Goal: Information Seeking & Learning: Learn about a topic

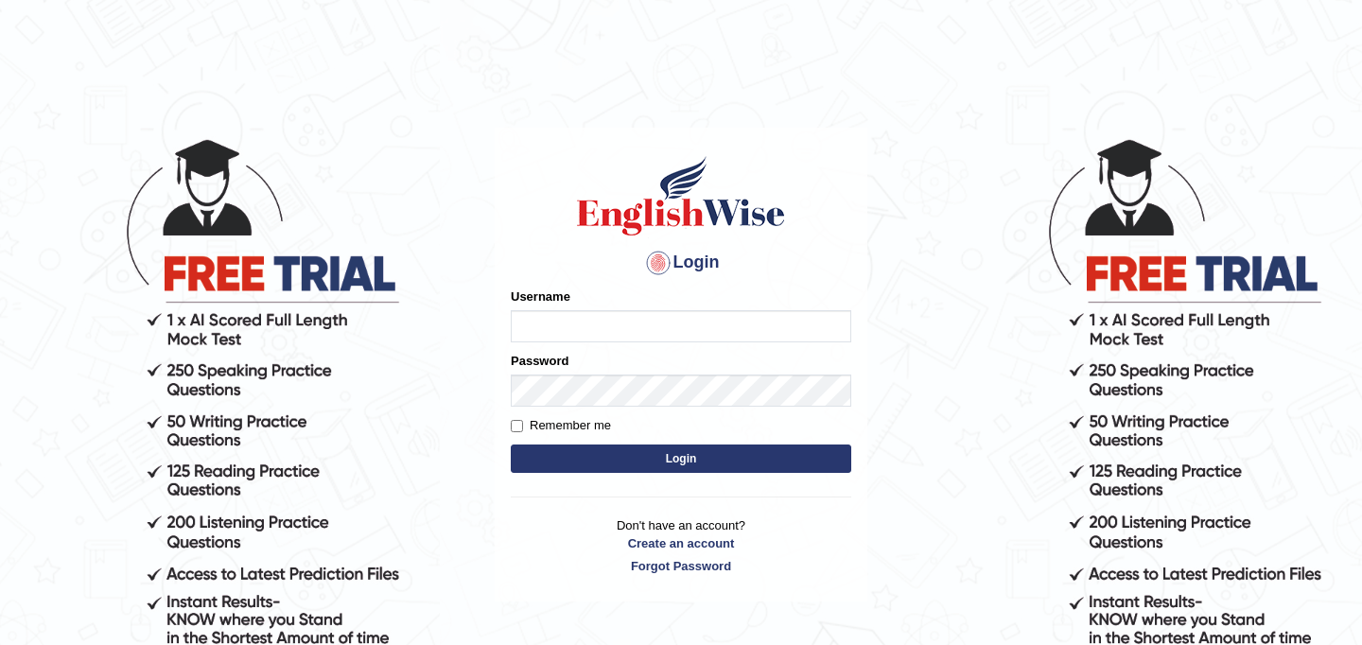
type input "JyotiJ"
click at [611, 460] on button "Login" at bounding box center [681, 458] width 340 height 28
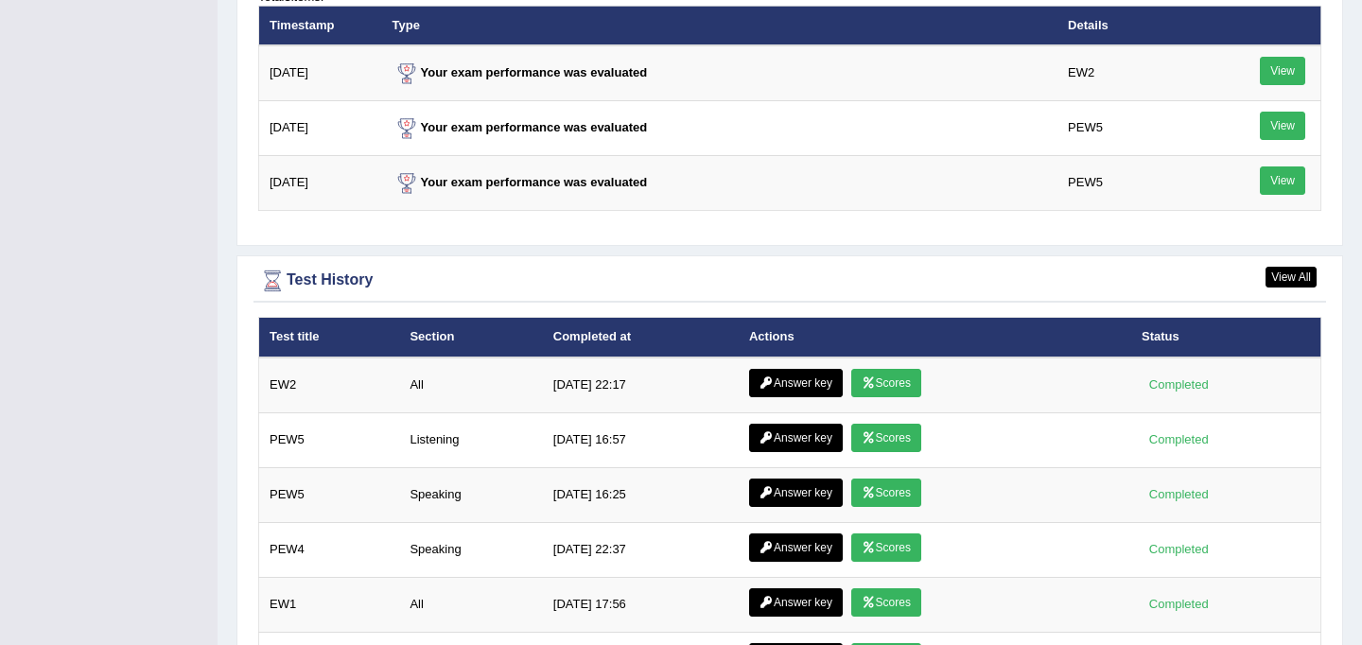
scroll to position [2704, 0]
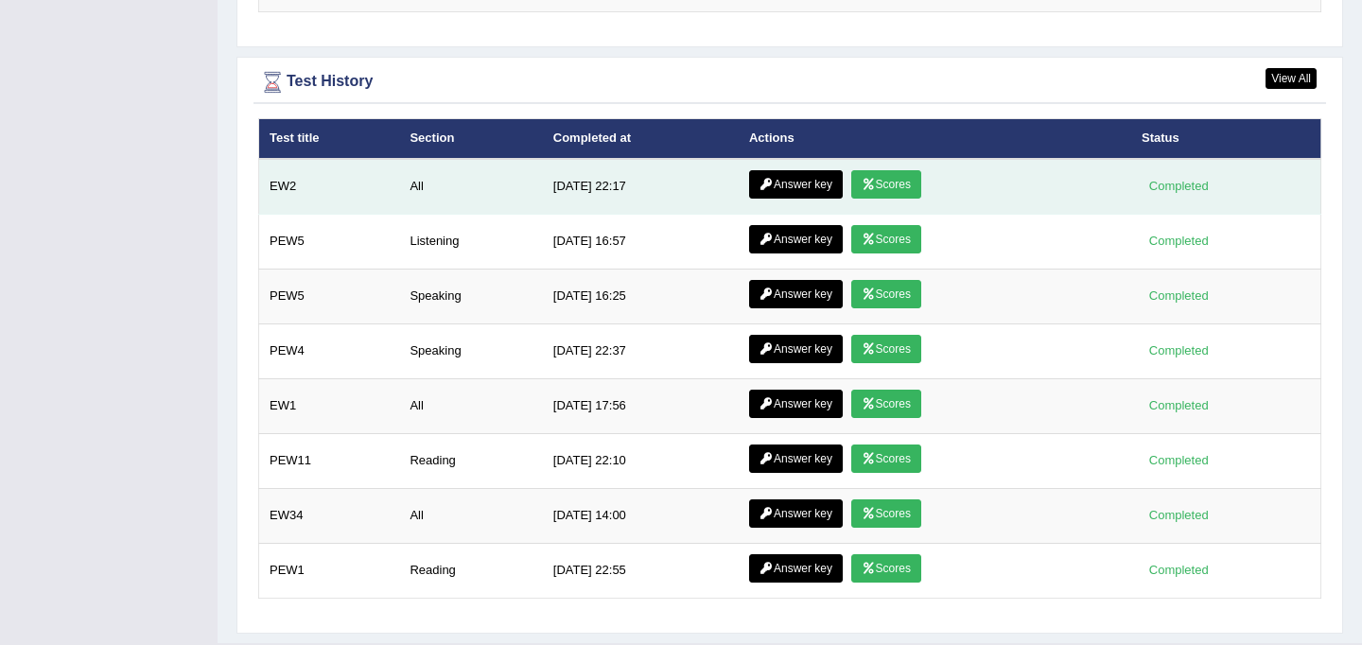
click at [899, 180] on link "Scores" at bounding box center [886, 184] width 70 height 28
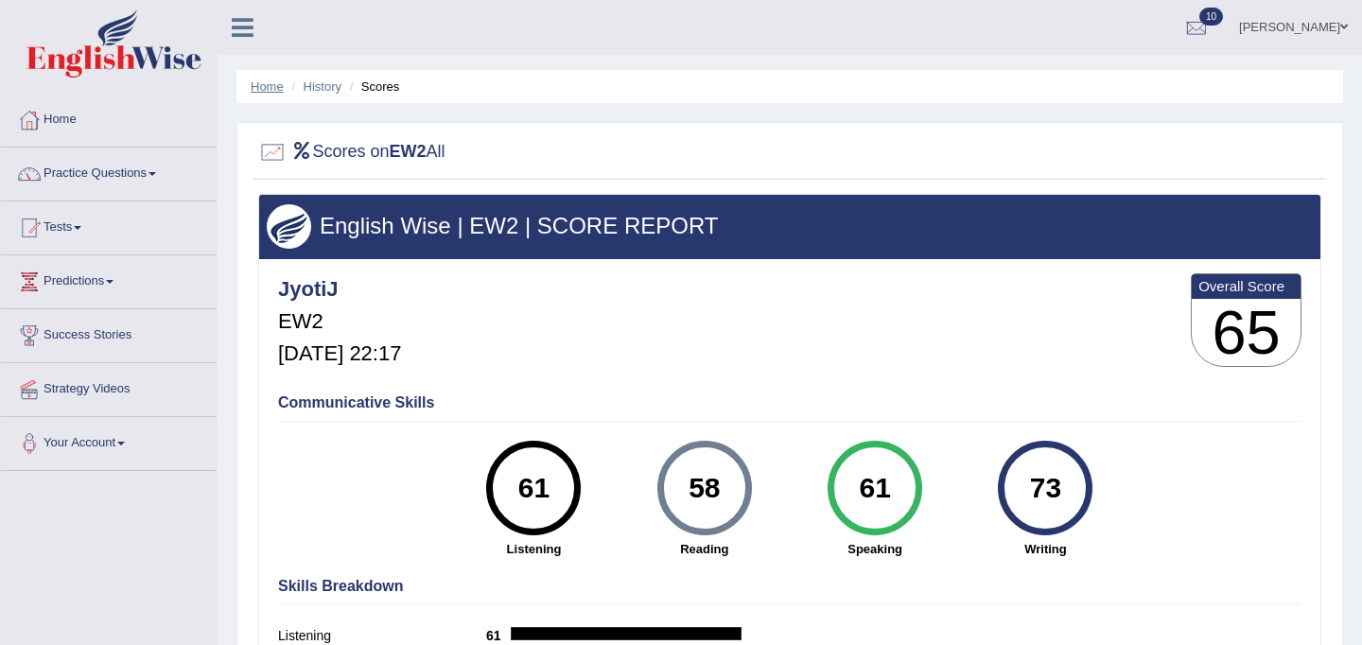
click at [274, 84] on link "Home" at bounding box center [267, 86] width 33 height 14
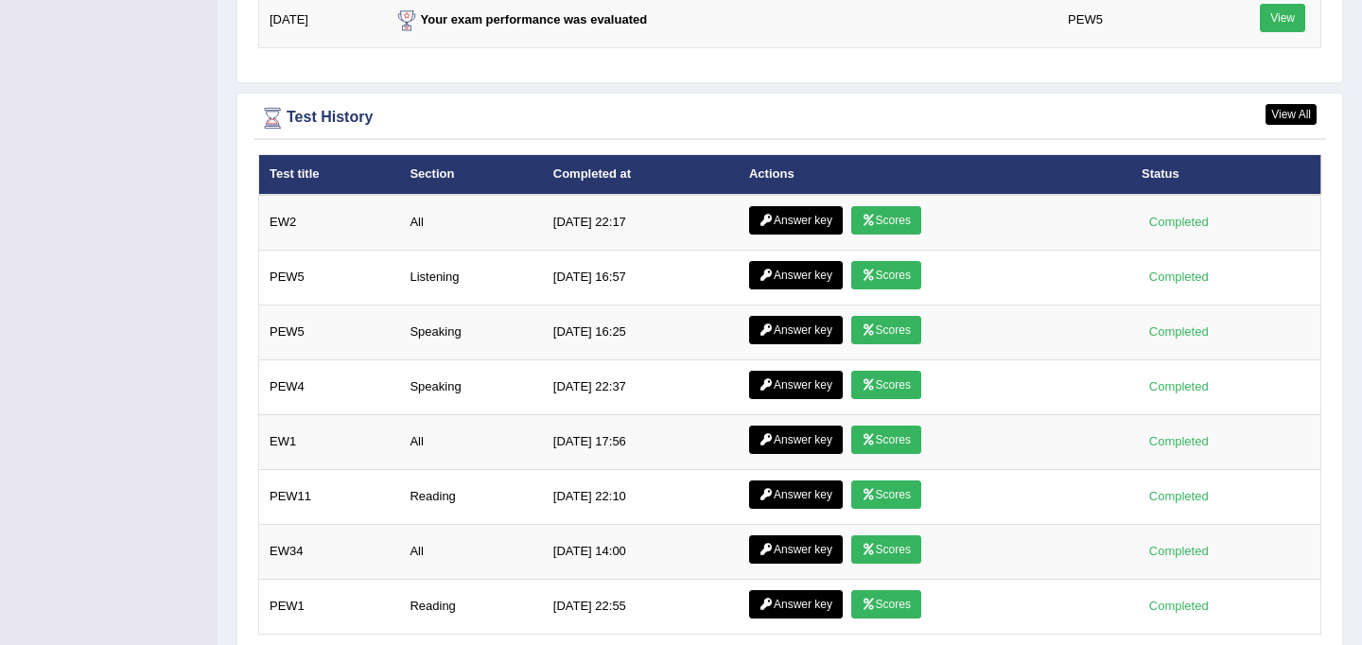
scroll to position [2549, 0]
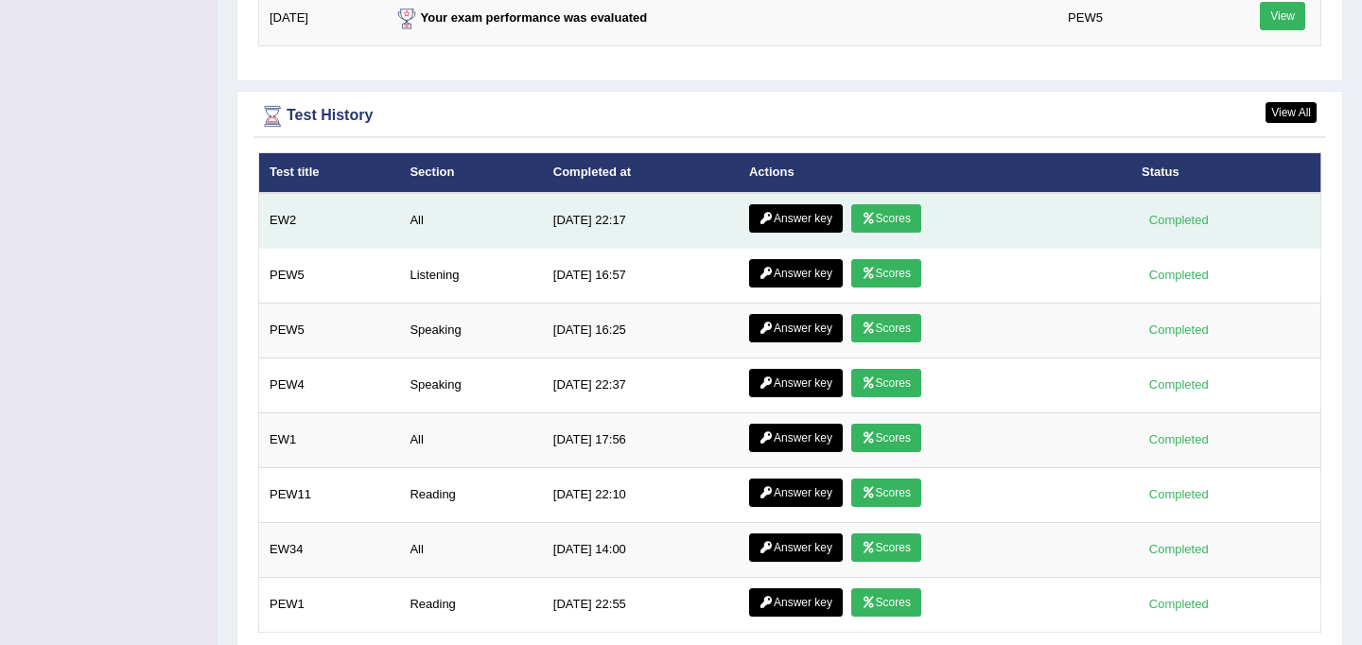
click at [796, 222] on link "Answer key" at bounding box center [796, 218] width 94 height 28
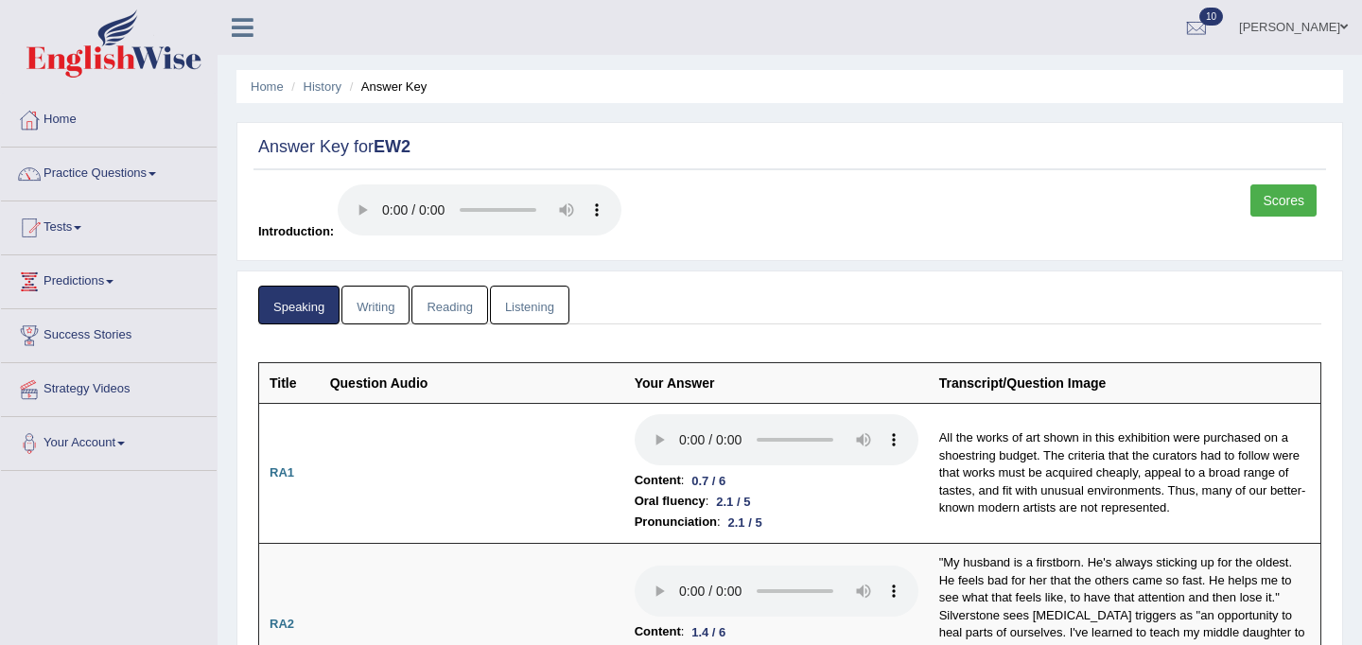
click at [365, 301] on link "Writing" at bounding box center [375, 305] width 68 height 39
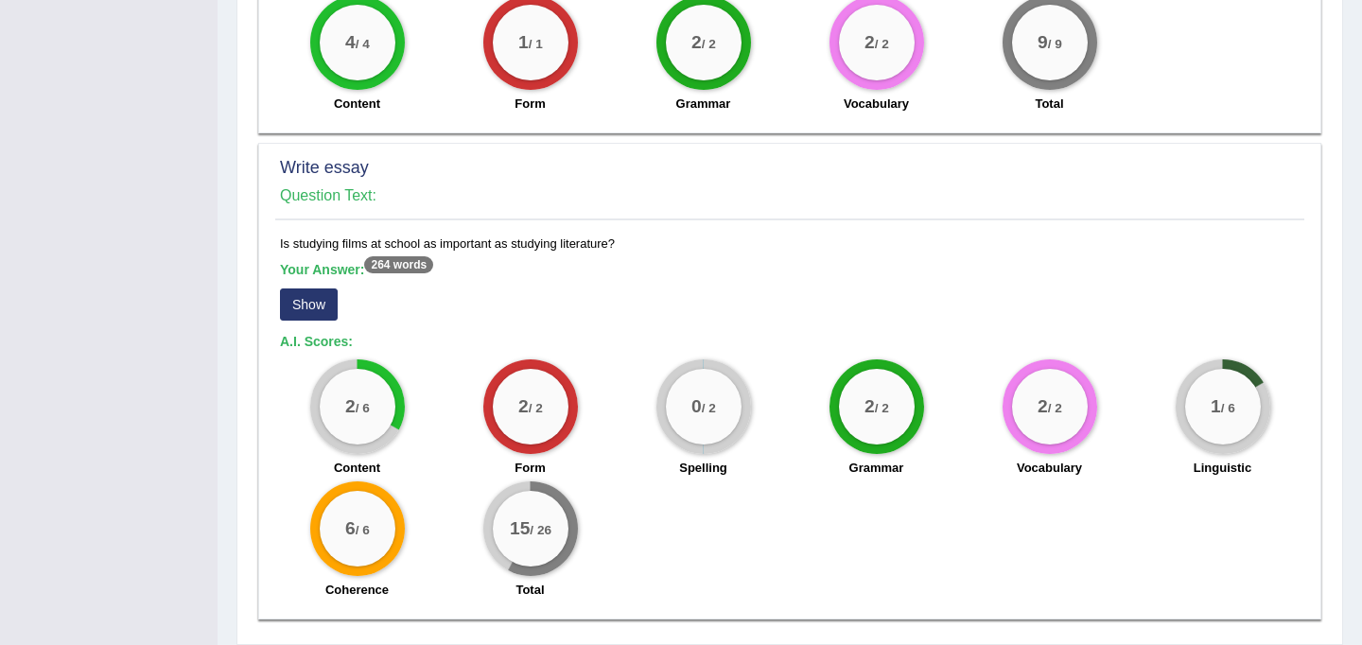
scroll to position [1353, 0]
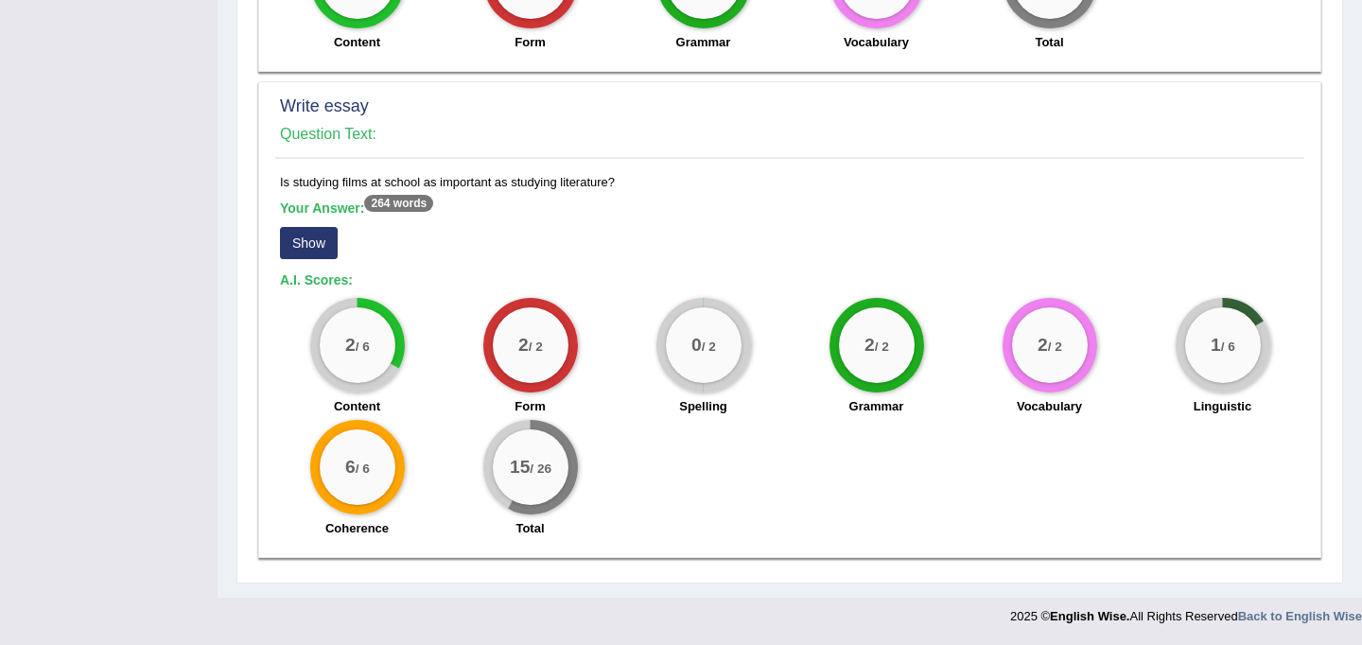
click at [313, 237] on button "Show" at bounding box center [309, 243] width 58 height 32
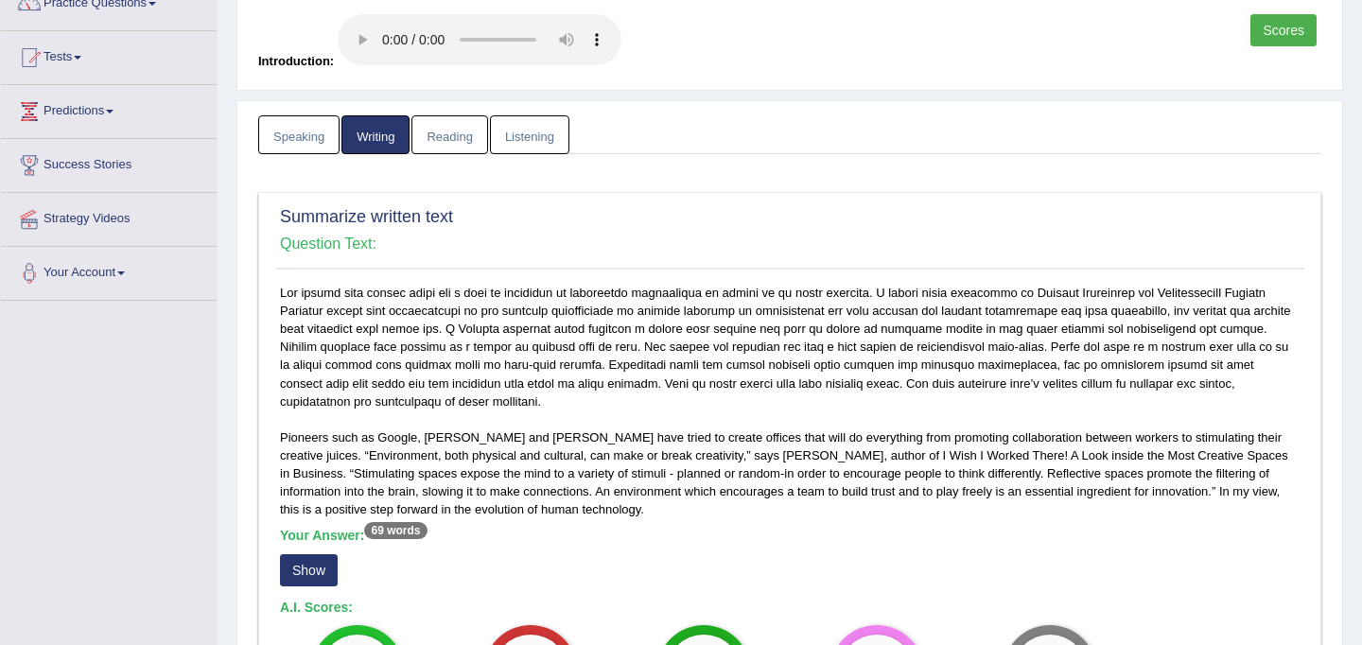
scroll to position [0, 0]
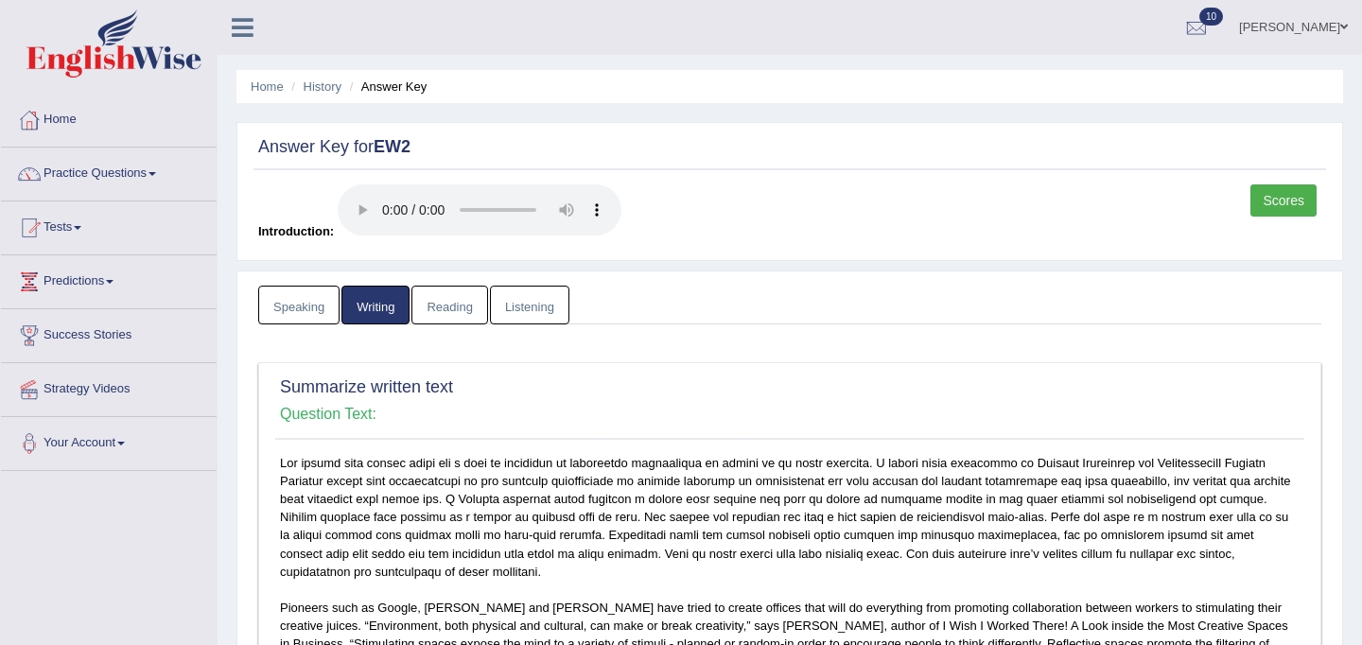
click at [456, 301] on link "Reading" at bounding box center [449, 305] width 76 height 39
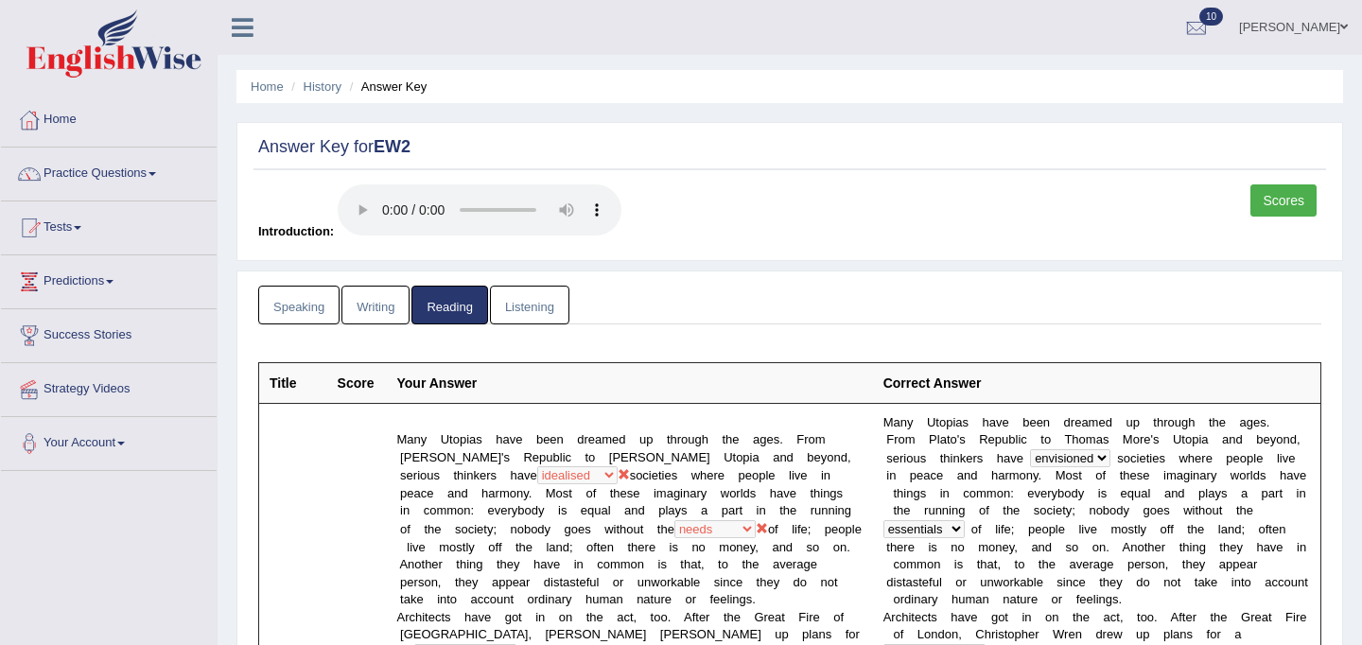
click at [545, 306] on link "Listening" at bounding box center [529, 305] width 79 height 39
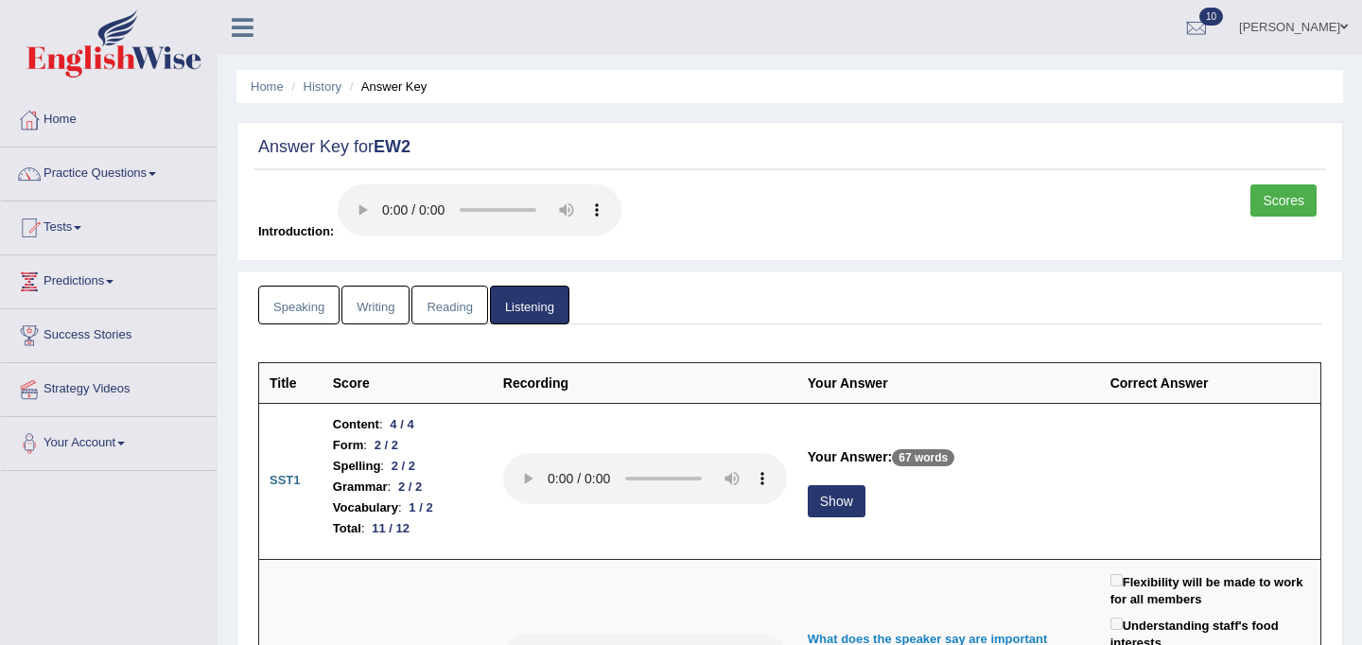
click at [300, 299] on link "Speaking" at bounding box center [298, 305] width 81 height 39
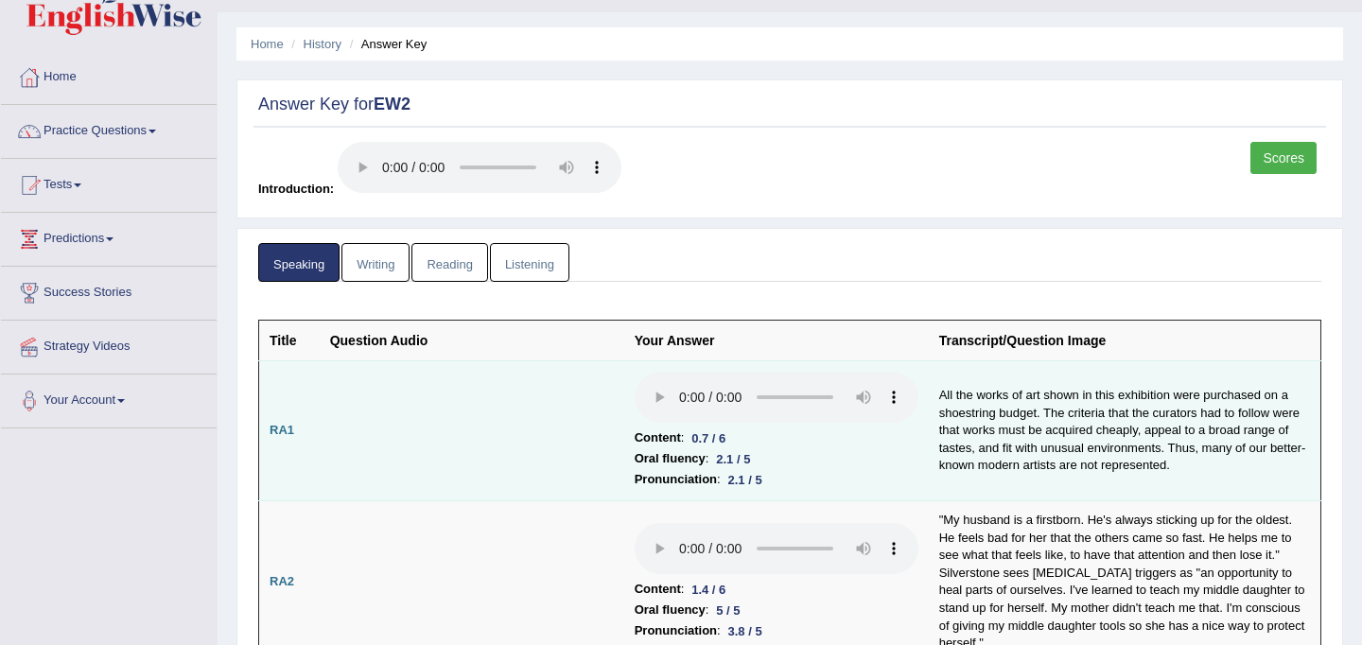
scroll to position [44, 0]
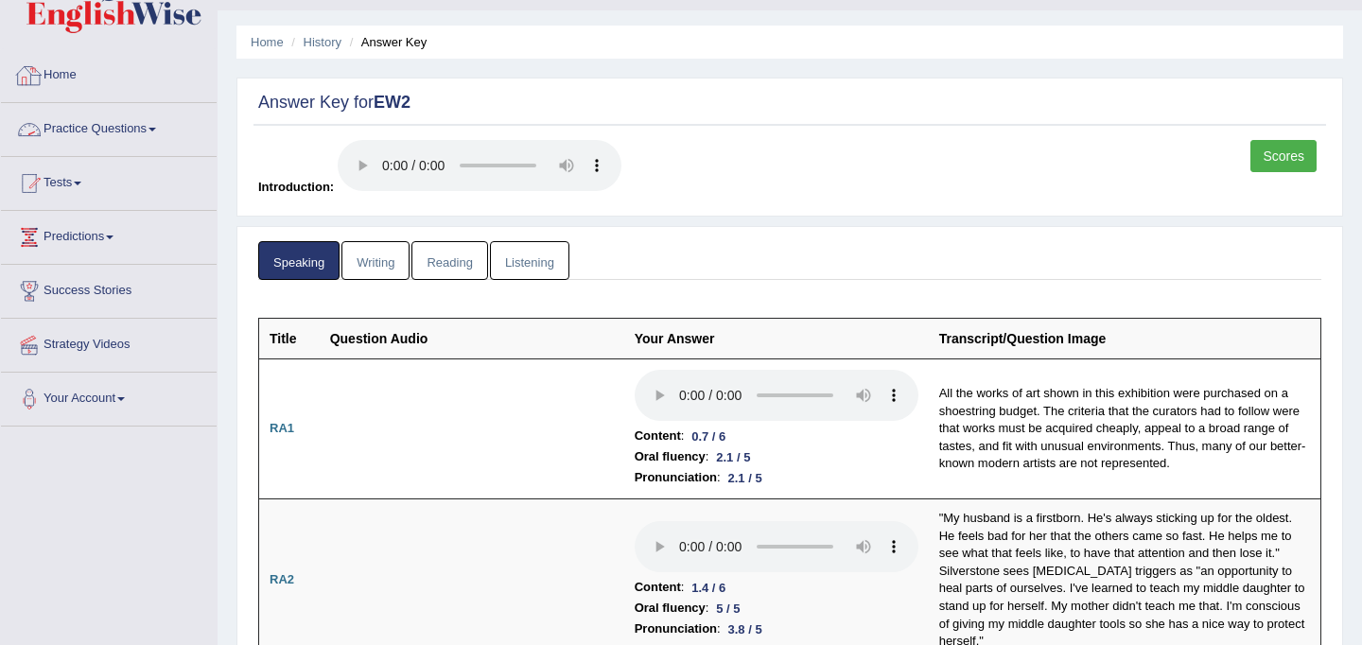
click at [74, 73] on link "Home" at bounding box center [109, 72] width 216 height 47
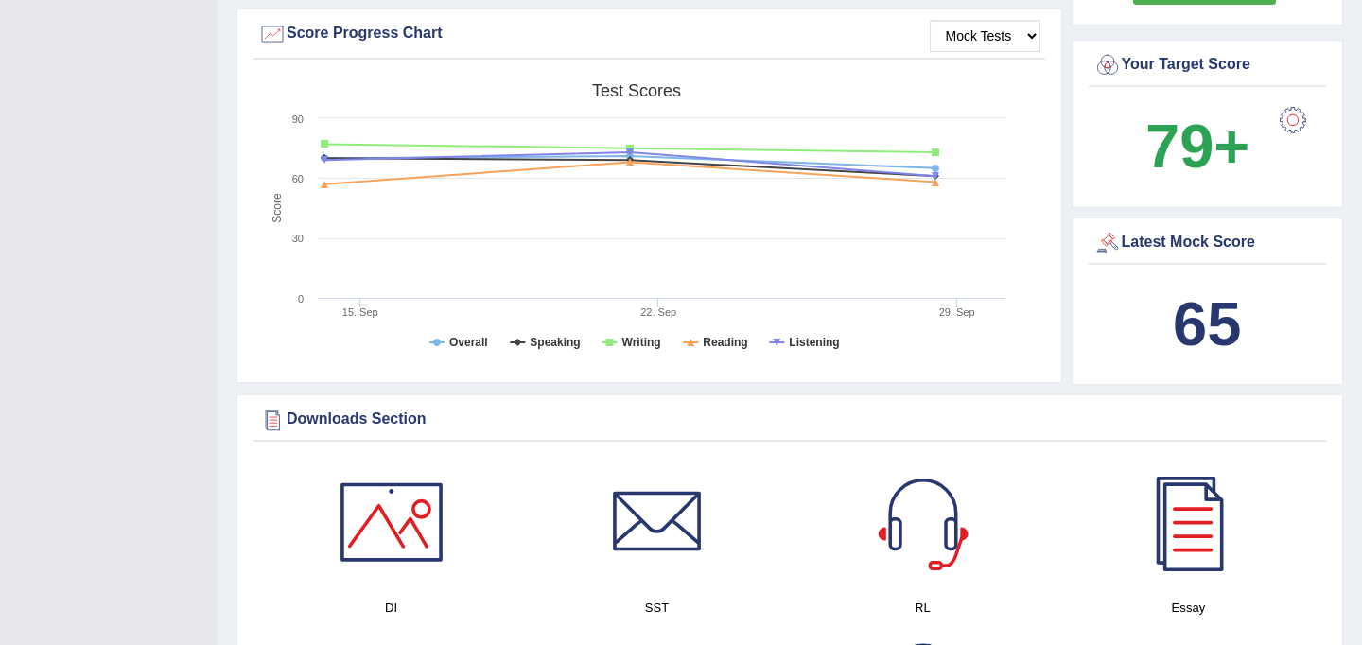
scroll to position [51, 0]
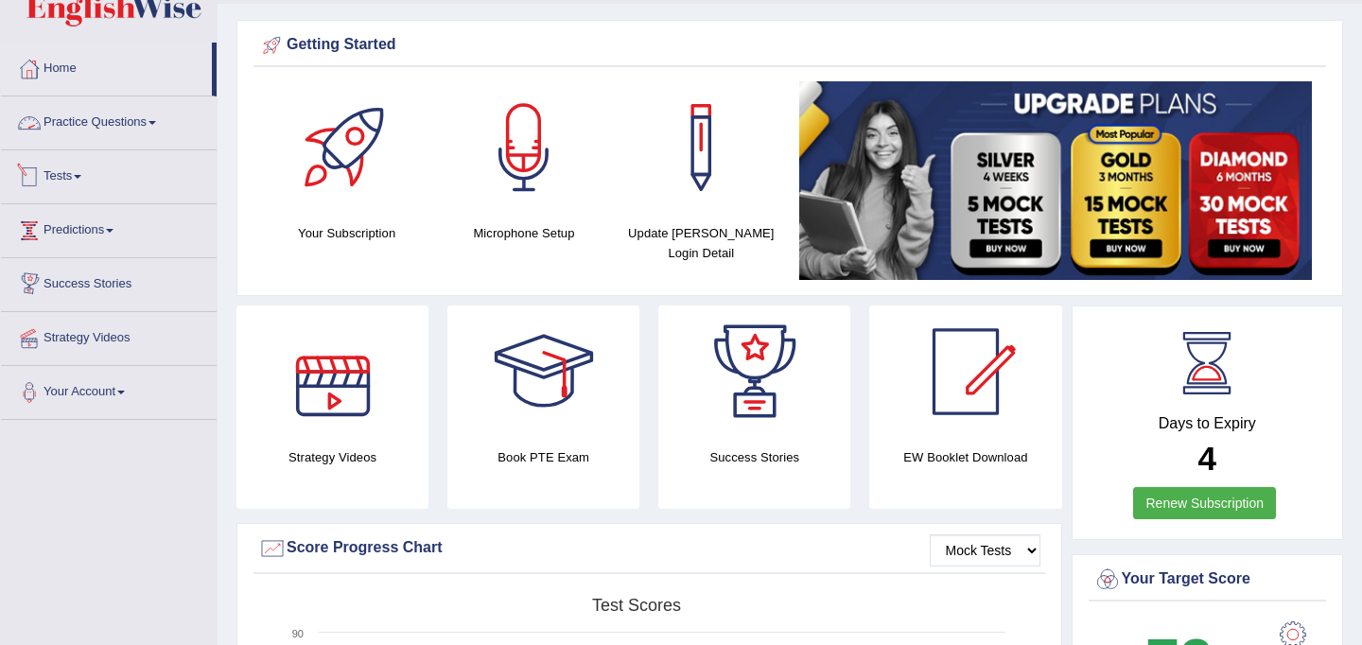
click at [151, 118] on link "Practice Questions" at bounding box center [109, 119] width 216 height 47
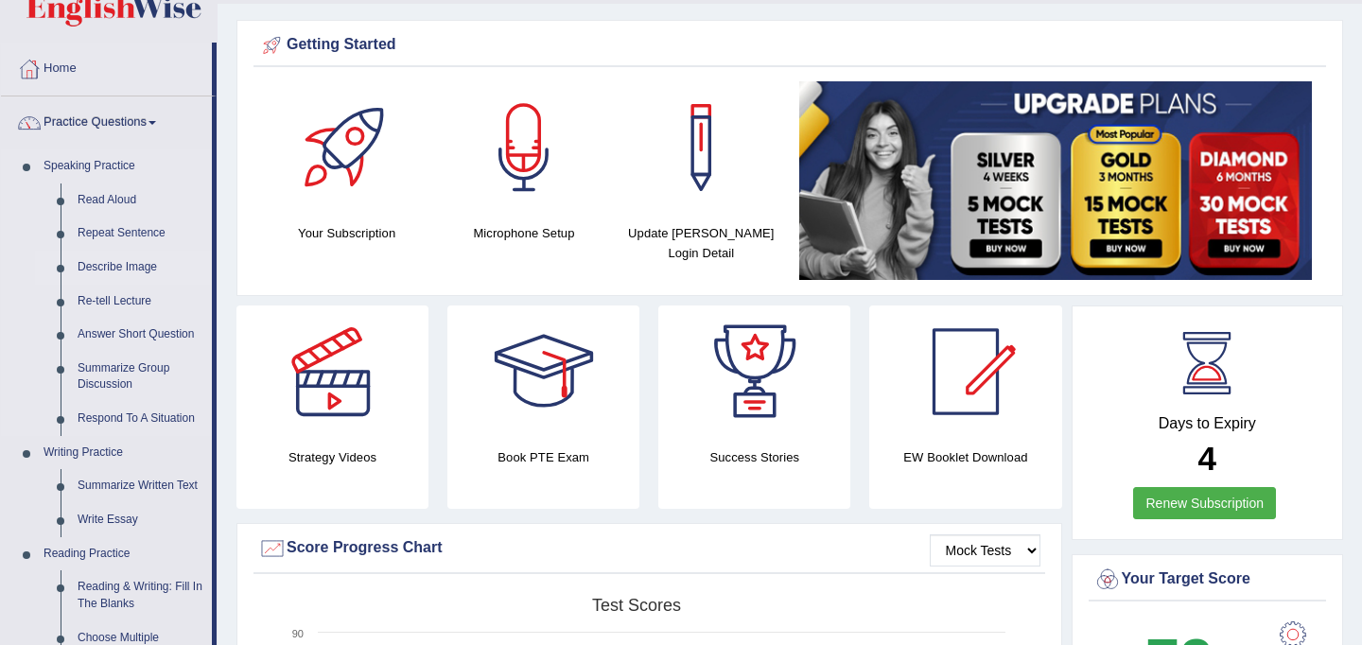
click at [98, 258] on link "Describe Image" at bounding box center [140, 268] width 143 height 34
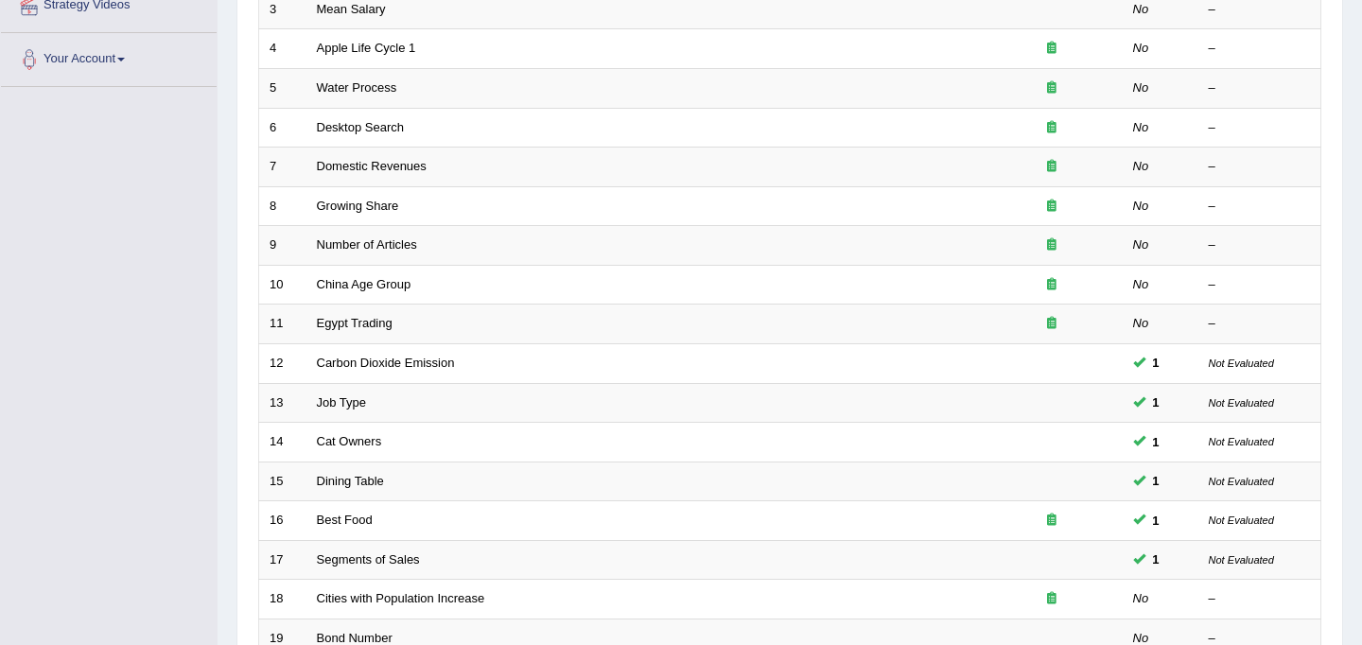
scroll to position [607, 0]
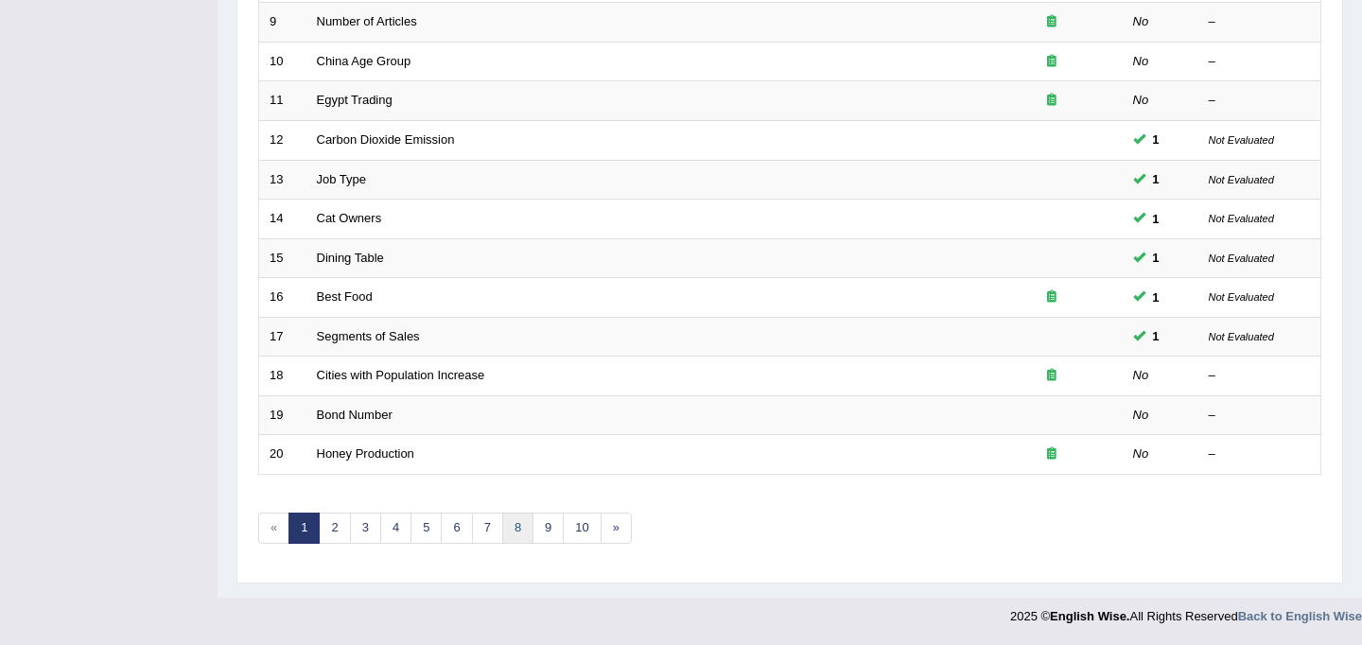
click at [522, 530] on link "8" at bounding box center [517, 527] width 31 height 31
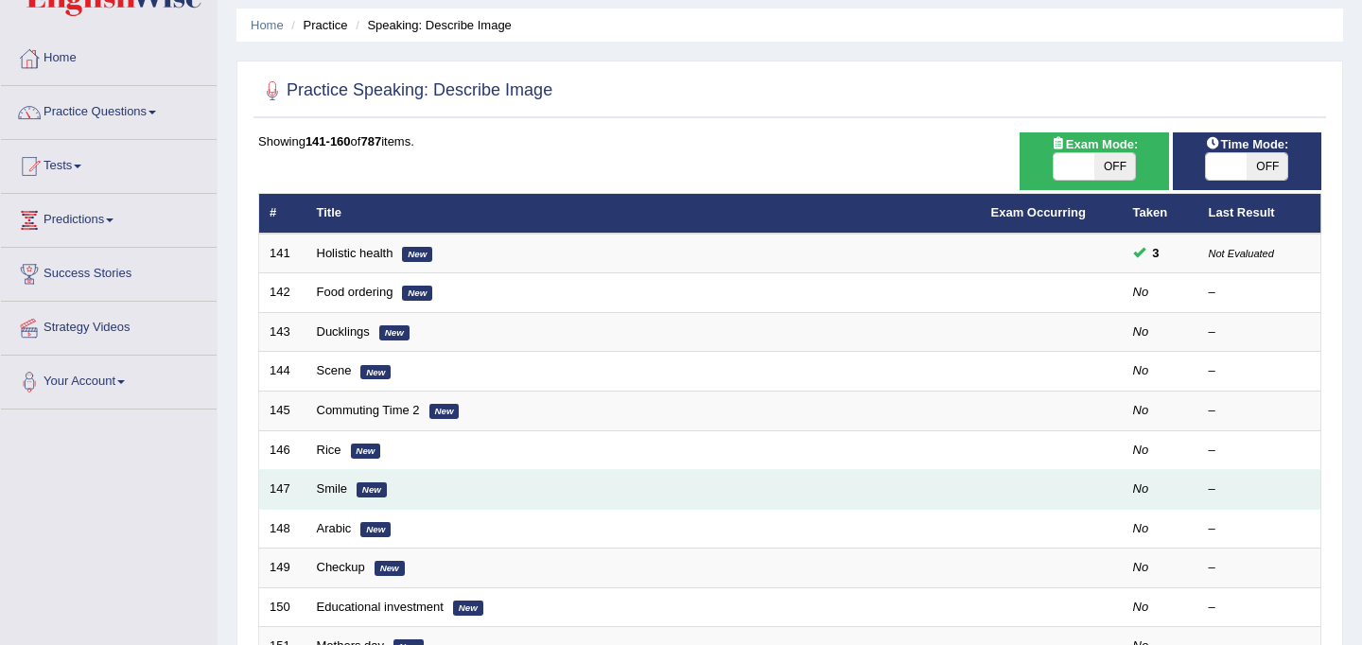
scroll to position [61, 0]
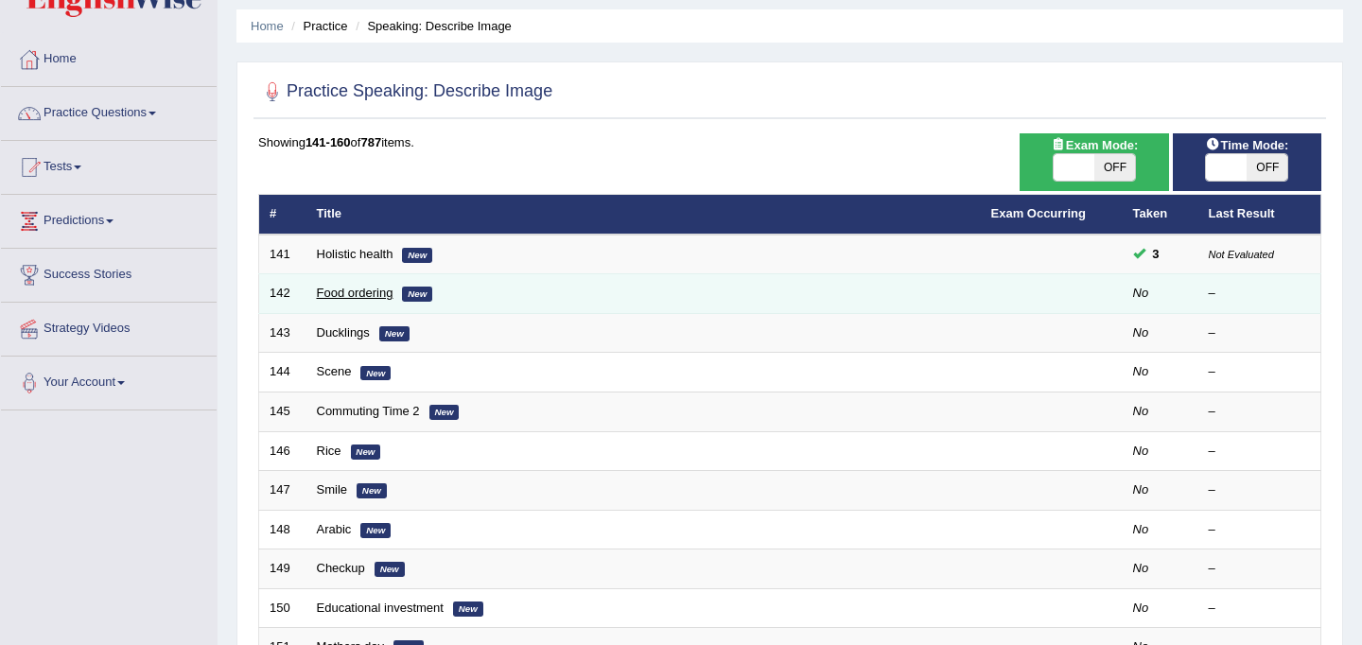
click at [356, 294] on link "Food ordering" at bounding box center [355, 293] width 77 height 14
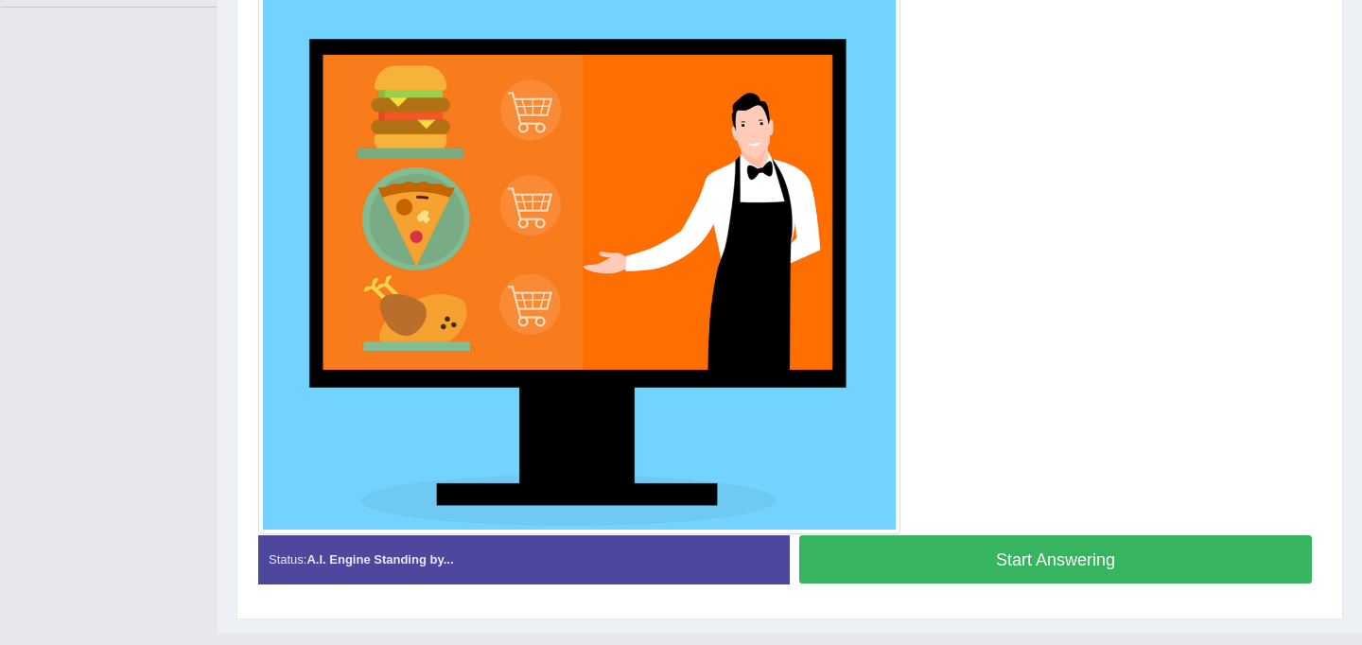
scroll to position [484, 0]
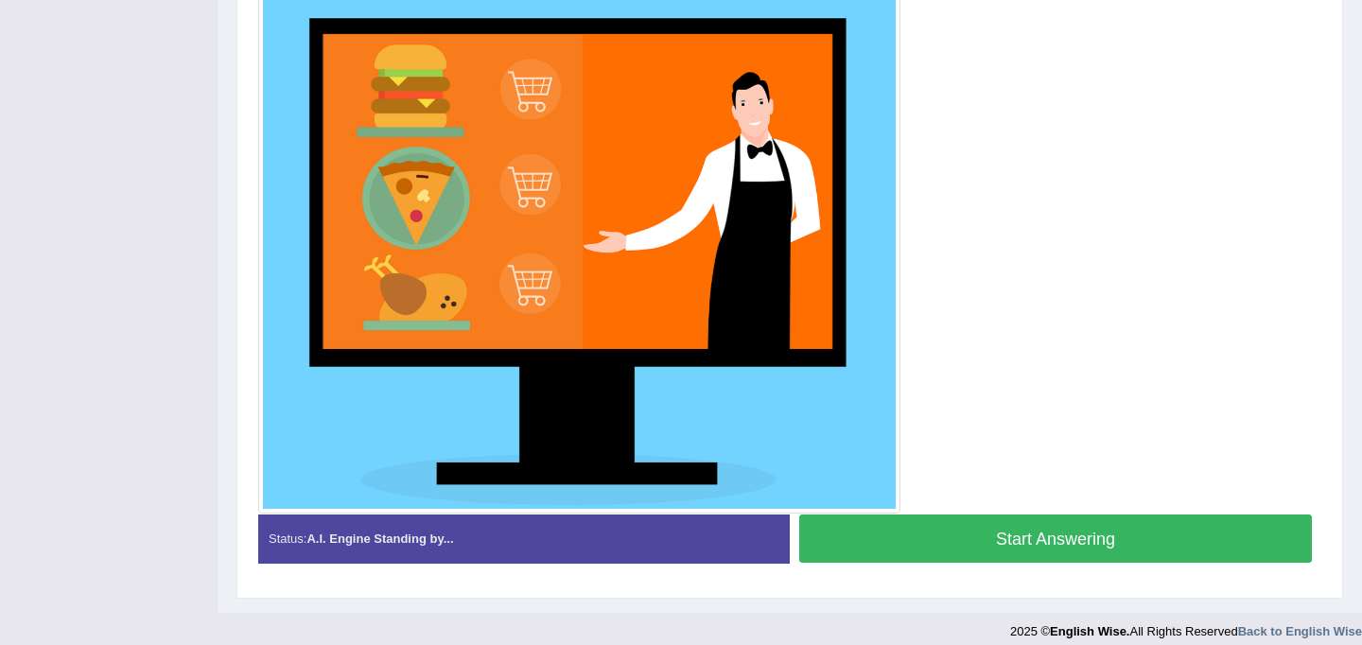
click at [994, 534] on button "Start Answering" at bounding box center [1055, 538] width 512 height 48
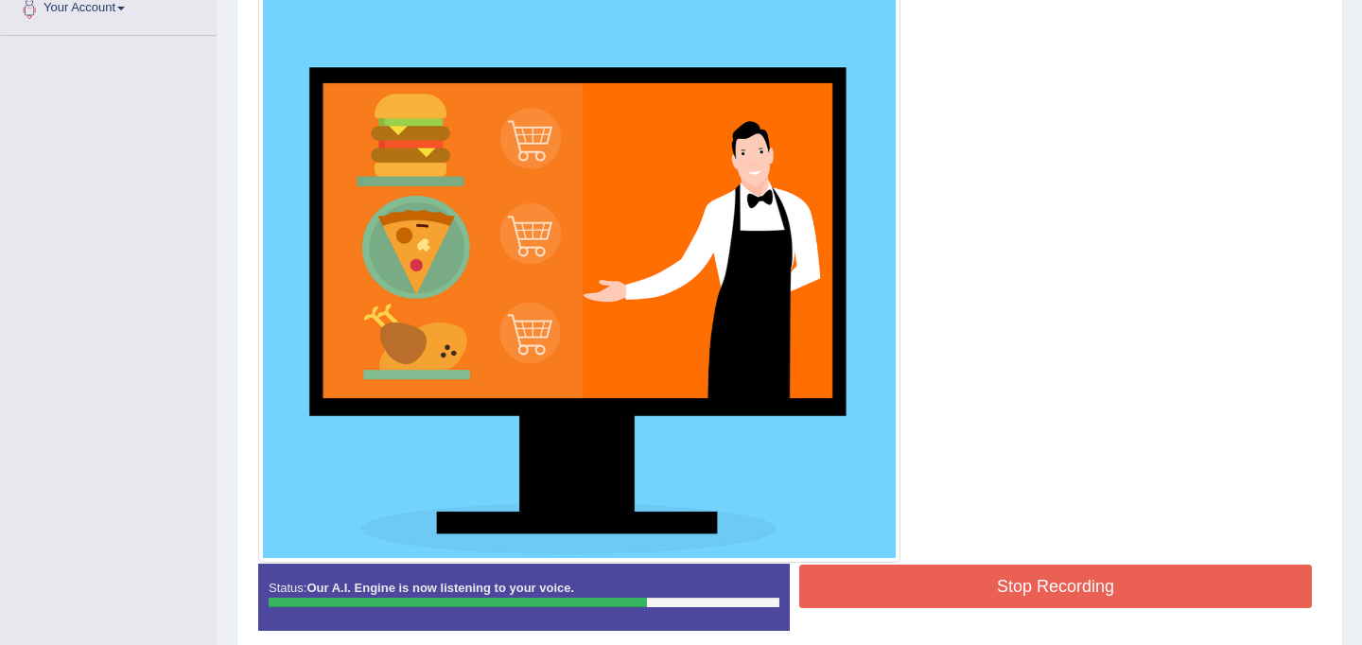
scroll to position [431, 0]
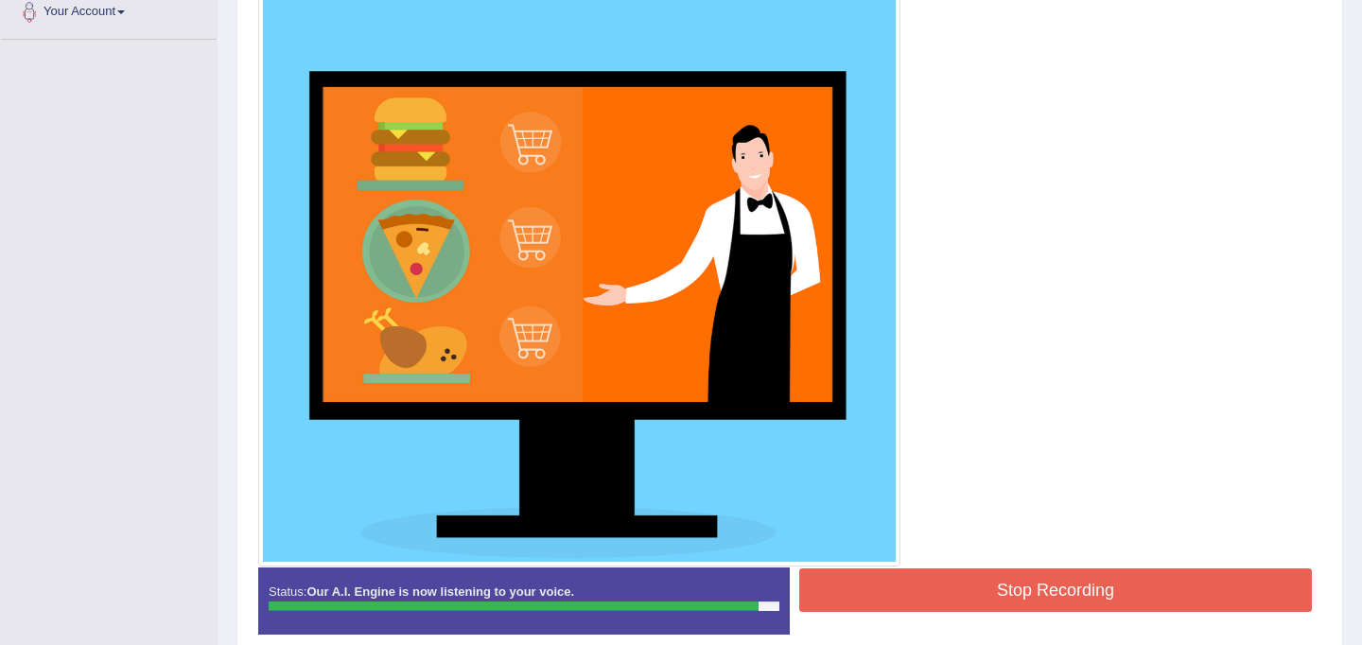
click at [1036, 592] on button "Stop Recording" at bounding box center [1055, 589] width 512 height 43
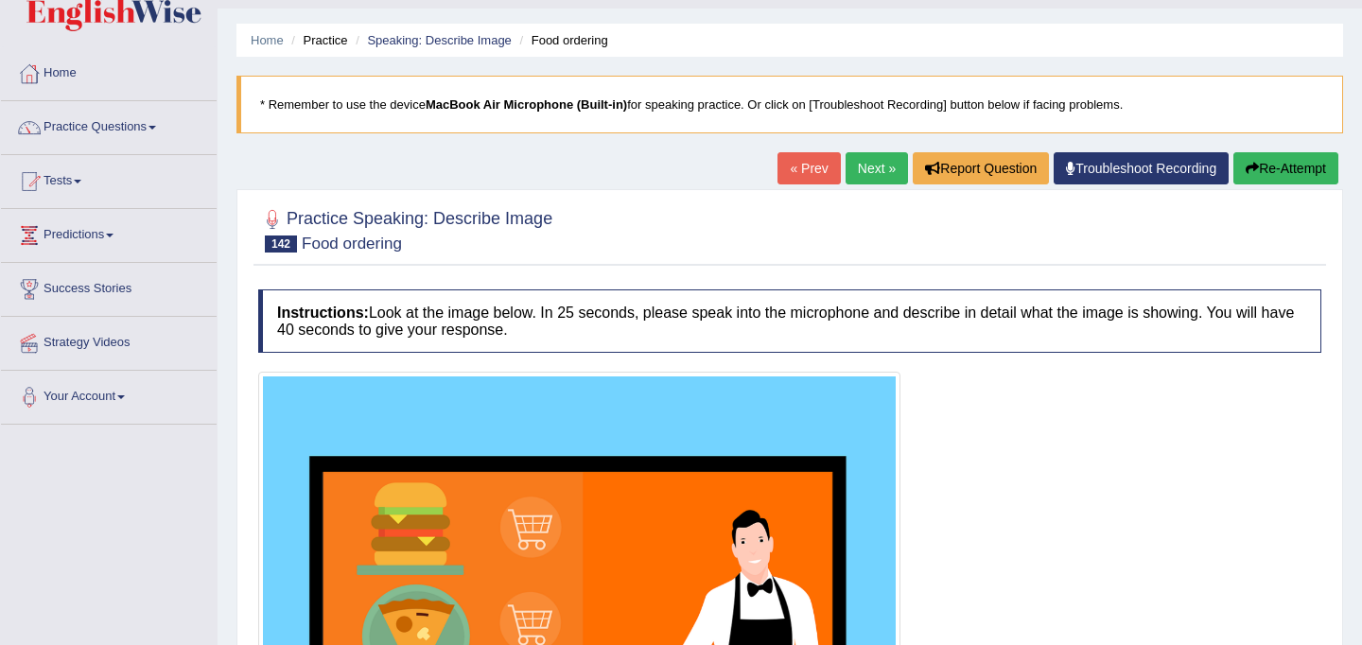
scroll to position [0, 0]
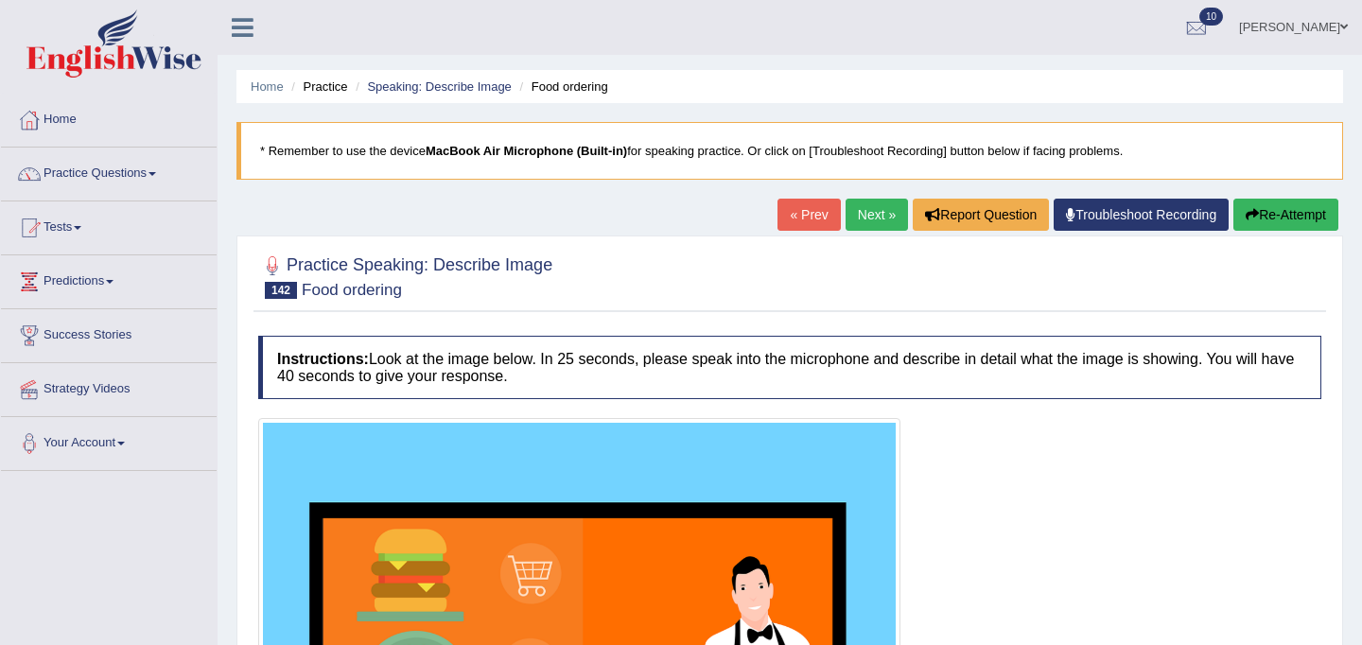
click at [869, 207] on link "Next »" at bounding box center [876, 215] width 62 height 32
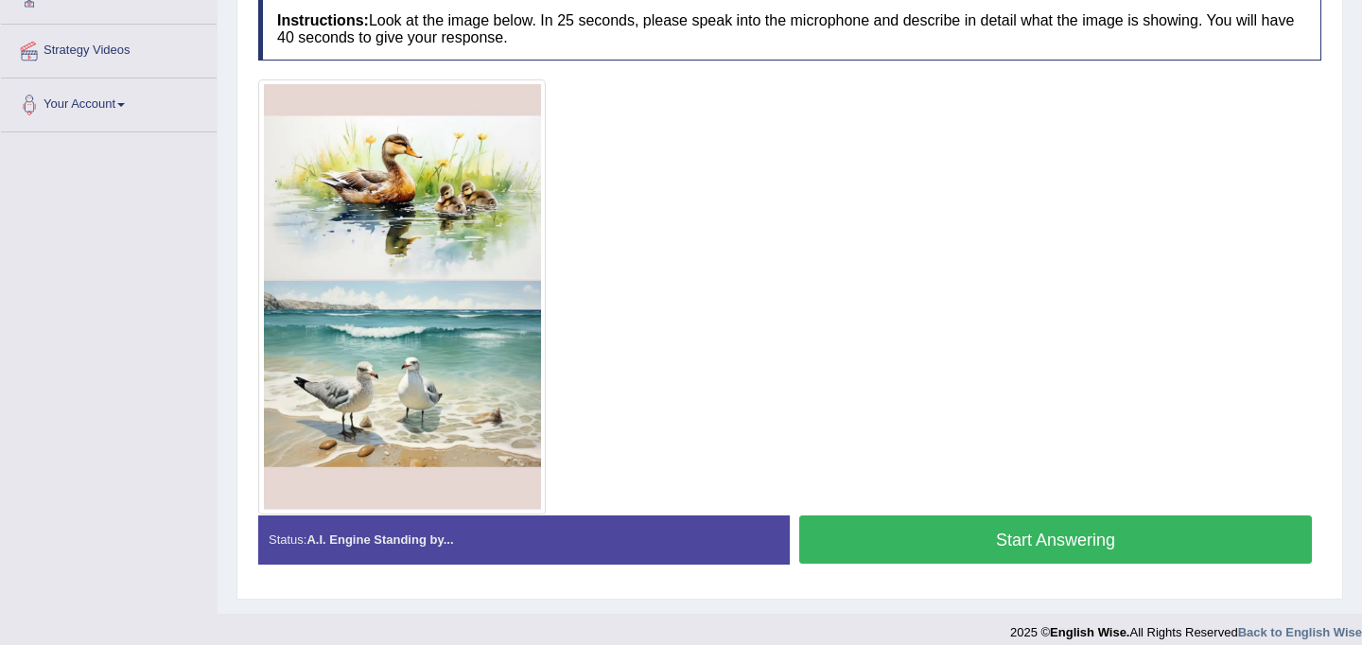
scroll to position [355, 0]
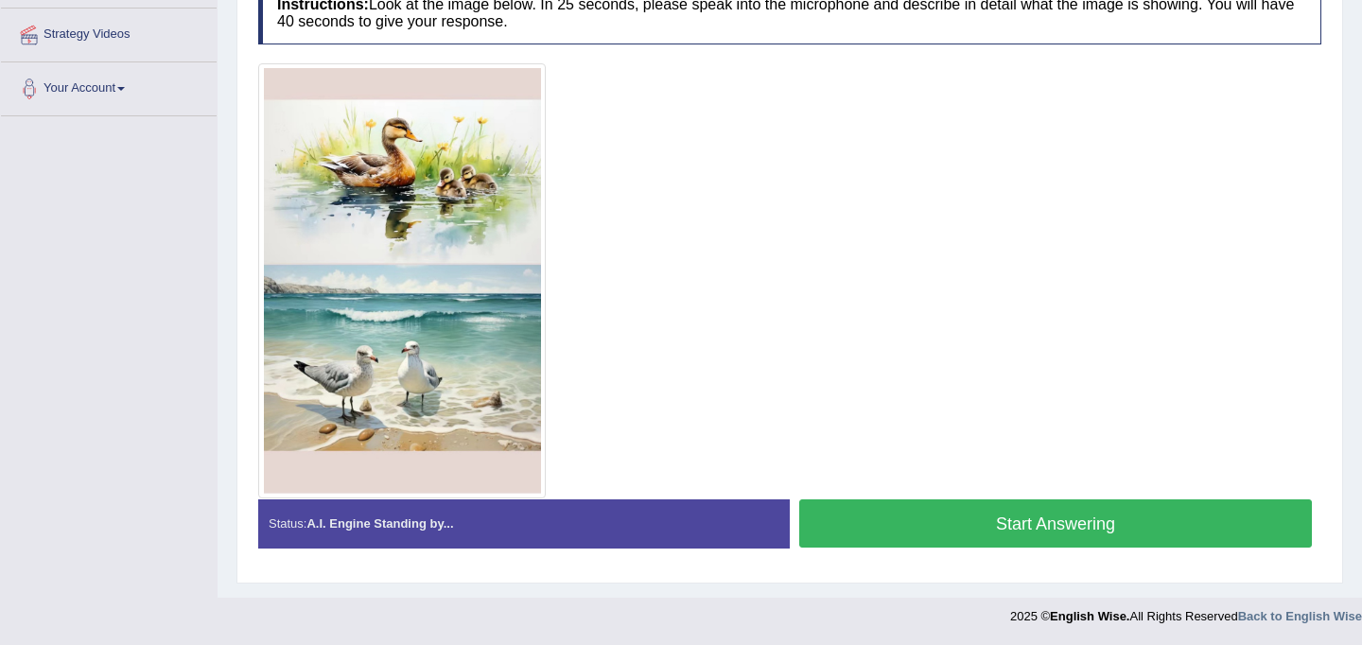
click at [1030, 514] on button "Start Answering" at bounding box center [1055, 523] width 512 height 48
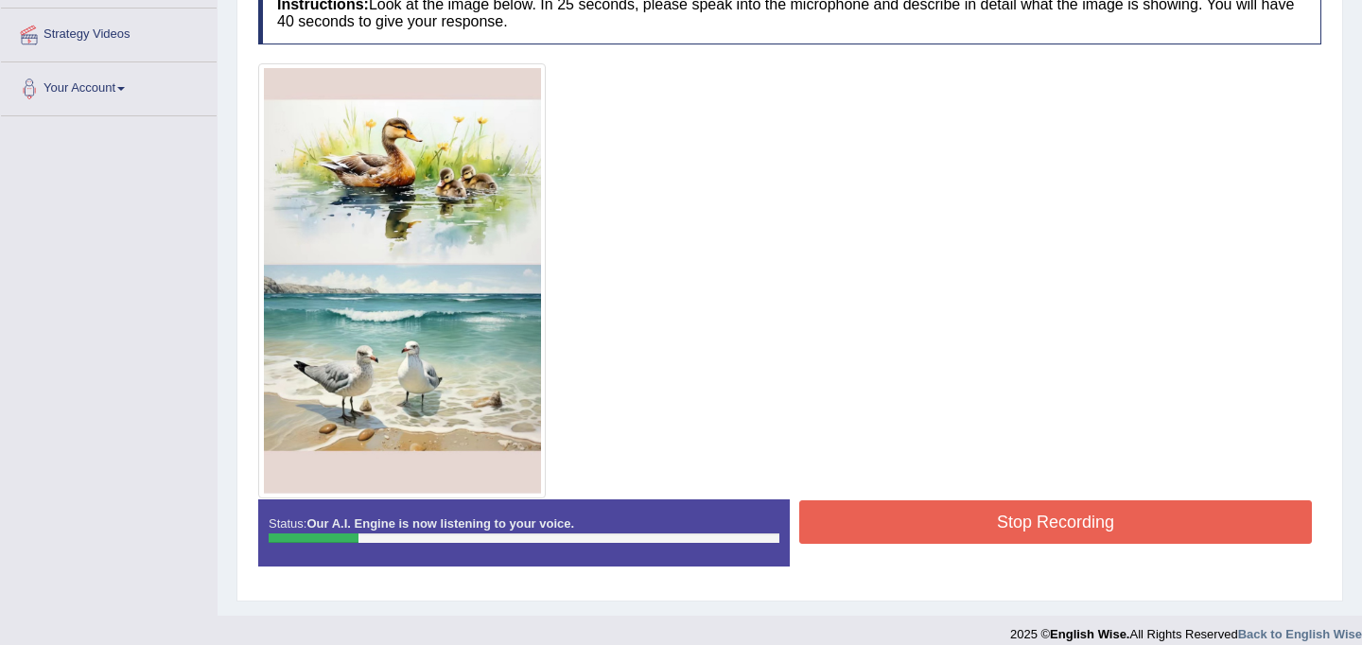
click at [1021, 518] on button "Stop Recording" at bounding box center [1055, 521] width 512 height 43
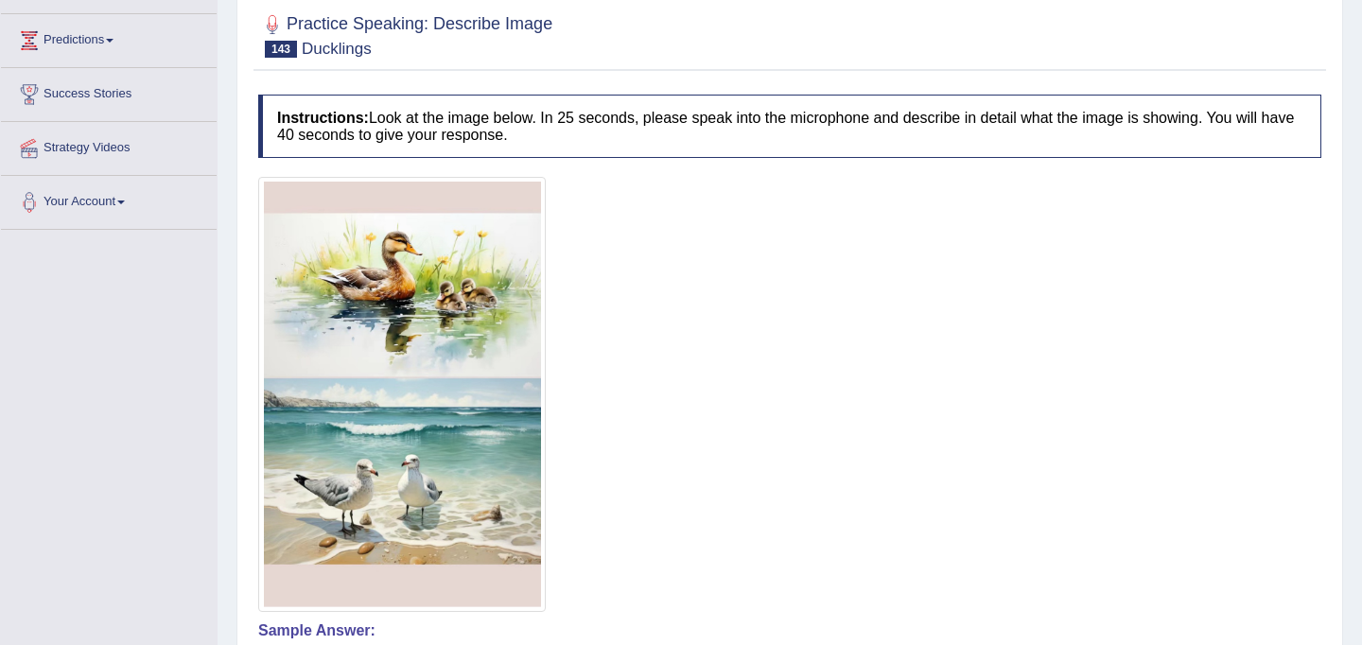
scroll to position [0, 0]
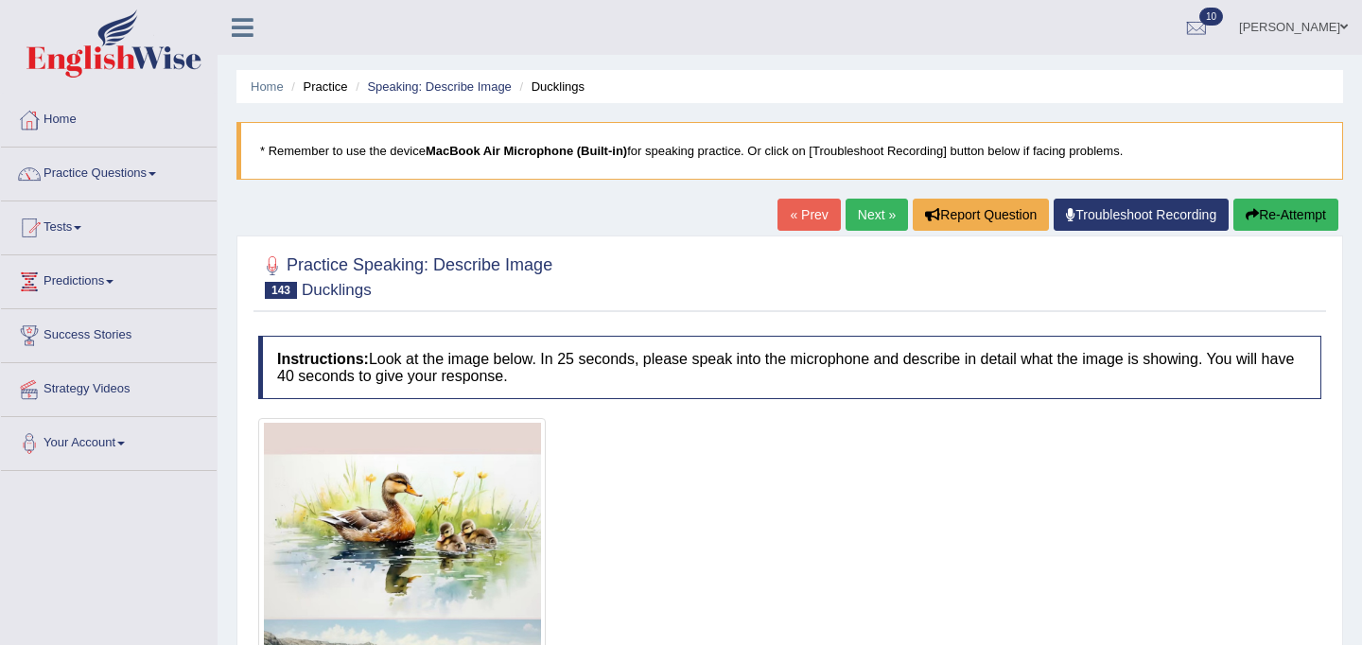
click at [1298, 218] on button "Re-Attempt" at bounding box center [1285, 215] width 105 height 32
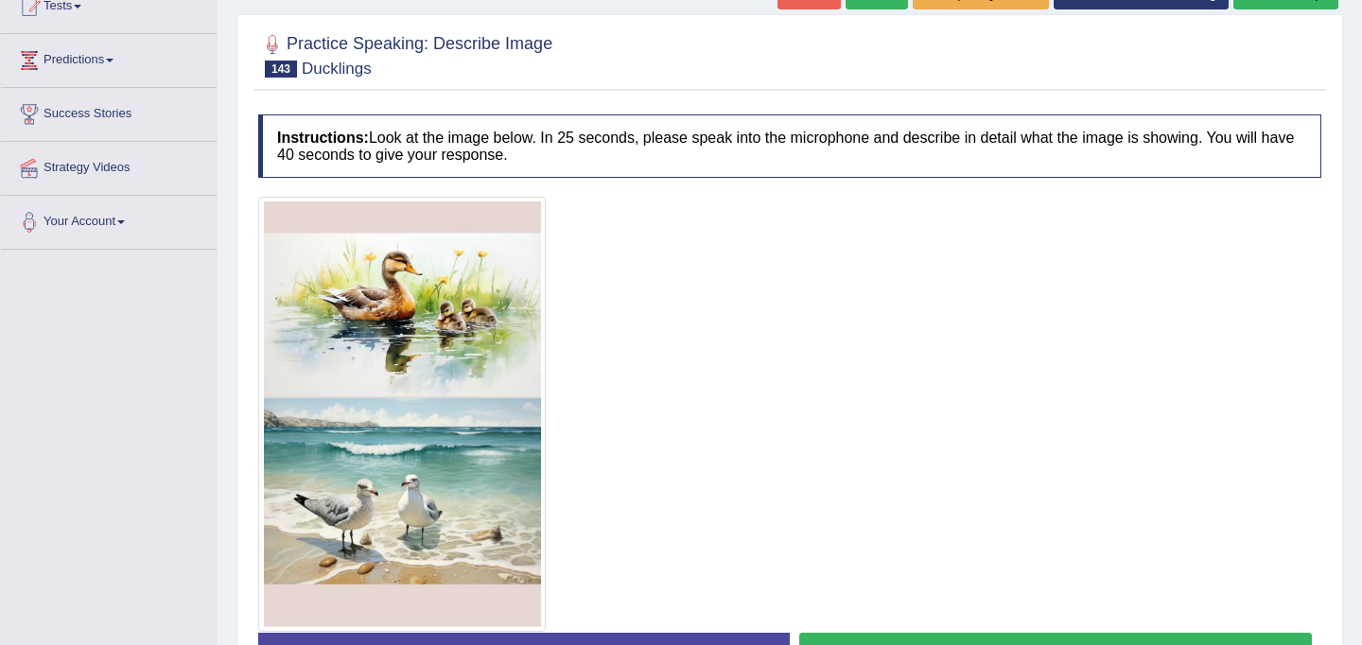
scroll to position [355, 0]
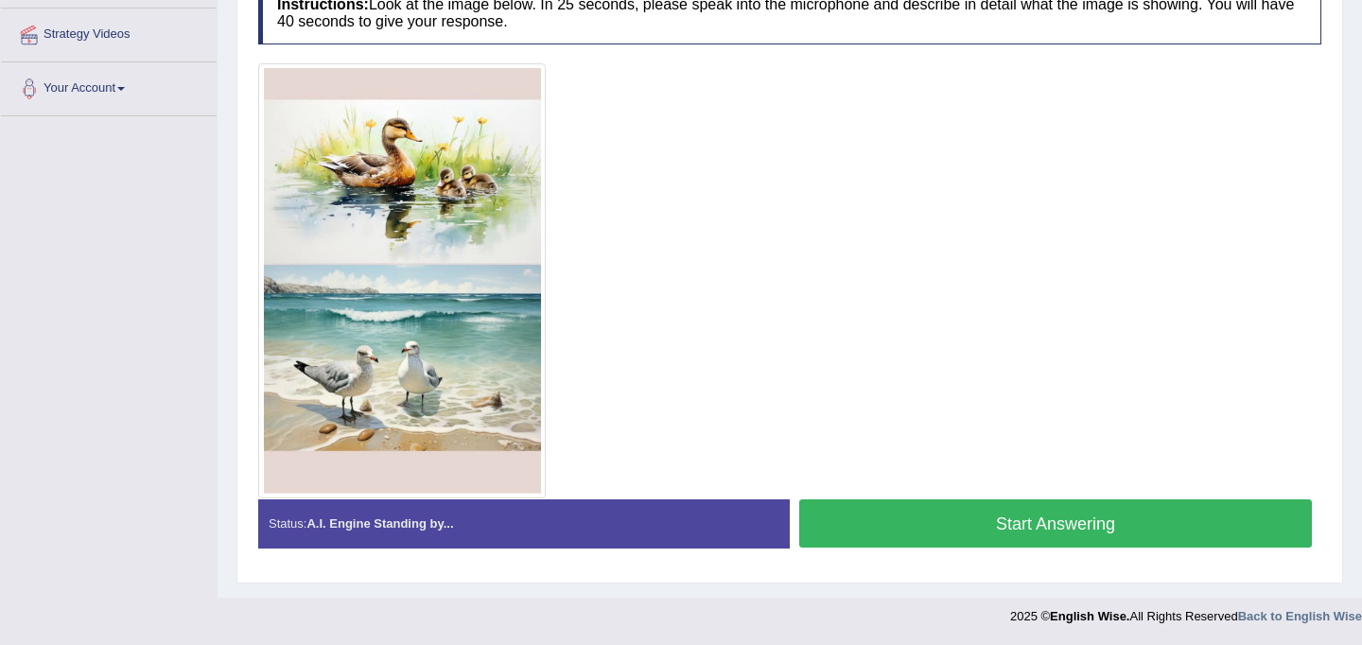
click at [1101, 528] on button "Start Answering" at bounding box center [1055, 523] width 512 height 48
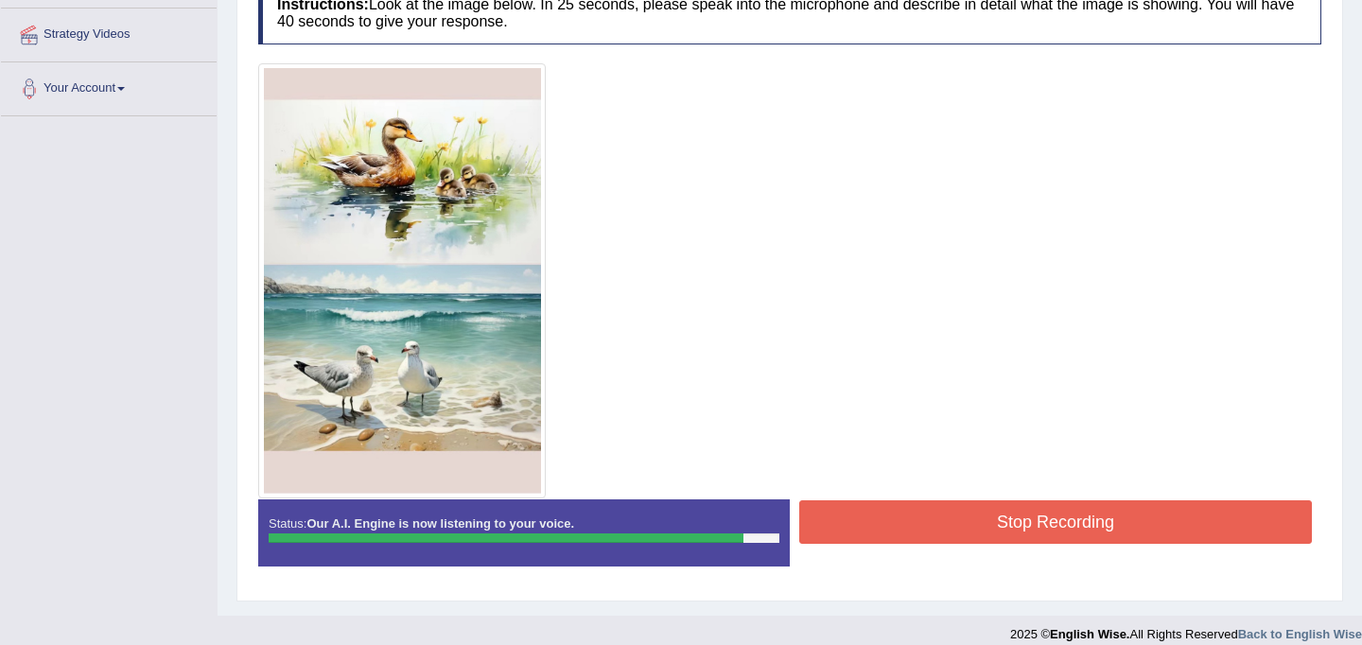
click at [1117, 528] on button "Stop Recording" at bounding box center [1055, 521] width 512 height 43
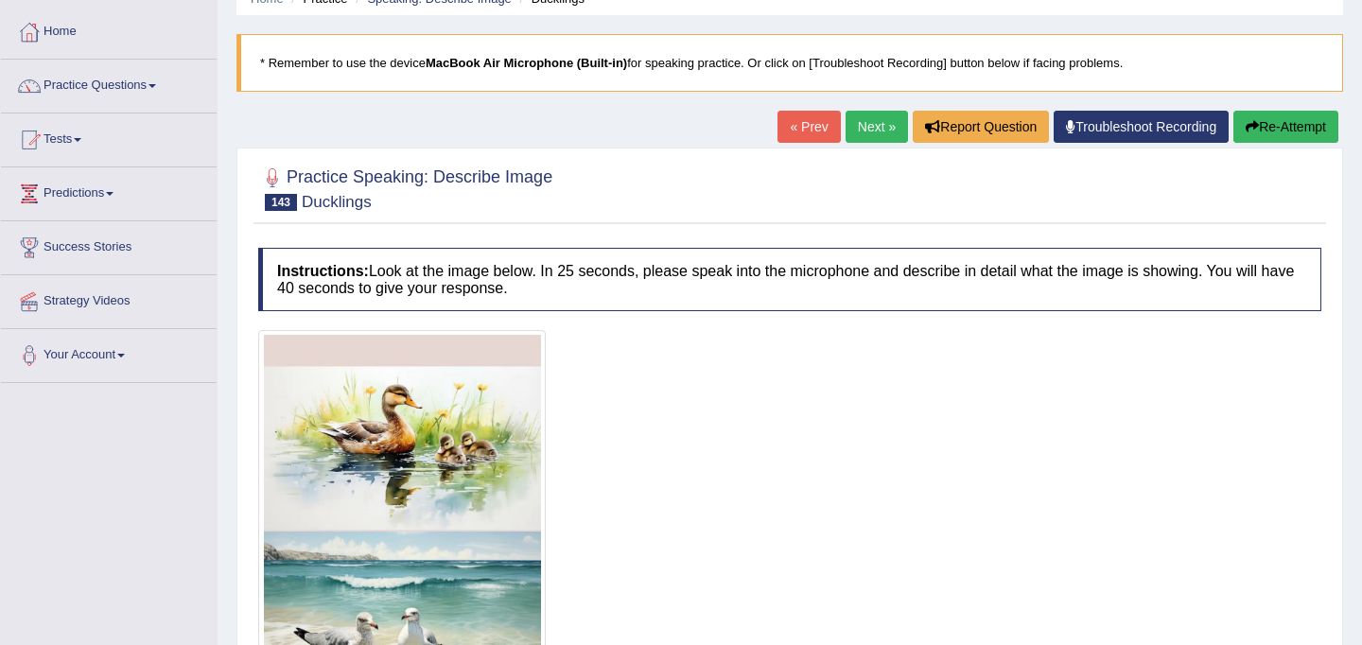
scroll to position [0, 0]
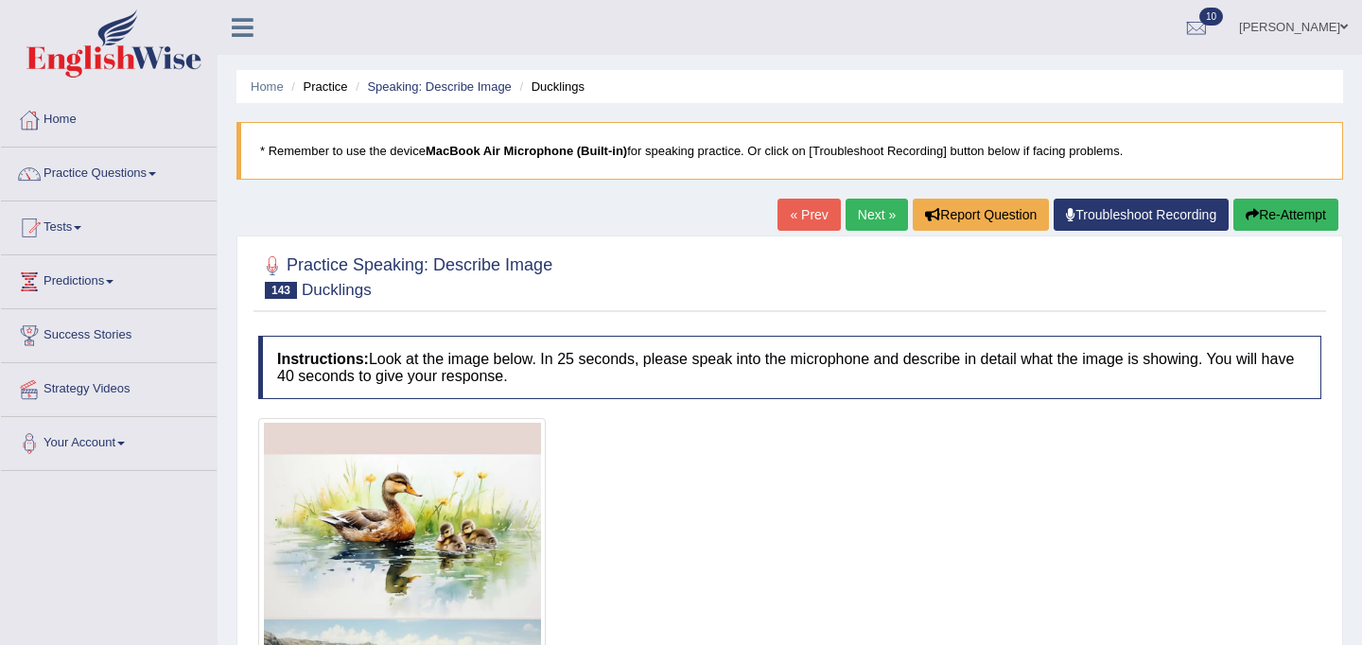
click at [877, 219] on link "Next »" at bounding box center [876, 215] width 62 height 32
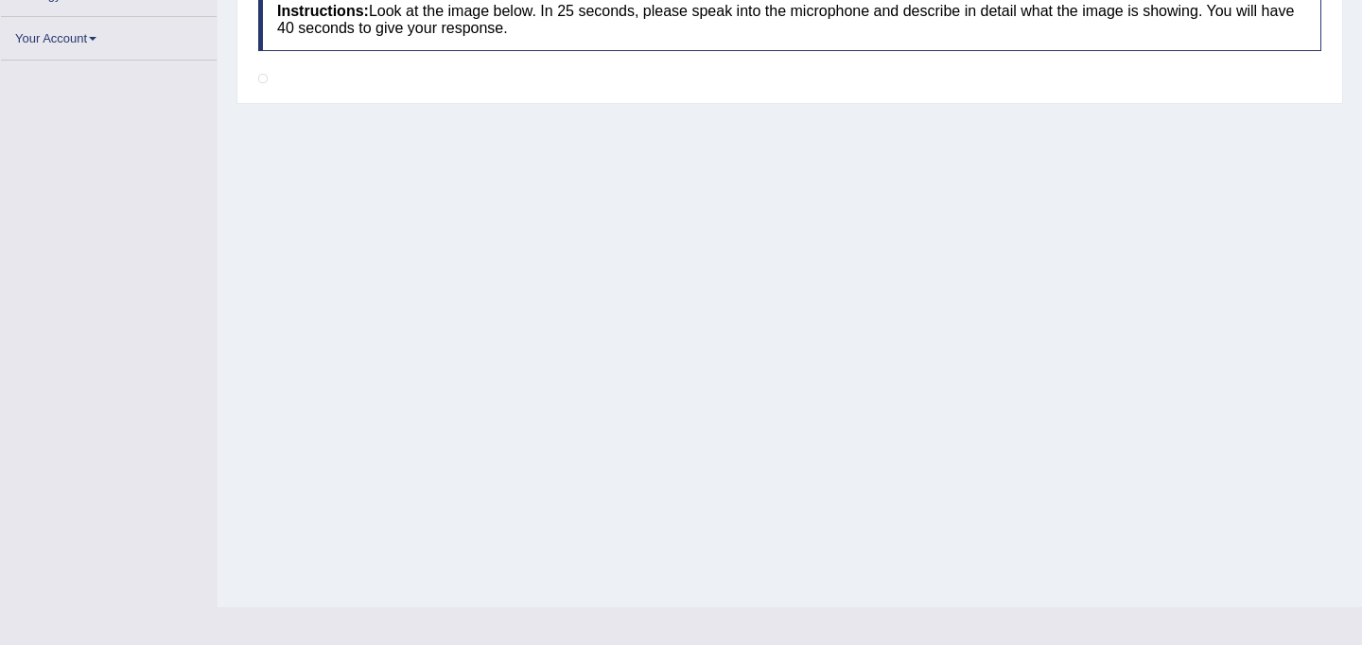
scroll to position [352, 0]
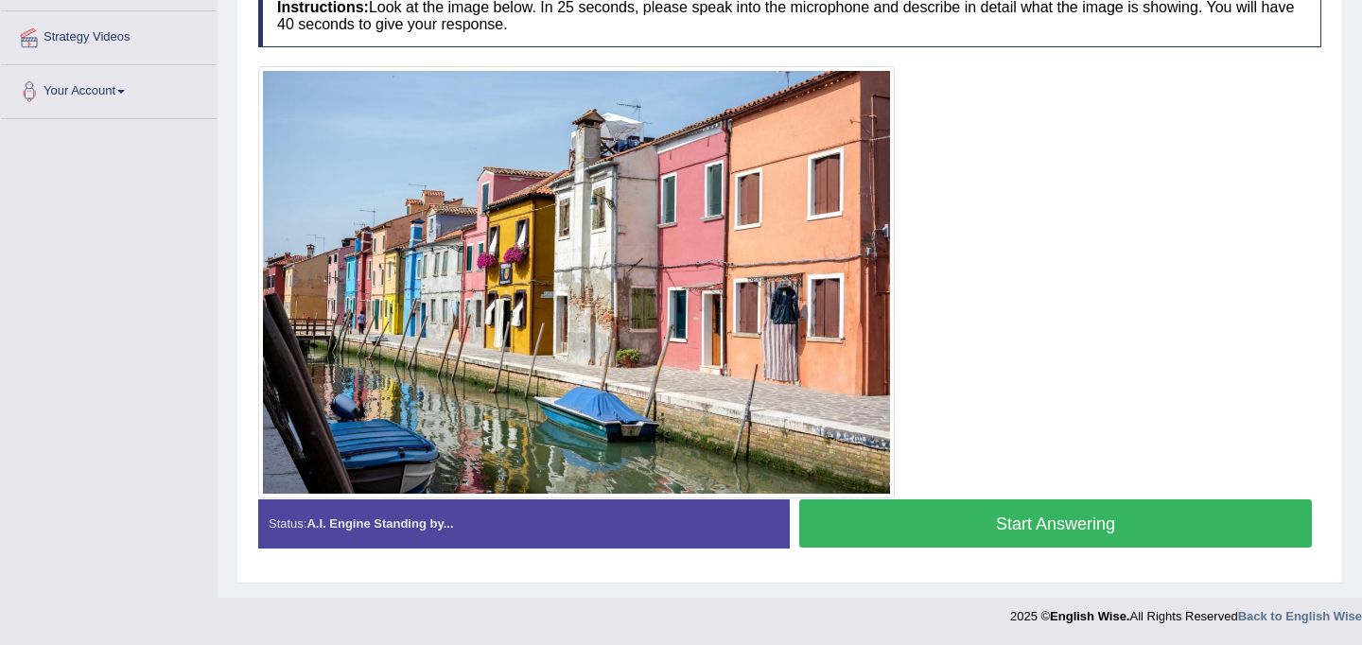
click at [1036, 512] on button "Start Answering" at bounding box center [1055, 523] width 512 height 48
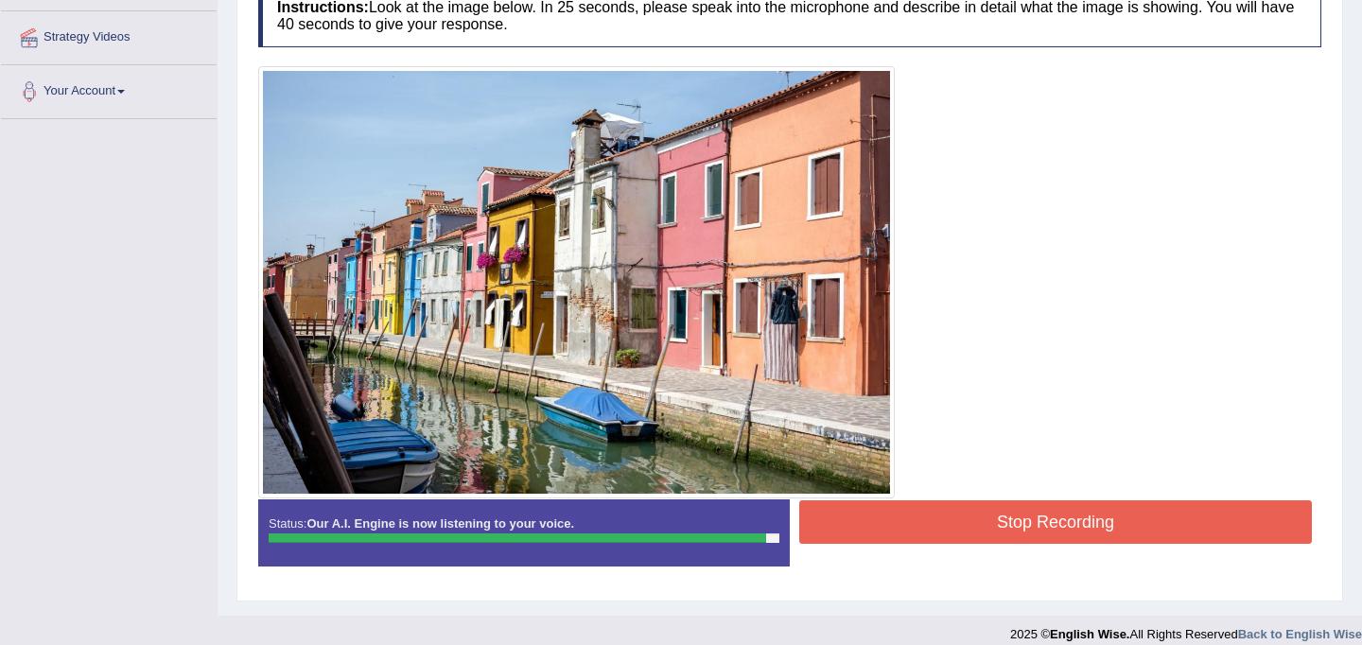
click at [1043, 524] on button "Stop Recording" at bounding box center [1055, 521] width 512 height 43
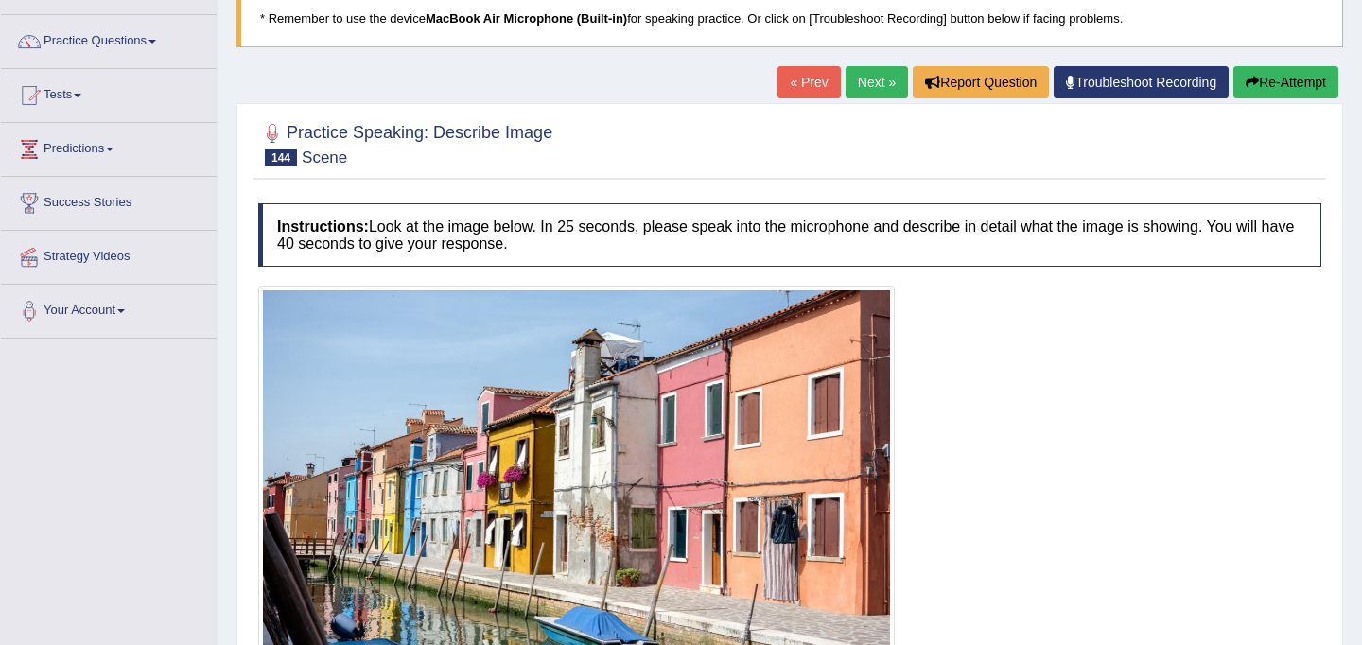
scroll to position [131, 0]
click at [873, 78] on link "Next »" at bounding box center [876, 83] width 62 height 32
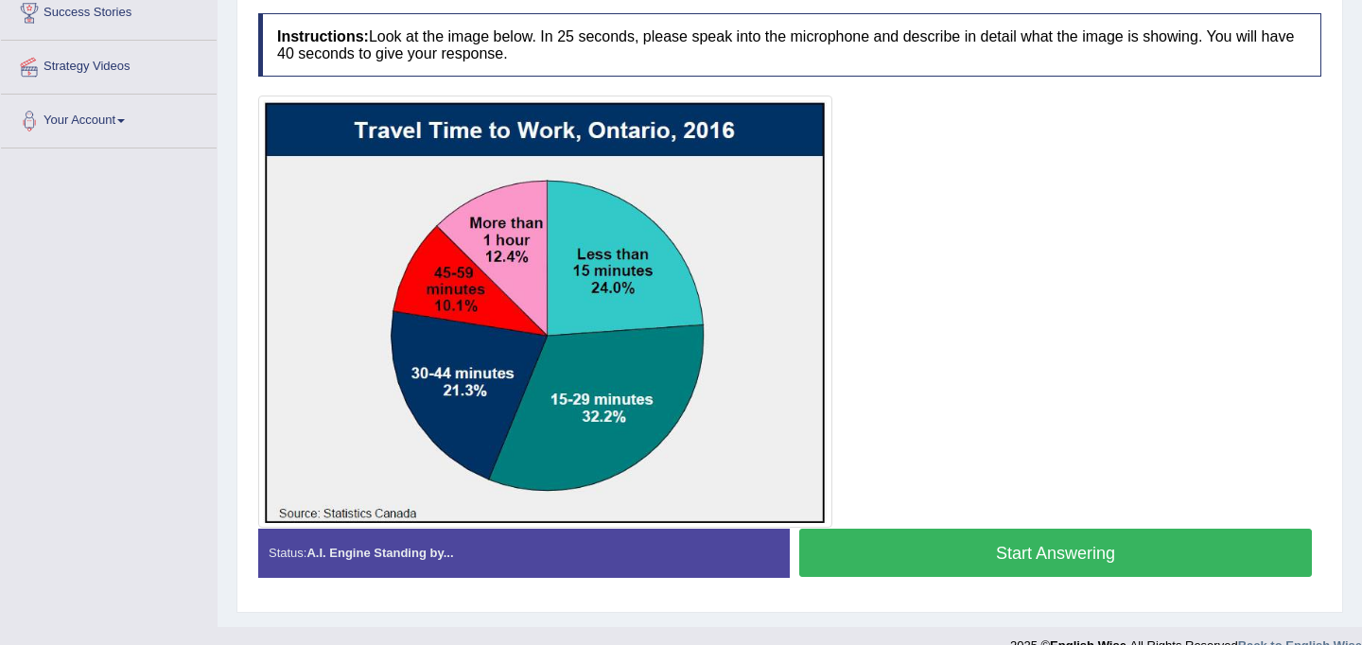
scroll to position [324, 0]
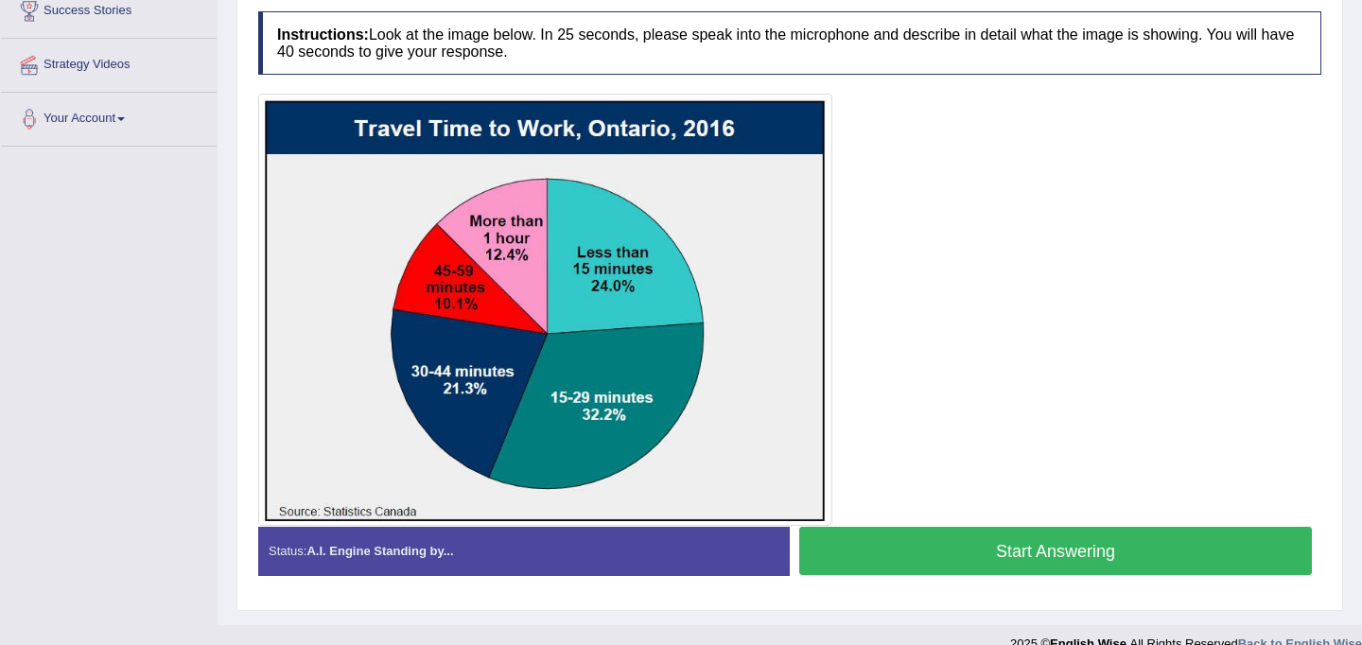
click at [979, 556] on button "Start Answering" at bounding box center [1055, 551] width 512 height 48
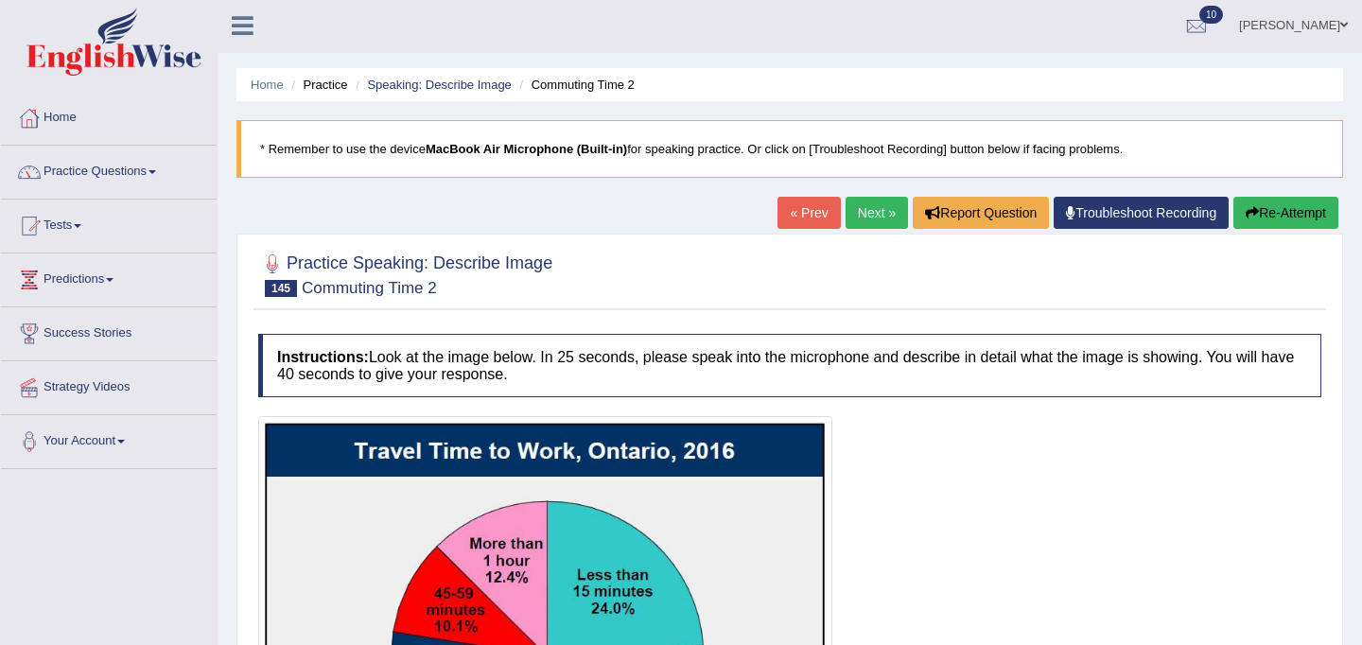
scroll to position [0, 0]
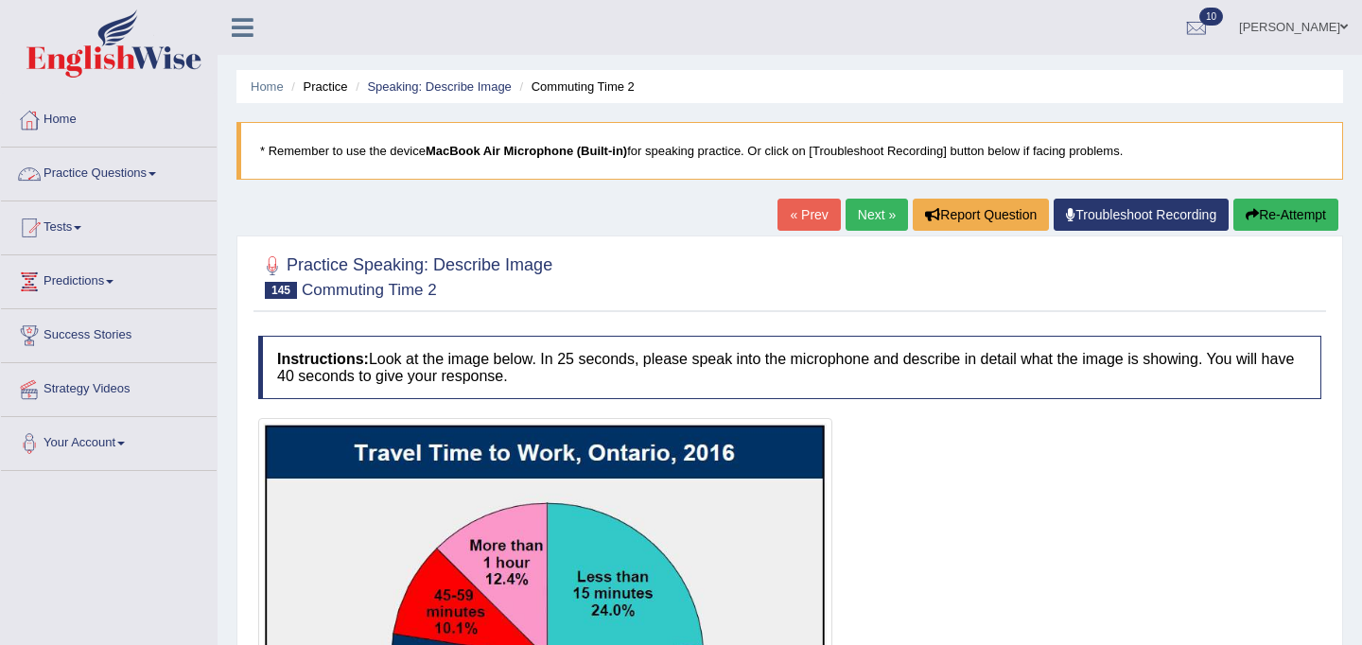
click at [163, 170] on link "Practice Questions" at bounding box center [109, 170] width 216 height 47
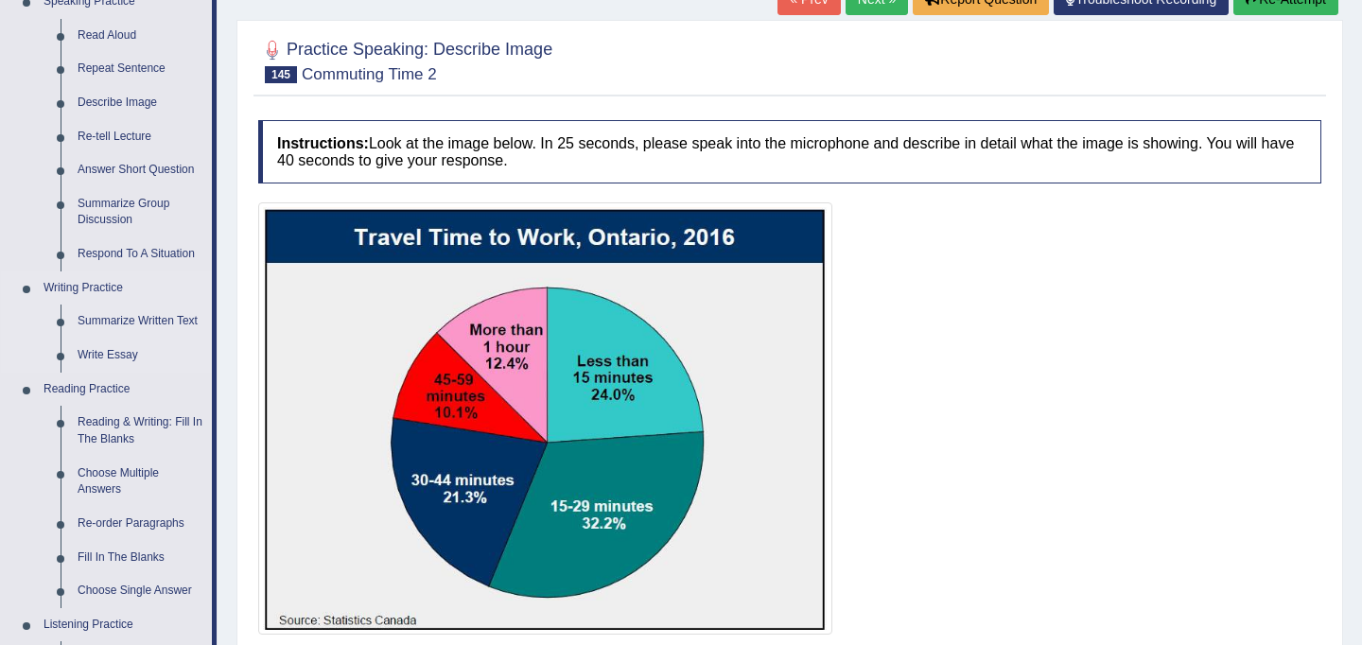
scroll to position [207, 0]
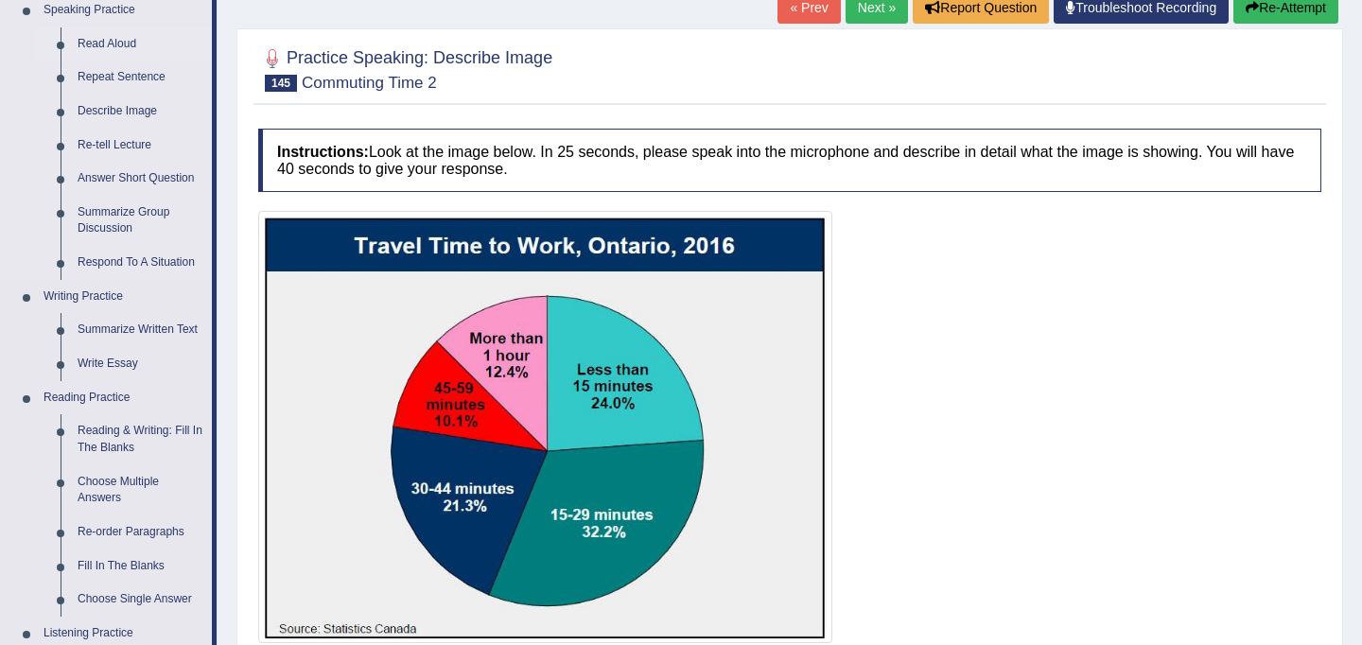
click at [107, 44] on link "Read Aloud" at bounding box center [140, 44] width 143 height 34
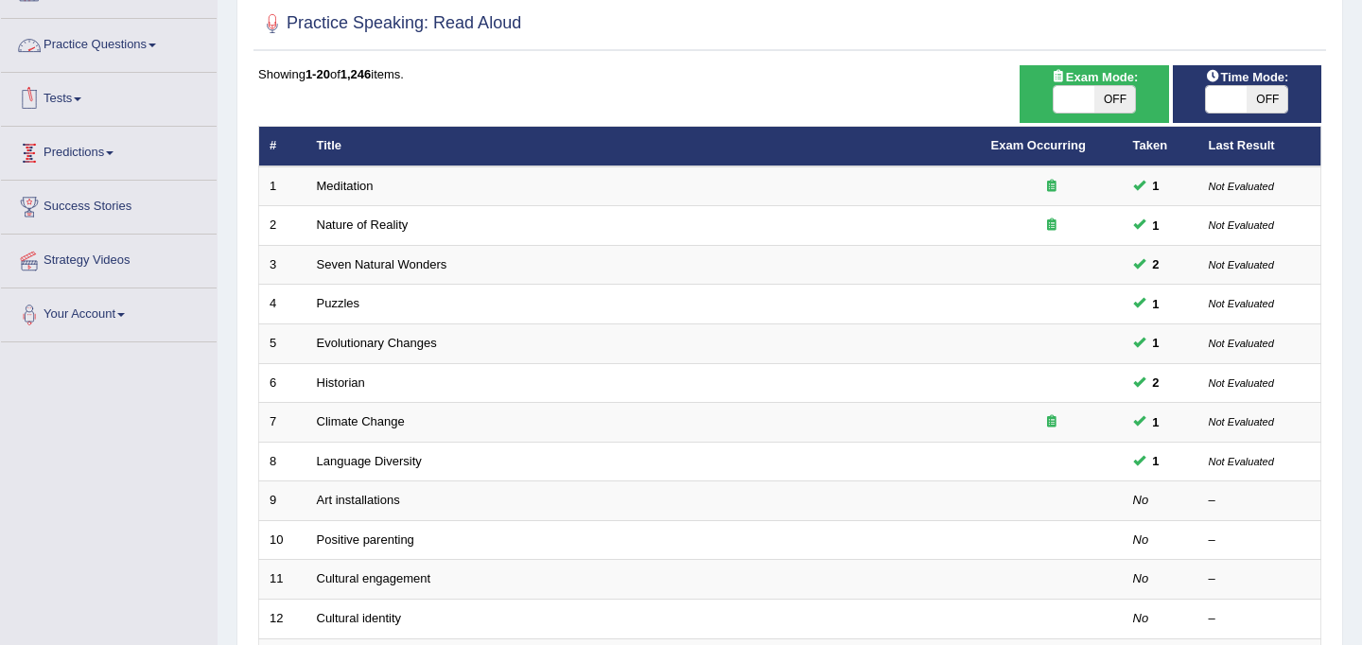
scroll to position [607, 0]
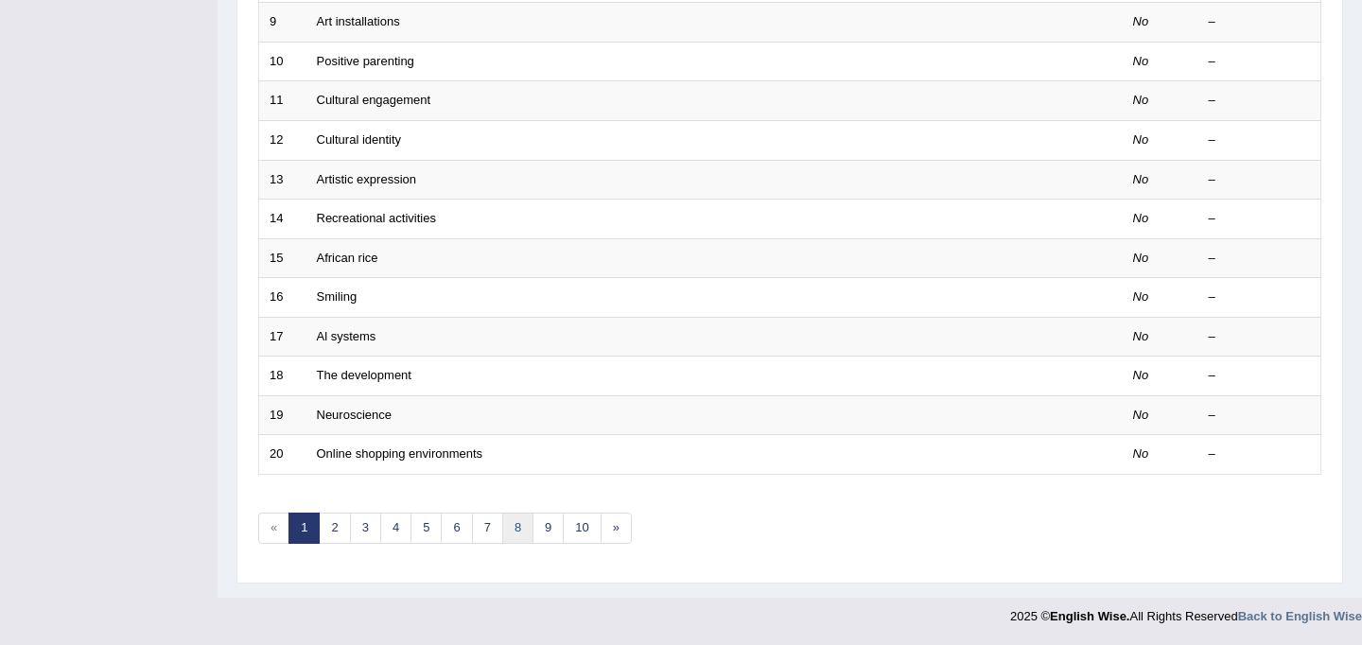
click at [514, 529] on link "8" at bounding box center [517, 527] width 31 height 31
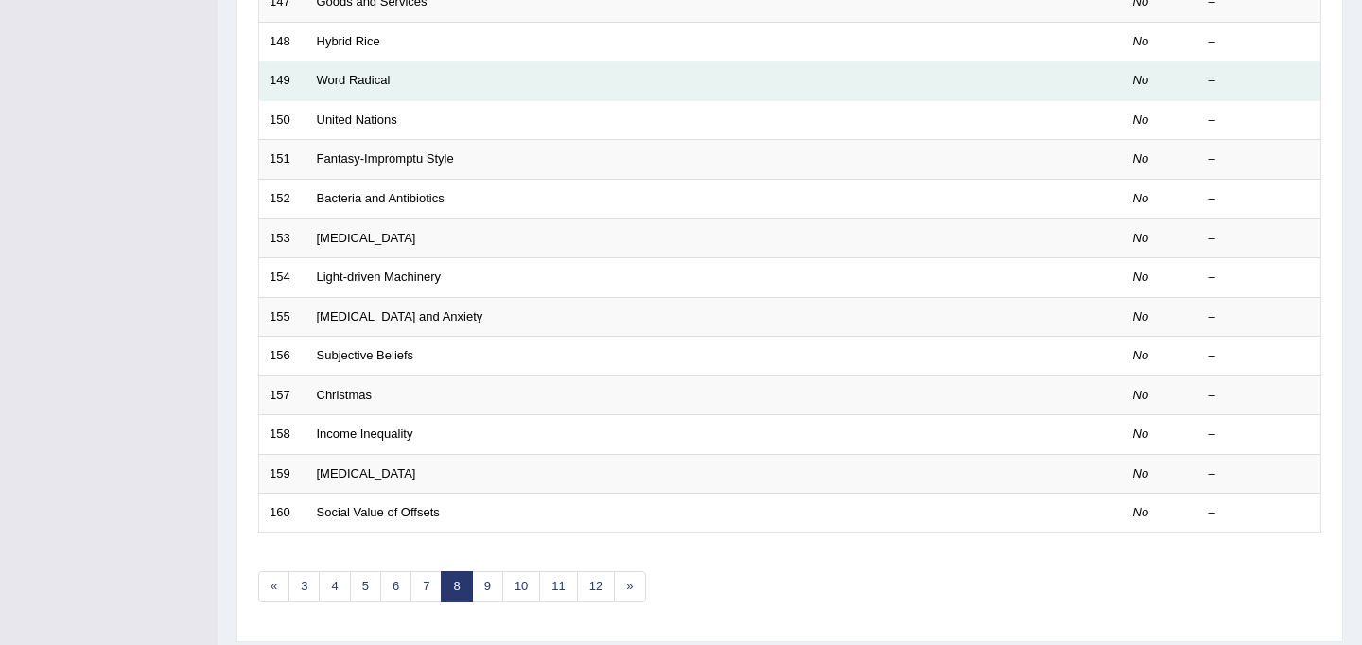
scroll to position [607, 0]
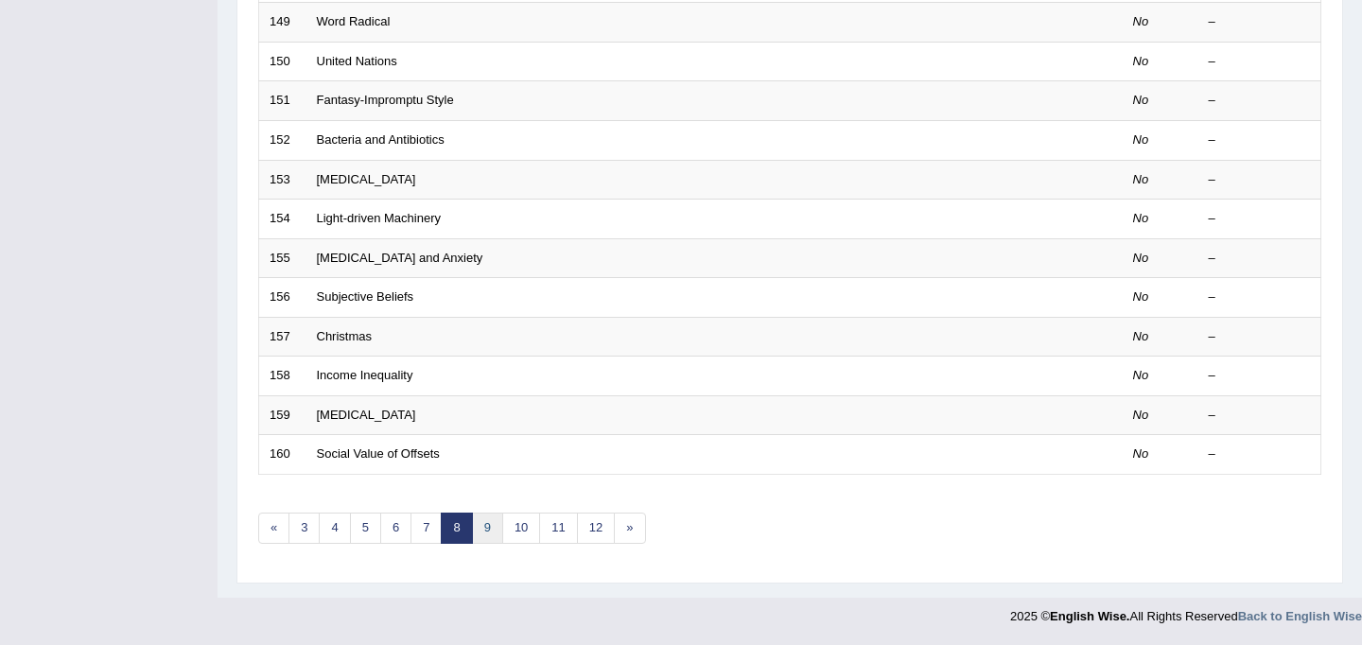
click at [485, 532] on link "9" at bounding box center [487, 527] width 31 height 31
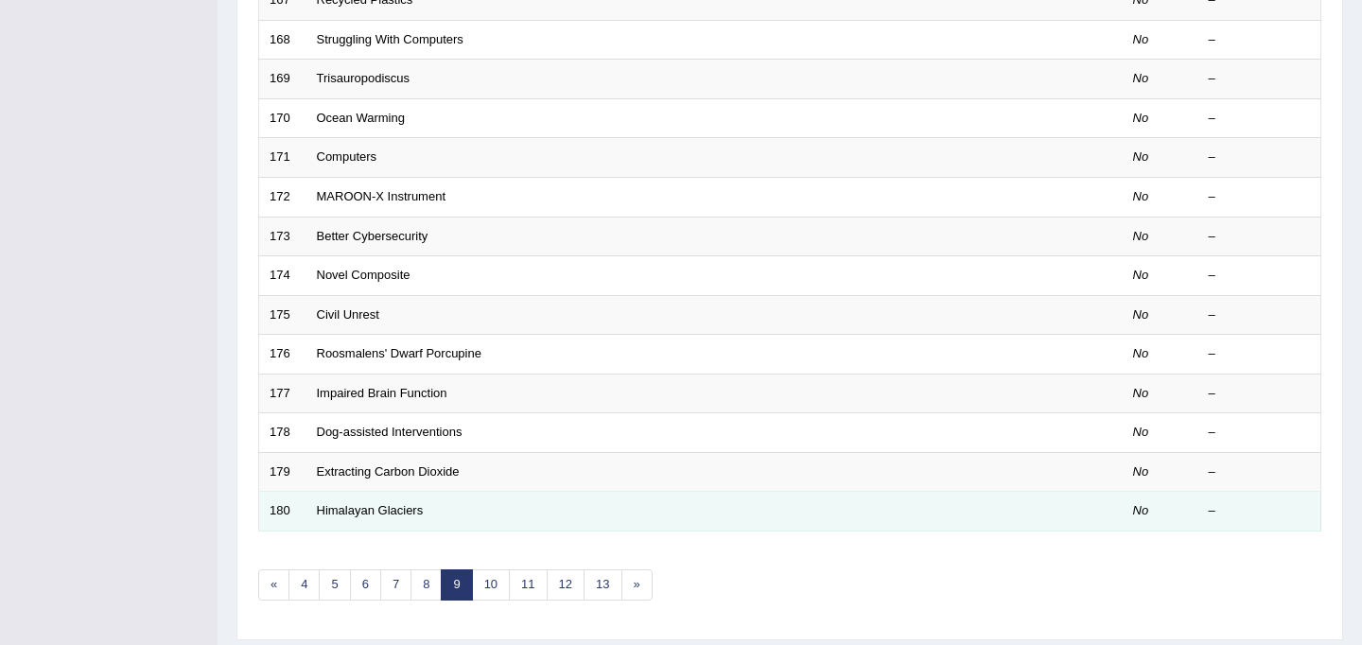
scroll to position [607, 0]
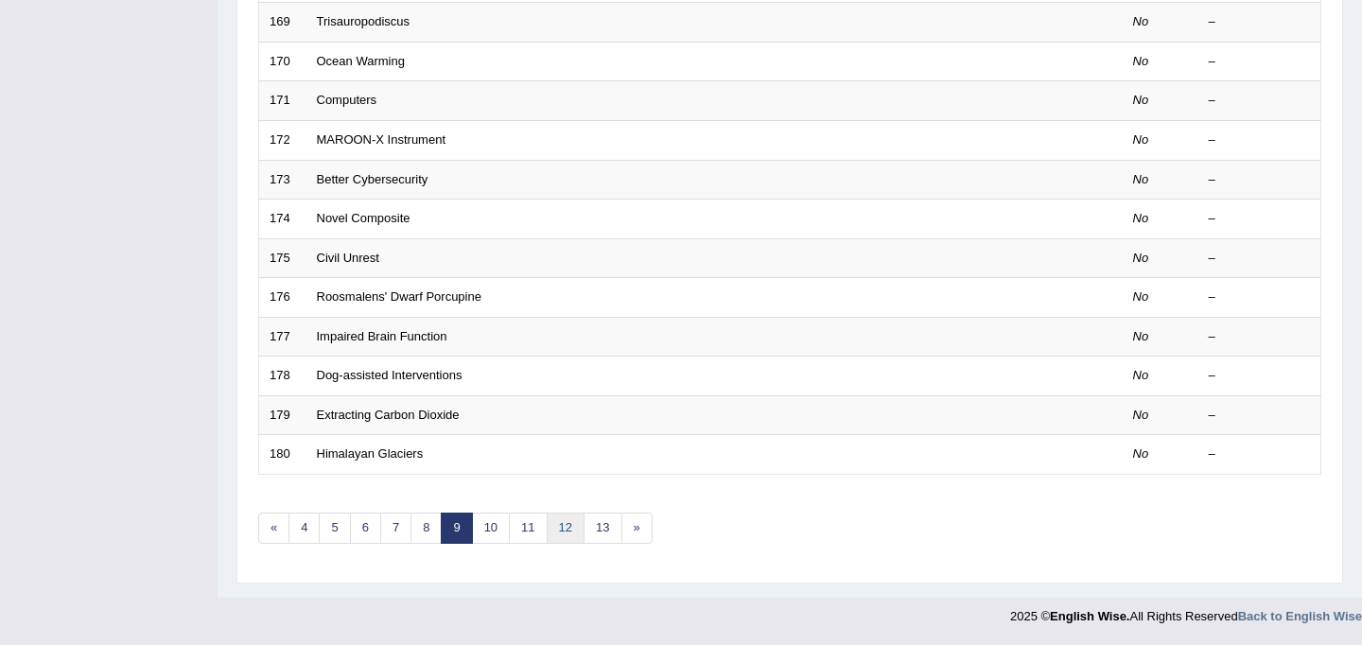
click at [566, 541] on link "12" at bounding box center [565, 527] width 38 height 31
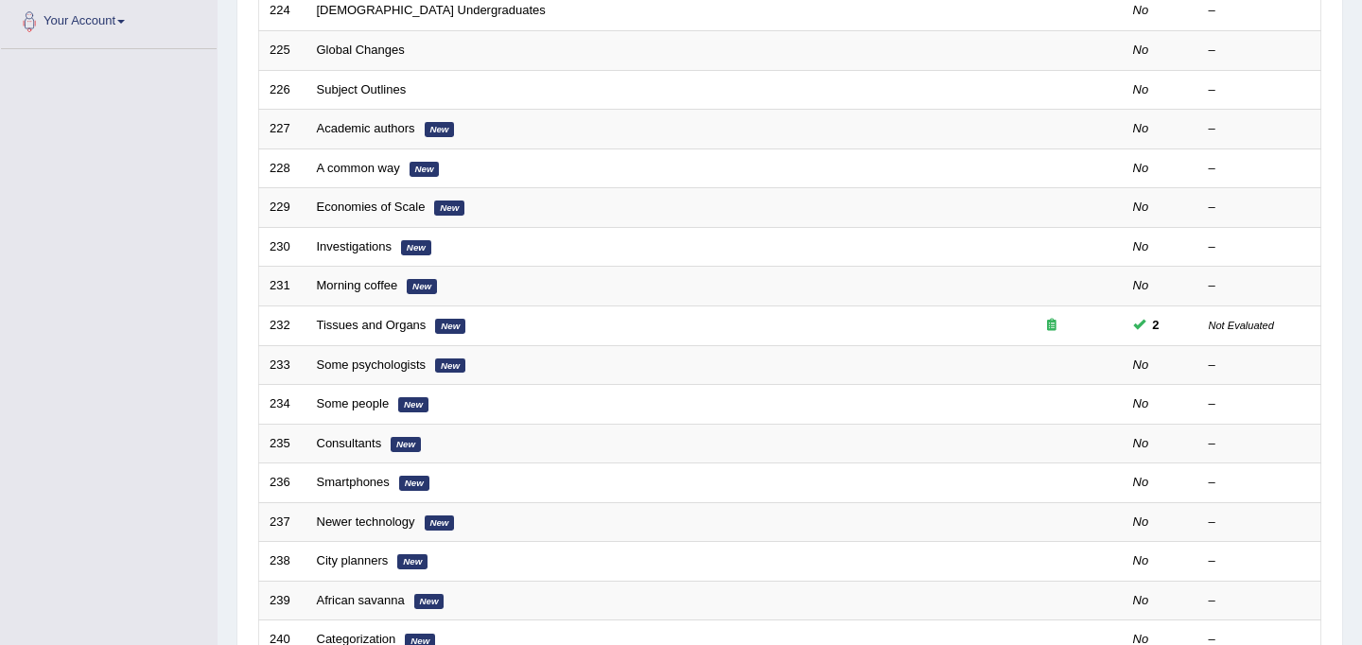
scroll to position [447, 0]
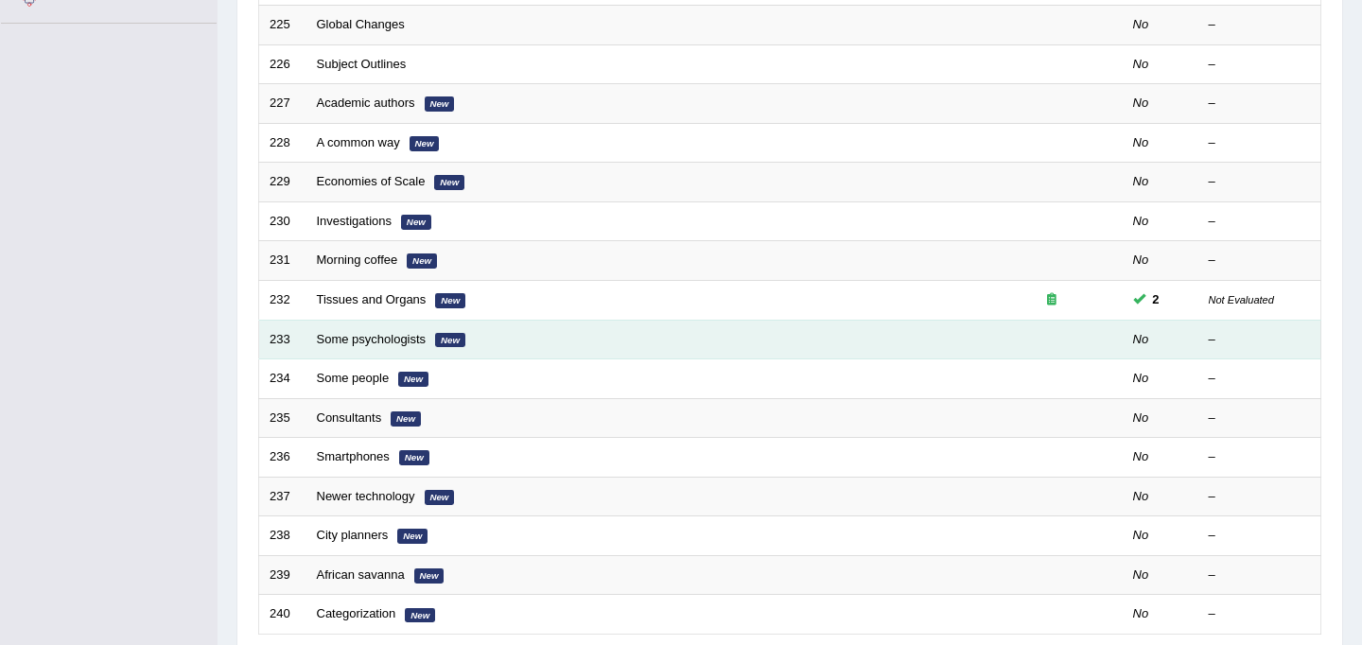
click at [369, 346] on td "Some psychologists New" at bounding box center [643, 340] width 674 height 40
click at [357, 349] on td "Some psychologists New" at bounding box center [643, 340] width 674 height 40
click at [360, 341] on link "Some psychologists" at bounding box center [372, 339] width 110 height 14
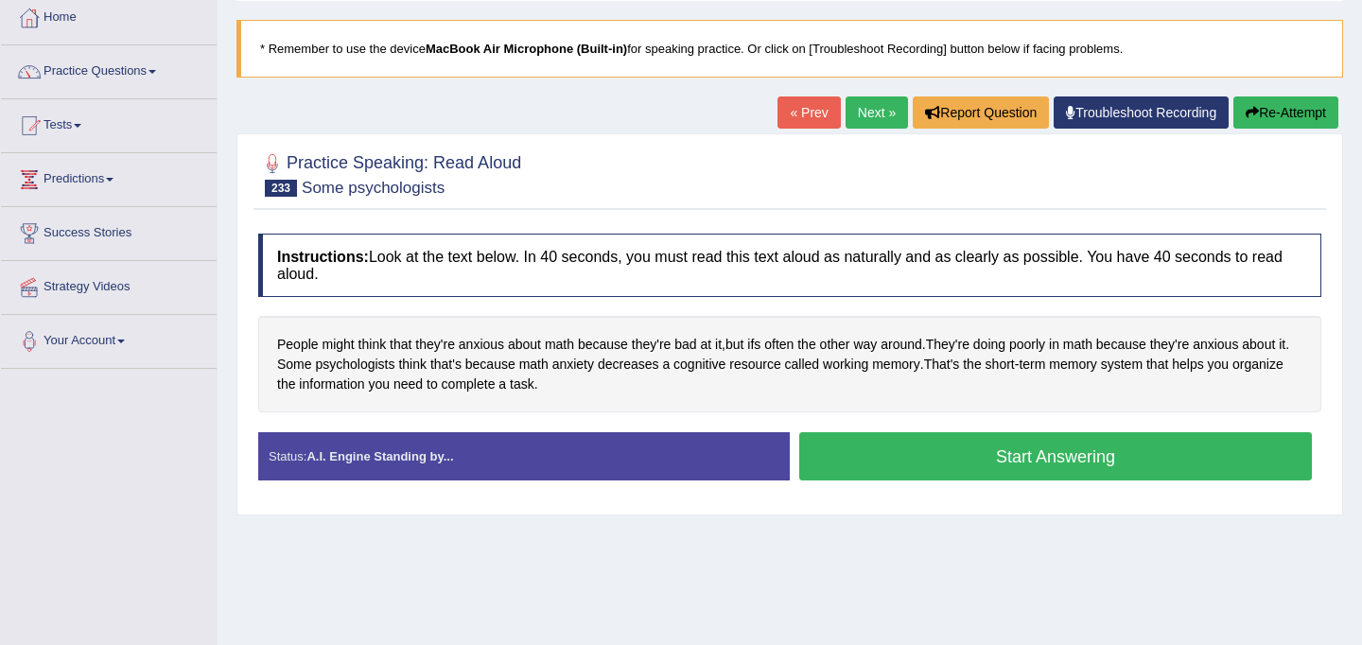
scroll to position [106, 0]
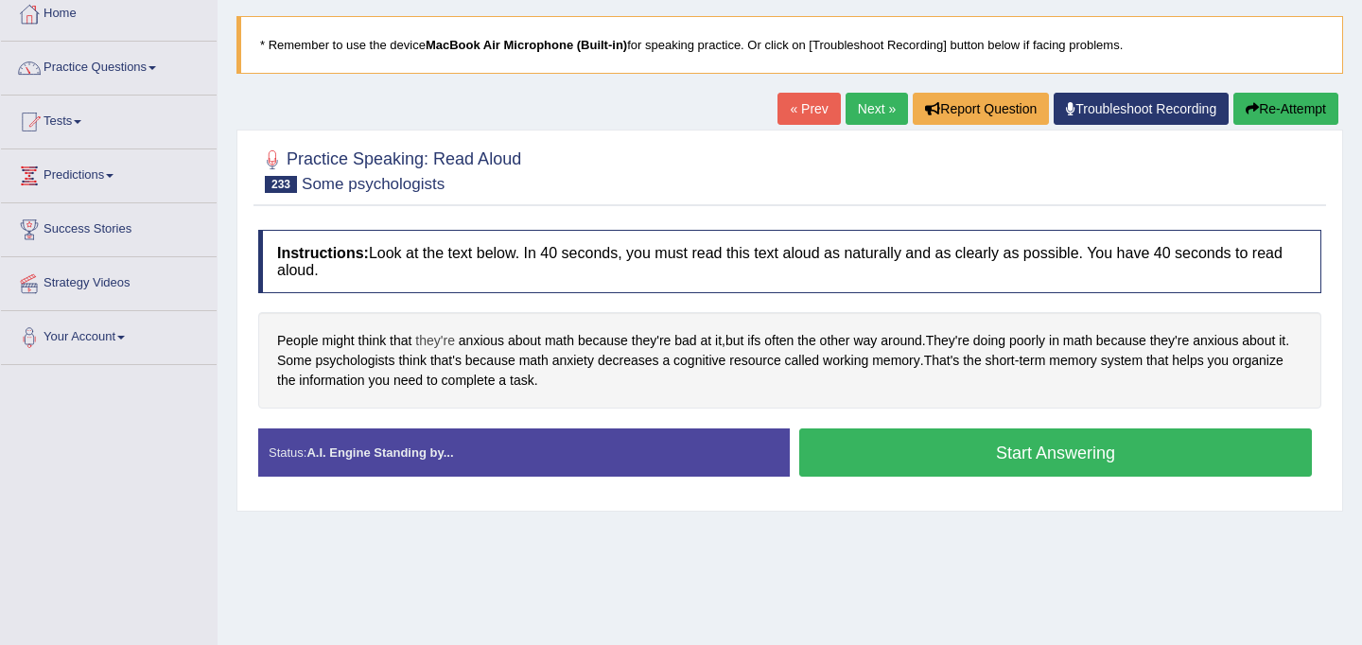
click at [450, 345] on span "they're" at bounding box center [435, 341] width 40 height 20
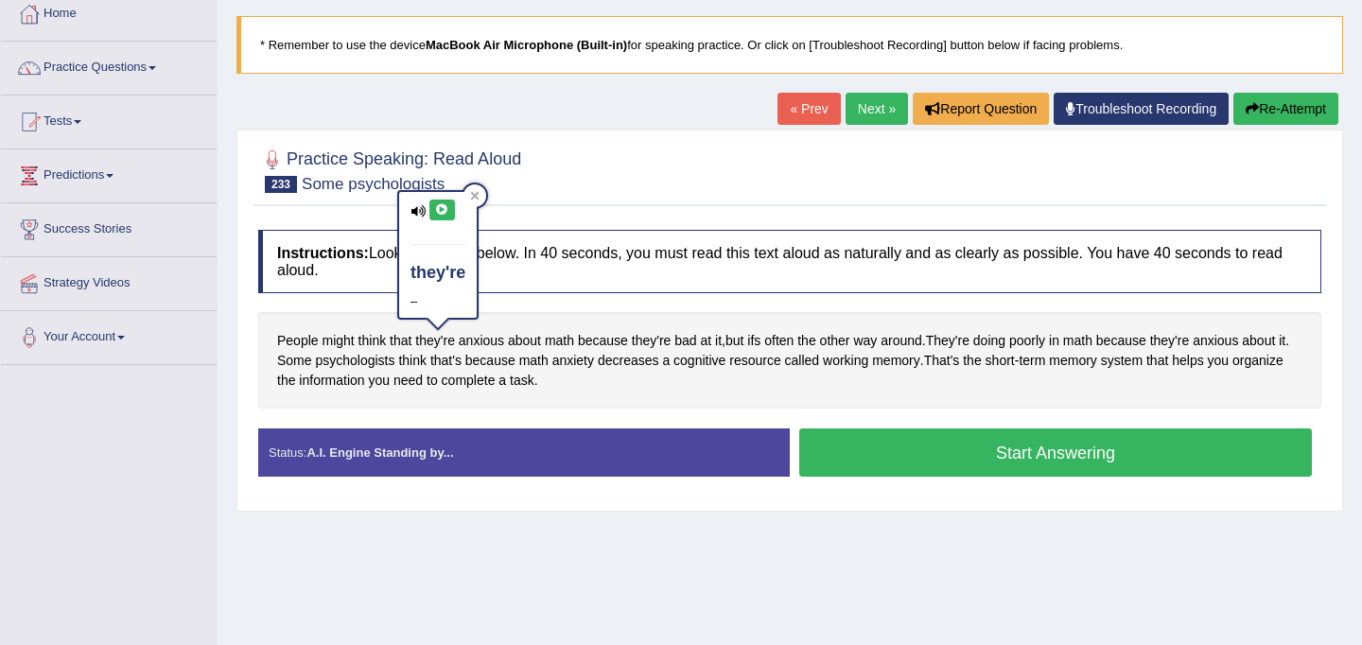
click at [440, 208] on icon at bounding box center [442, 209] width 14 height 11
click at [440, 209] on icon at bounding box center [442, 209] width 14 height 11
click at [414, 207] on icon at bounding box center [417, 211] width 15 height 12
click at [442, 211] on icon at bounding box center [442, 209] width 14 height 11
click at [438, 268] on h4 "they're" at bounding box center [437, 273] width 55 height 19
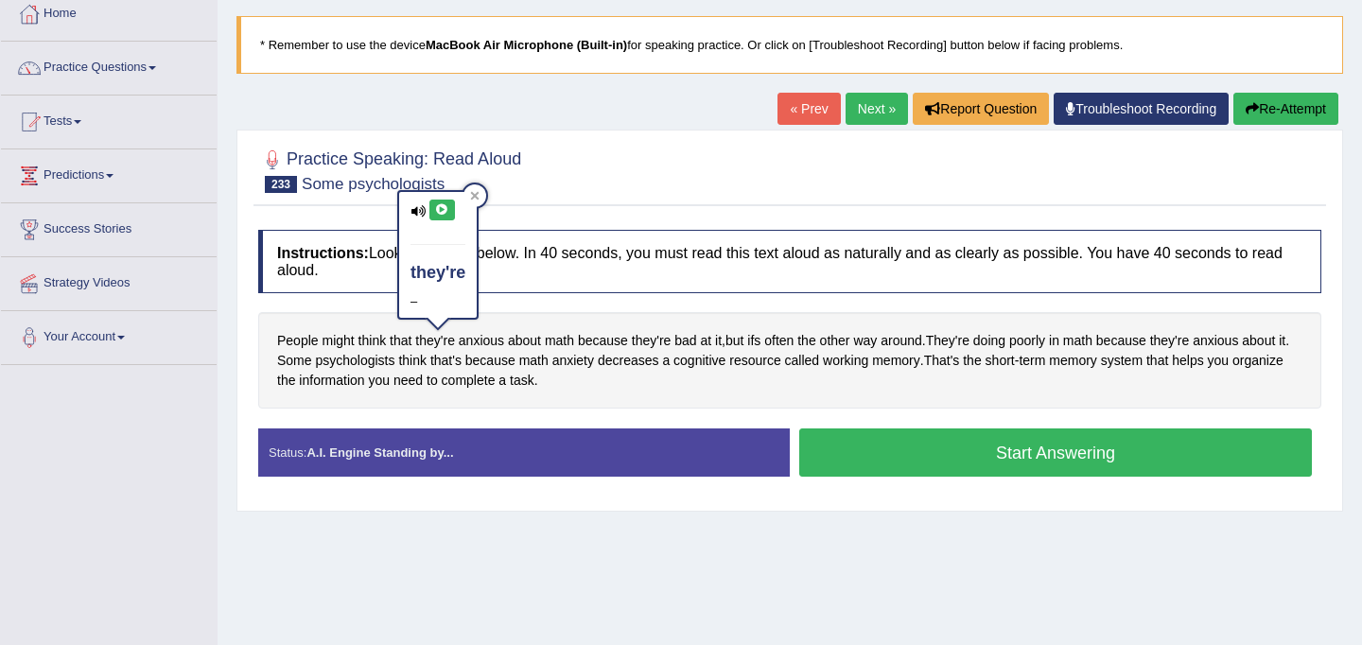
click at [434, 273] on h4 "they're" at bounding box center [437, 273] width 55 height 19
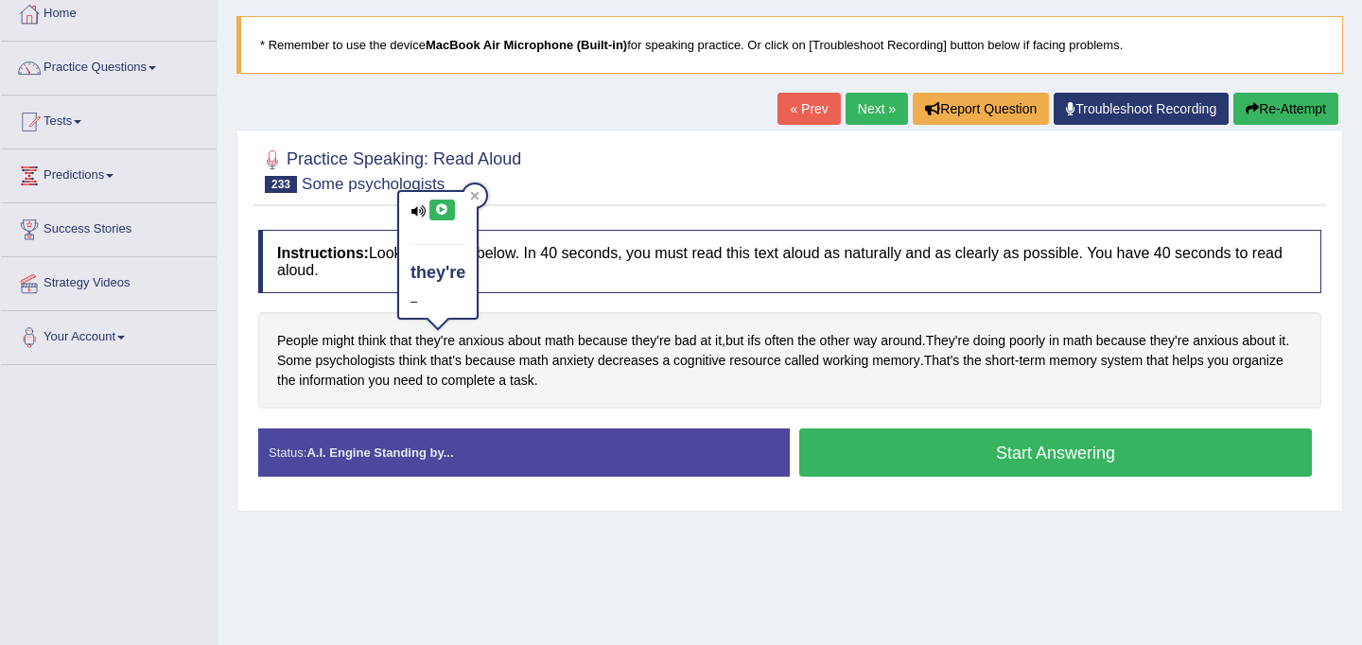
click at [445, 212] on icon at bounding box center [442, 209] width 14 height 11
click at [417, 209] on icon at bounding box center [417, 211] width 15 height 12
click at [417, 211] on icon at bounding box center [417, 211] width 15 height 12
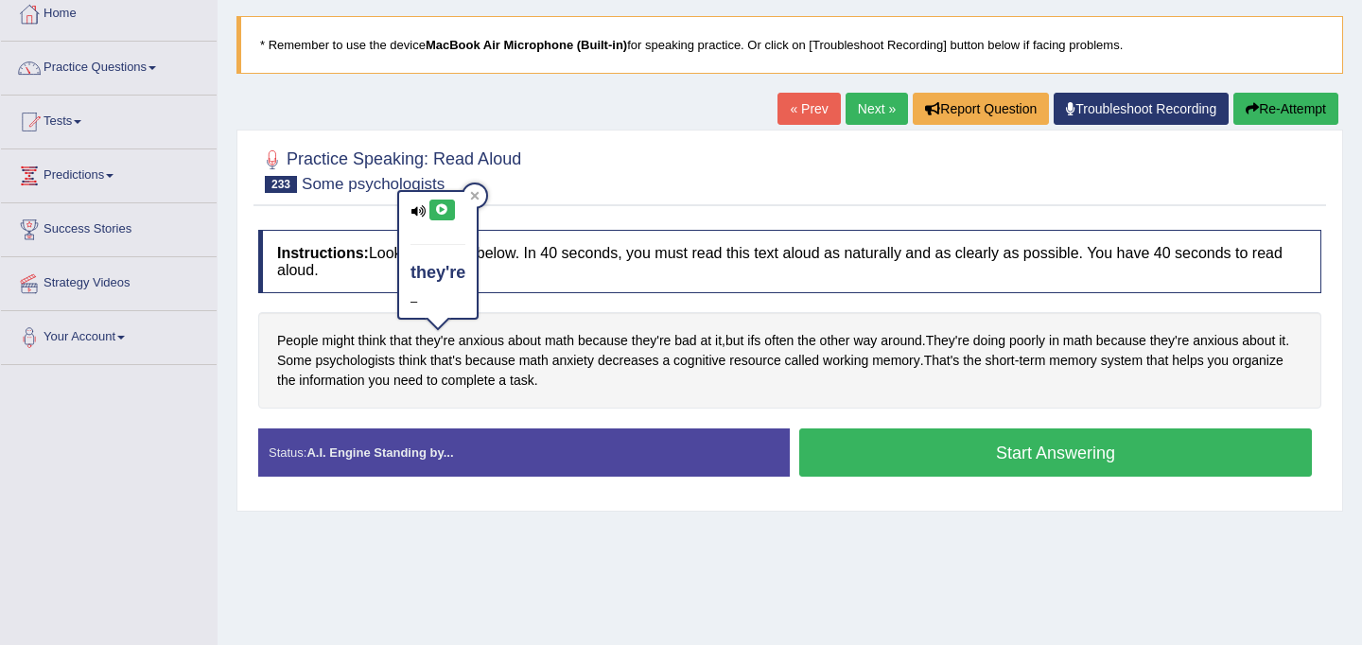
click at [438, 206] on icon at bounding box center [442, 209] width 14 height 11
click at [434, 270] on h4 "they're" at bounding box center [437, 273] width 55 height 19
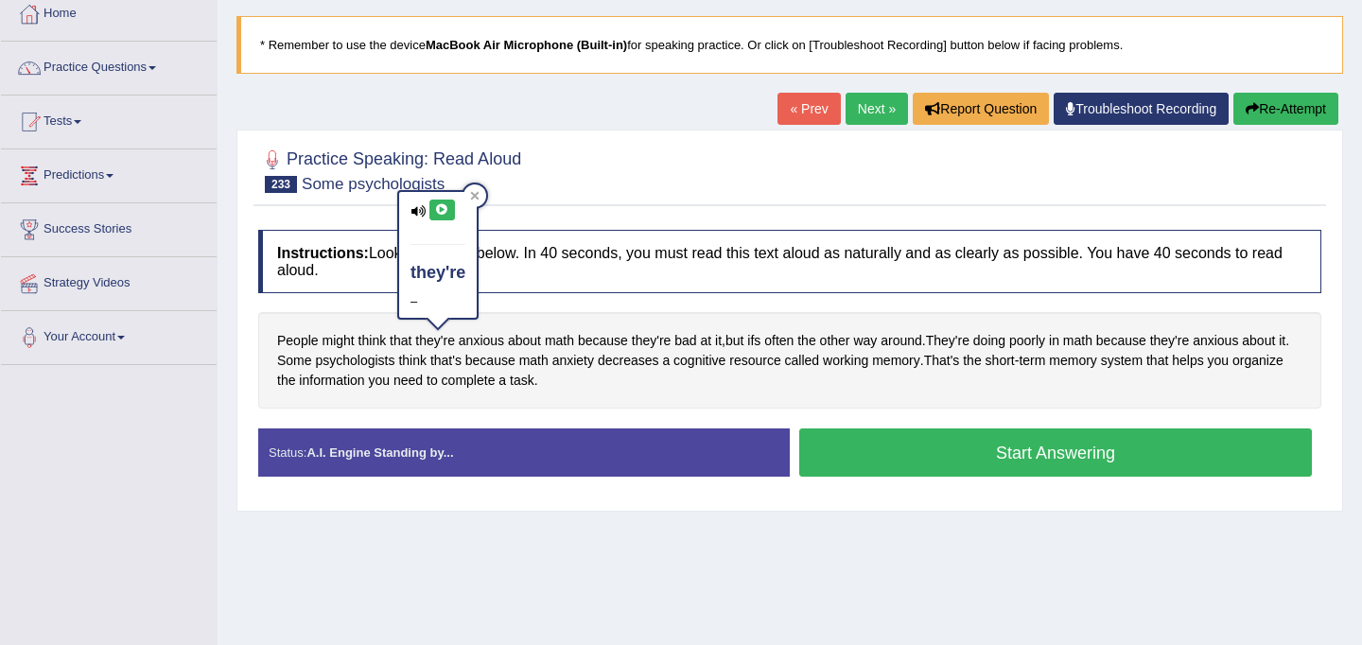
click at [434, 270] on h4 "they're" at bounding box center [437, 273] width 55 height 19
click at [419, 210] on icon at bounding box center [417, 211] width 15 height 12
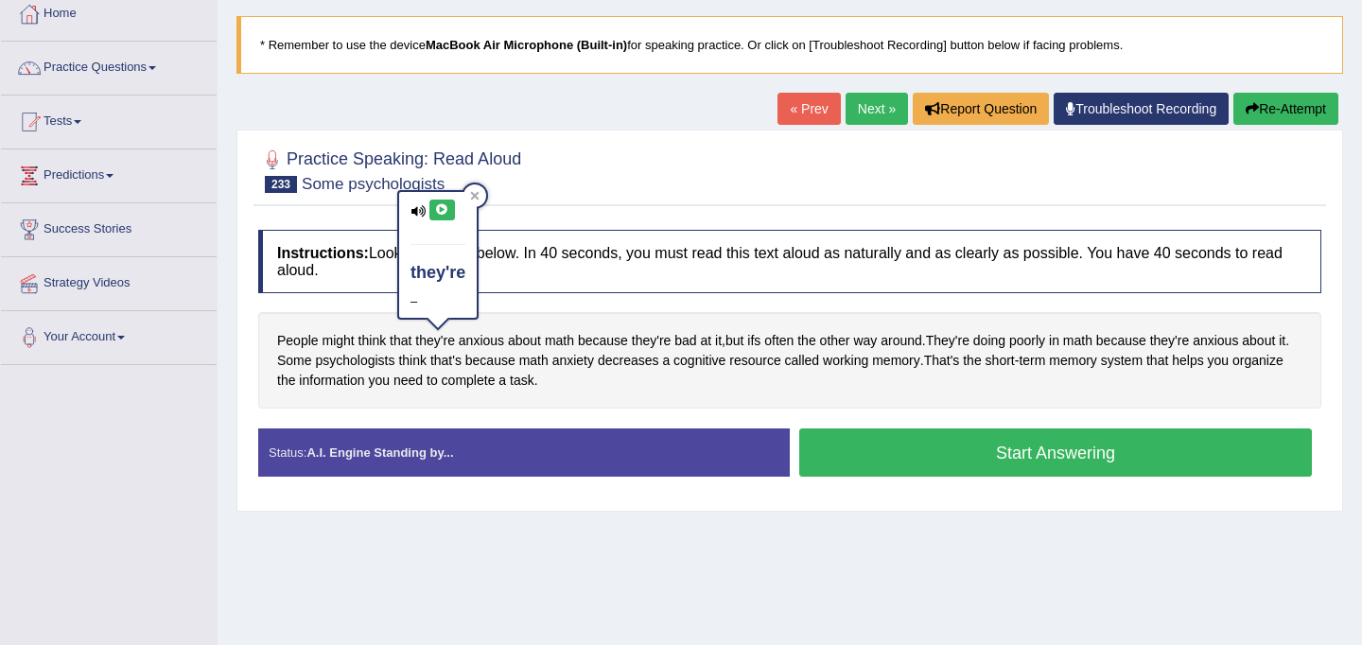
click at [419, 210] on icon at bounding box center [417, 211] width 15 height 12
click at [440, 213] on icon at bounding box center [442, 209] width 14 height 11
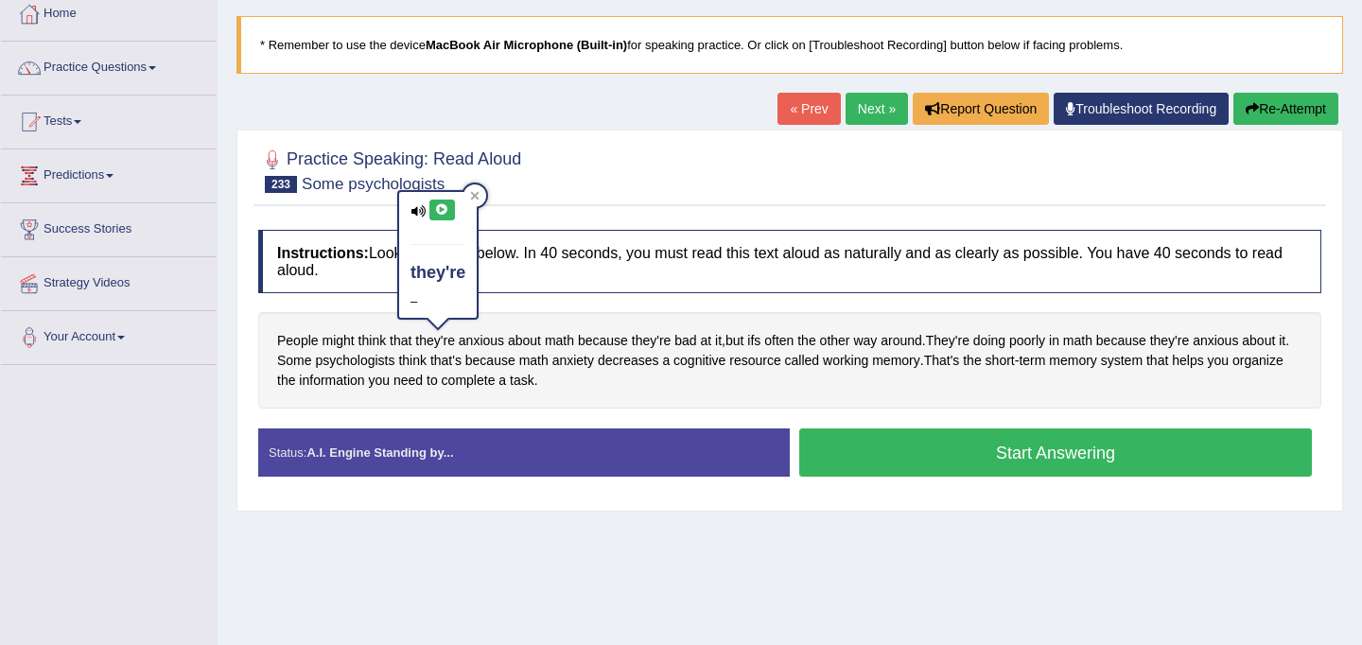
click at [440, 213] on icon at bounding box center [442, 209] width 14 height 11
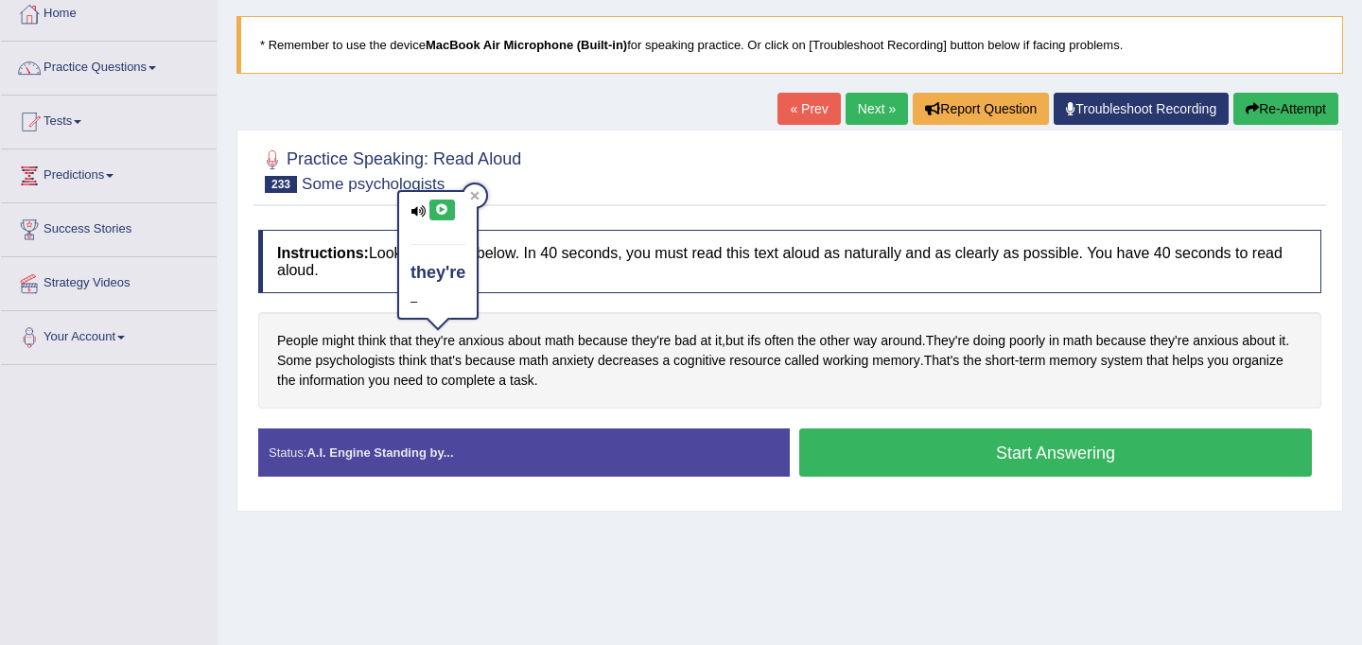
click at [440, 213] on icon at bounding box center [442, 209] width 14 height 11
click at [442, 211] on icon at bounding box center [442, 209] width 14 height 11
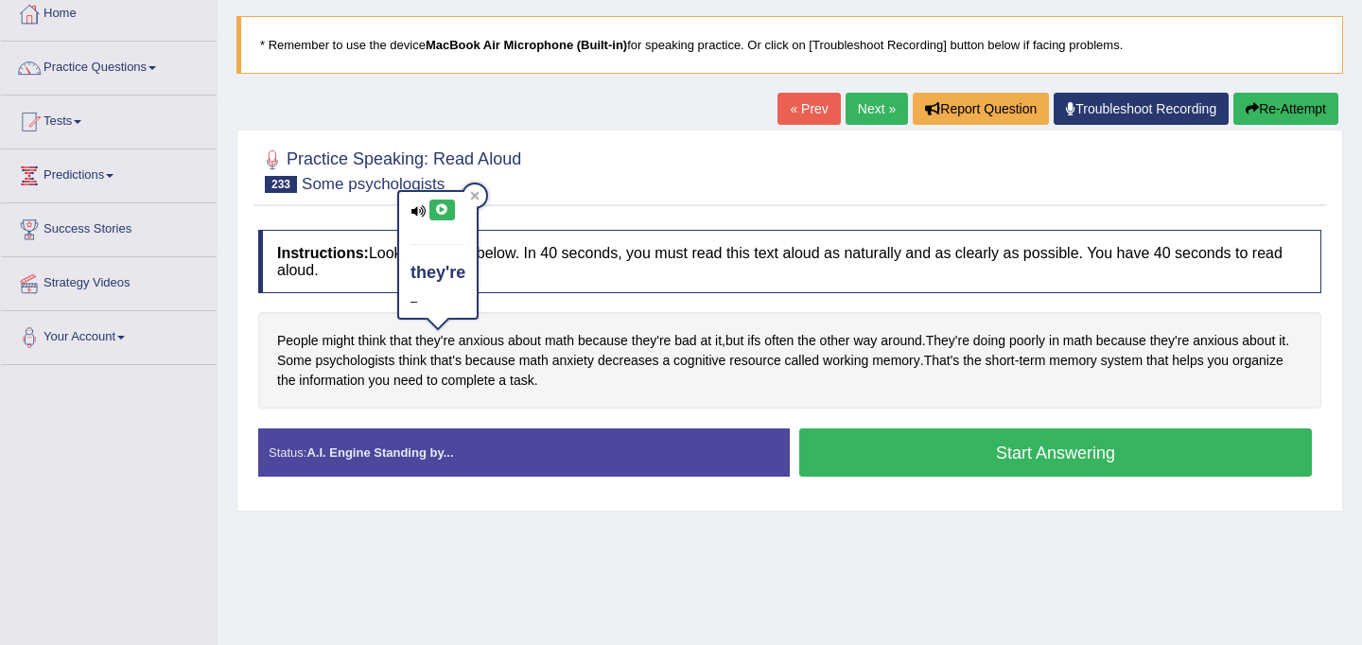
click at [442, 211] on icon at bounding box center [442, 209] width 14 height 11
click at [442, 210] on icon at bounding box center [442, 209] width 14 height 11
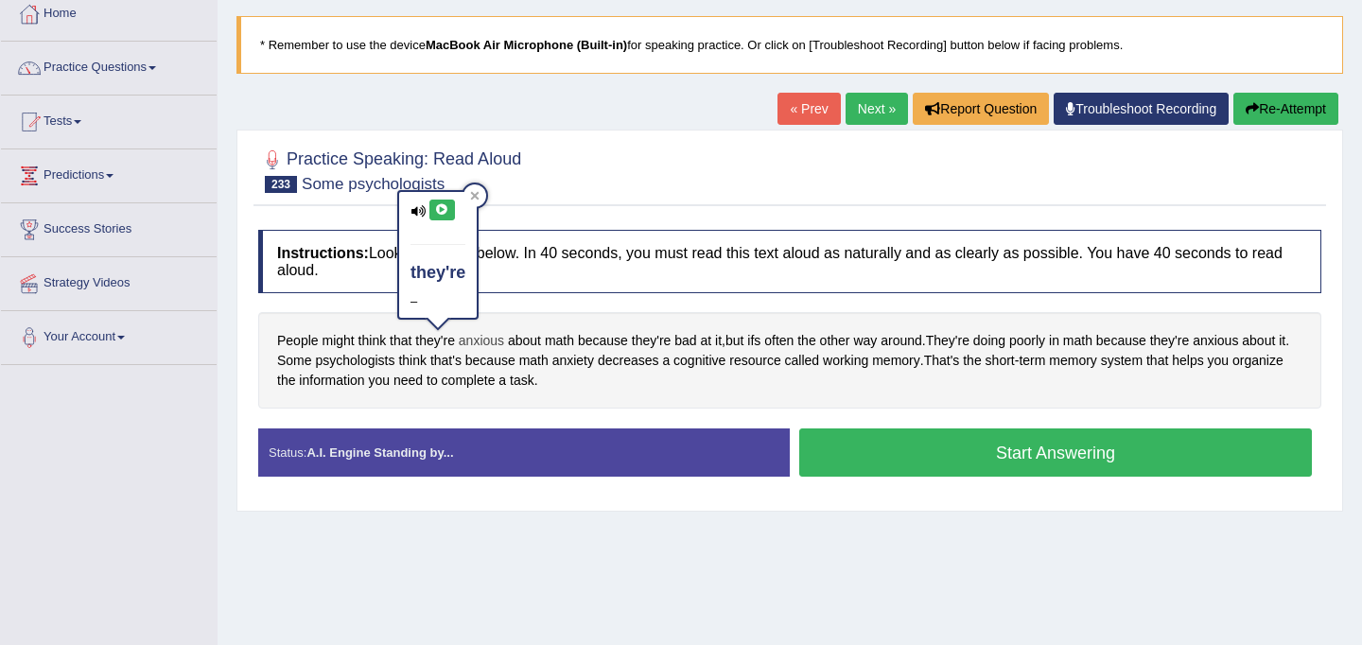
click at [488, 341] on span "anxious" at bounding box center [481, 341] width 45 height 20
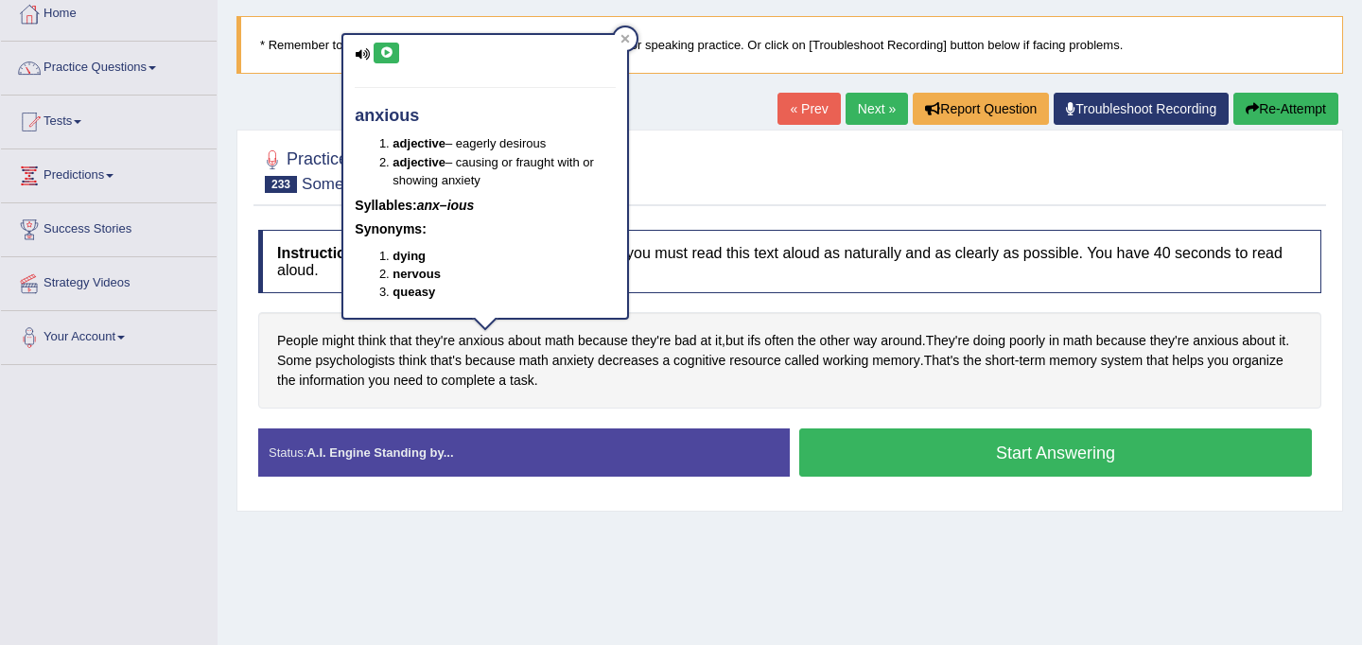
click at [361, 54] on icon at bounding box center [362, 54] width 15 height 12
click at [380, 48] on icon at bounding box center [386, 52] width 14 height 11
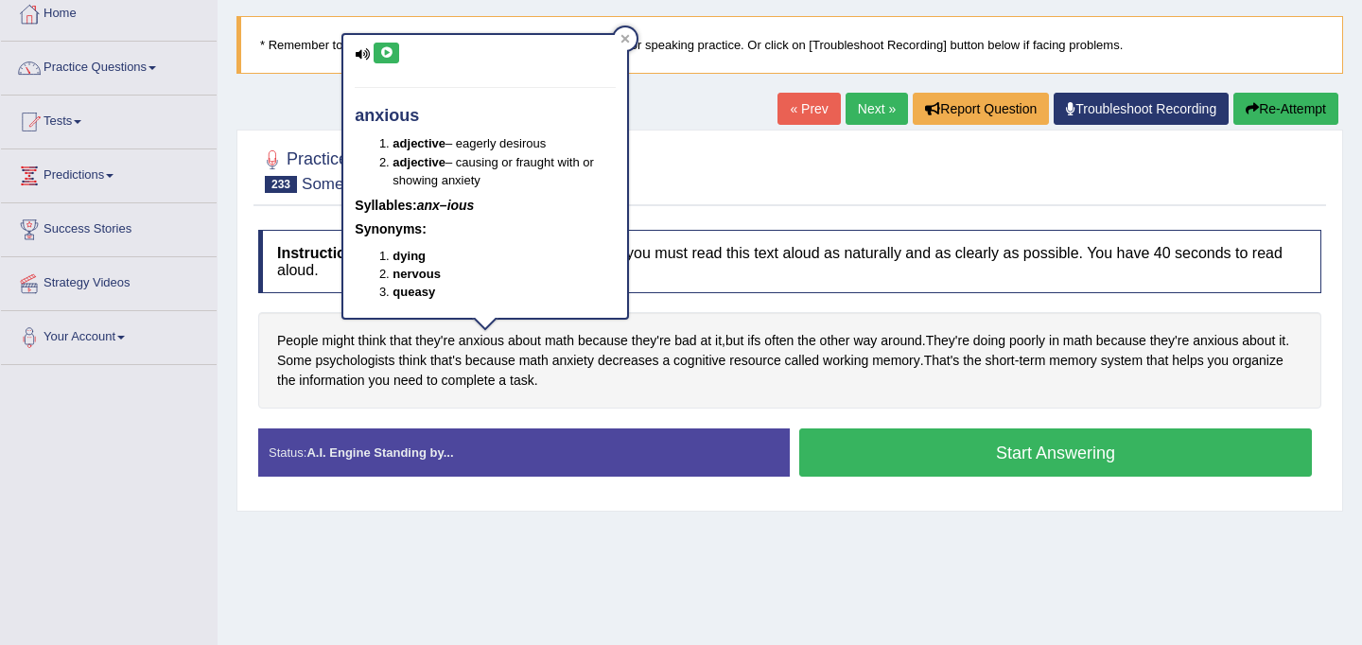
click at [380, 48] on icon at bounding box center [386, 52] width 14 height 11
click at [380, 49] on icon at bounding box center [386, 52] width 14 height 11
click at [624, 37] on icon at bounding box center [625, 38] width 9 height 9
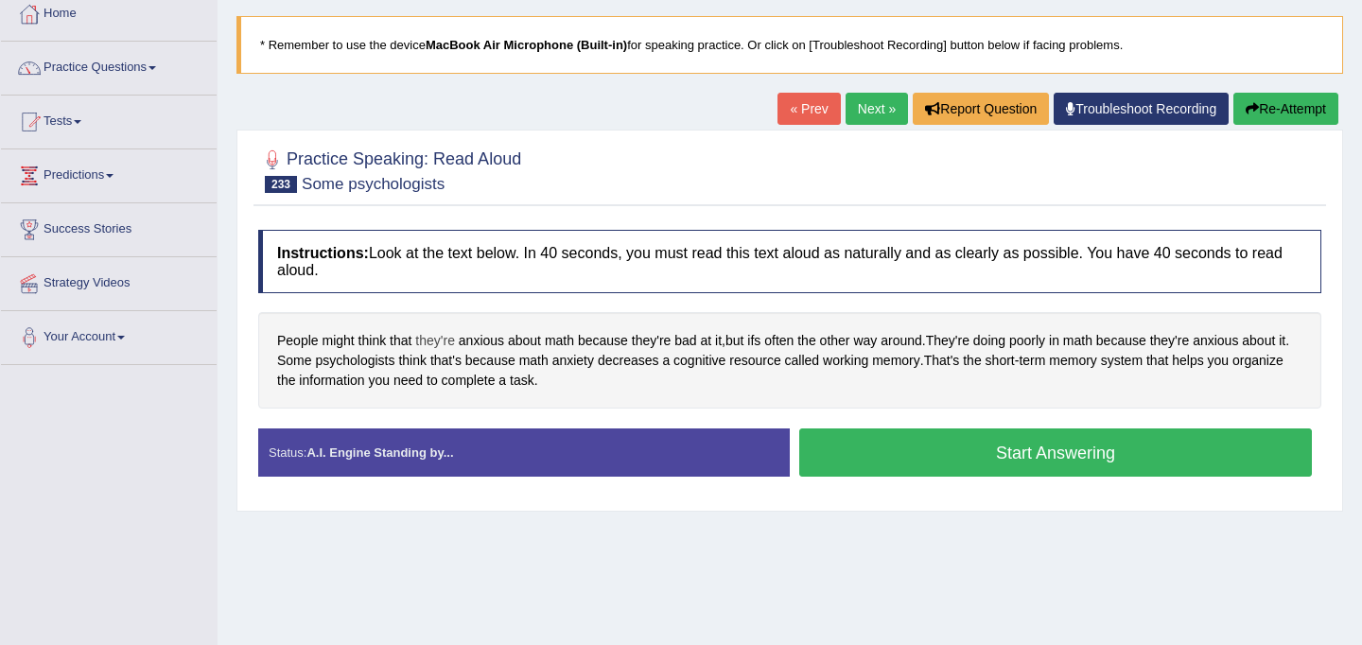
click at [441, 338] on span "they're" at bounding box center [435, 341] width 40 height 20
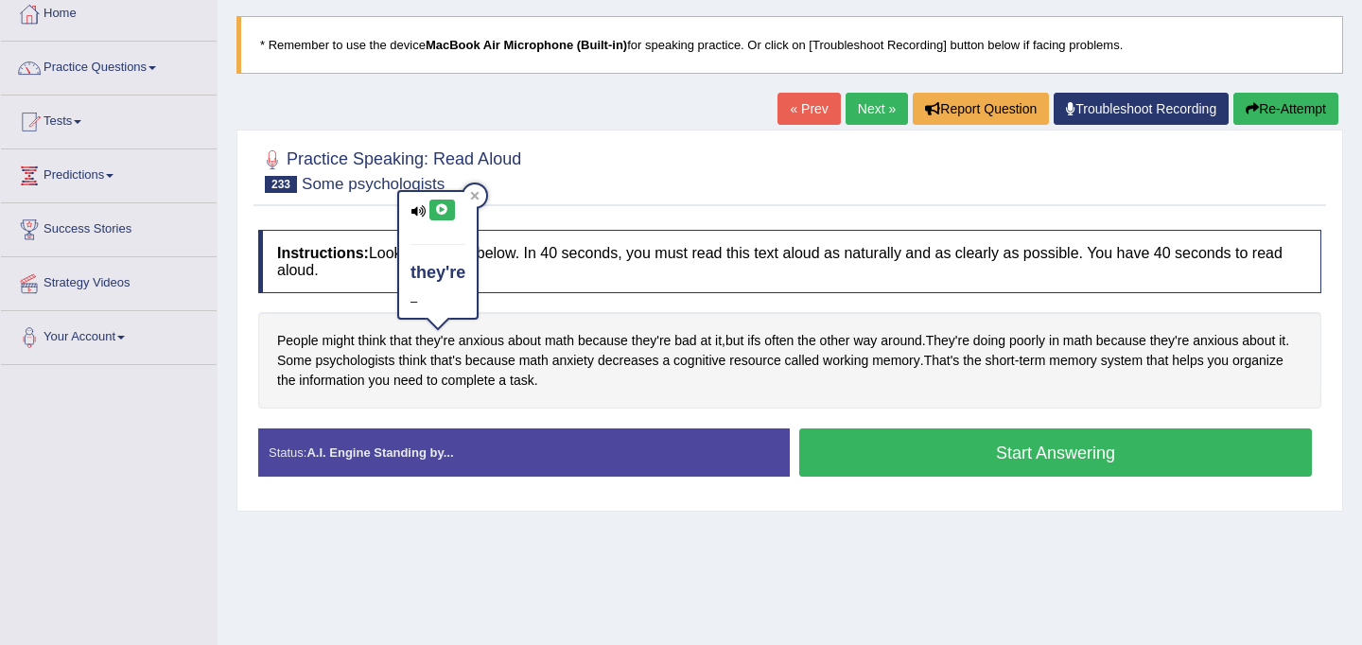
click at [436, 203] on button at bounding box center [442, 209] width 26 height 21
click at [443, 210] on icon at bounding box center [442, 209] width 14 height 11
click at [426, 353] on span "think" at bounding box center [412, 361] width 28 height 20
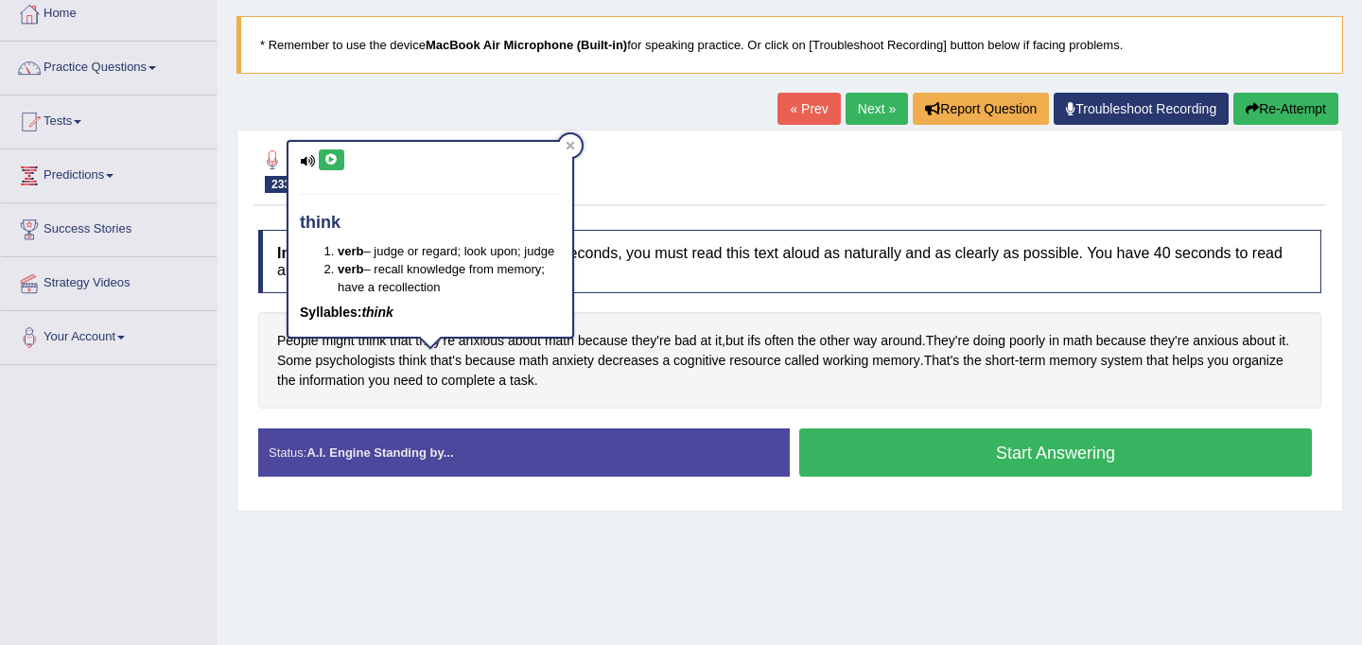
click at [657, 288] on h4 "Instructions: Look at the text below. In 40 seconds, you must read this text al…" at bounding box center [789, 261] width 1063 height 63
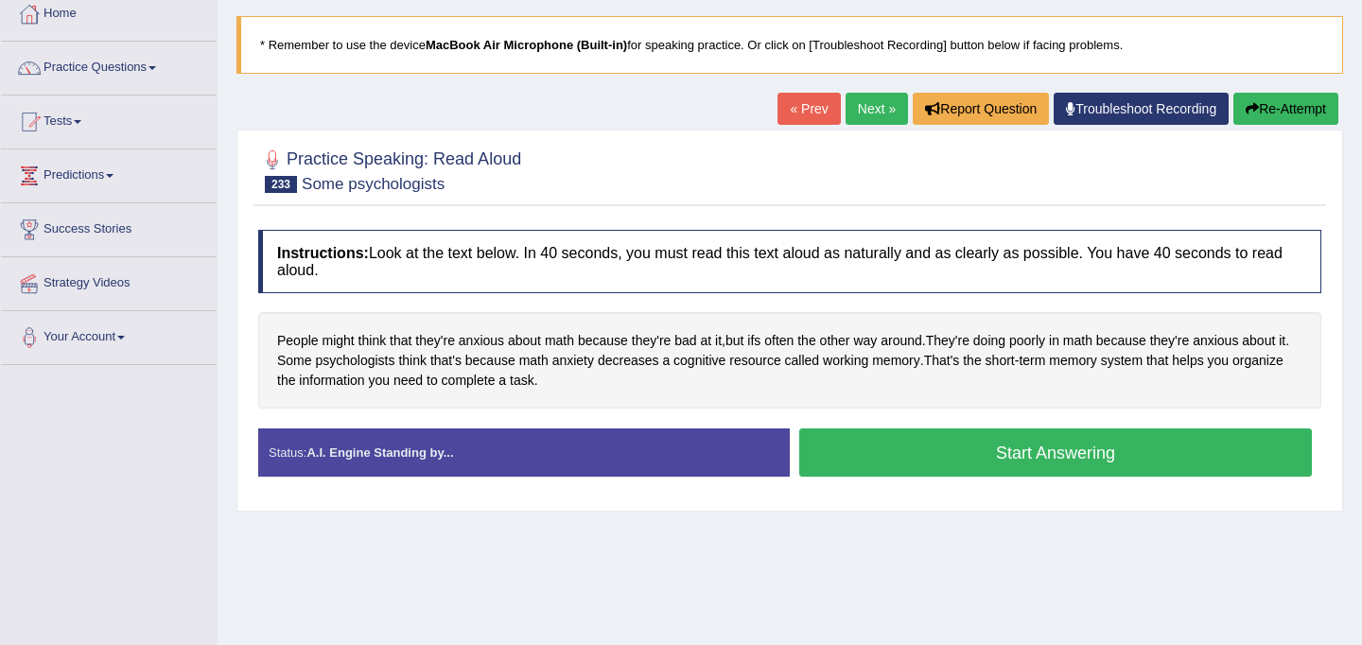
click at [974, 460] on button "Start Answering" at bounding box center [1055, 452] width 512 height 48
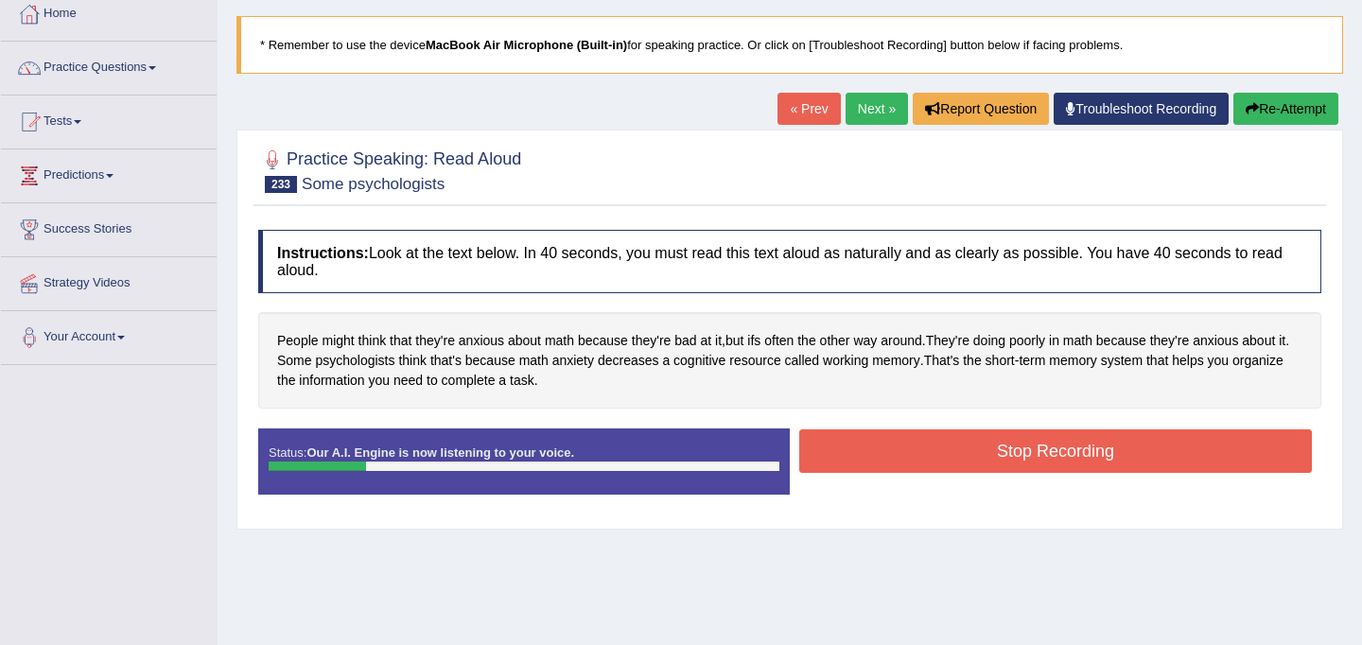
click at [1187, 440] on button "Stop Recording" at bounding box center [1055, 450] width 512 height 43
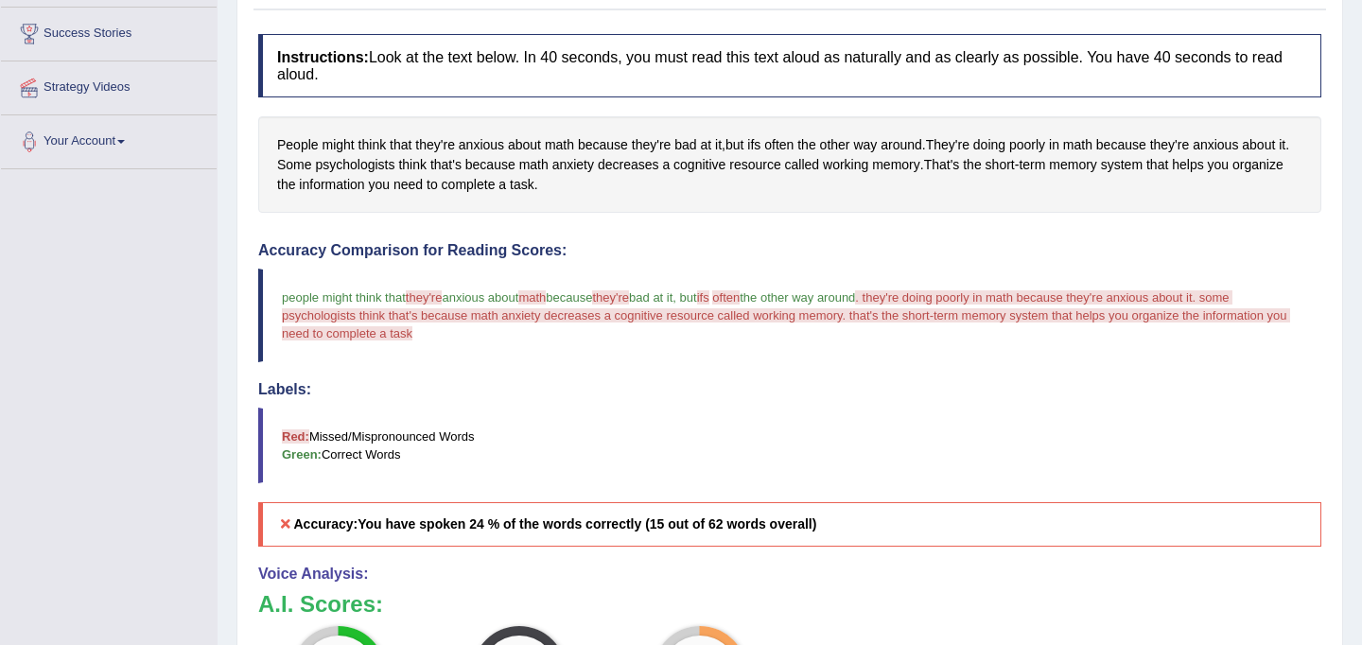
scroll to position [297, 0]
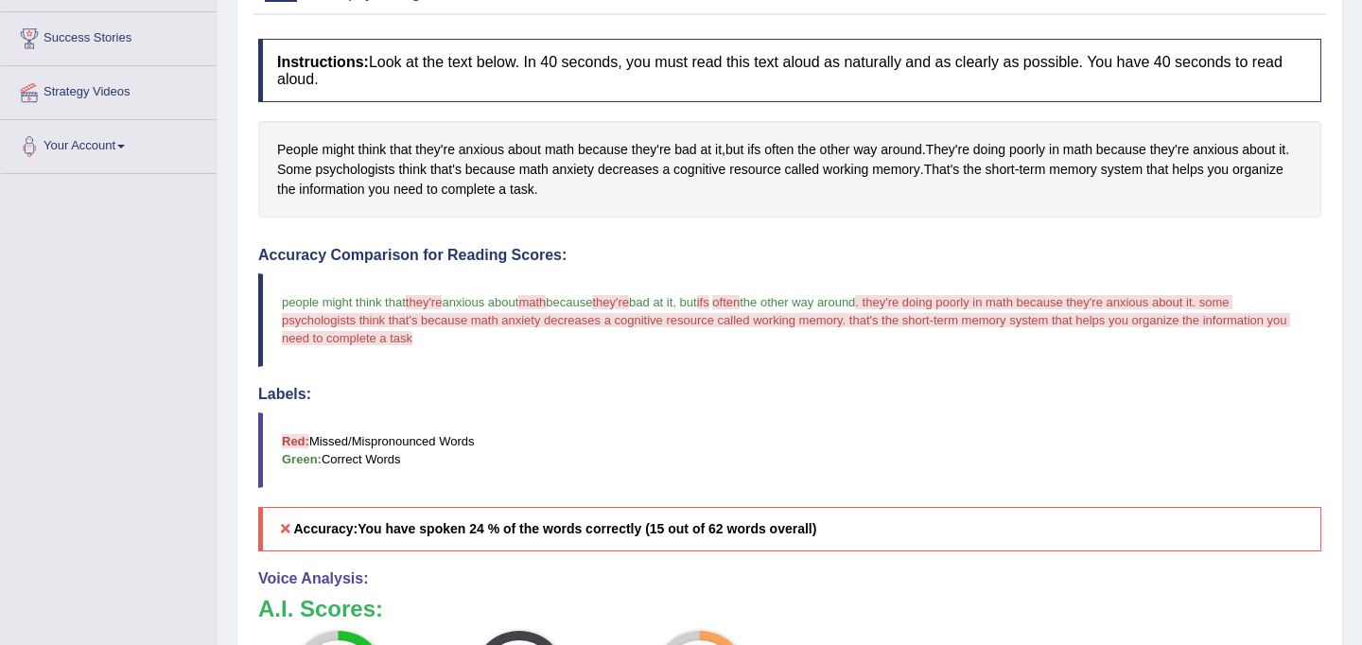
click at [629, 299] on span "they're" at bounding box center [610, 302] width 37 height 14
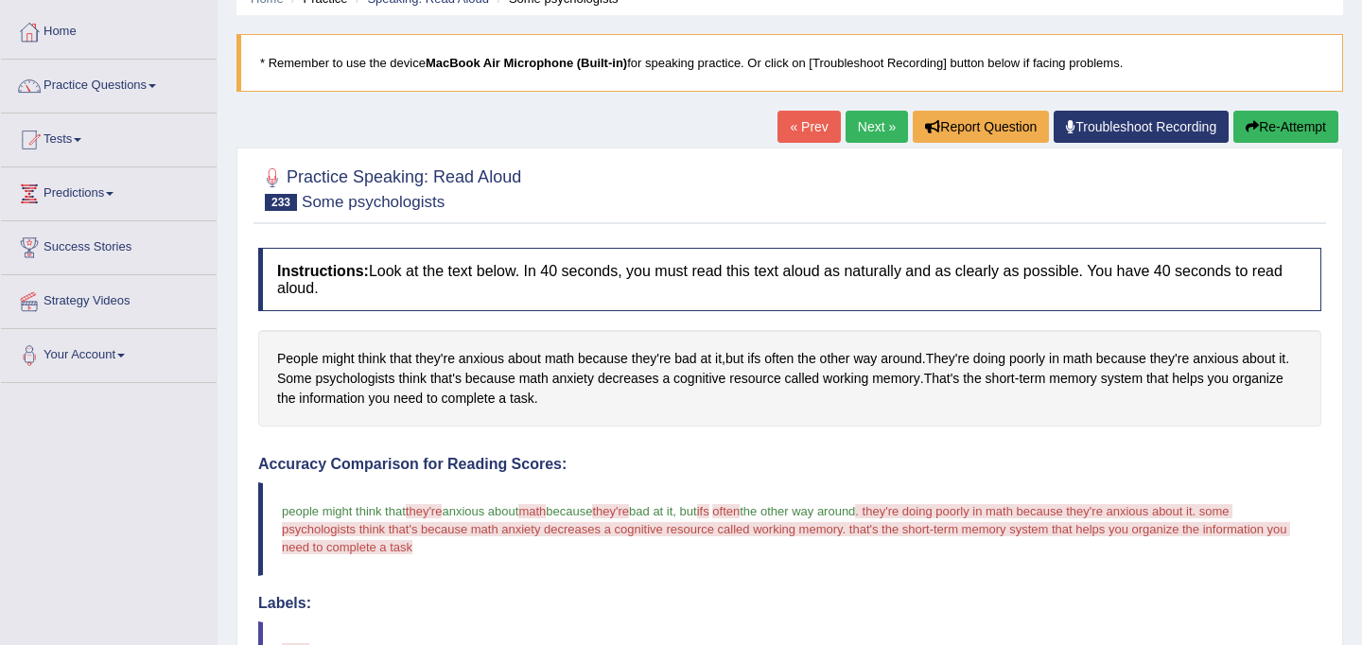
scroll to position [86, 0]
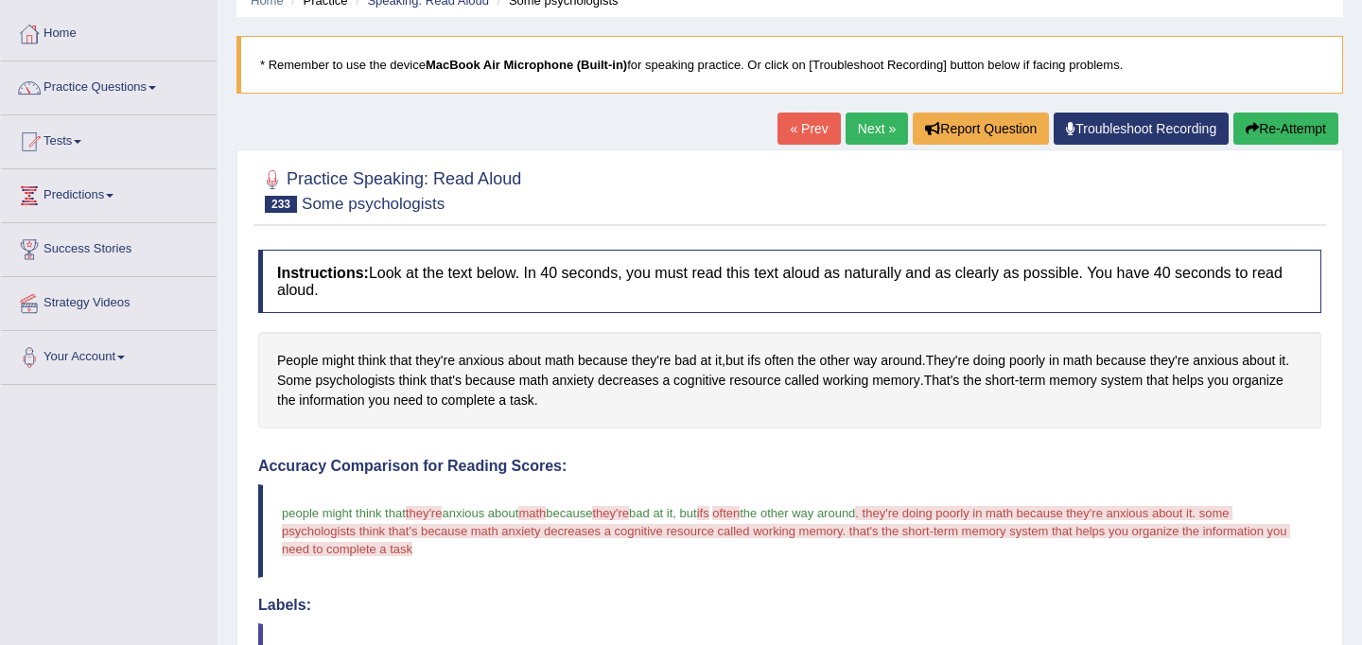
click at [862, 129] on link "Next »" at bounding box center [876, 129] width 62 height 32
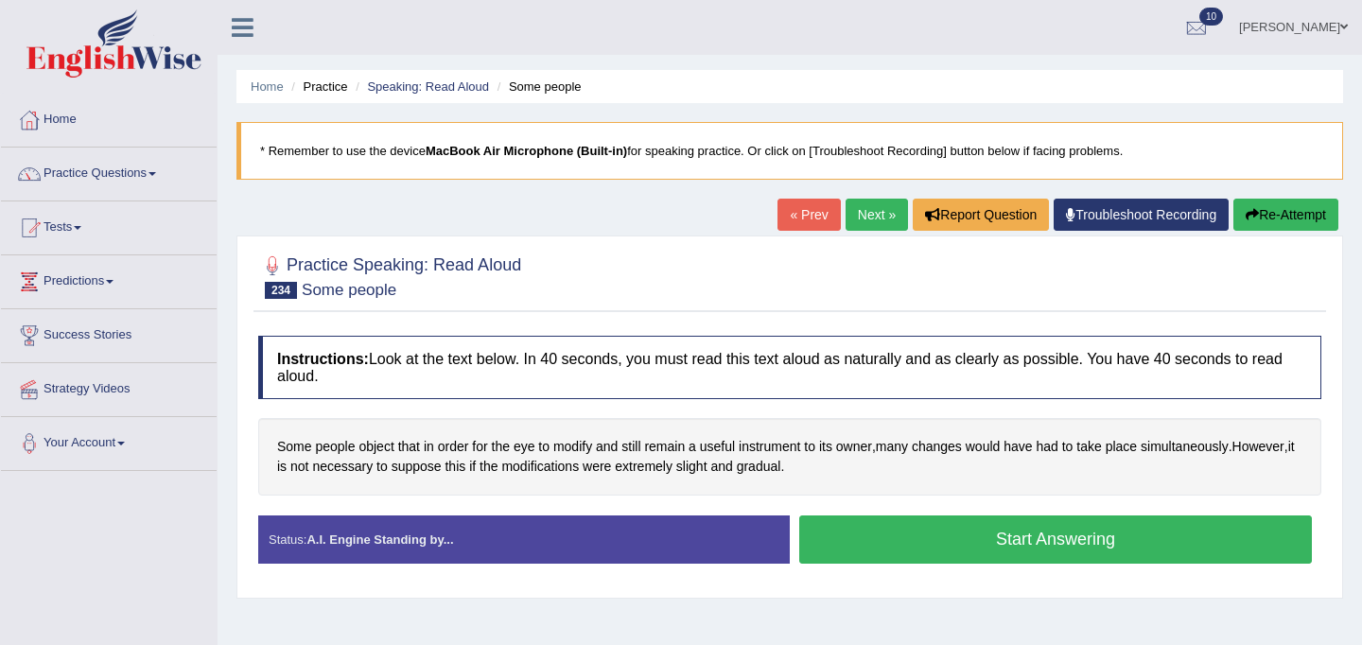
click at [1044, 535] on button "Start Answering" at bounding box center [1055, 539] width 512 height 48
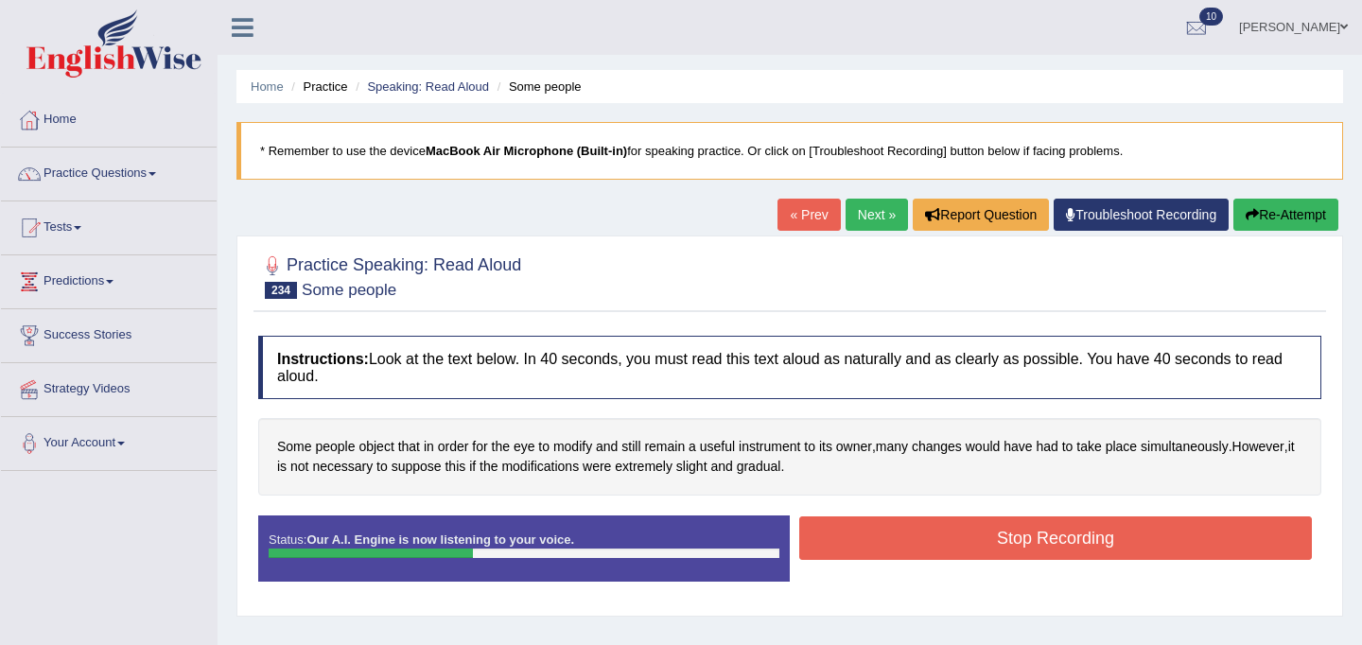
click at [1054, 514] on div "Created with Highcharts 7.1.2 Great Too slow Too fast Time Speech pace meter: 0…" at bounding box center [1059, 514] width 541 height 1
click at [1055, 514] on div "Created with Highcharts 7.1.2 Great Too slow Too fast Time Speech pace meter: 0…" at bounding box center [1059, 514] width 541 height 1
click at [1055, 550] on button "Stop Recording" at bounding box center [1055, 537] width 512 height 43
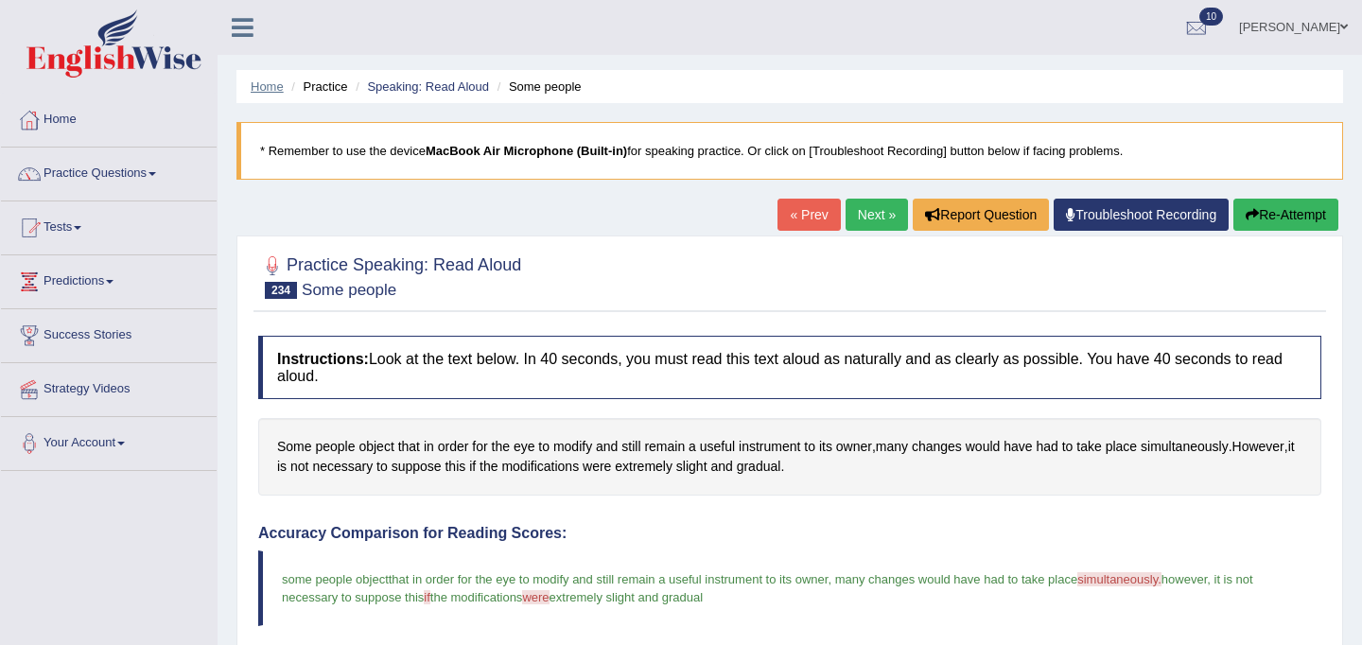
click at [266, 86] on link "Home" at bounding box center [267, 86] width 33 height 14
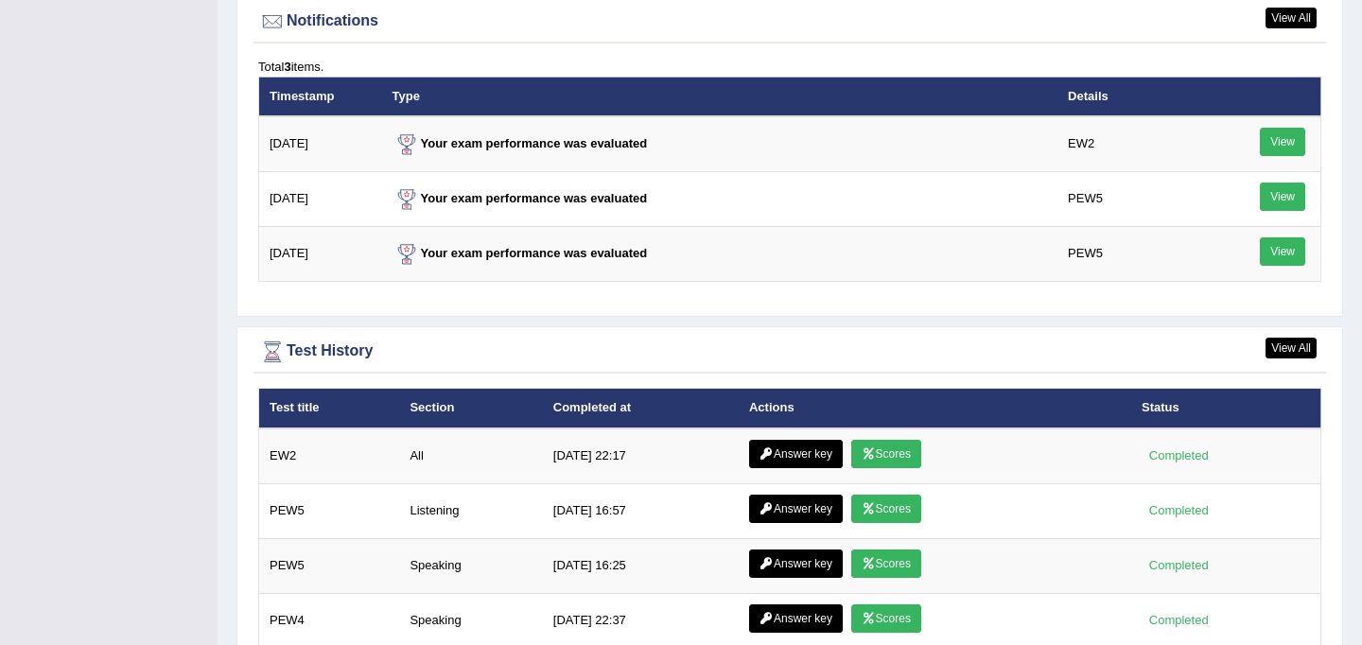
scroll to position [2461, 0]
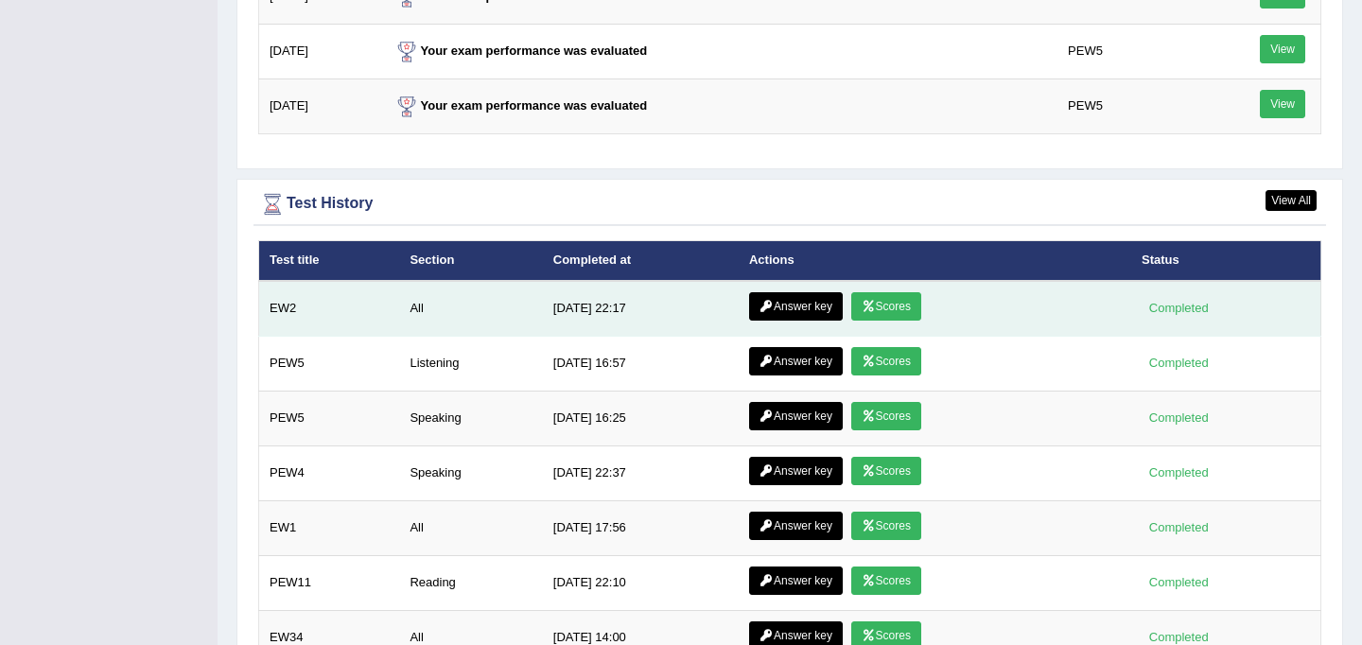
click at [889, 310] on link "Scores" at bounding box center [886, 306] width 70 height 28
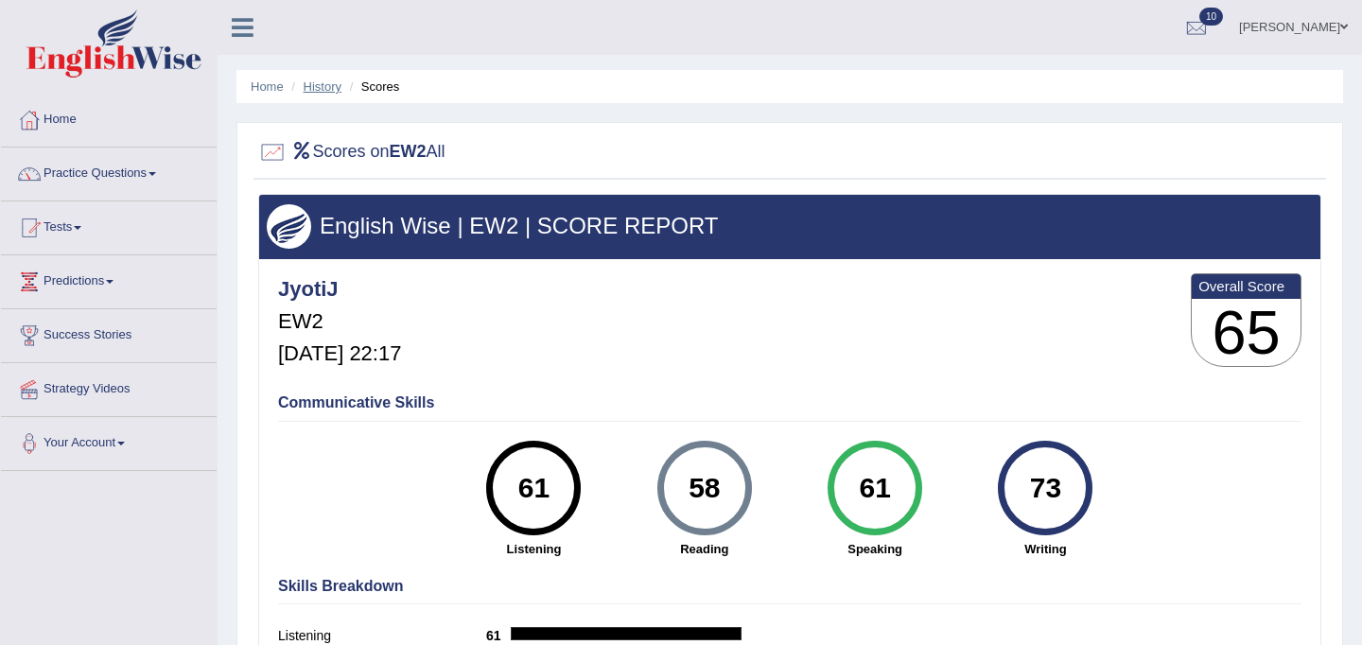
click at [331, 86] on link "History" at bounding box center [323, 86] width 38 height 14
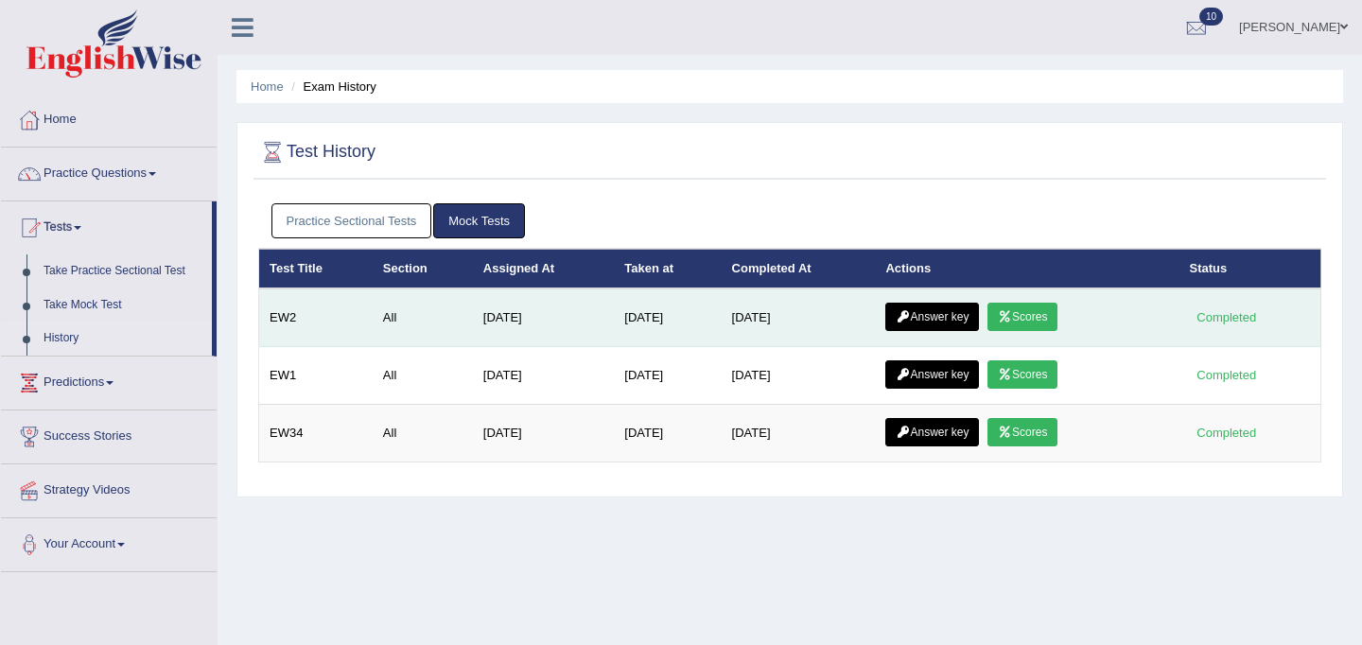
click at [915, 318] on link "Answer key" at bounding box center [932, 317] width 94 height 28
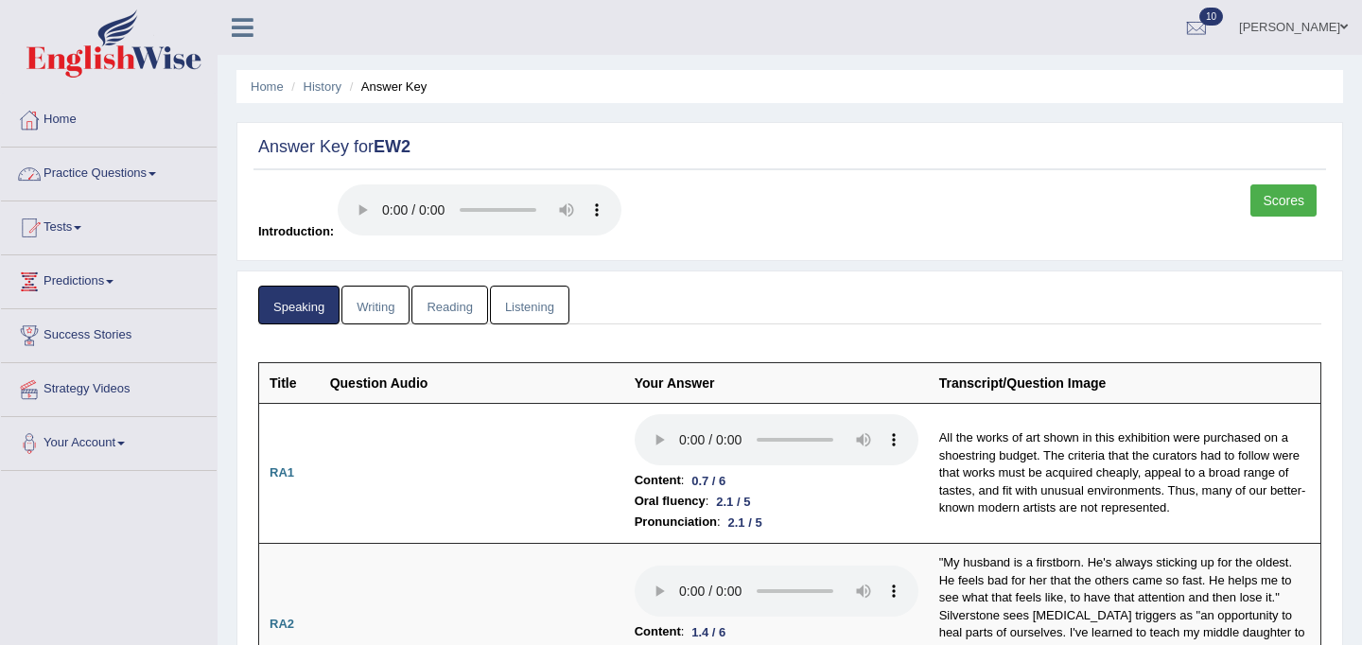
click at [76, 116] on link "Home" at bounding box center [109, 117] width 216 height 47
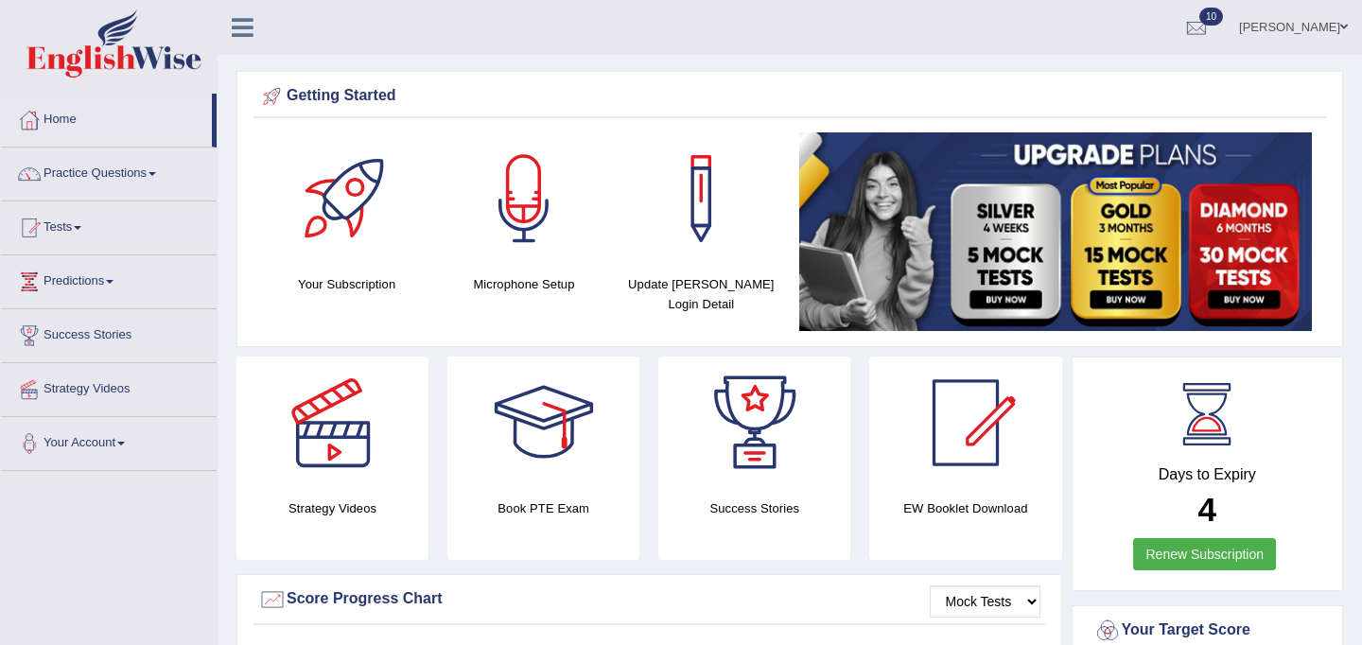
scroll to position [64, 0]
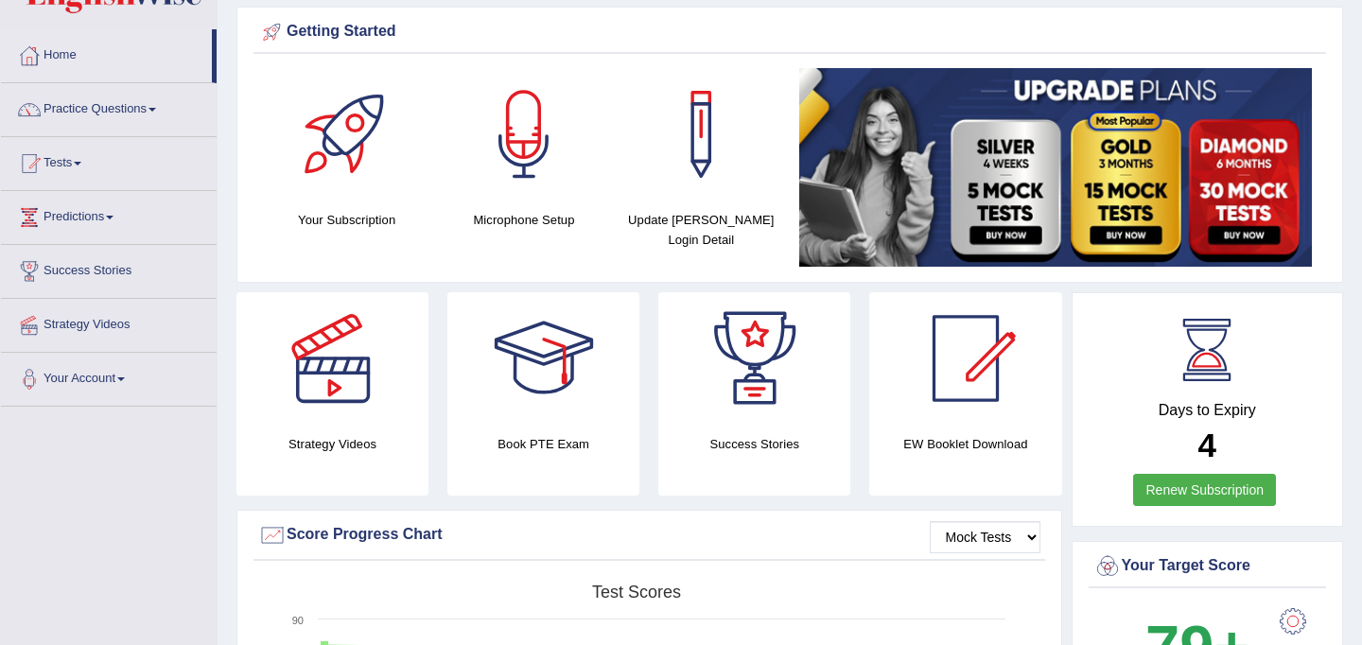
click at [606, 474] on div "Book PTE Exam" at bounding box center [543, 393] width 192 height 203
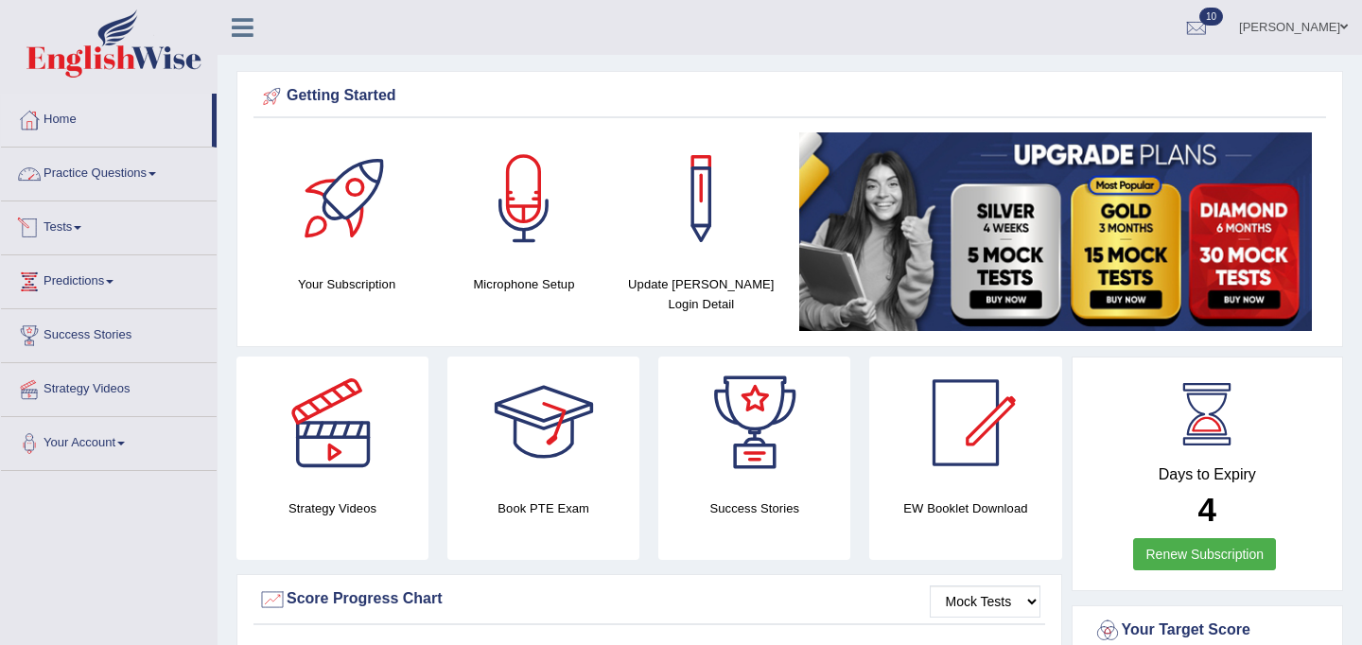
click at [153, 166] on link "Practice Questions" at bounding box center [109, 170] width 216 height 47
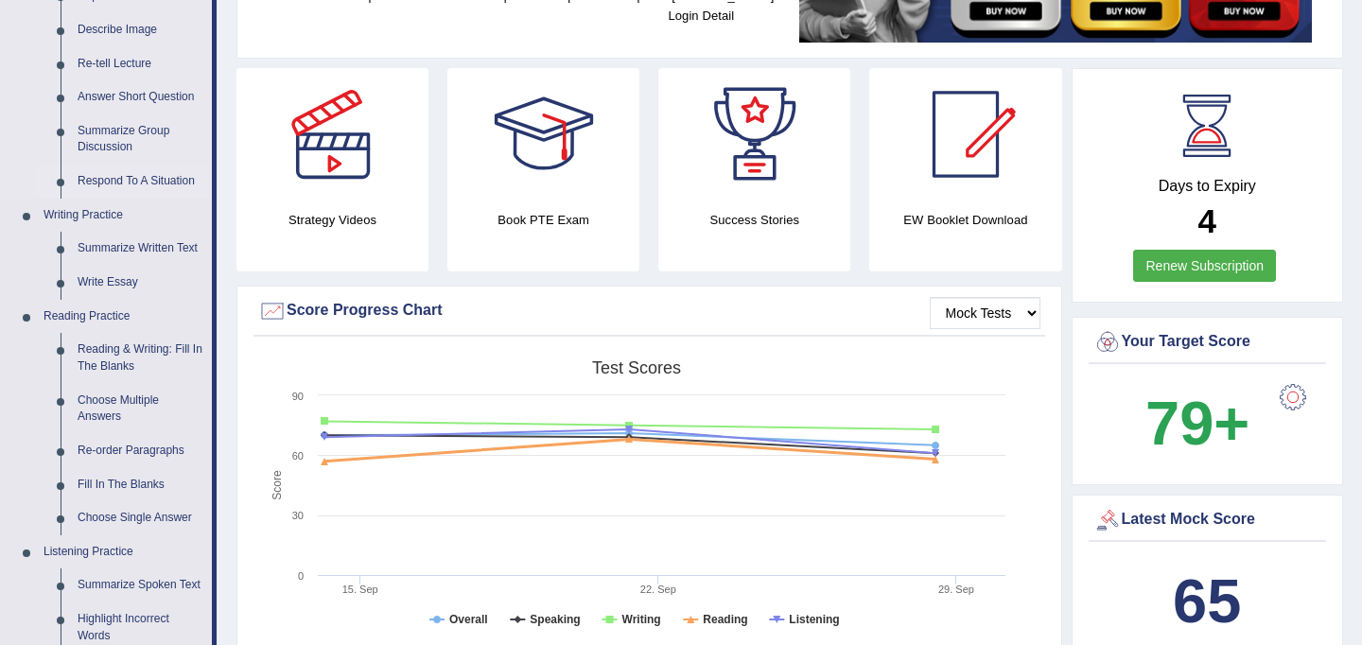
scroll to position [293, 0]
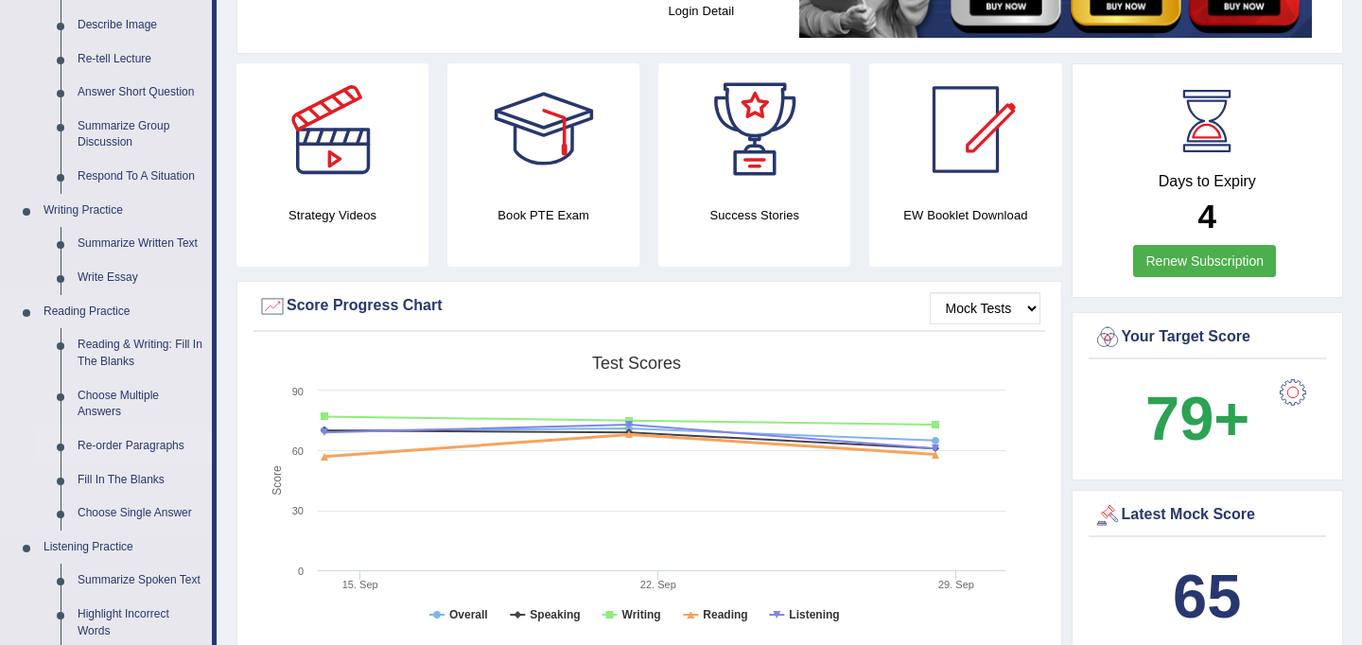
click at [125, 457] on link "Re-order Paragraphs" at bounding box center [140, 446] width 143 height 34
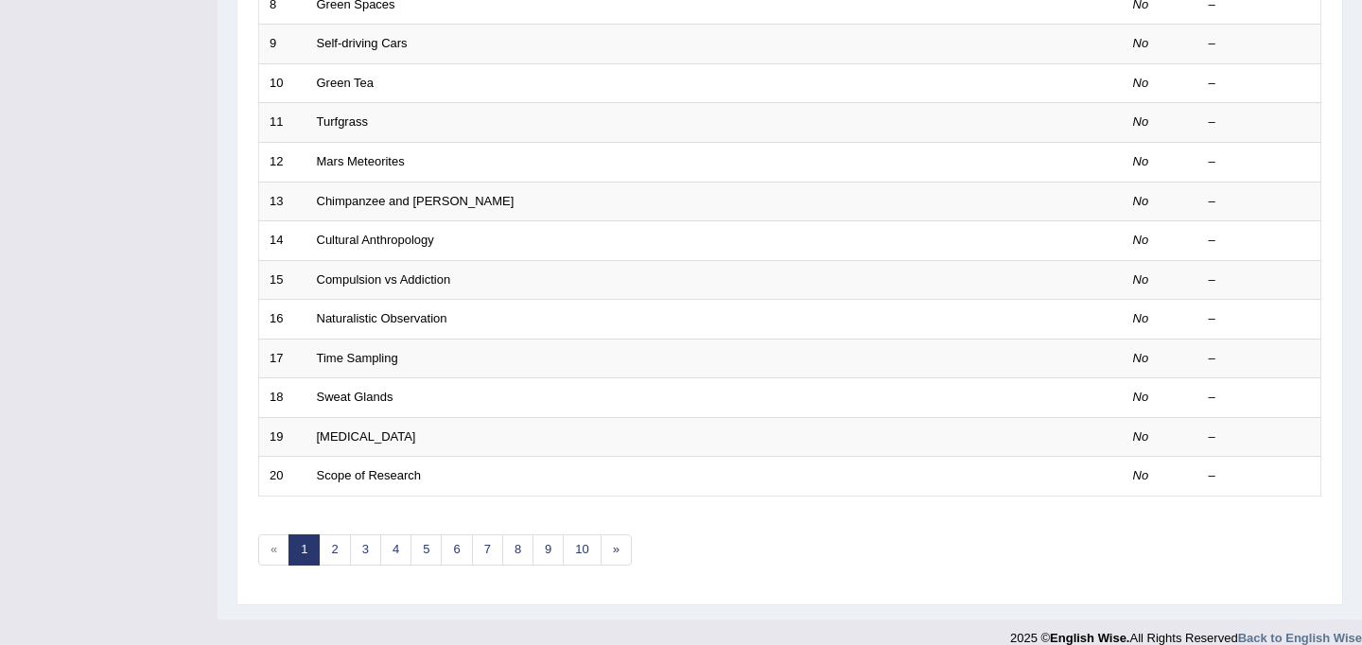
scroll to position [607, 0]
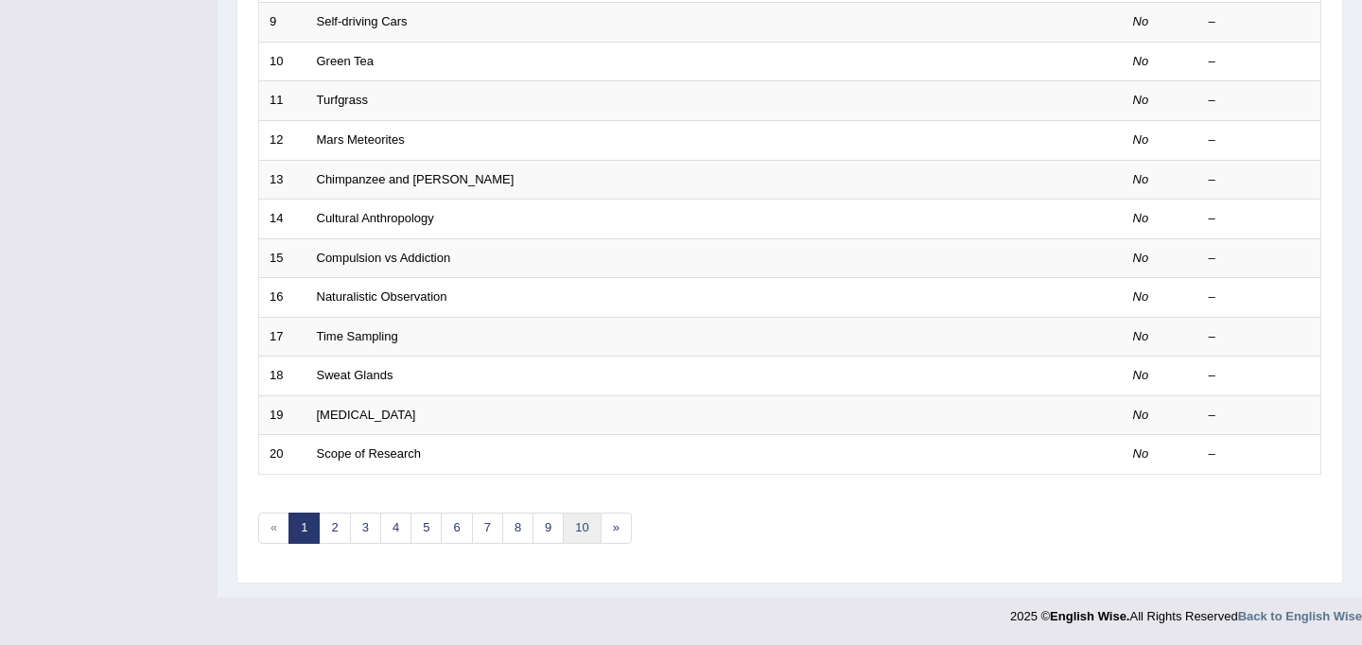
click at [577, 525] on link "10" at bounding box center [582, 527] width 38 height 31
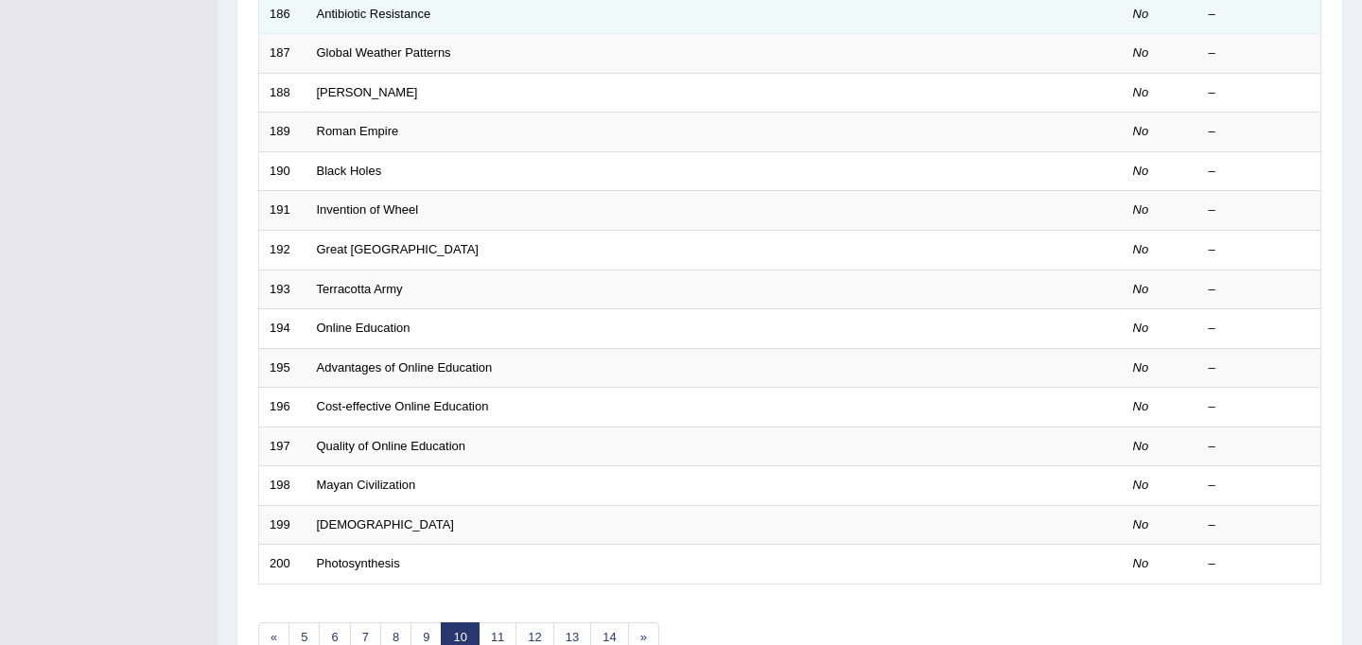
scroll to position [607, 0]
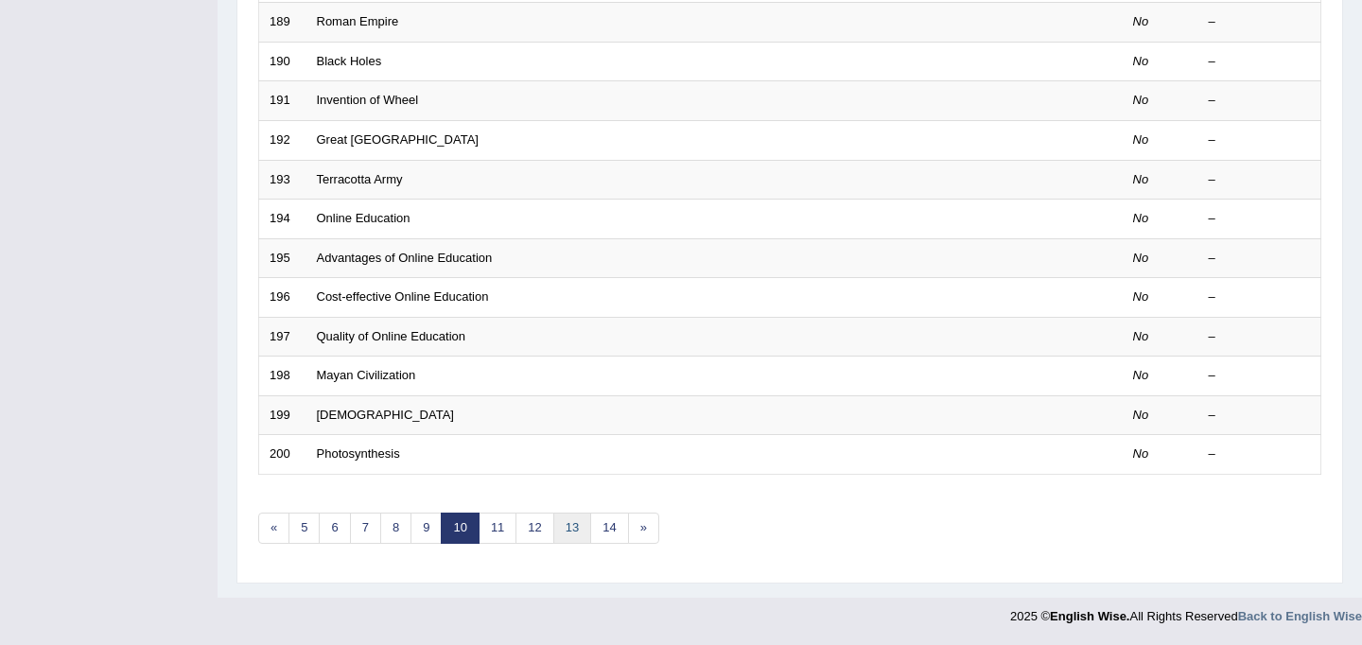
click at [574, 522] on link "13" at bounding box center [572, 527] width 38 height 31
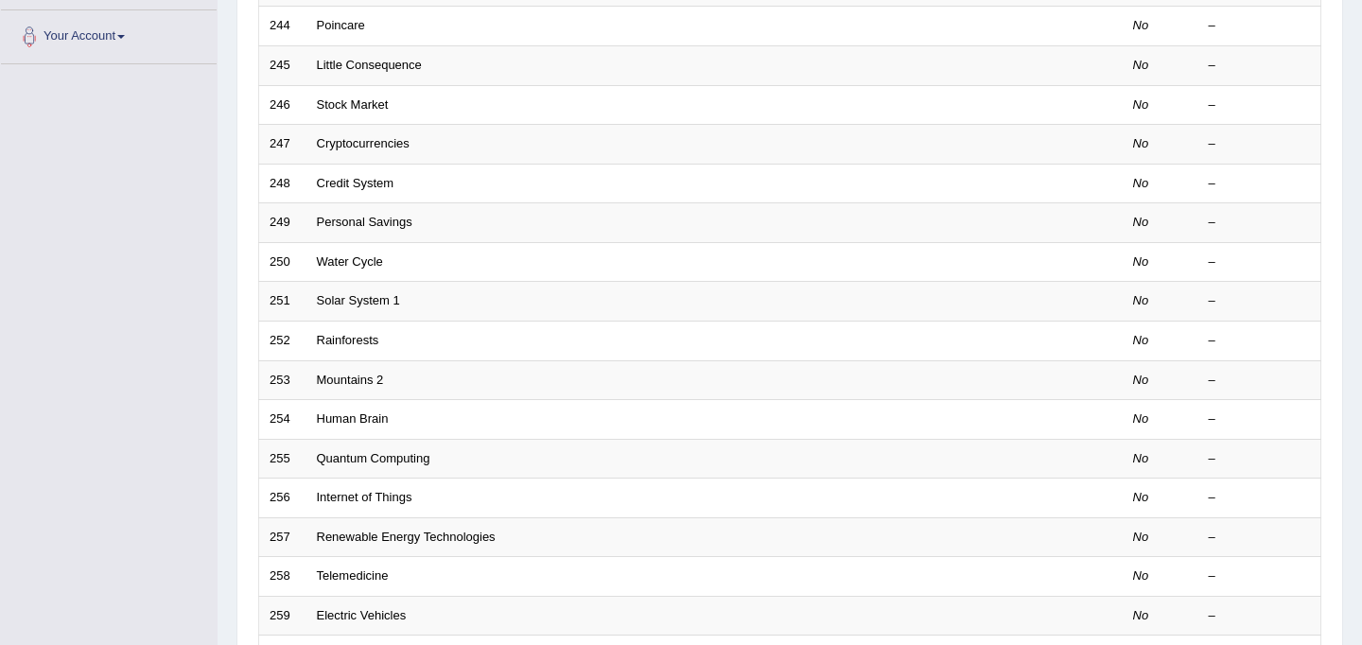
scroll to position [607, 0]
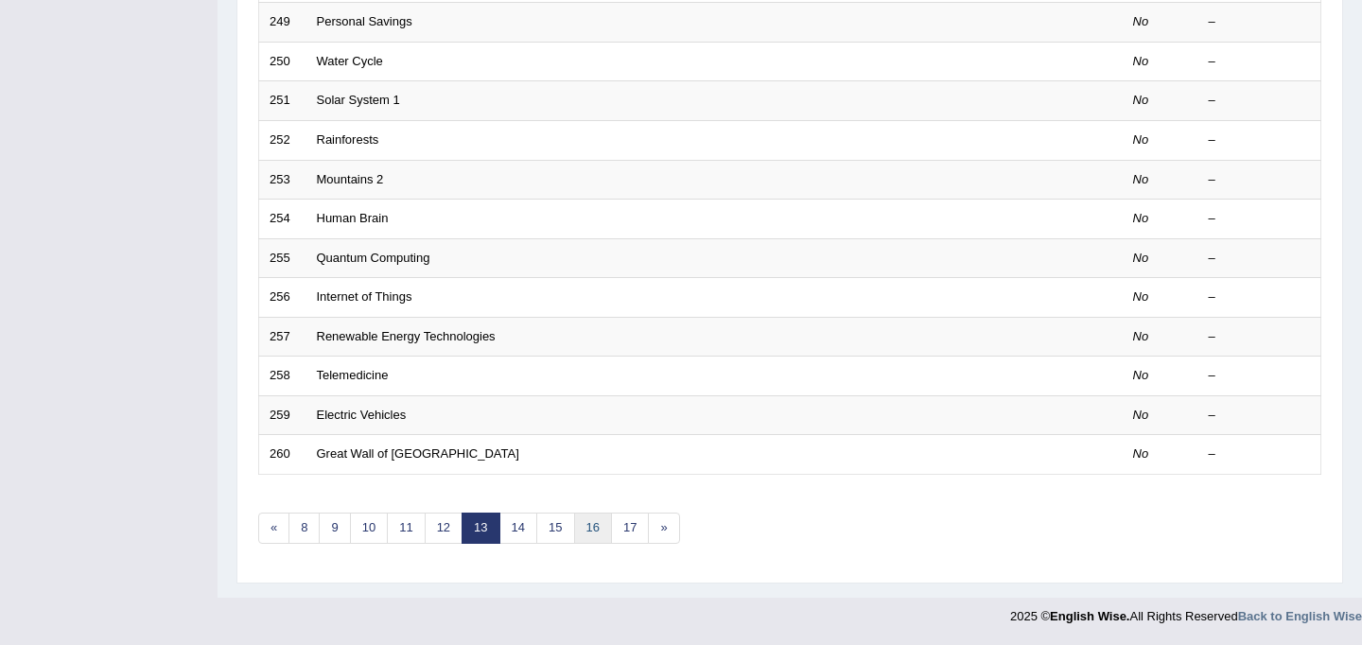
click at [597, 542] on link "16" at bounding box center [593, 527] width 38 height 31
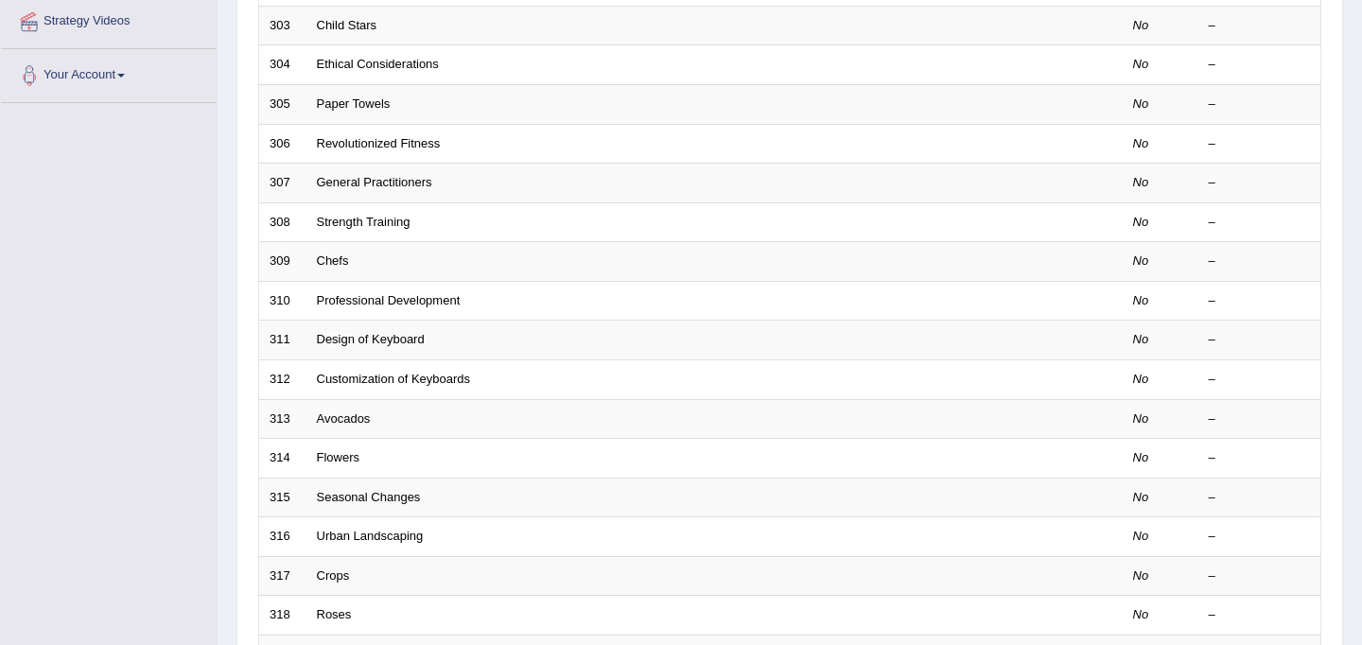
scroll to position [607, 0]
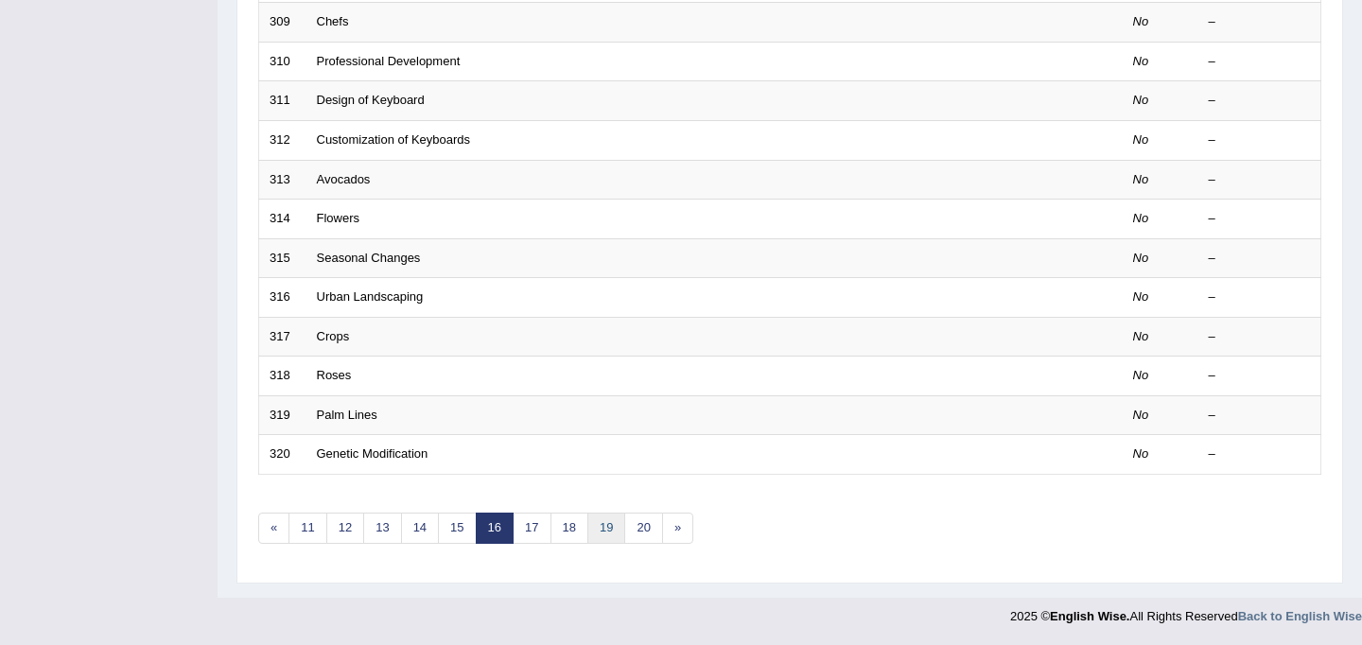
click at [610, 519] on link "19" at bounding box center [606, 527] width 38 height 31
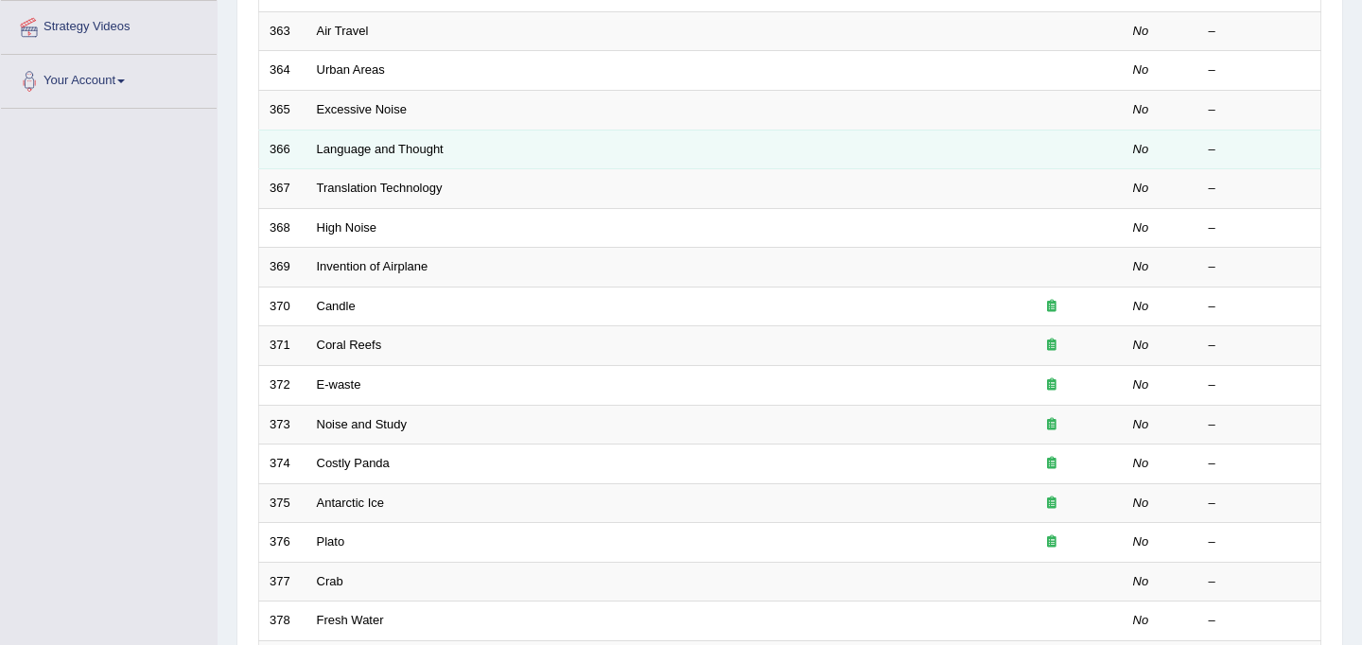
scroll to position [607, 0]
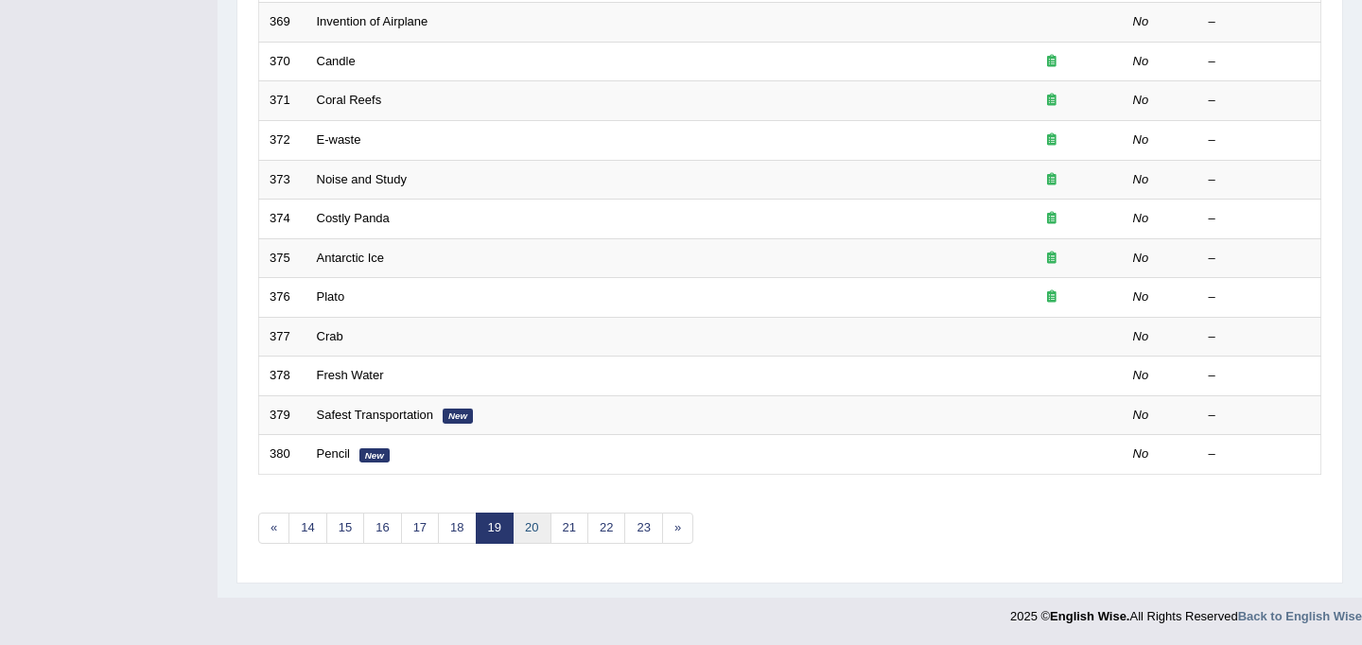
click at [525, 526] on link "20" at bounding box center [531, 527] width 38 height 31
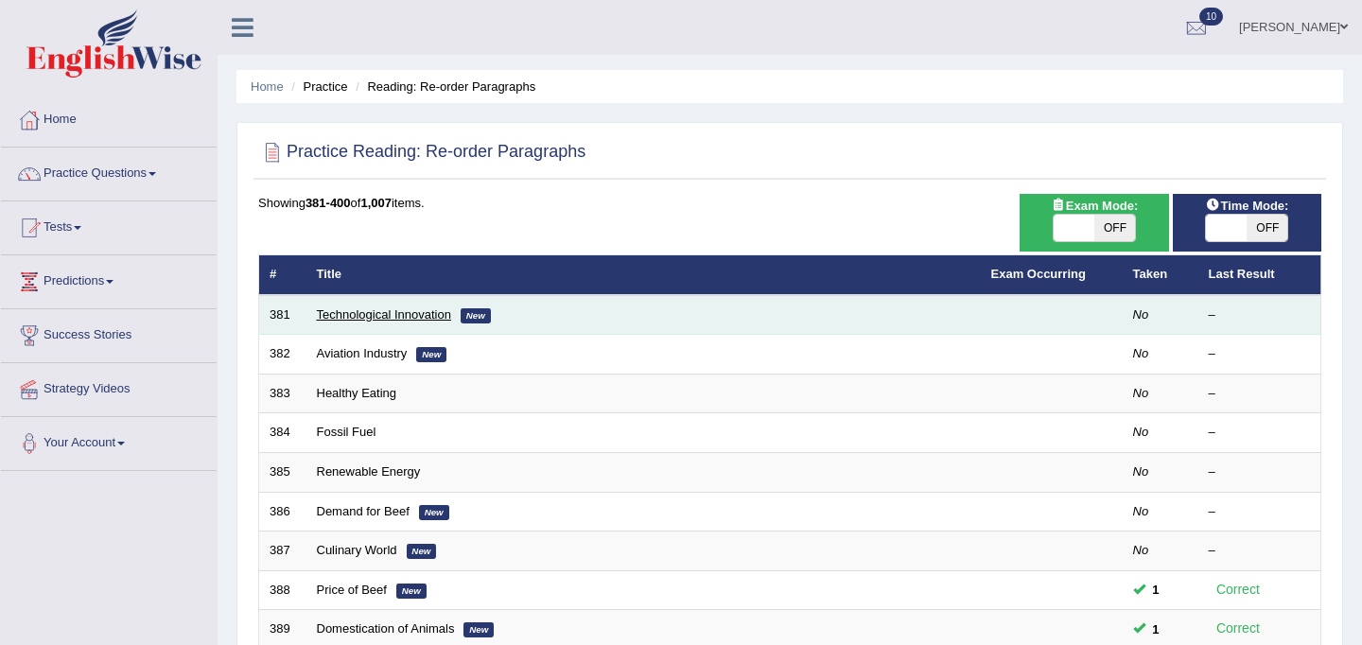
click at [361, 315] on link "Technological Innovation" at bounding box center [384, 314] width 134 height 14
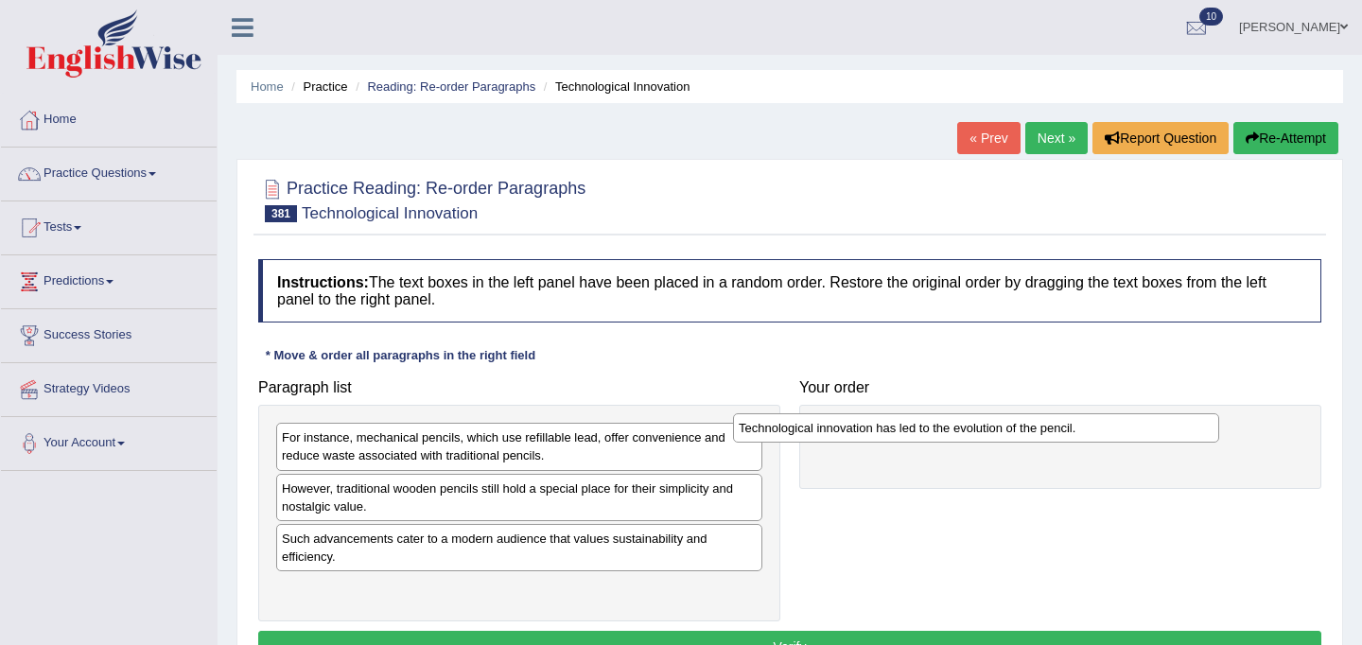
drag, startPoint x: 415, startPoint y: 437, endPoint x: 872, endPoint y: 427, distance: 456.8
click at [872, 427] on div "Technological innovation has led to the evolution of the pencil." at bounding box center [976, 427] width 486 height 29
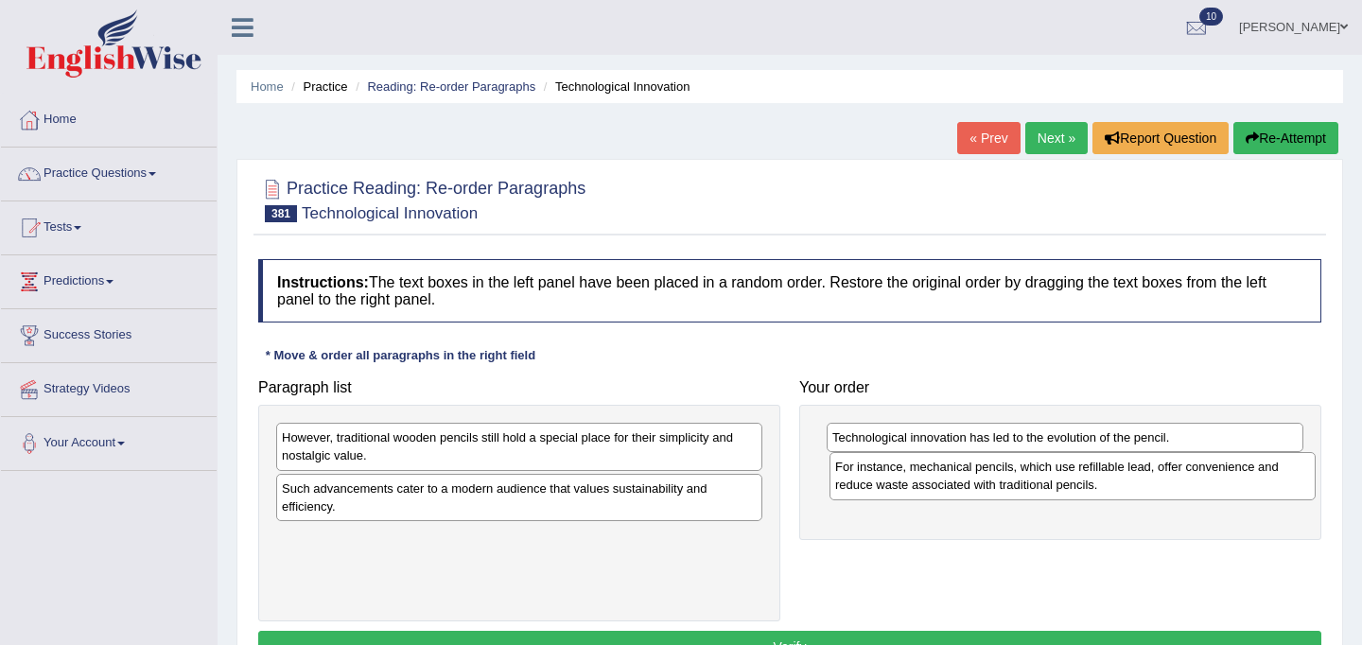
drag, startPoint x: 480, startPoint y: 457, endPoint x: 1033, endPoint y: 486, distance: 553.9
click at [1033, 486] on div "For instance, mechanical pencils, which use refillable lead, offer convenience …" at bounding box center [1072, 475] width 486 height 47
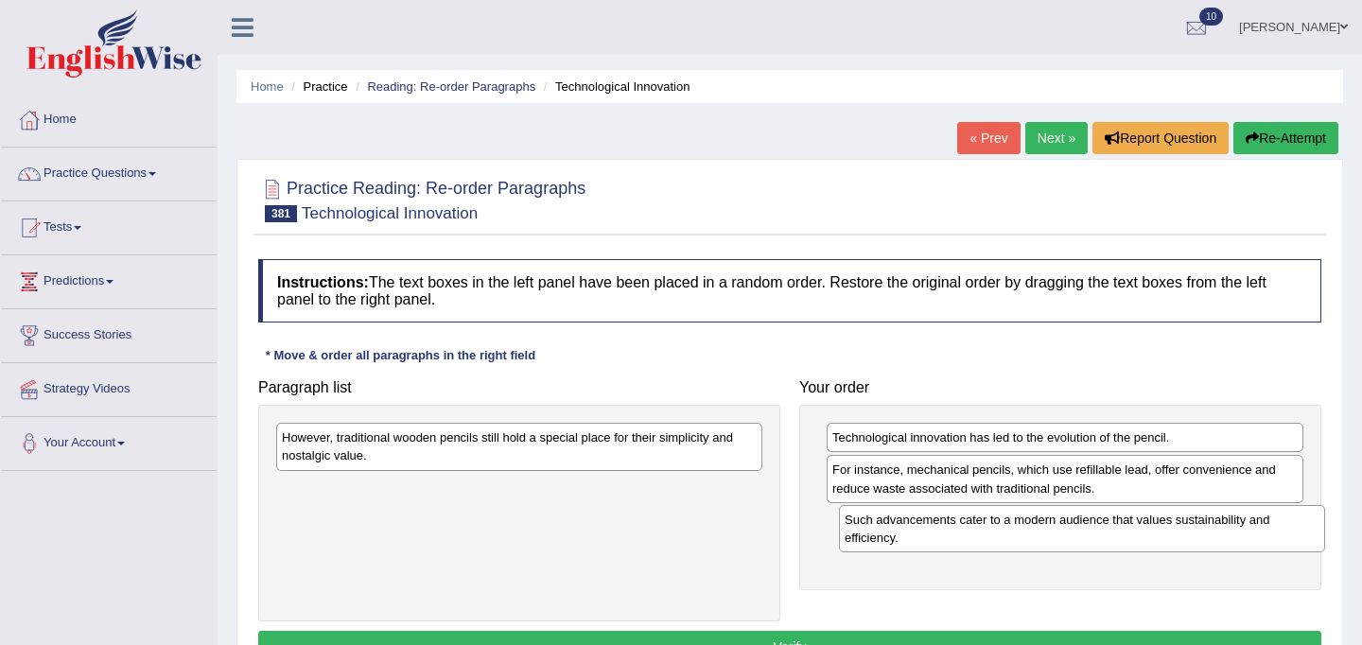
drag, startPoint x: 552, startPoint y: 499, endPoint x: 1104, endPoint y: 526, distance: 552.8
click at [1104, 526] on div "Such advancements cater to a modern audience that values sustainability and eff…" at bounding box center [1082, 528] width 486 height 47
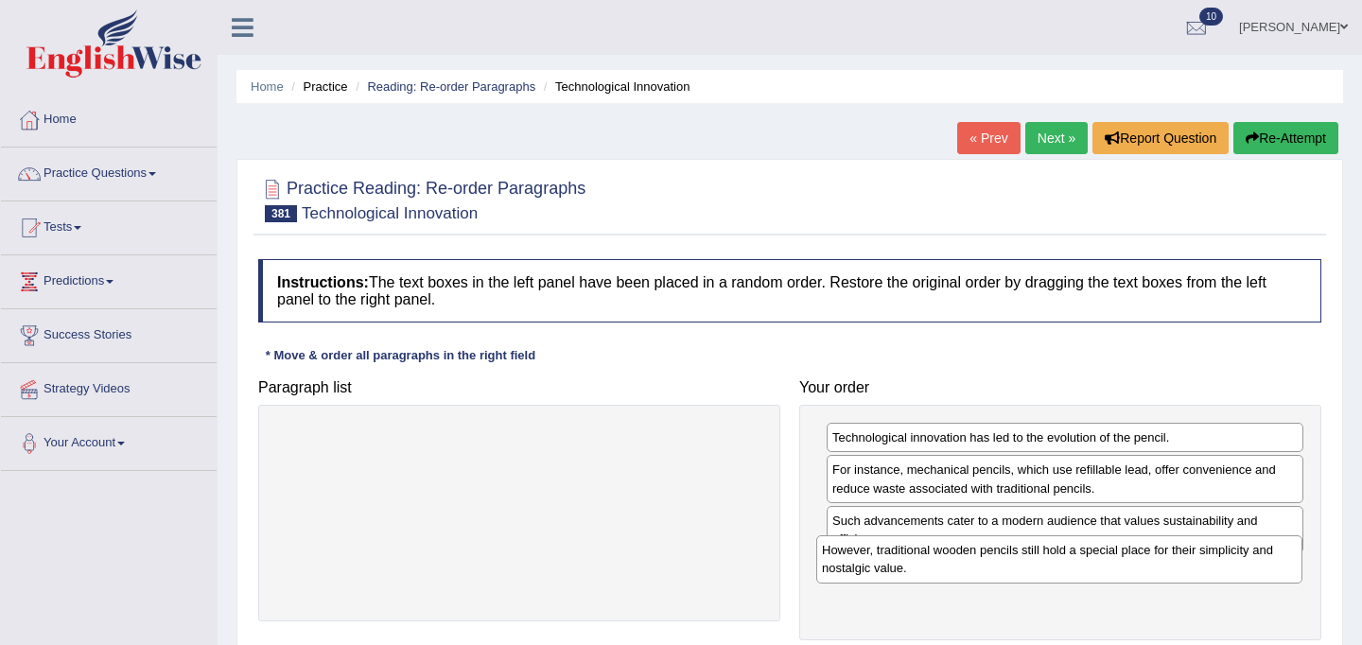
drag, startPoint x: 641, startPoint y: 443, endPoint x: 1181, endPoint y: 555, distance: 551.3
click at [1181, 555] on div "However, traditional wooden pencils still hold a special place for their simpli…" at bounding box center [1059, 558] width 486 height 47
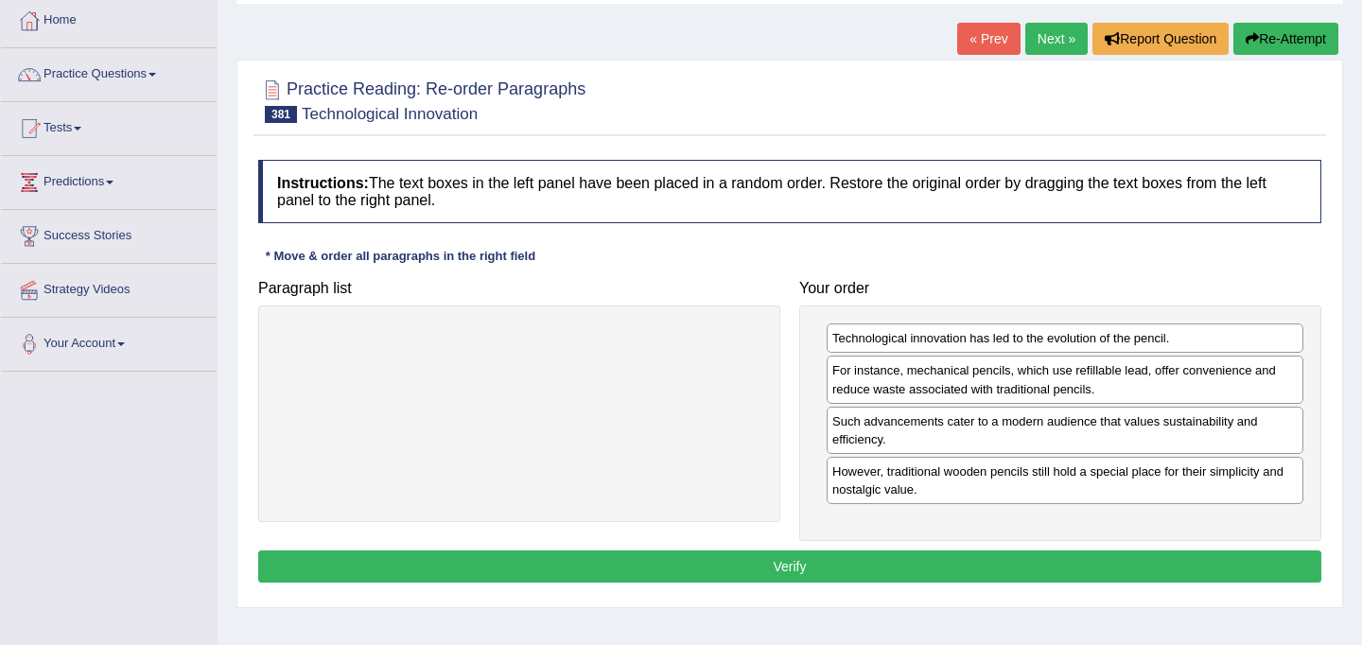
scroll to position [108, 0]
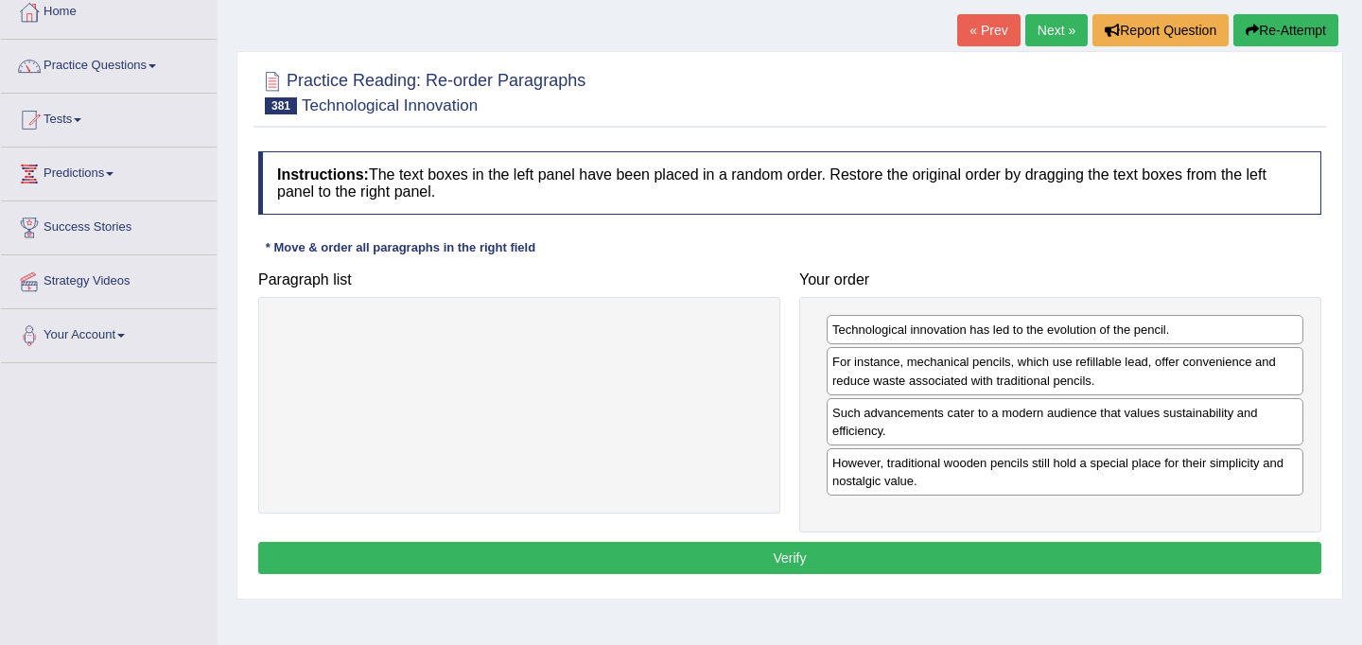
click at [807, 559] on button "Verify" at bounding box center [789, 558] width 1063 height 32
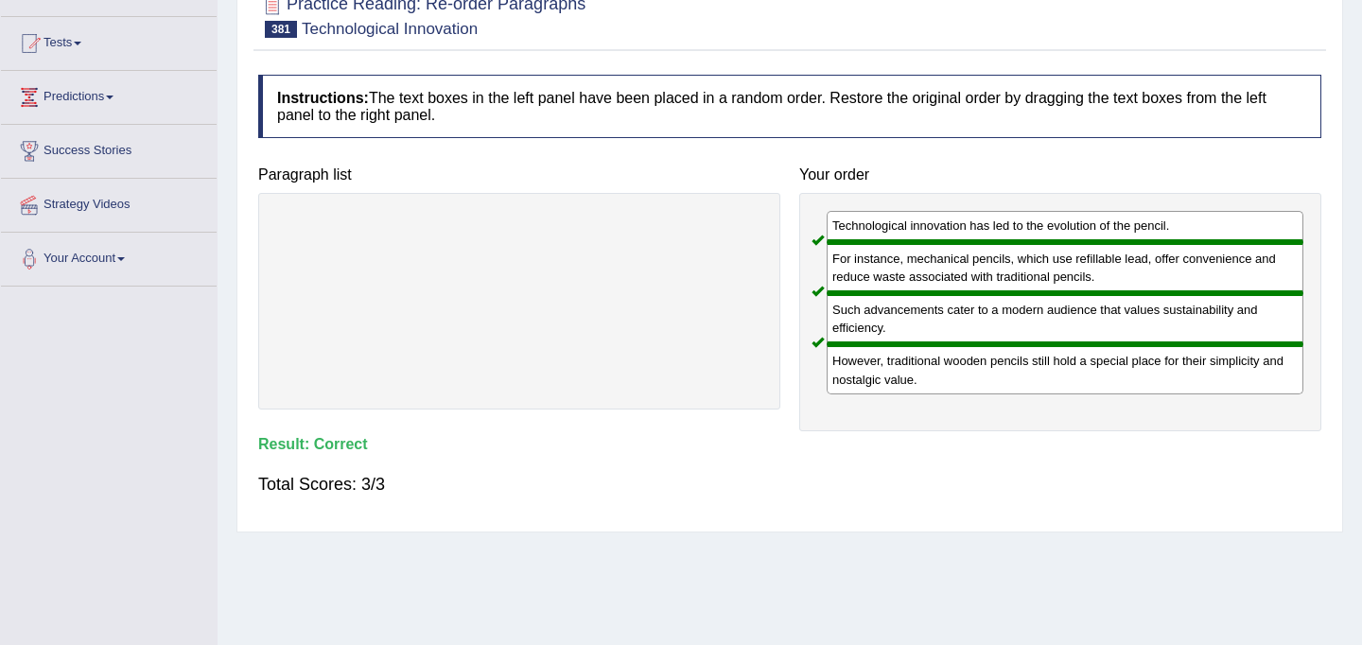
scroll to position [103, 0]
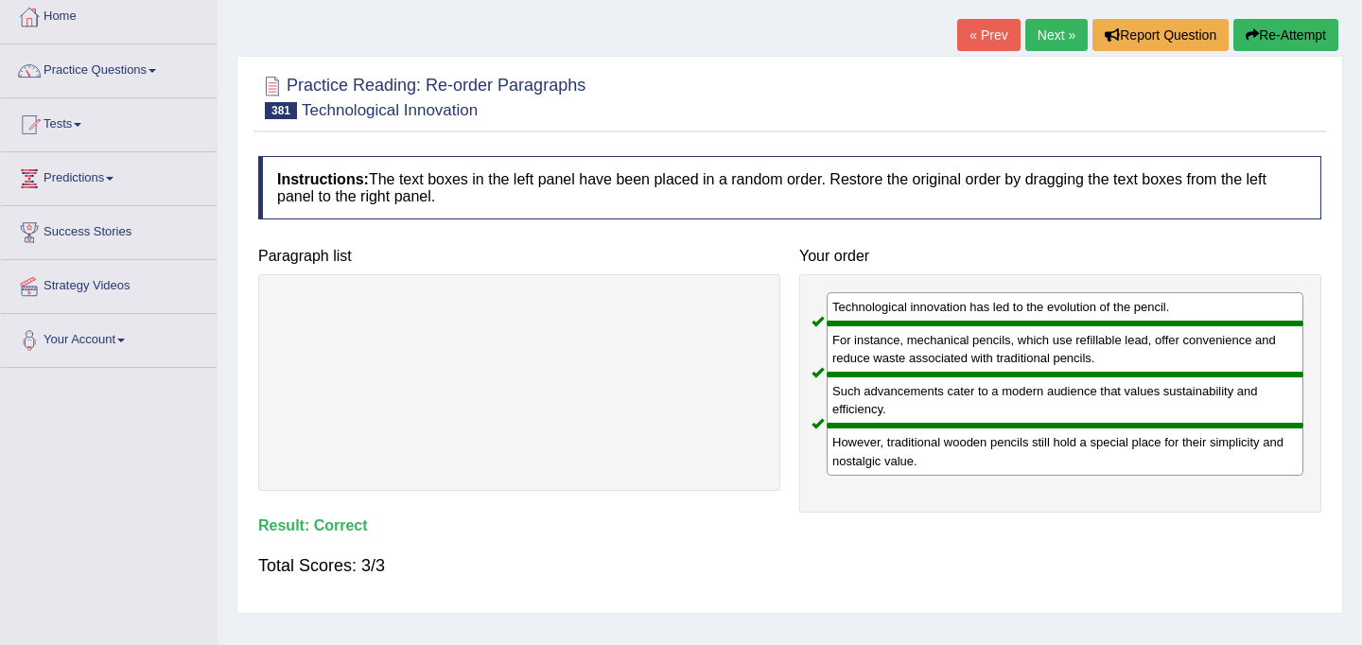
click at [1057, 34] on link "Next »" at bounding box center [1056, 35] width 62 height 32
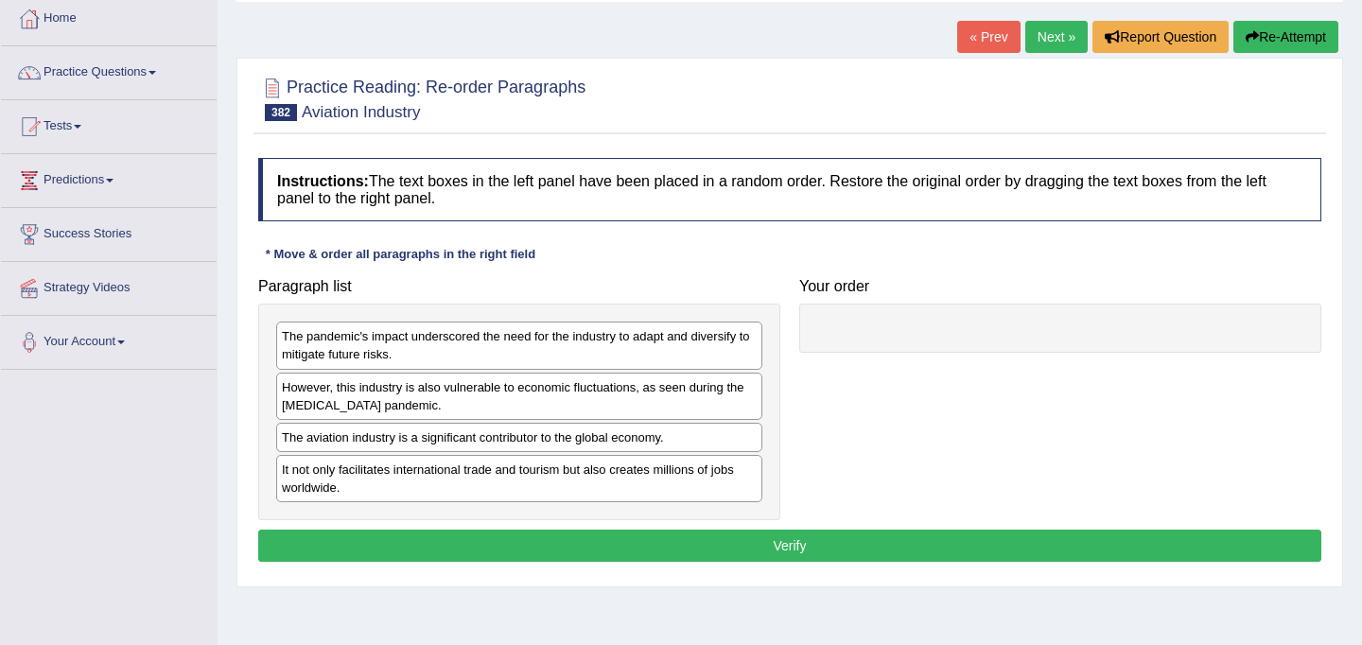
scroll to position [103, 0]
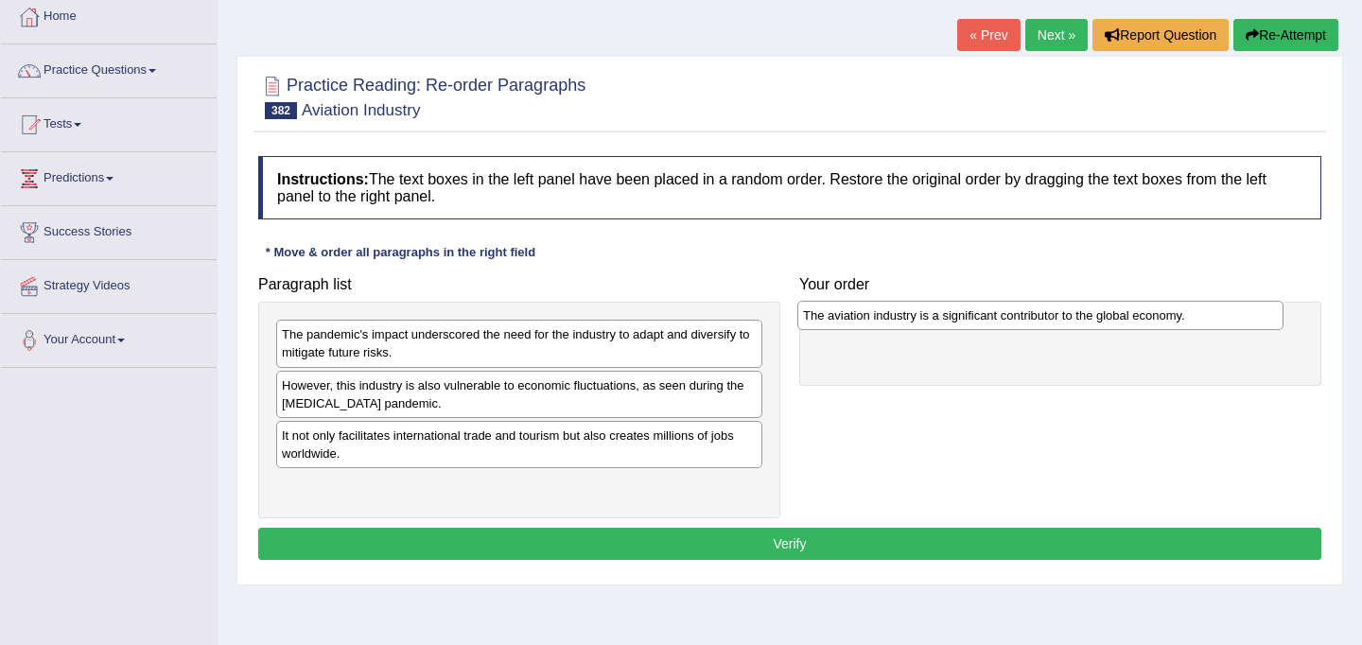
drag, startPoint x: 535, startPoint y: 443, endPoint x: 1056, endPoint y: 323, distance: 534.6
click at [1056, 323] on div "The aviation industry is a significant contributor to the global economy." at bounding box center [1040, 315] width 486 height 29
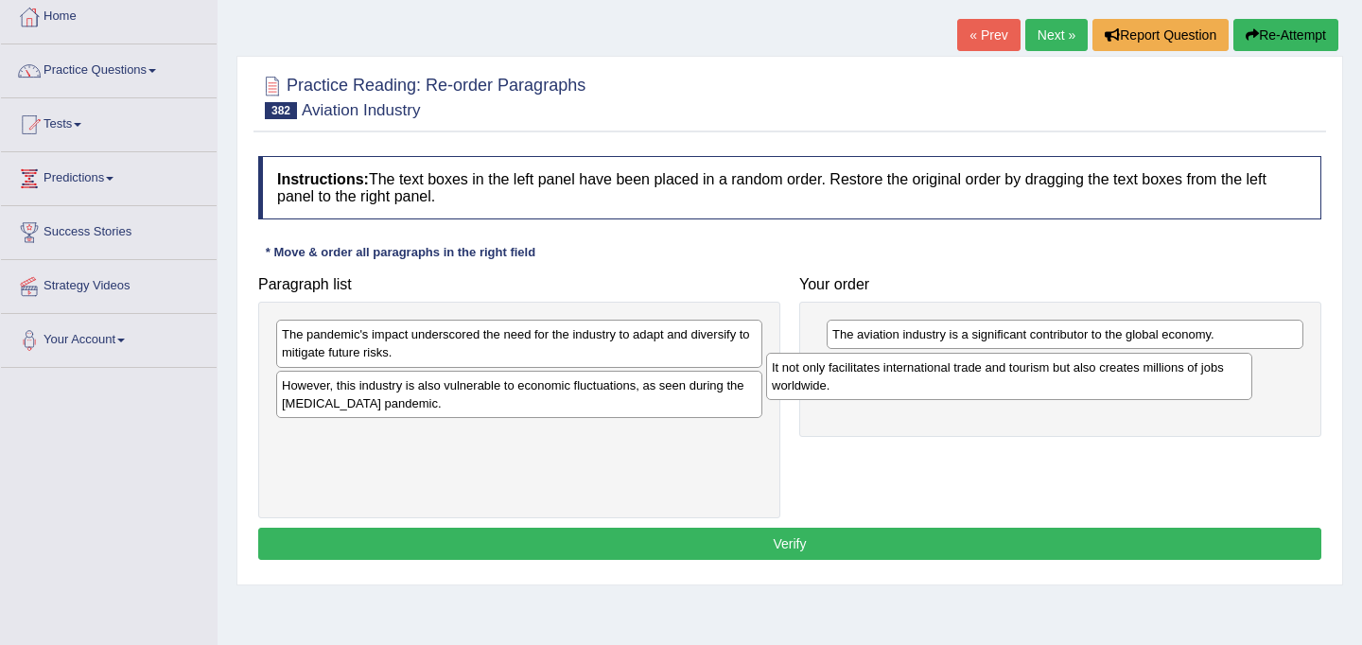
drag, startPoint x: 513, startPoint y: 446, endPoint x: 1003, endPoint y: 378, distance: 494.5
click at [1003, 378] on div "It not only facilitates international trade and tourism but also creates millio…" at bounding box center [1009, 376] width 486 height 47
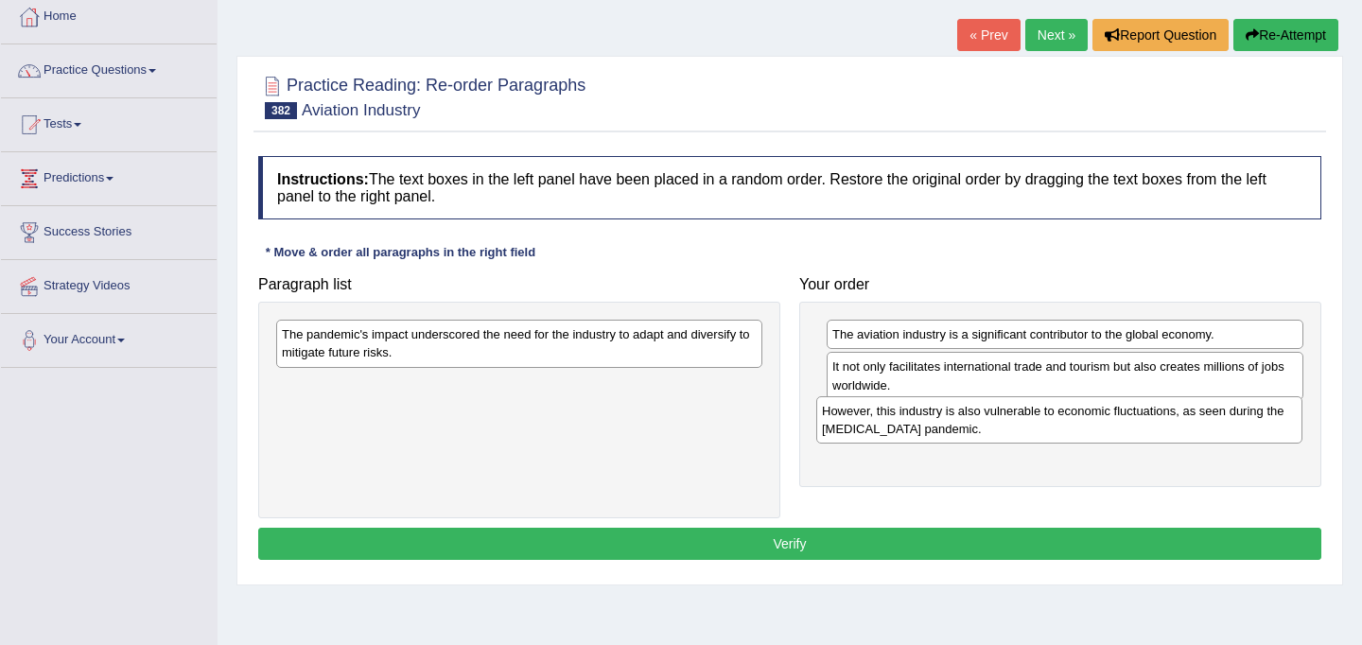
drag, startPoint x: 539, startPoint y: 394, endPoint x: 1079, endPoint y: 420, distance: 540.5
click at [1079, 420] on div "However, this industry is also vulnerable to economic fluctuations, as seen dur…" at bounding box center [1059, 419] width 486 height 47
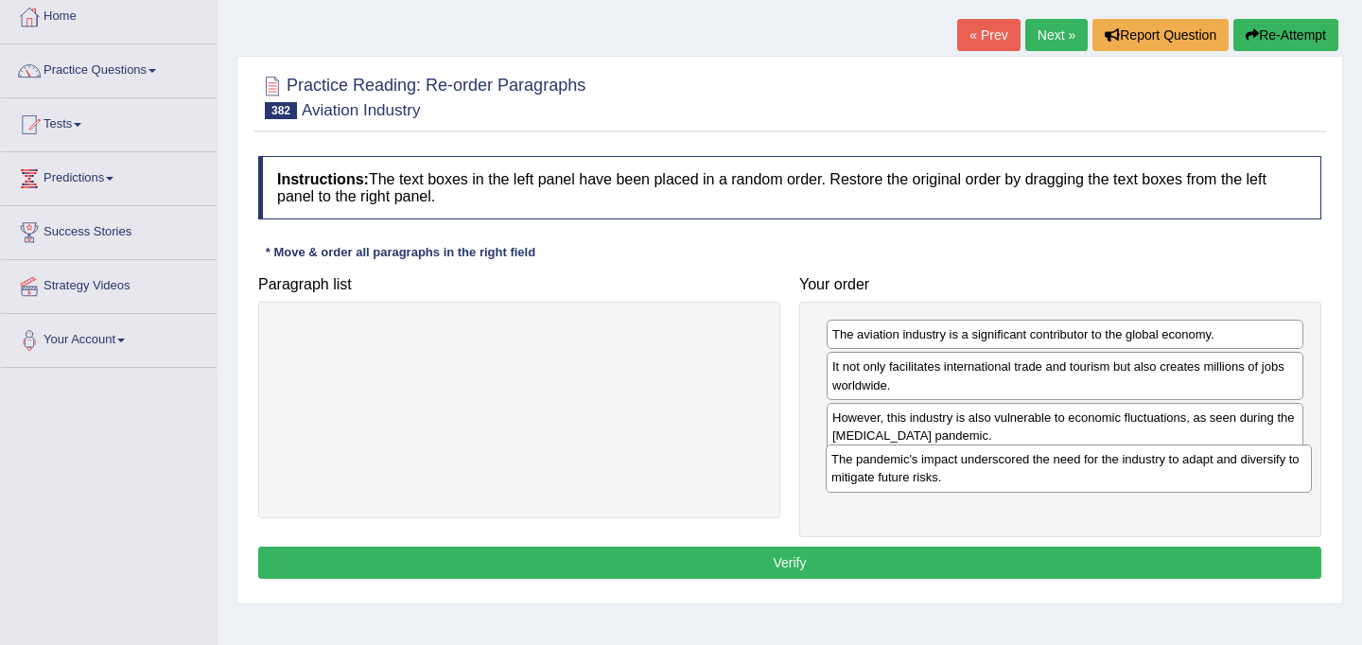
drag, startPoint x: 483, startPoint y: 345, endPoint x: 1032, endPoint y: 470, distance: 563.3
click at [1032, 470] on div "The pandemic's impact underscored the need for the industry to adapt and divers…" at bounding box center [1068, 467] width 486 height 47
click at [1002, 561] on button "Verify" at bounding box center [789, 562] width 1063 height 32
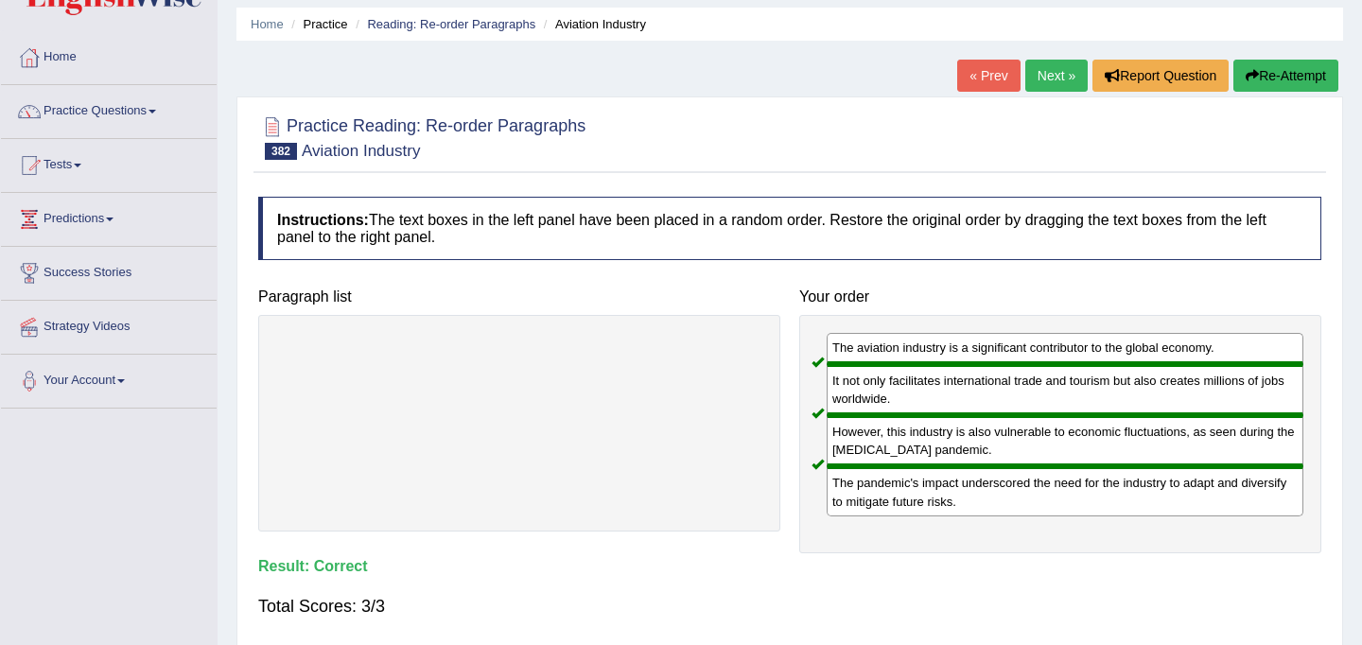
scroll to position [44, 0]
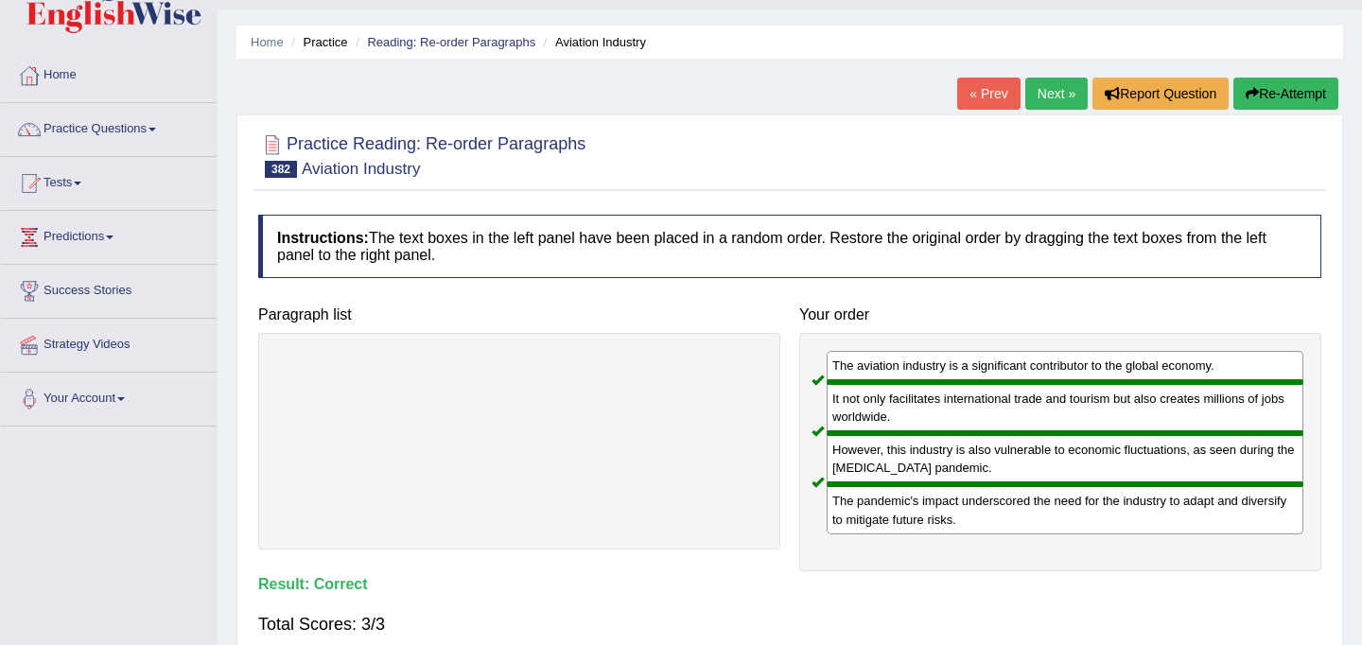
click at [1049, 103] on link "Next »" at bounding box center [1056, 94] width 62 height 32
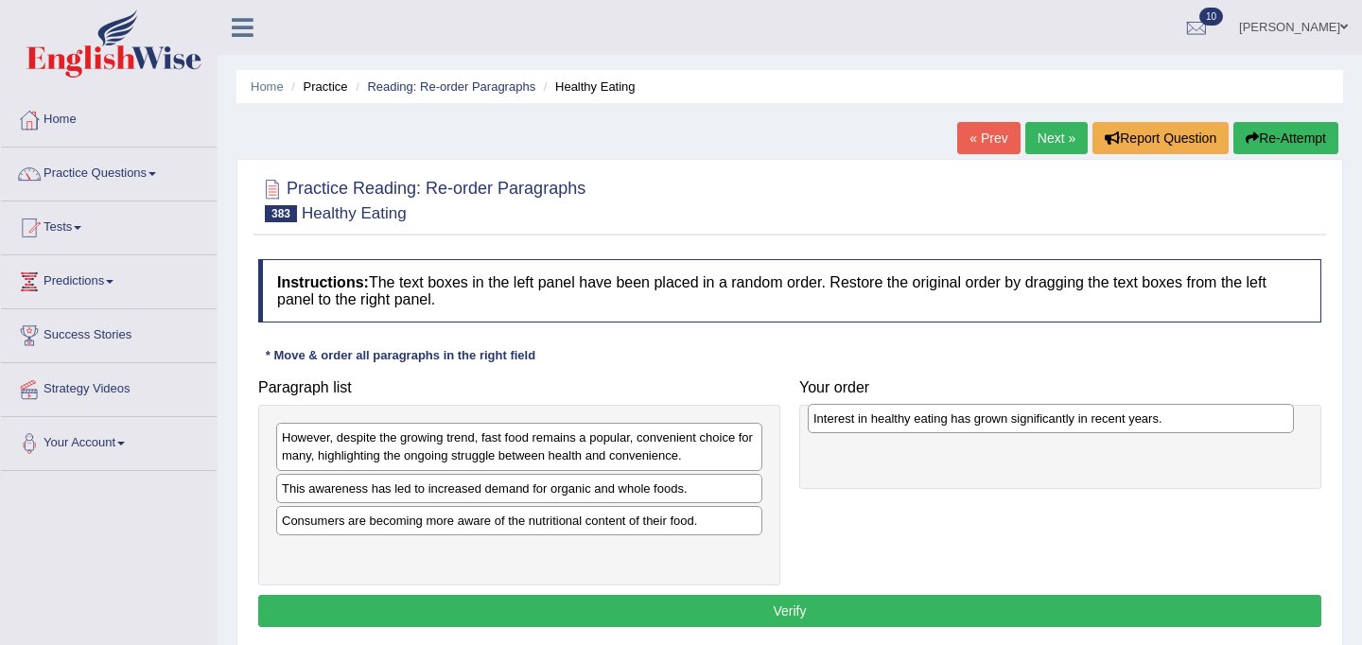
drag, startPoint x: 486, startPoint y: 495, endPoint x: 1017, endPoint y: 425, distance: 536.1
click at [1017, 425] on div "Interest in healthy eating has grown significantly in recent years." at bounding box center [1050, 418] width 486 height 29
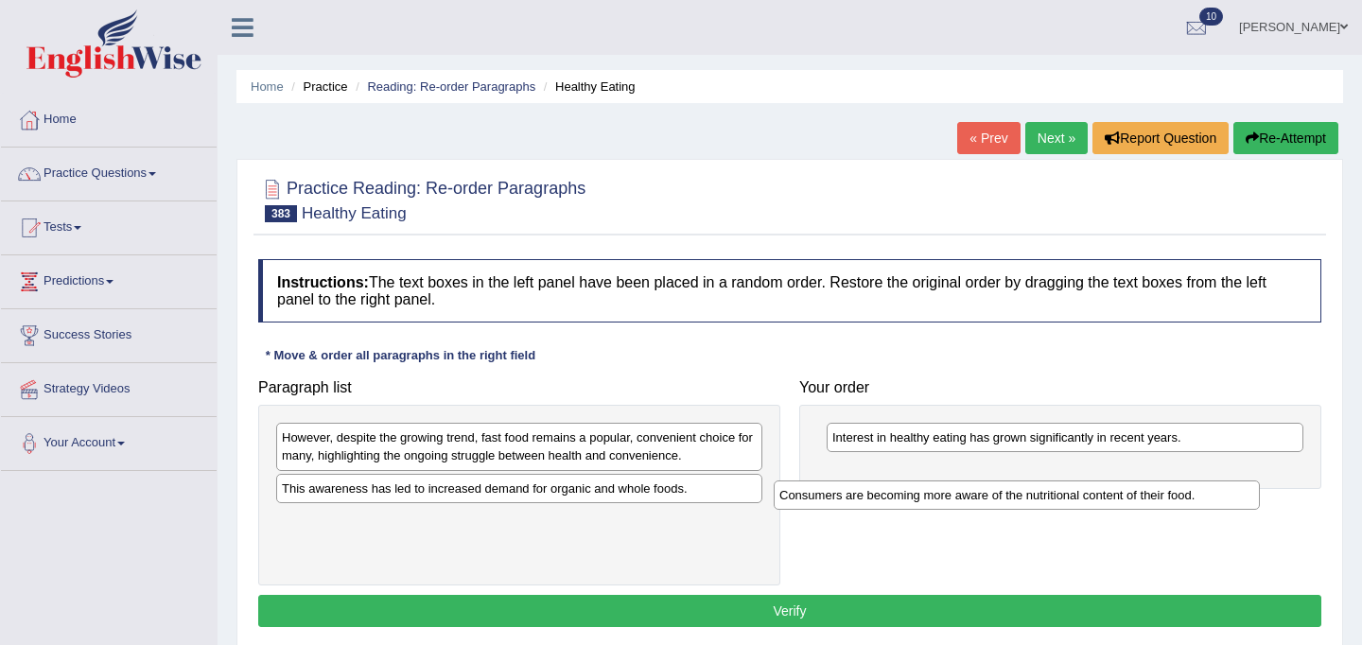
drag, startPoint x: 480, startPoint y: 519, endPoint x: 980, endPoint y: 489, distance: 501.1
click at [980, 489] on div "Consumers are becoming more aware of the nutritional content of their food." at bounding box center [1016, 494] width 486 height 29
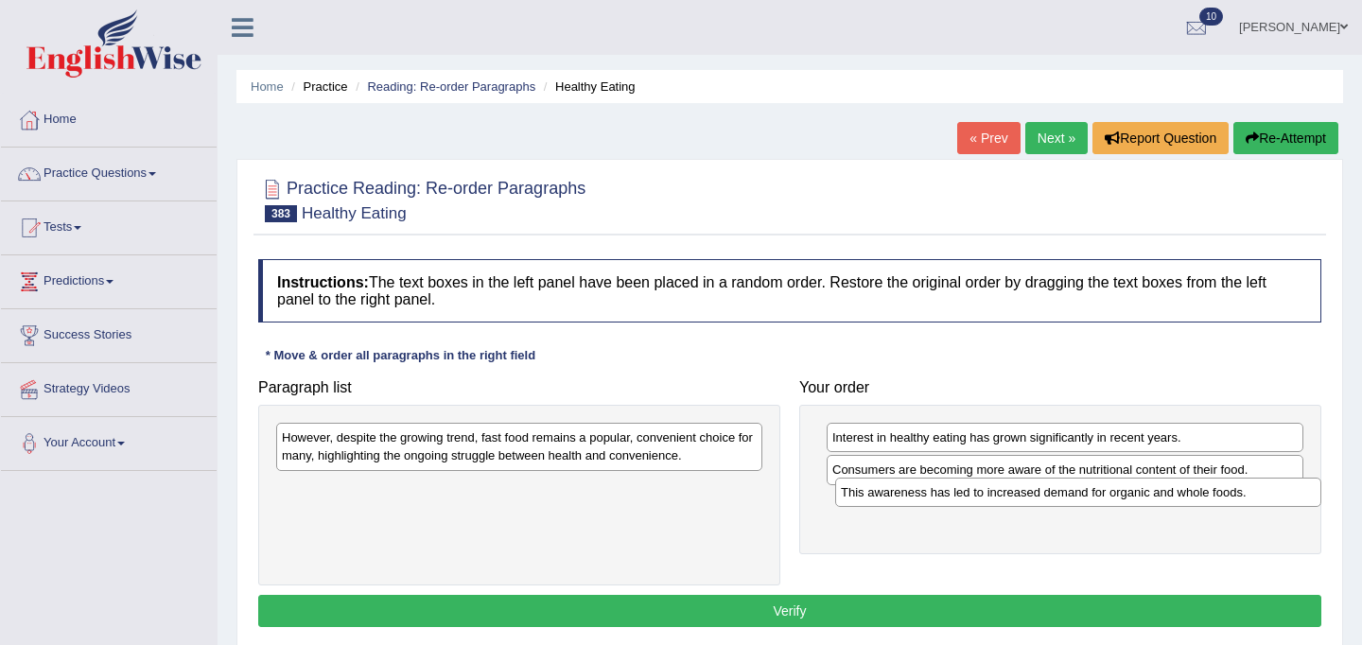
drag, startPoint x: 509, startPoint y: 492, endPoint x: 1068, endPoint y: 495, distance: 559.7
click at [1068, 495] on div "This awareness has led to increased demand for organic and whole foods." at bounding box center [1078, 491] width 486 height 29
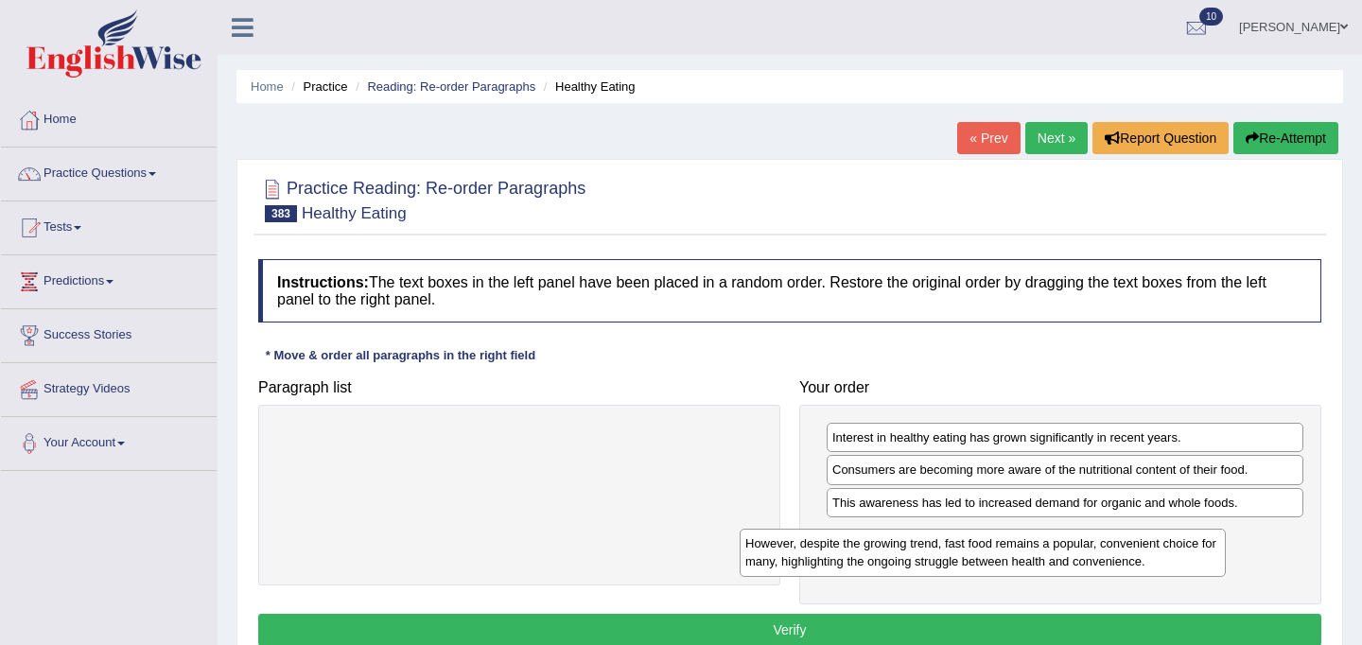
drag, startPoint x: 544, startPoint y: 460, endPoint x: 1008, endPoint y: 566, distance: 476.2
click at [1008, 566] on div "However, despite the growing trend, fast food remains a popular, convenient cho…" at bounding box center [982, 552] width 486 height 47
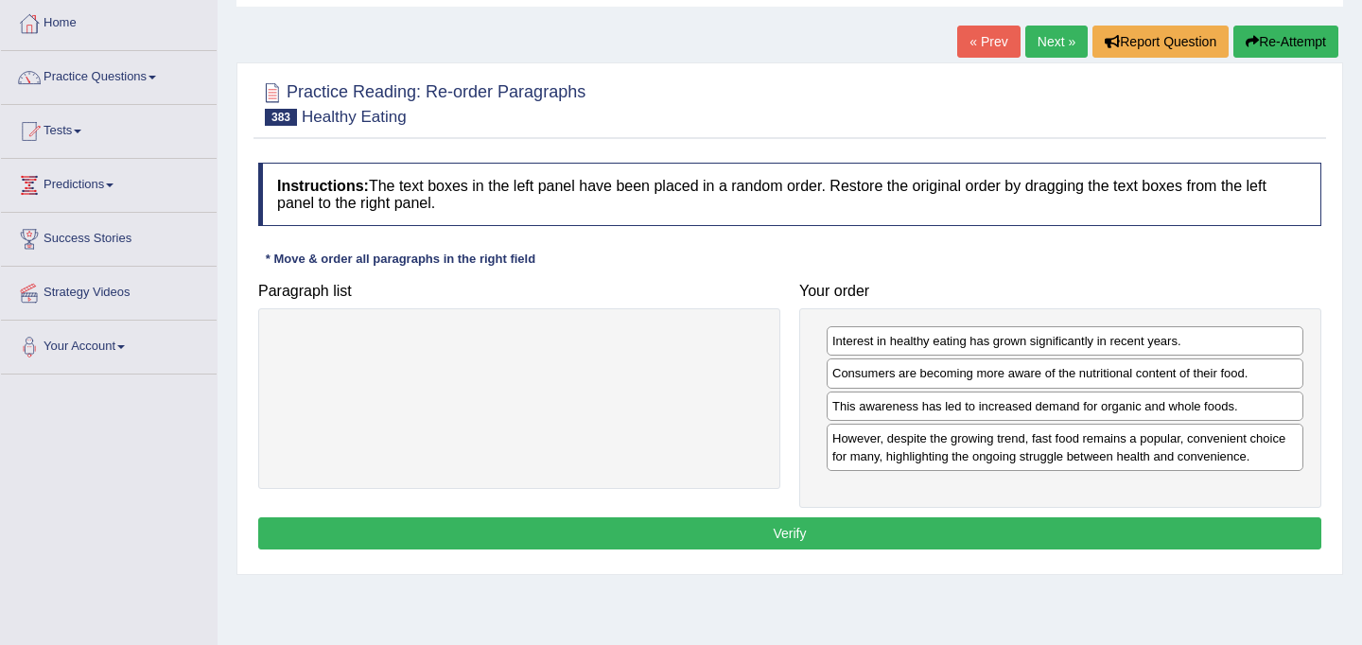
scroll to position [101, 0]
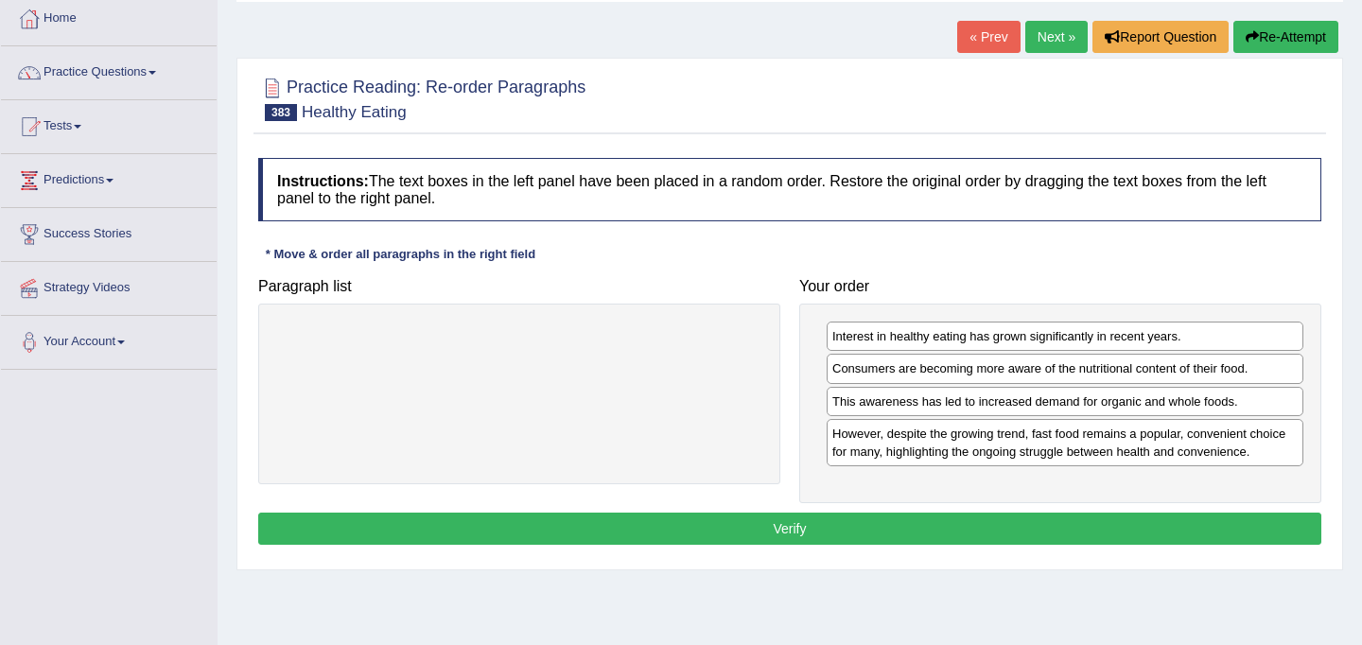
click at [930, 526] on button "Verify" at bounding box center [789, 528] width 1063 height 32
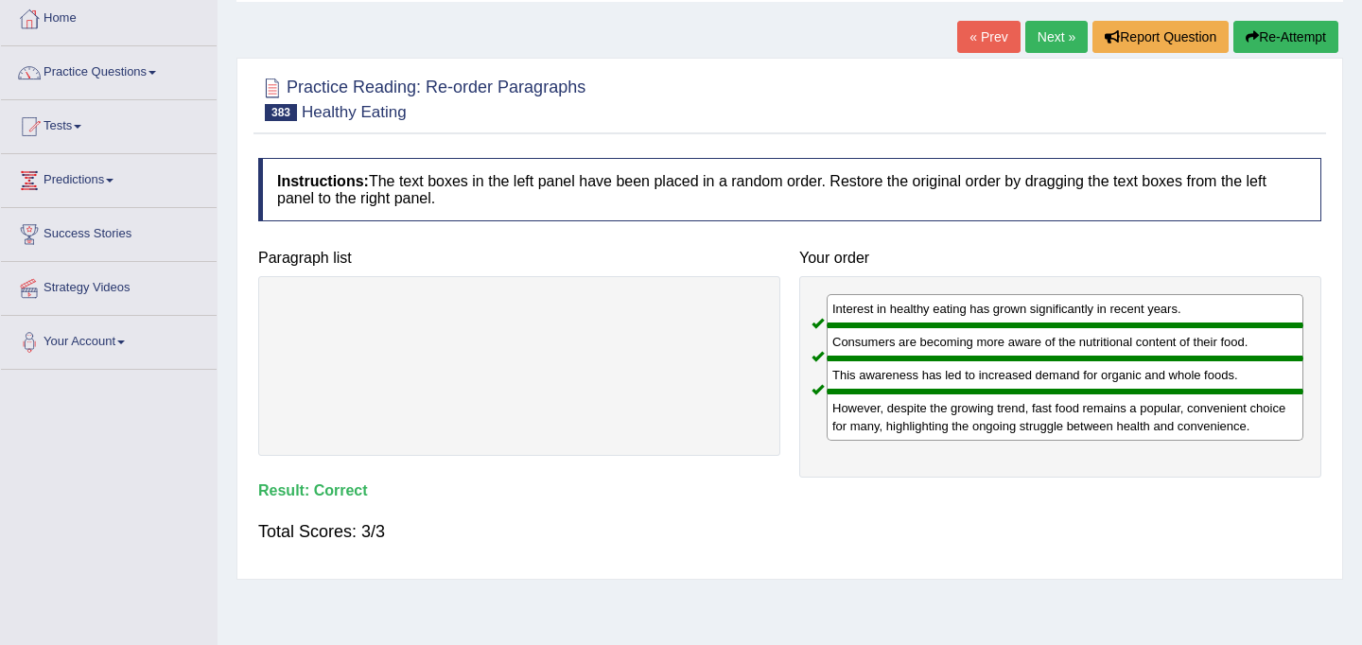
click at [1043, 32] on link "Next »" at bounding box center [1056, 37] width 62 height 32
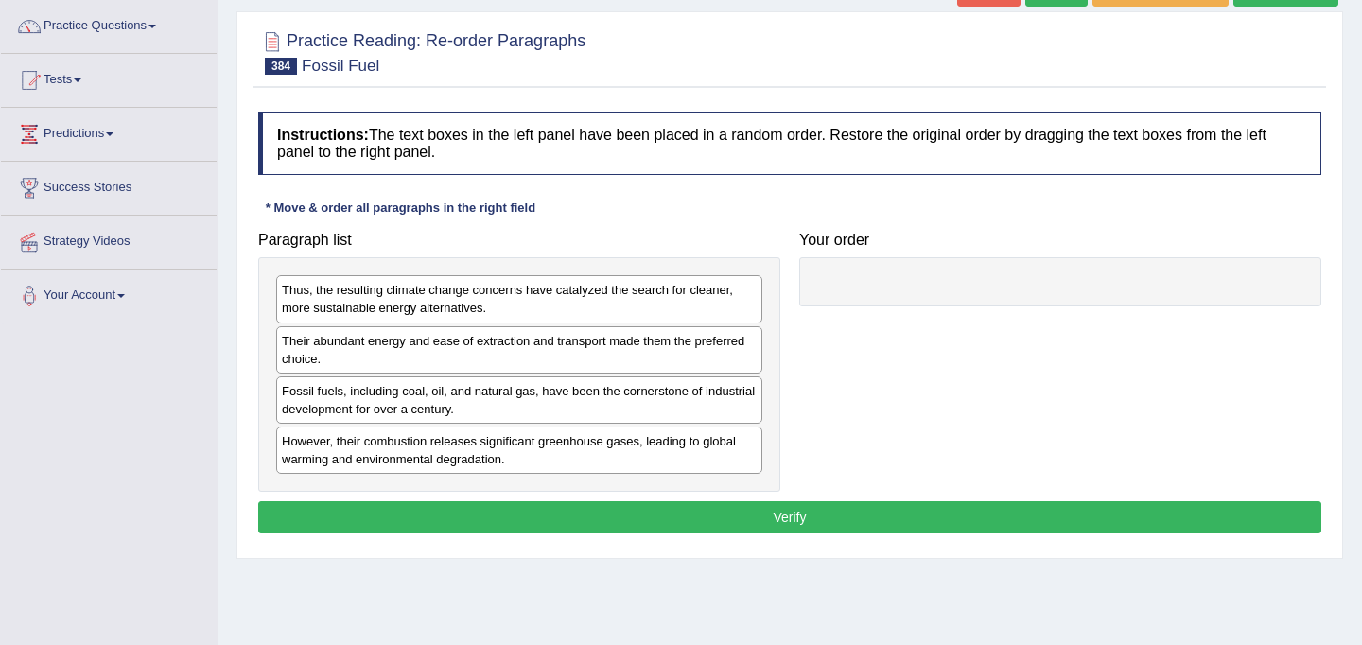
scroll to position [147, 0]
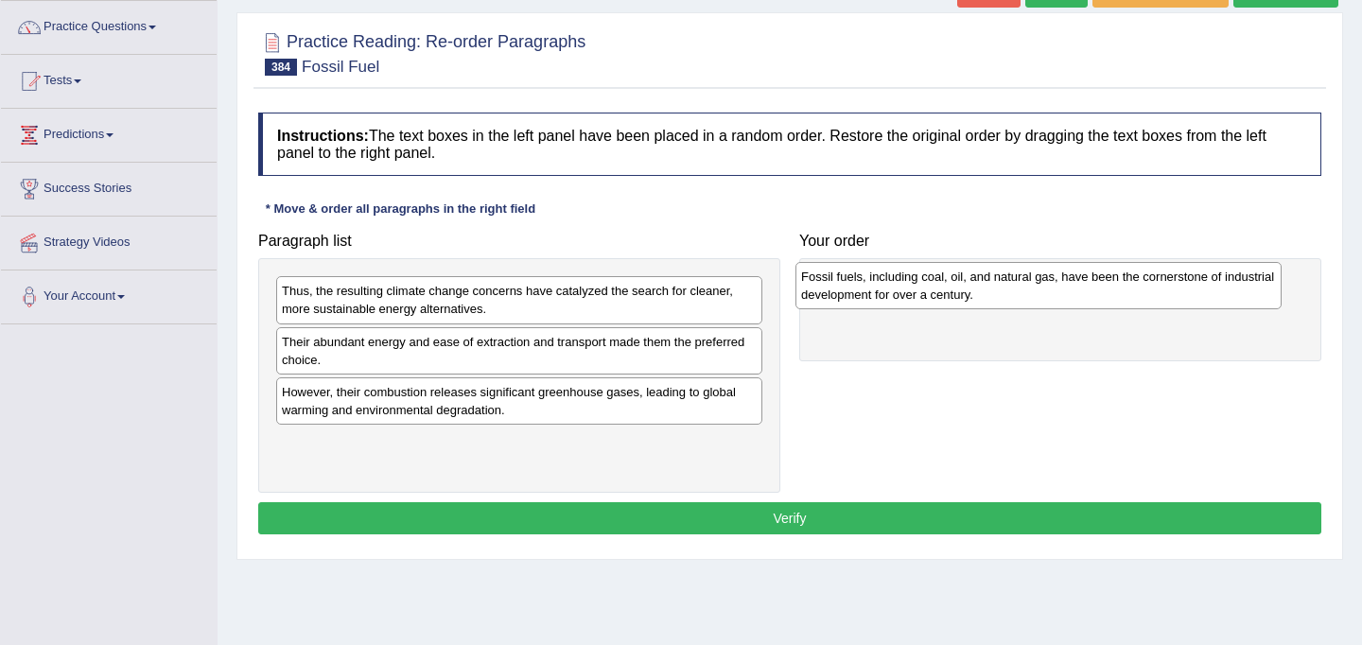
drag, startPoint x: 522, startPoint y: 405, endPoint x: 1041, endPoint y: 289, distance: 531.7
click at [1041, 289] on div "Fossil fuels, including coal, oil, and natural gas, have been the cornerstone o…" at bounding box center [1038, 285] width 486 height 47
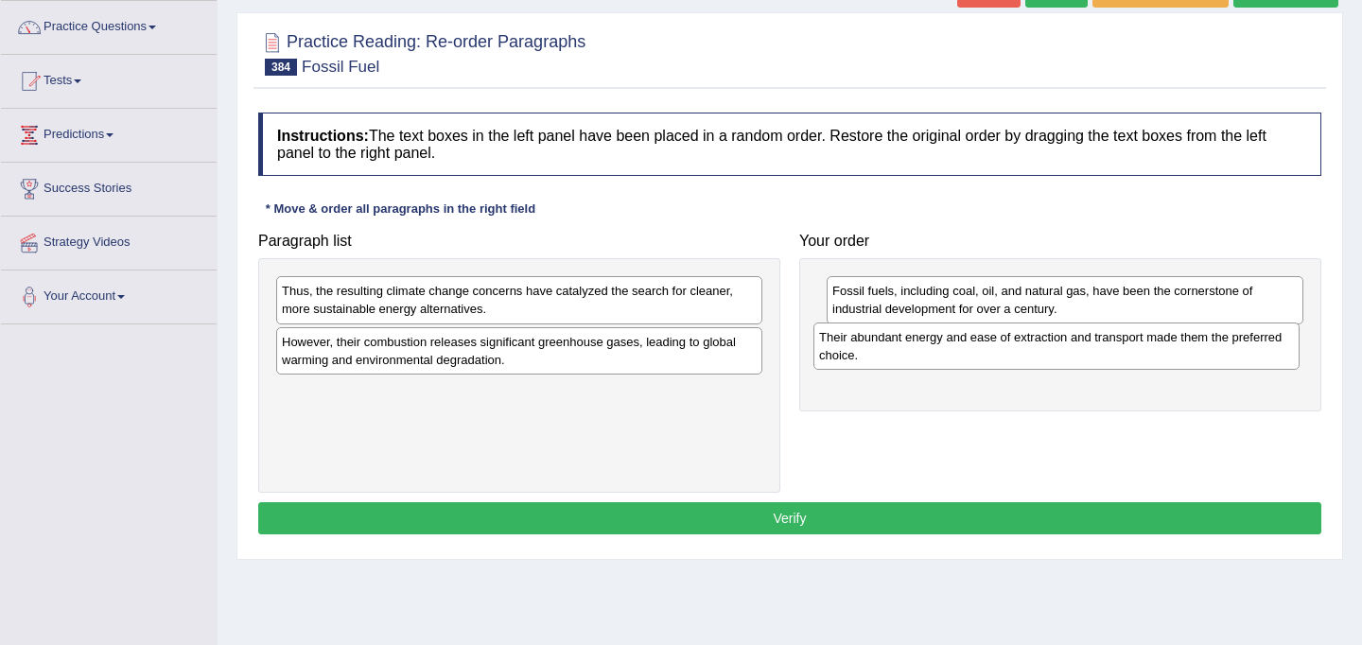
drag, startPoint x: 519, startPoint y: 355, endPoint x: 1056, endPoint y: 350, distance: 537.1
click at [1056, 350] on div "Their abundant energy and ease of extraction and transport made them the prefer…" at bounding box center [1056, 345] width 486 height 47
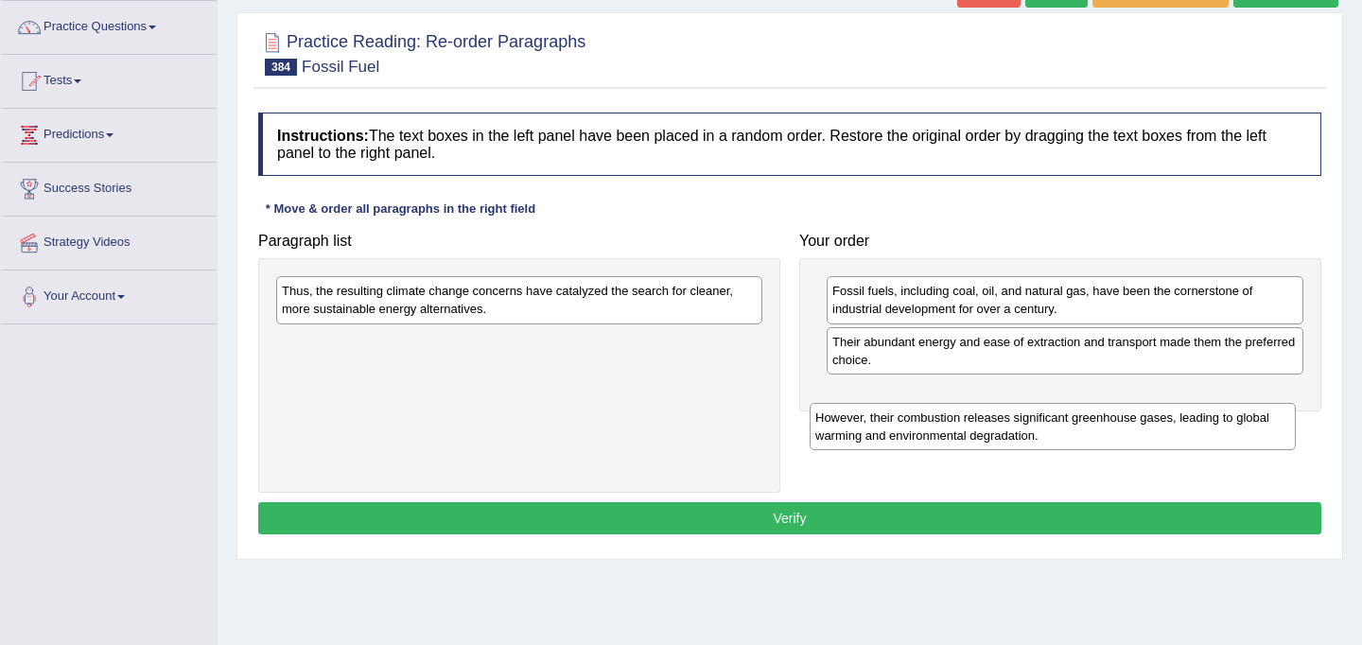
drag, startPoint x: 502, startPoint y: 356, endPoint x: 1035, endPoint y: 423, distance: 537.3
click at [1035, 423] on div "However, their combustion releases significant greenhouse gases, leading to glo…" at bounding box center [1052, 426] width 486 height 47
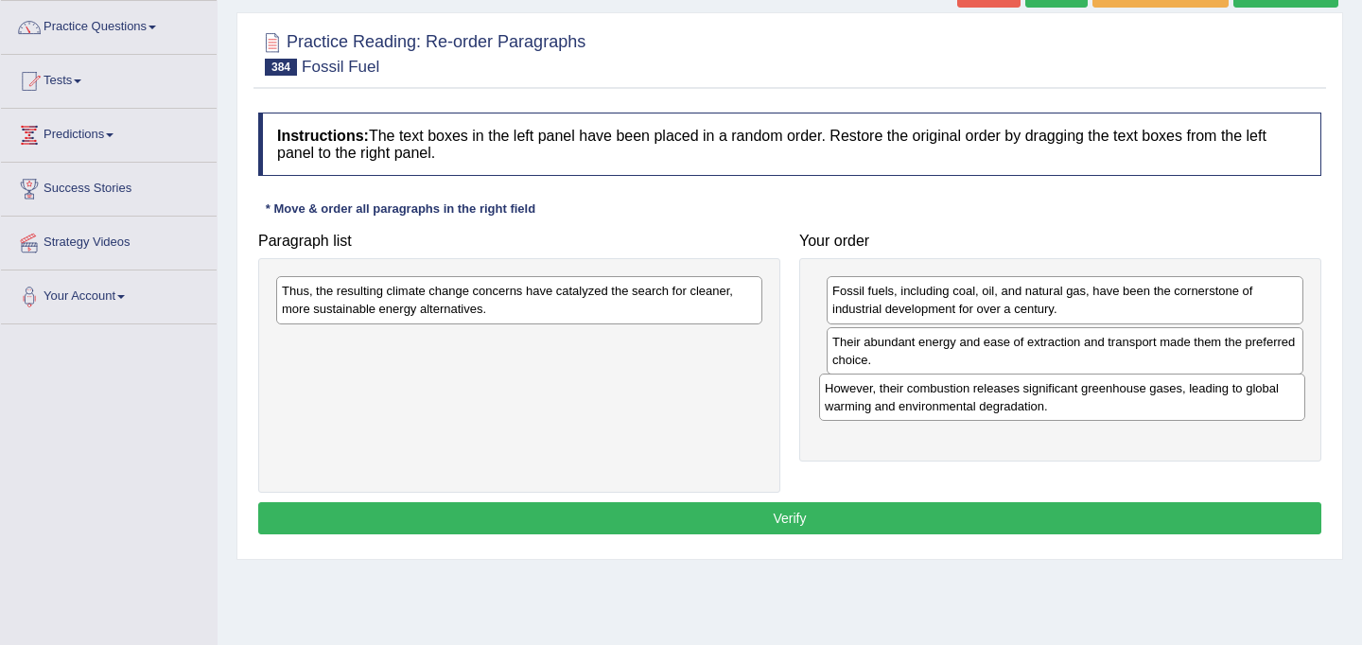
drag, startPoint x: 479, startPoint y: 349, endPoint x: 1023, endPoint y: 394, distance: 545.5
click at [1023, 394] on div "However, their combustion releases significant greenhouse gases, leading to glo…" at bounding box center [1062, 396] width 486 height 47
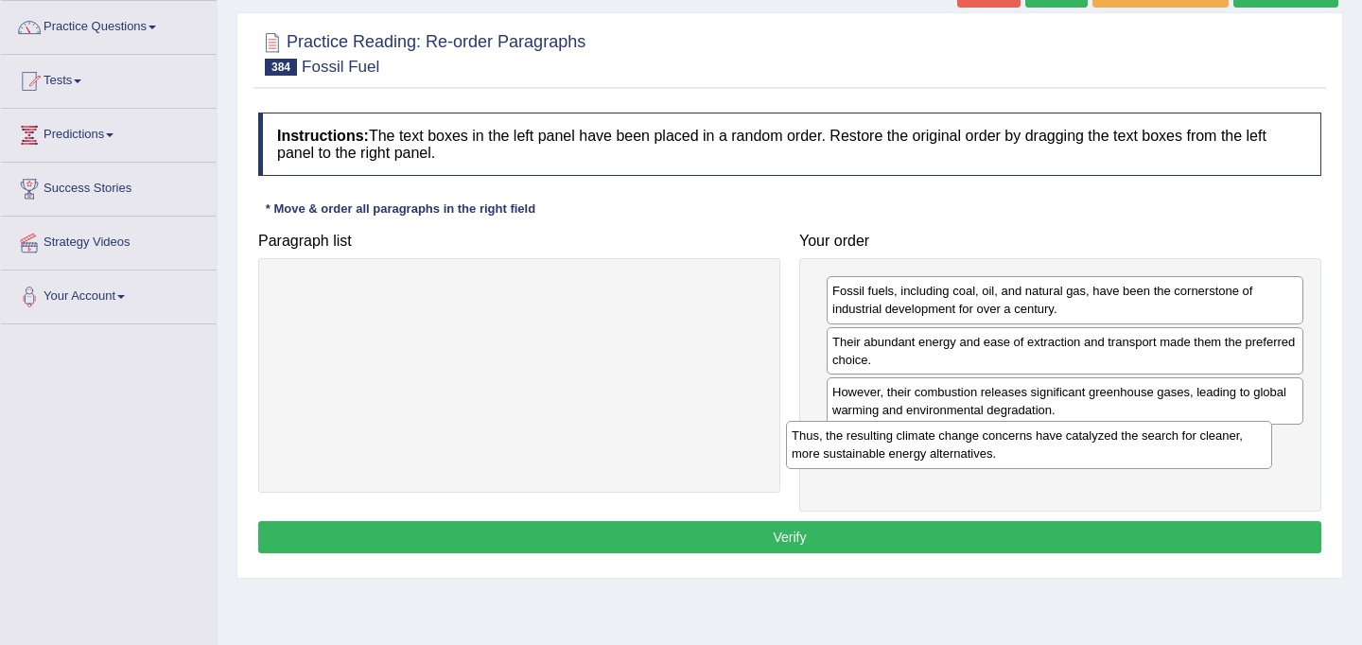
drag, startPoint x: 602, startPoint y: 303, endPoint x: 1114, endPoint y: 443, distance: 530.6
click at [1114, 443] on div "Thus, the resulting climate change concerns have catalyzed the search for clean…" at bounding box center [1029, 444] width 486 height 47
click at [937, 533] on button "Verify" at bounding box center [789, 537] width 1063 height 32
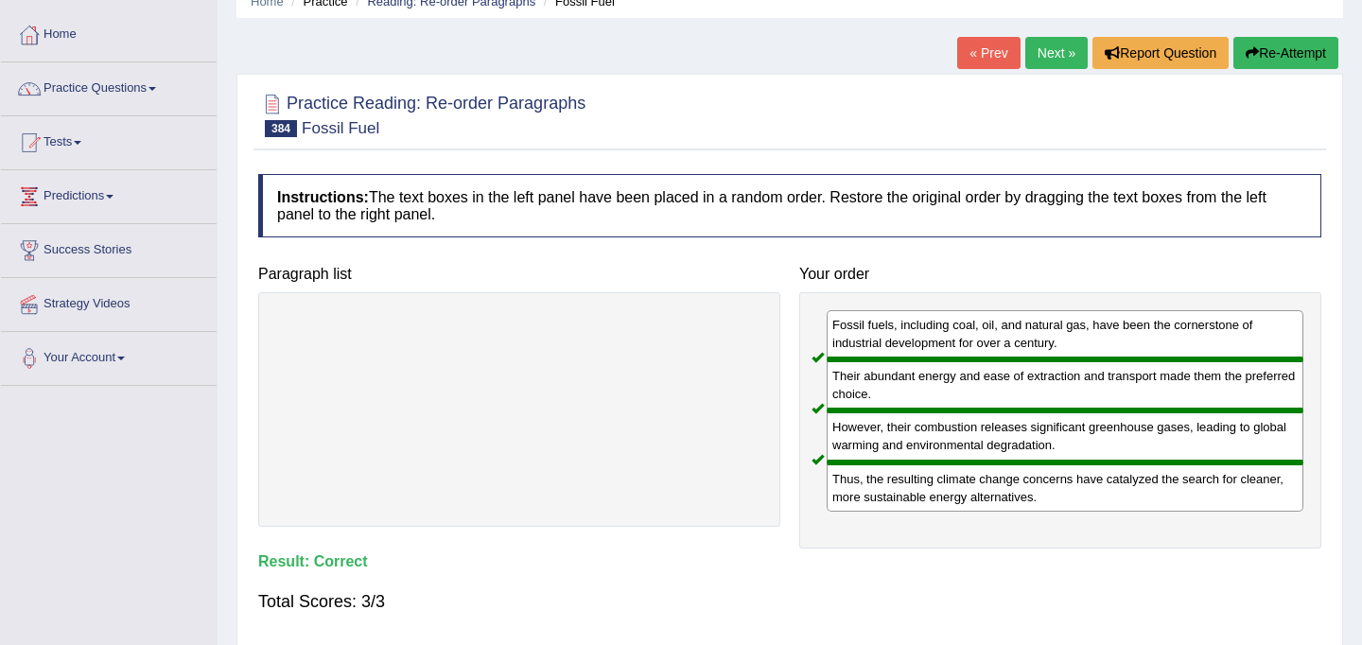
scroll to position [81, 0]
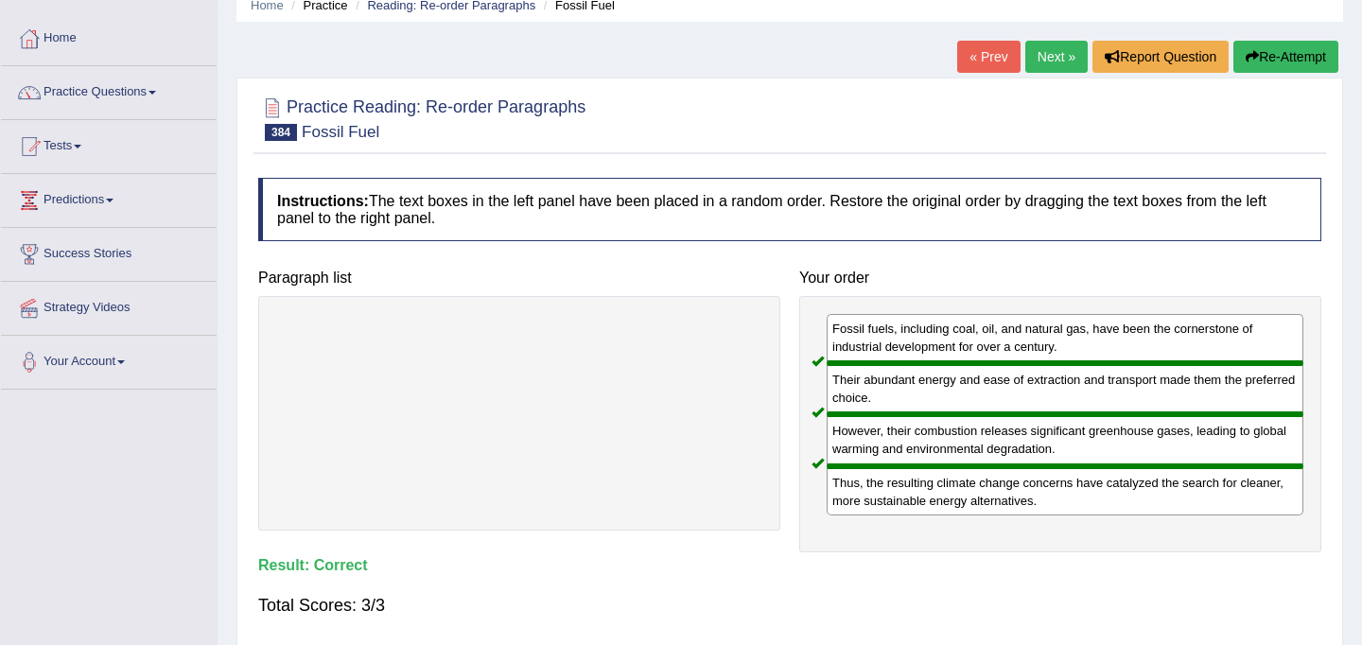
click at [1053, 52] on link "Next »" at bounding box center [1056, 57] width 62 height 32
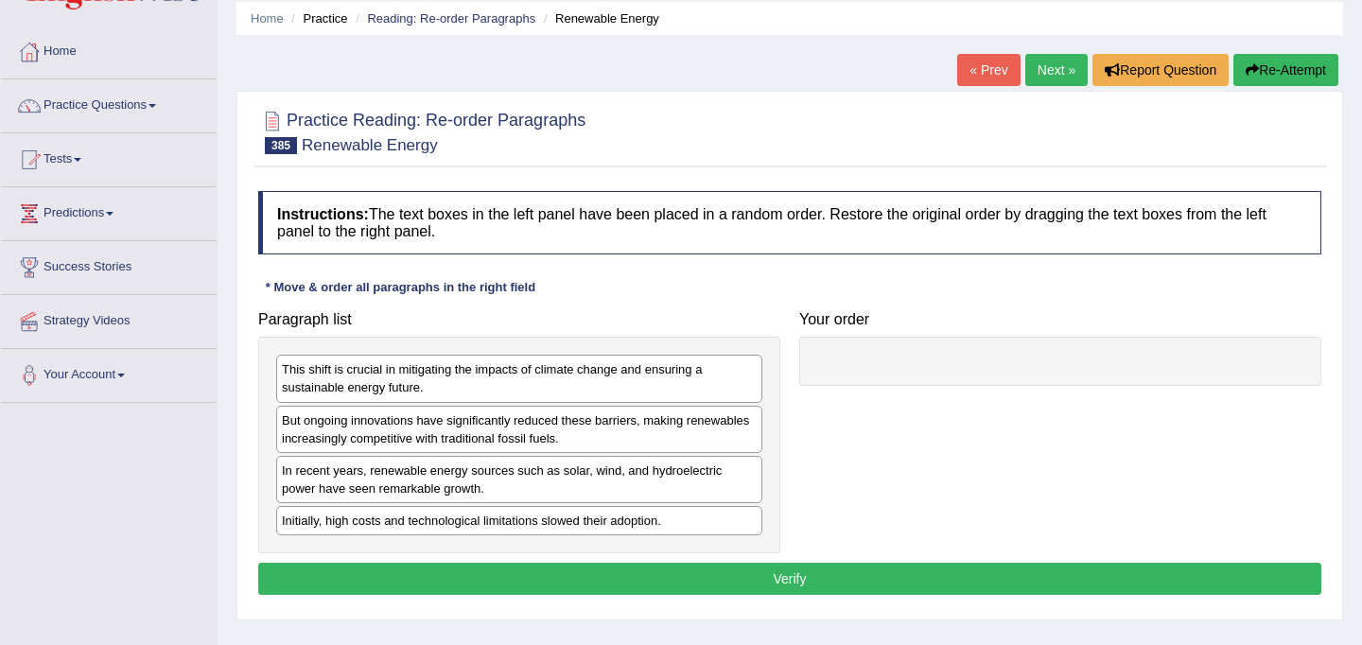
scroll to position [65, 0]
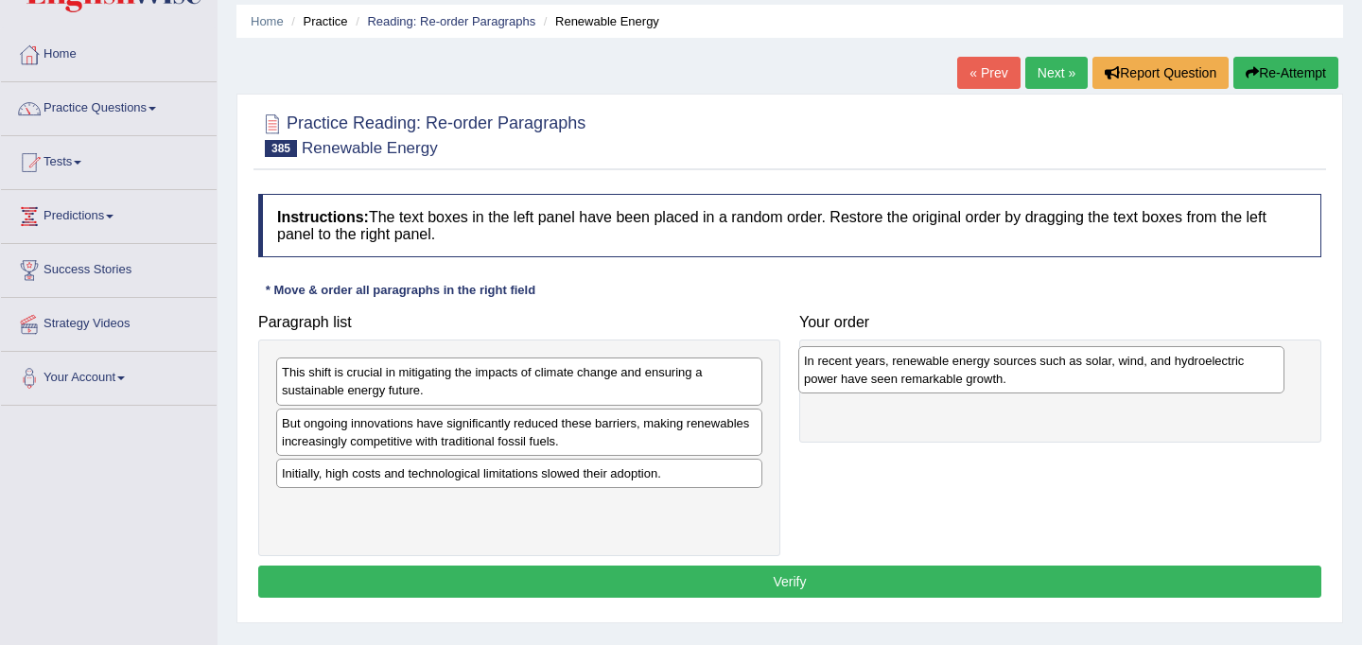
drag, startPoint x: 520, startPoint y: 487, endPoint x: 1048, endPoint y: 373, distance: 539.8
click at [1048, 373] on div "In recent years, renewable energy sources such as solar, wind, and hydroelectri…" at bounding box center [1041, 369] width 486 height 47
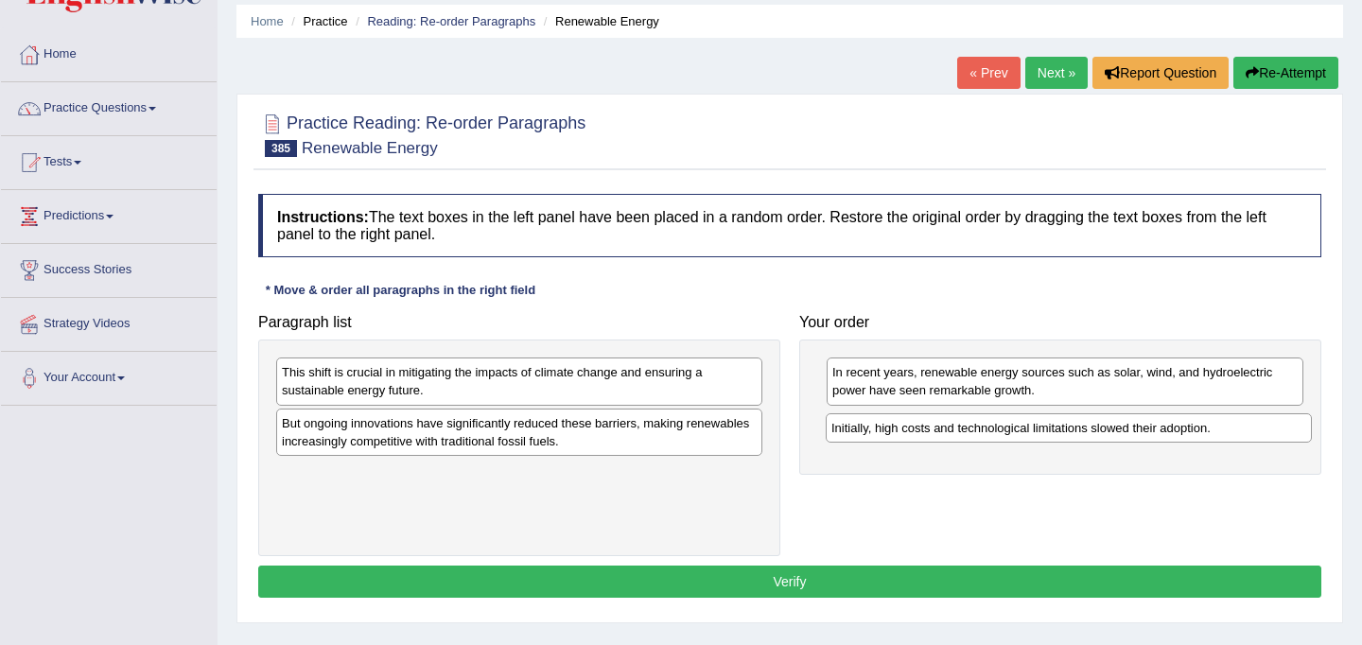
drag, startPoint x: 513, startPoint y: 483, endPoint x: 1063, endPoint y: 437, distance: 551.3
click at [1063, 437] on div "Initially, high costs and technological limitations slowed their adoption." at bounding box center [1068, 427] width 486 height 29
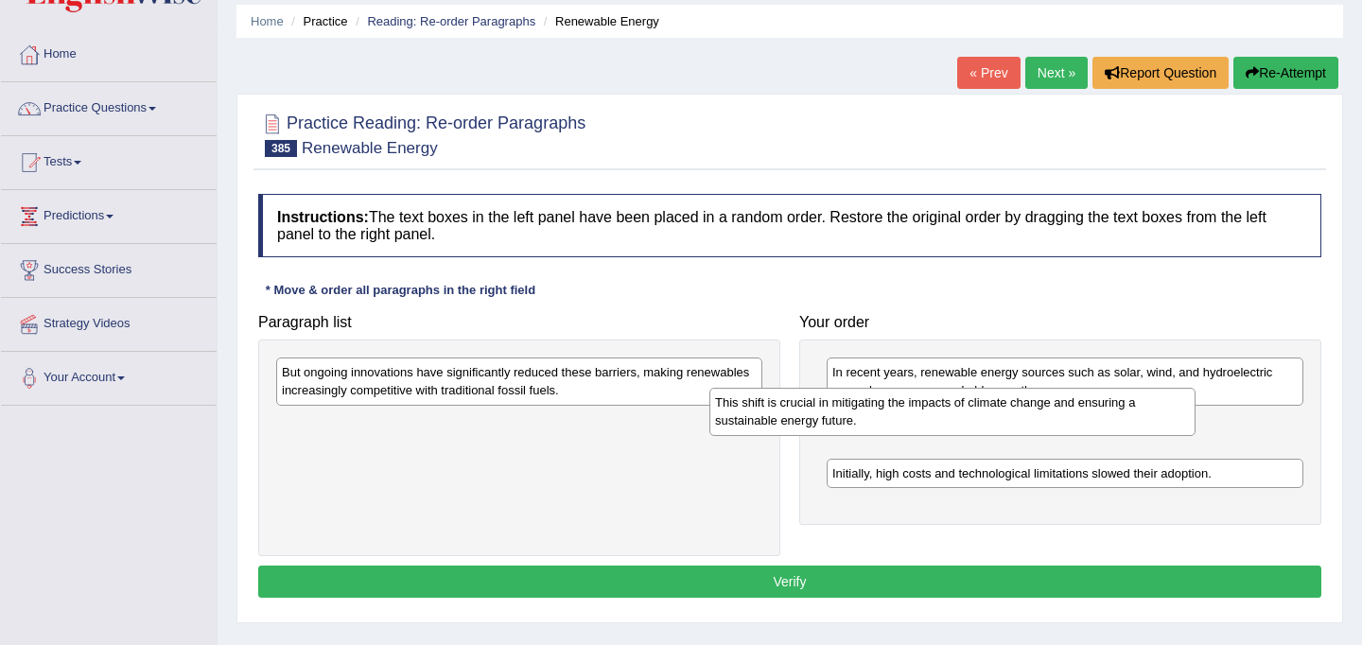
drag, startPoint x: 481, startPoint y: 376, endPoint x: 916, endPoint y: 407, distance: 436.0
click at [916, 407] on div "This shift is crucial in mitigating the impacts of climate change and ensuring …" at bounding box center [952, 411] width 486 height 47
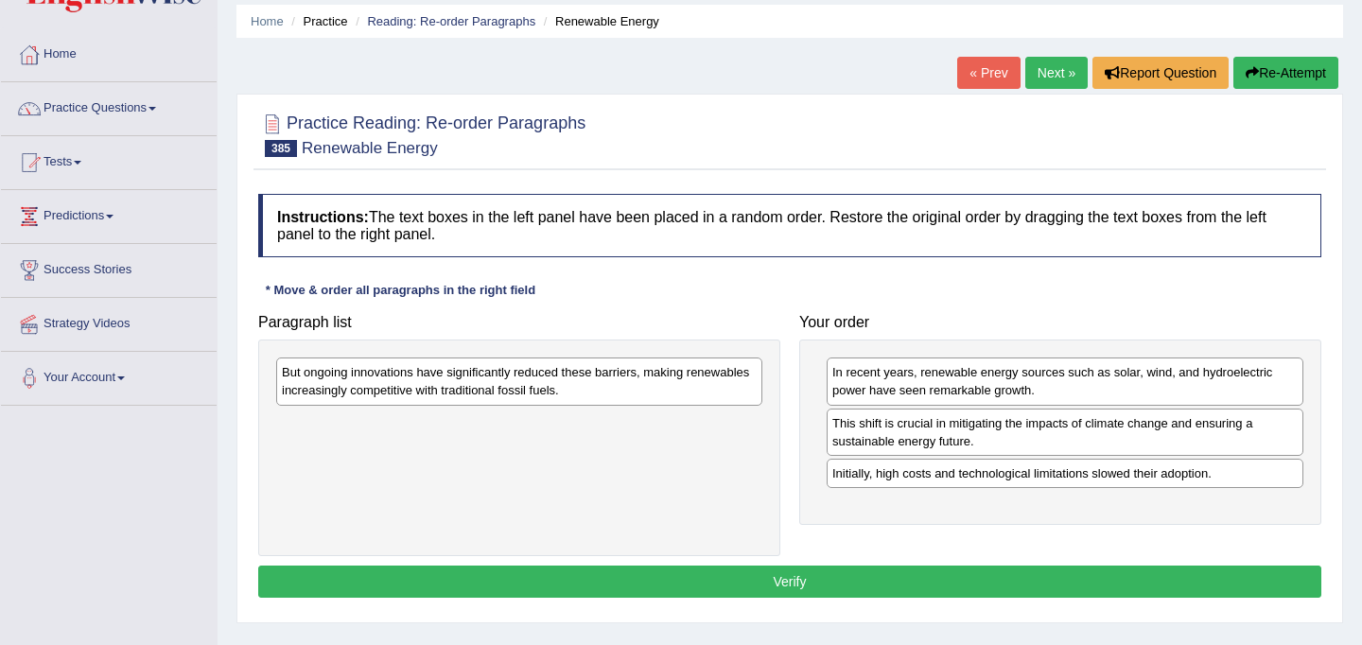
drag, startPoint x: 564, startPoint y: 381, endPoint x: 683, endPoint y: 436, distance: 131.1
click at [636, 405] on div "But ongoing innovations have significantly reduced these barriers, making renew…" at bounding box center [519, 380] width 486 height 47
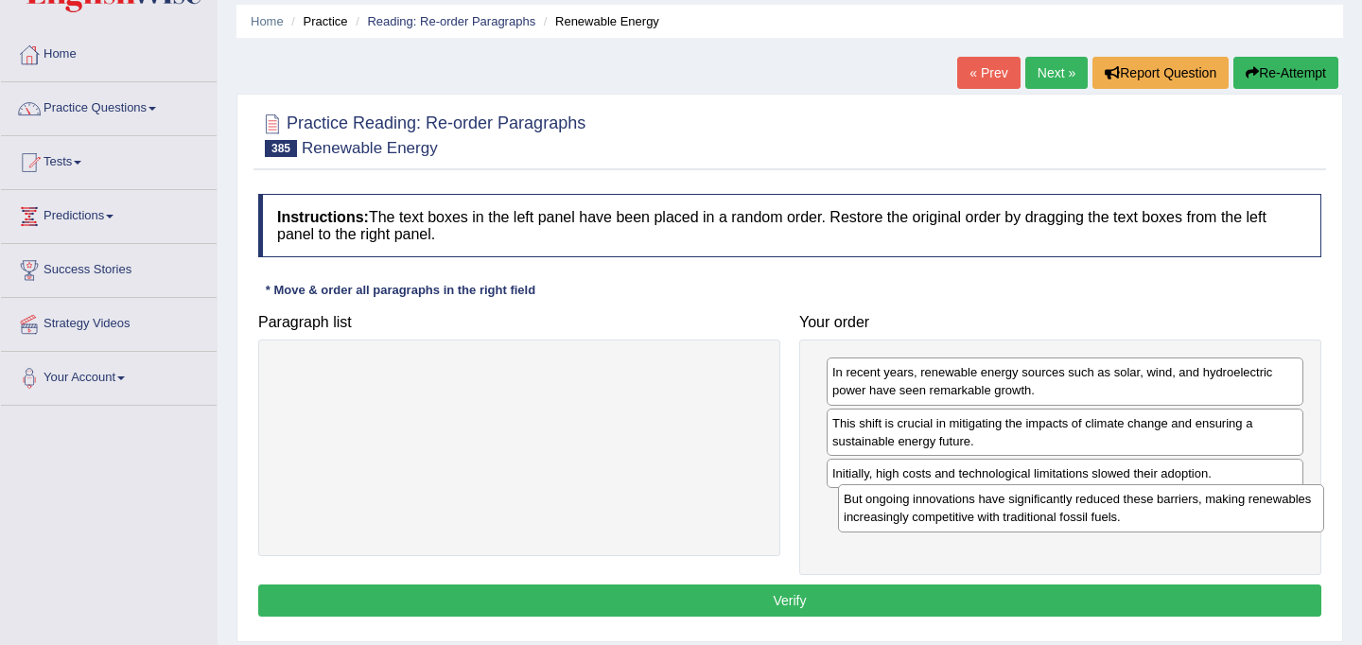
drag, startPoint x: 515, startPoint y: 381, endPoint x: 1074, endPoint y: 508, distance: 573.0
click at [1074, 508] on div "But ongoing innovations have significantly reduced these barriers, making renew…" at bounding box center [1081, 507] width 486 height 47
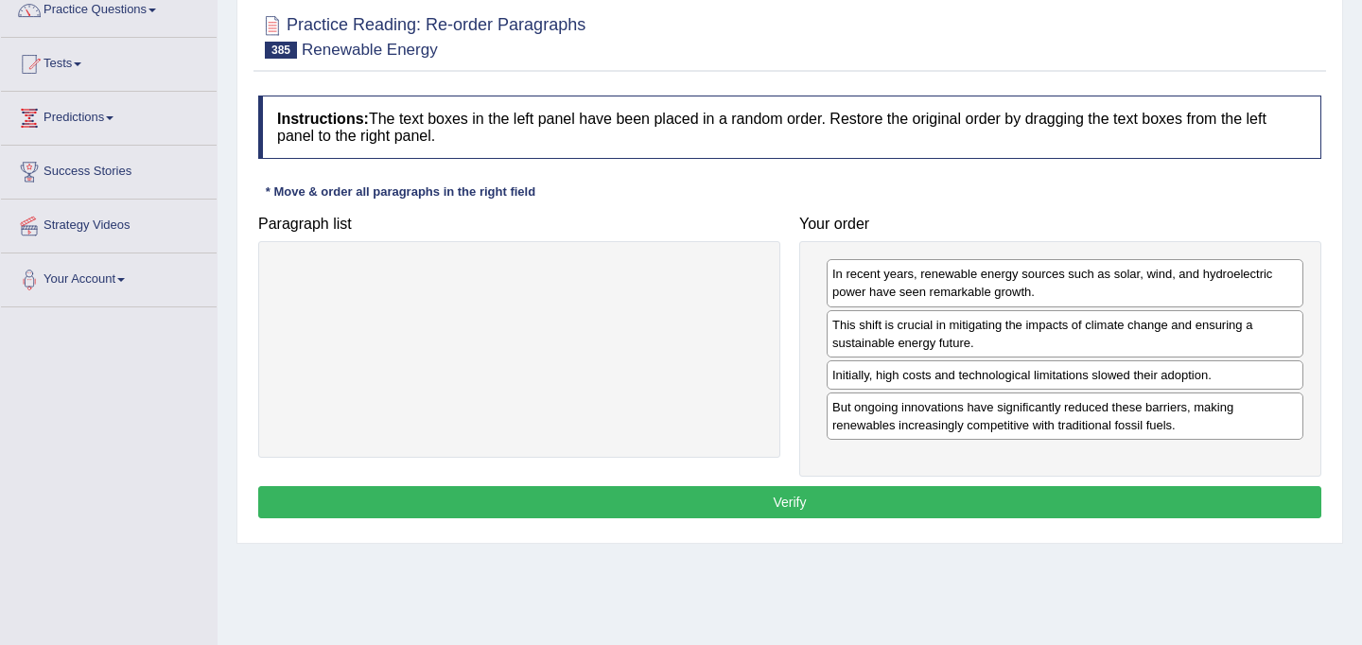
scroll to position [168, 0]
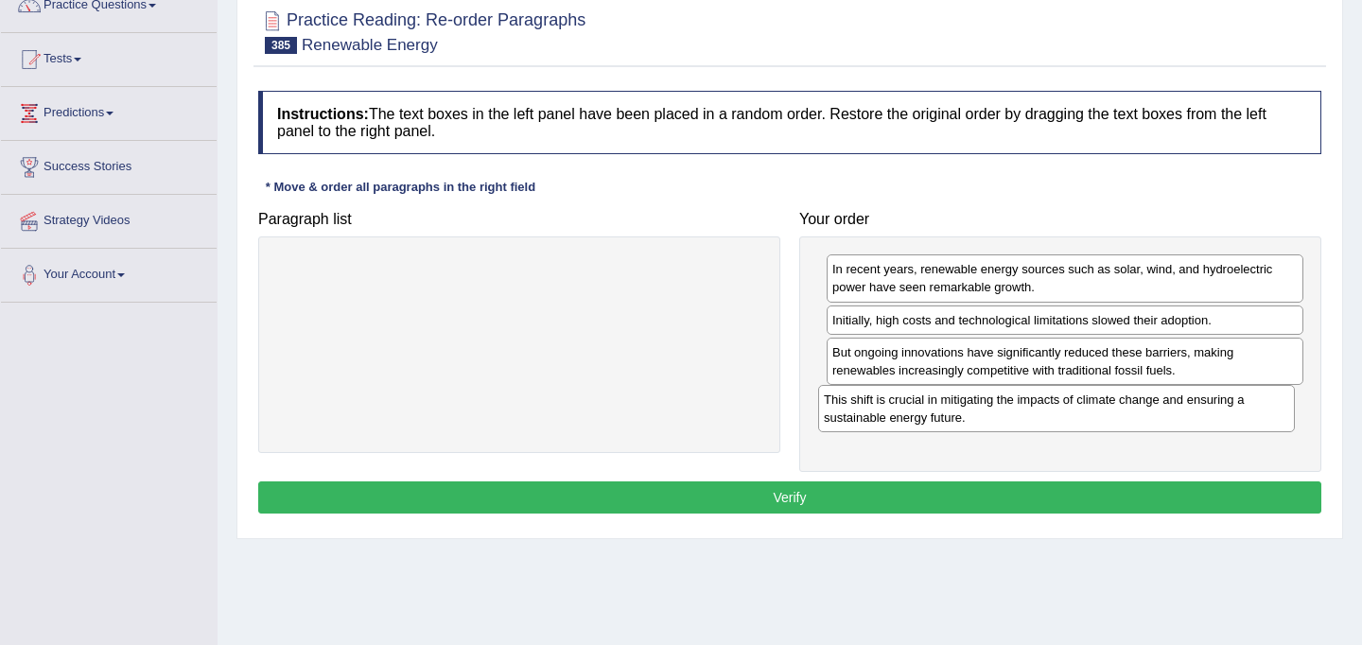
drag, startPoint x: 1051, startPoint y: 332, endPoint x: 1043, endPoint y: 411, distance: 79.9
click at [1043, 411] on div "This shift is crucial in mitigating the impacts of climate change and ensuring …" at bounding box center [1056, 408] width 477 height 47
click at [976, 496] on button "Verify" at bounding box center [789, 497] width 1063 height 32
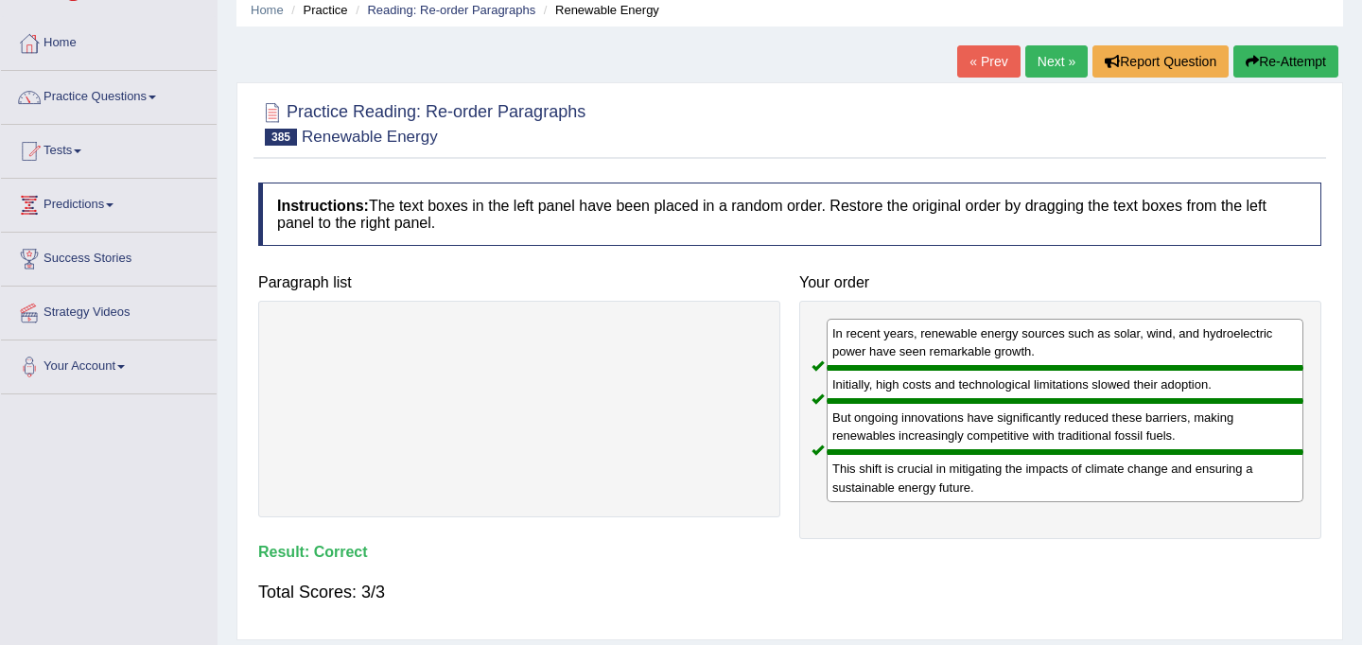
scroll to position [51, 0]
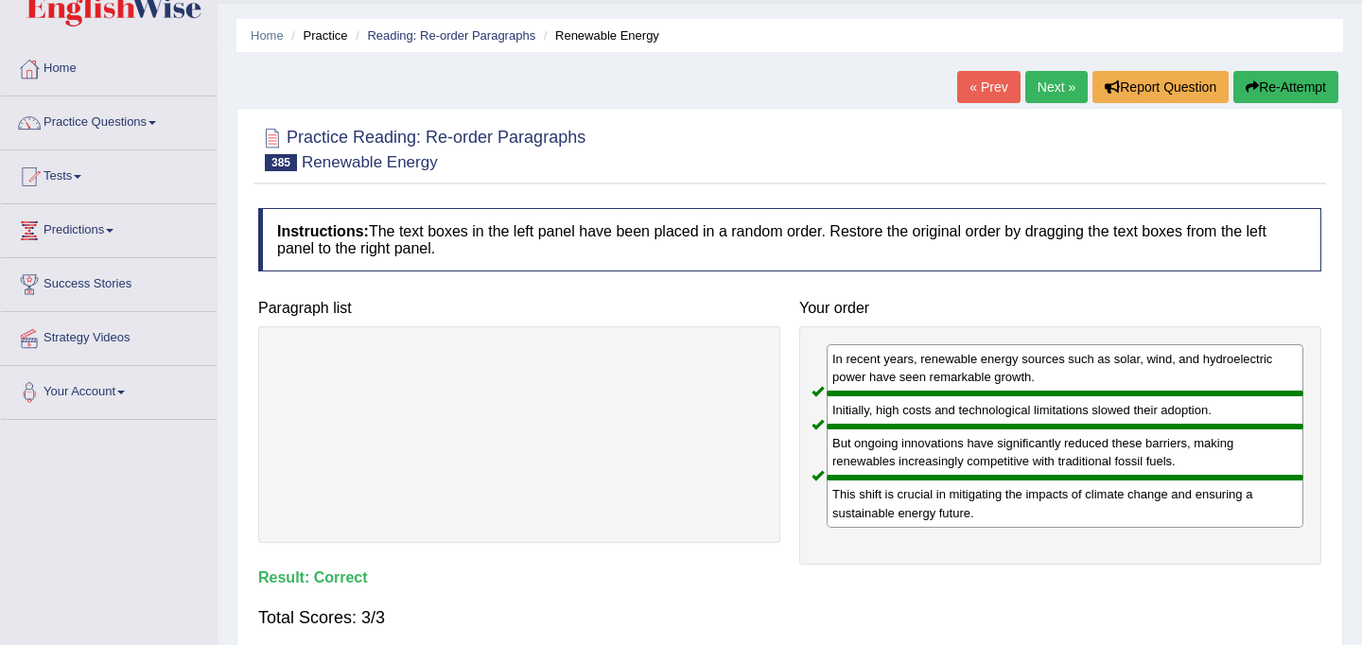
click at [1049, 91] on link "Next »" at bounding box center [1056, 87] width 62 height 32
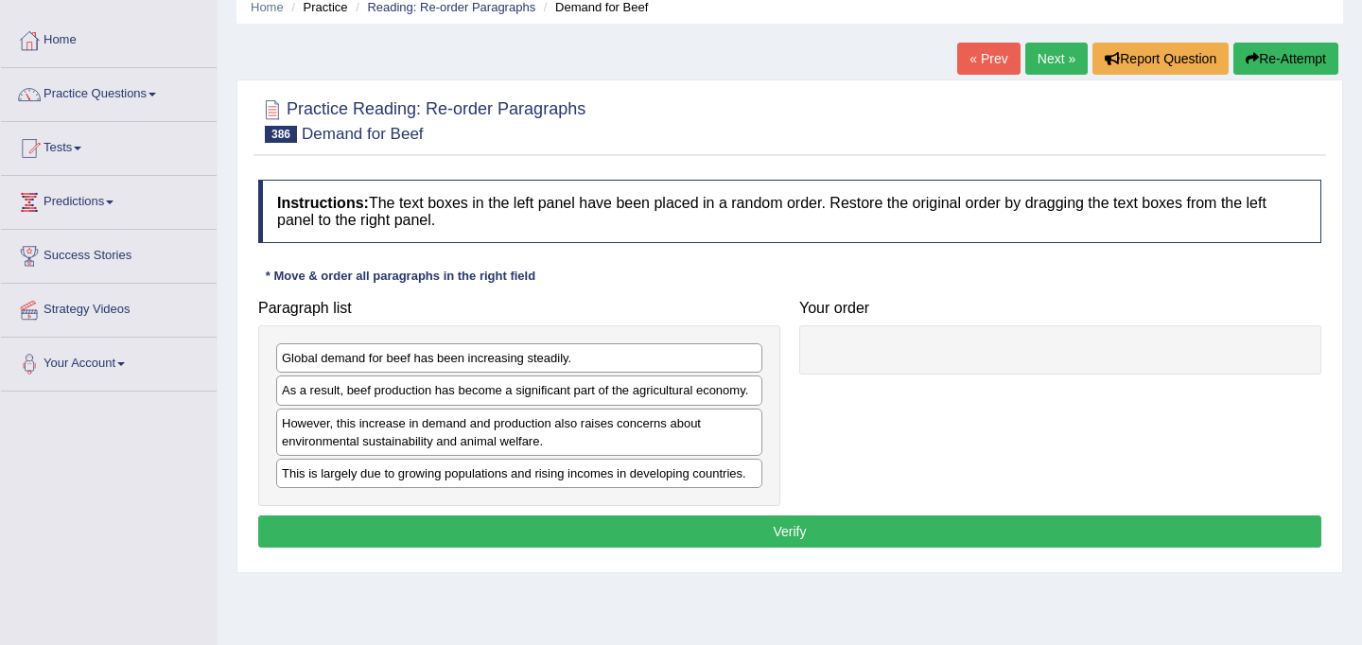
scroll to position [81, 0]
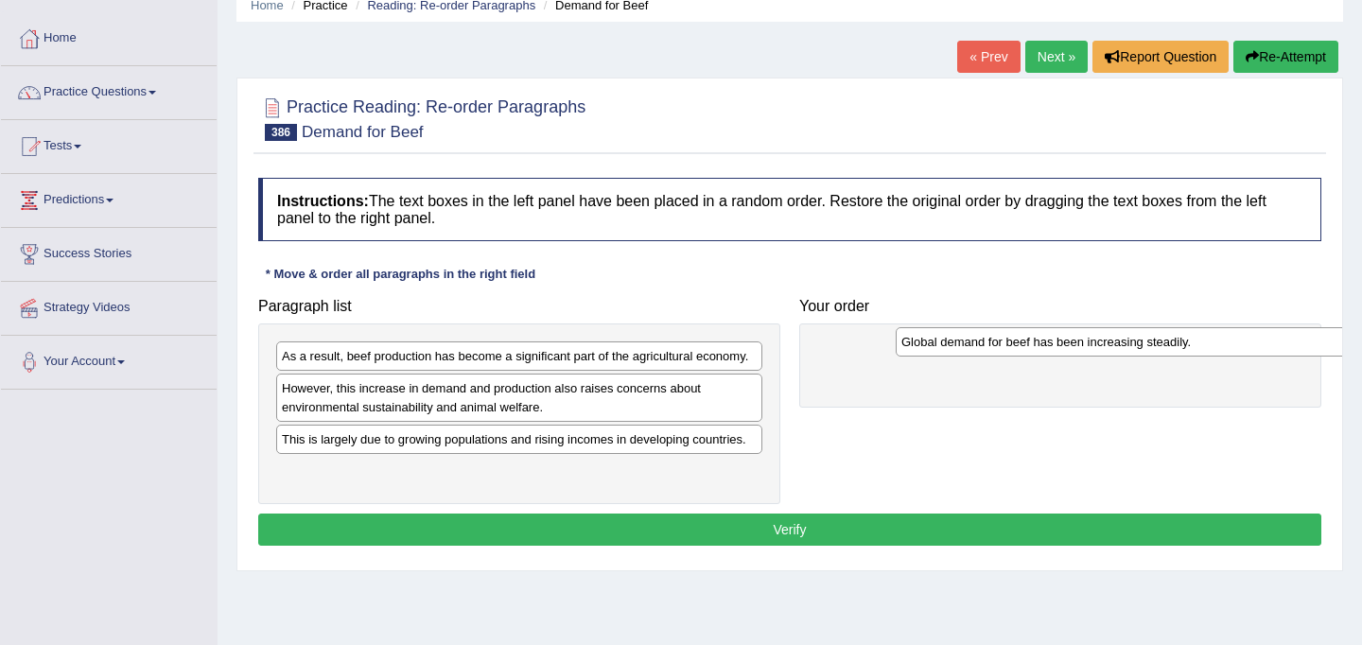
drag, startPoint x: 425, startPoint y: 359, endPoint x: 1038, endPoint y: 343, distance: 613.8
click at [1038, 343] on div "Global demand for beef has been increasing steadily." at bounding box center [1138, 341] width 486 height 29
drag, startPoint x: 641, startPoint y: 356, endPoint x: 679, endPoint y: 356, distance: 37.8
click at [659, 356] on div "As a result, beef production has become a significant part of the agricultural …" at bounding box center [526, 355] width 486 height 29
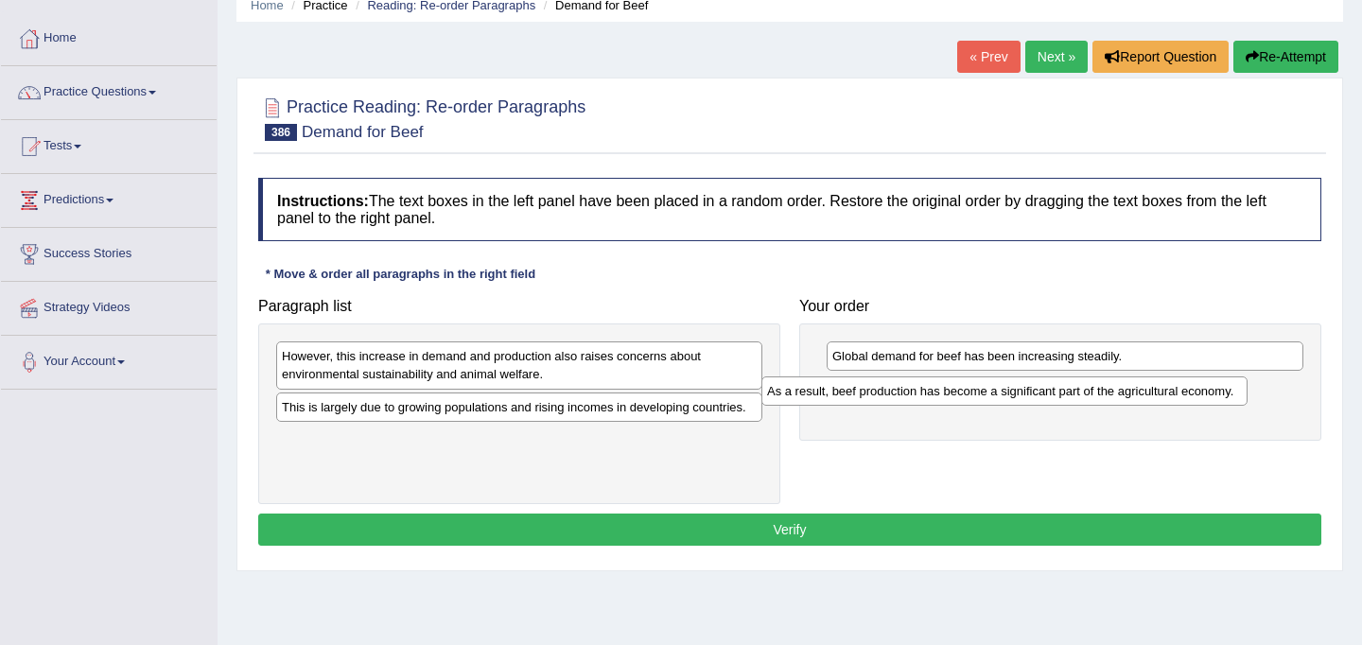
drag, startPoint x: 528, startPoint y: 356, endPoint x: 1013, endPoint y: 391, distance: 486.3
click at [1013, 391] on div "As a result, beef production has become a significant part of the agricultural …" at bounding box center [1004, 390] width 486 height 29
drag, startPoint x: 576, startPoint y: 412, endPoint x: 832, endPoint y: 388, distance: 257.4
click at [690, 394] on div "This is largely due to growing populations and rising incomes in developing cou…" at bounding box center [522, 406] width 486 height 29
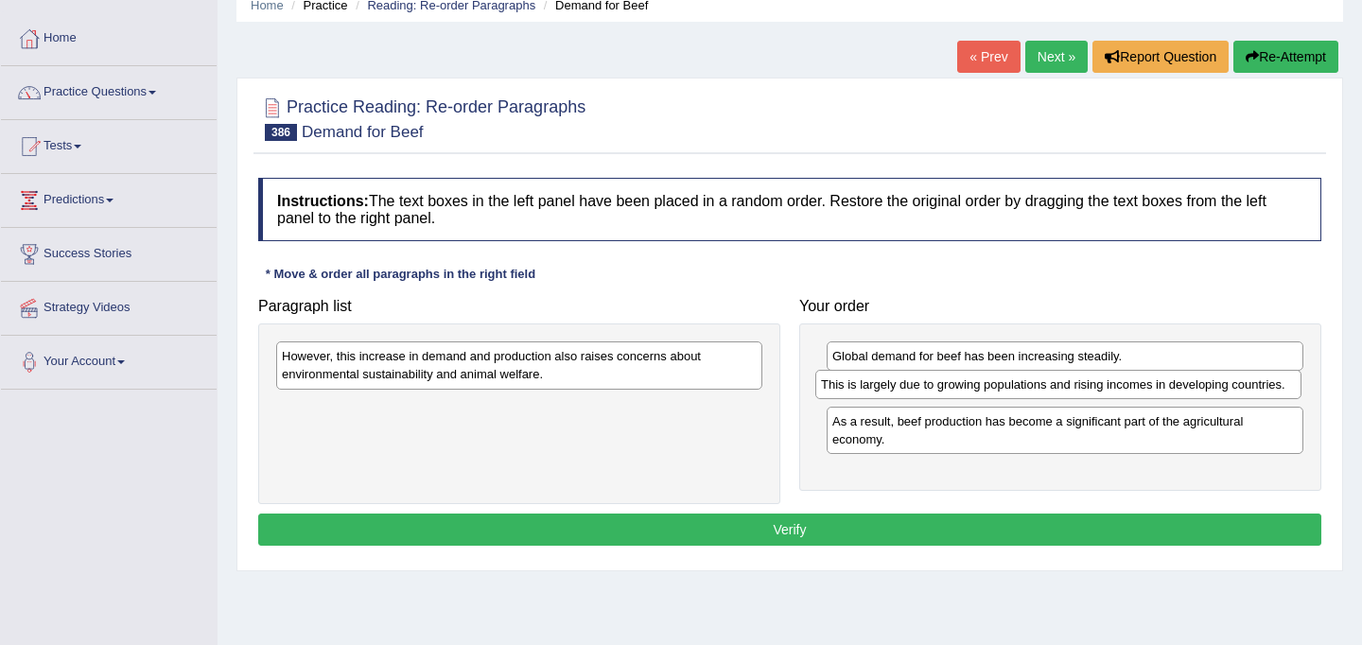
drag, startPoint x: 537, startPoint y: 413, endPoint x: 1076, endPoint y: 390, distance: 539.4
click at [1076, 390] on div "This is largely due to growing populations and rising incomes in developing cou…" at bounding box center [1058, 384] width 486 height 29
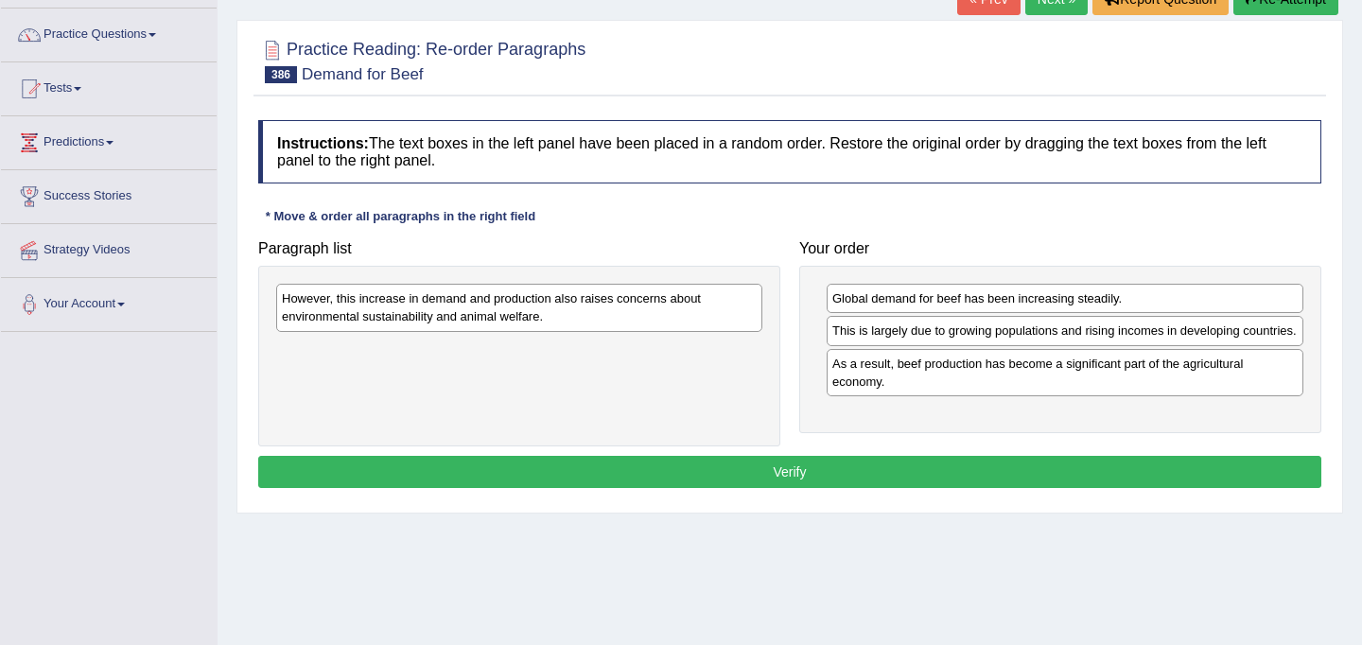
scroll to position [143, 0]
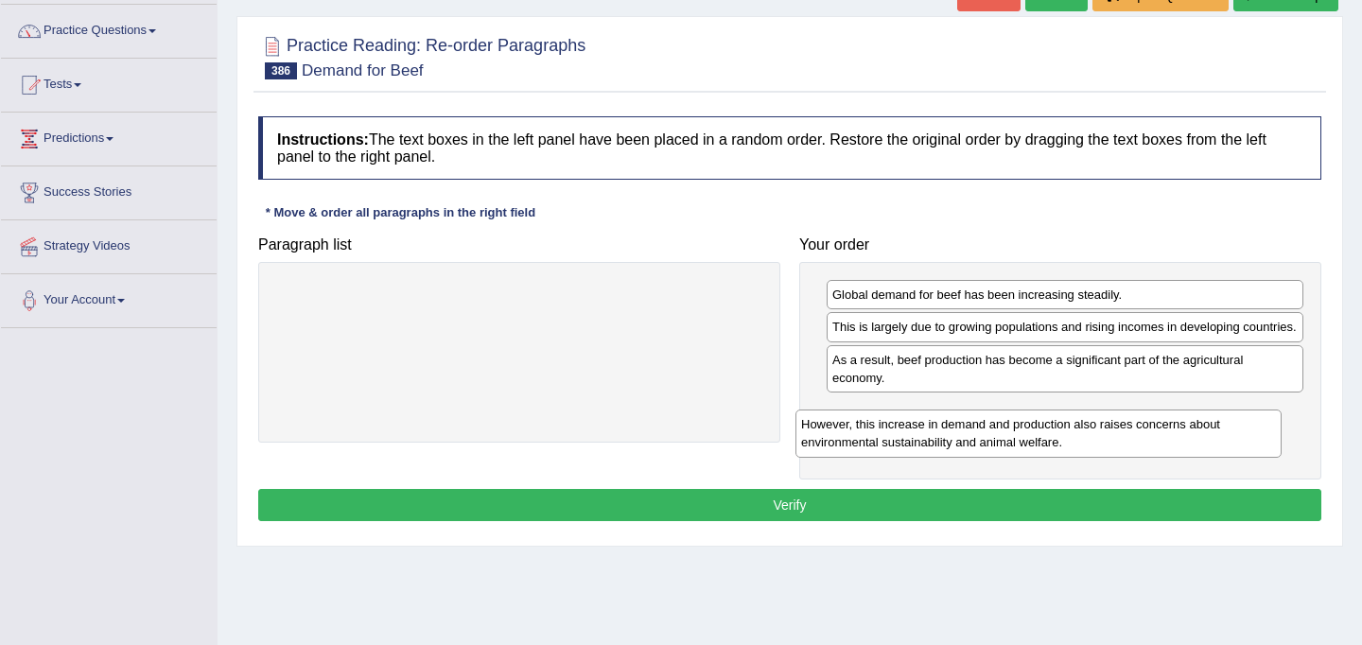
drag, startPoint x: 643, startPoint y: 305, endPoint x: 1162, endPoint y: 436, distance: 535.2
click at [1162, 436] on div "However, this increase in demand and production also raises concerns about envi…" at bounding box center [1038, 432] width 486 height 47
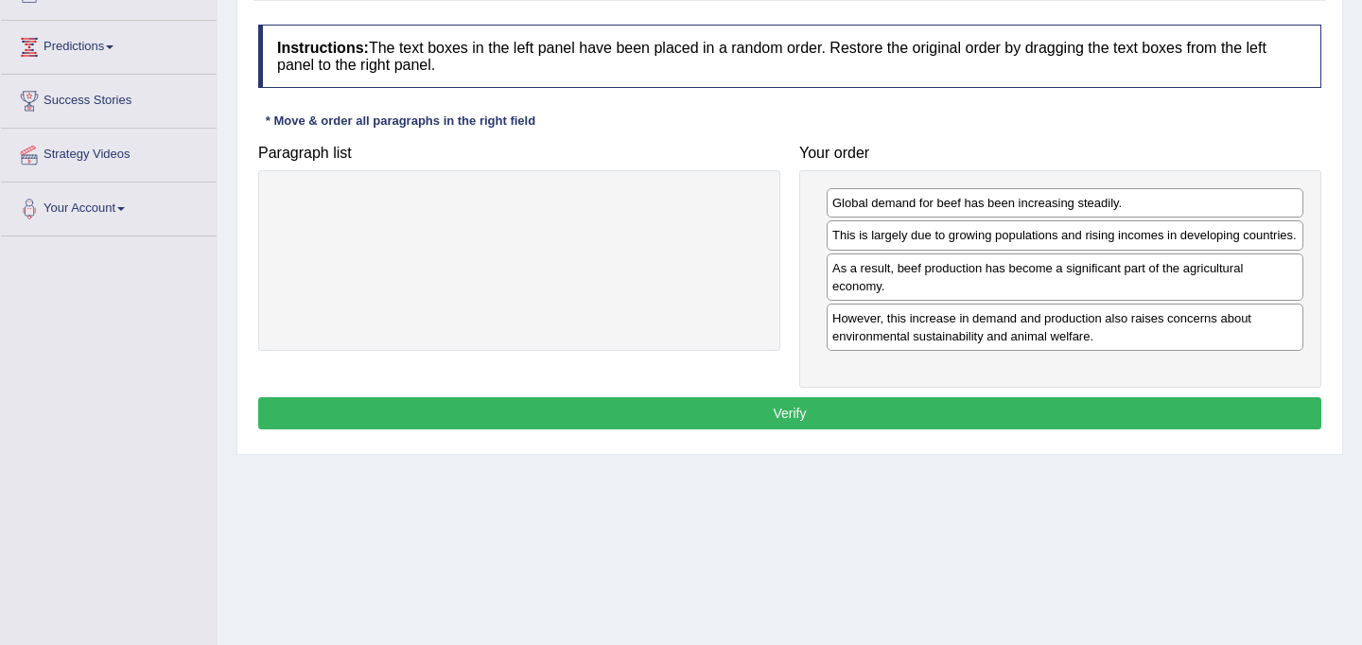
scroll to position [235, 0]
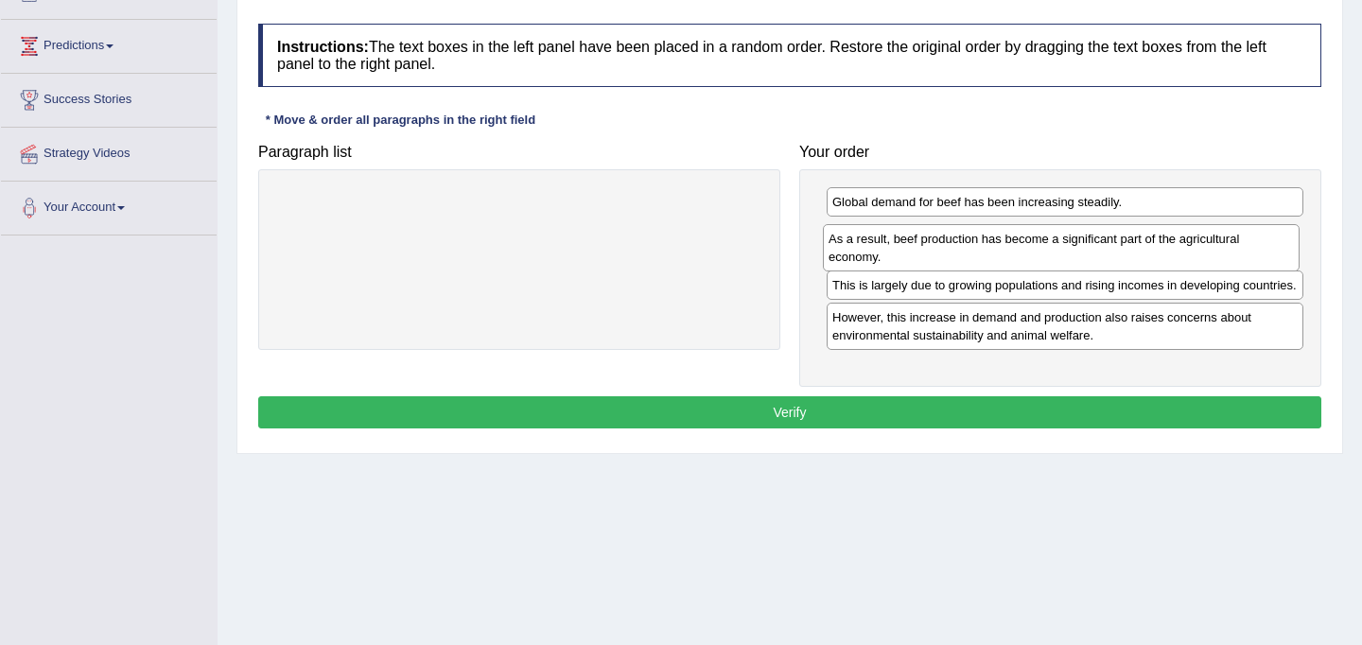
drag, startPoint x: 1016, startPoint y: 303, endPoint x: 1013, endPoint y: 258, distance: 44.6
click at [1013, 258] on div "As a result, beef production has become a significant part of the agricultural …" at bounding box center [1061, 247] width 477 height 47
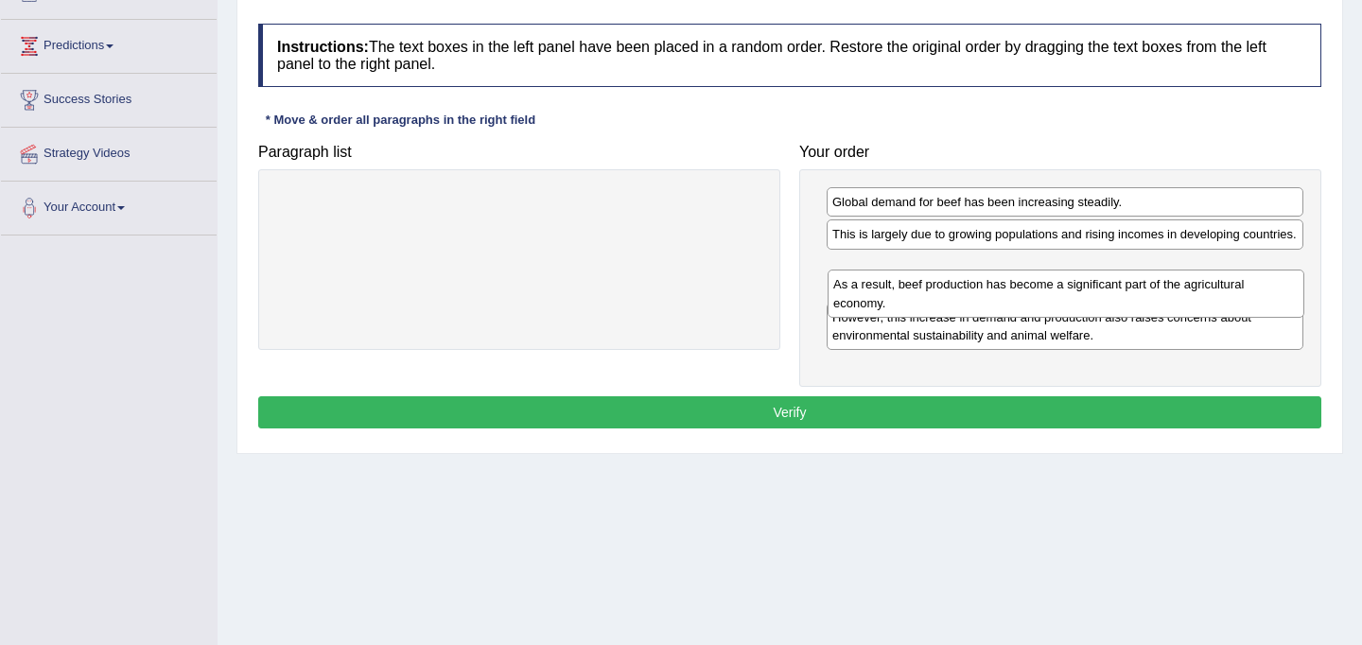
drag, startPoint x: 1013, startPoint y: 257, endPoint x: 1014, endPoint y: 307, distance: 50.1
click at [1014, 307] on div "As a result, beef production has become a significant part of the agricultural …" at bounding box center [1065, 292] width 477 height 47
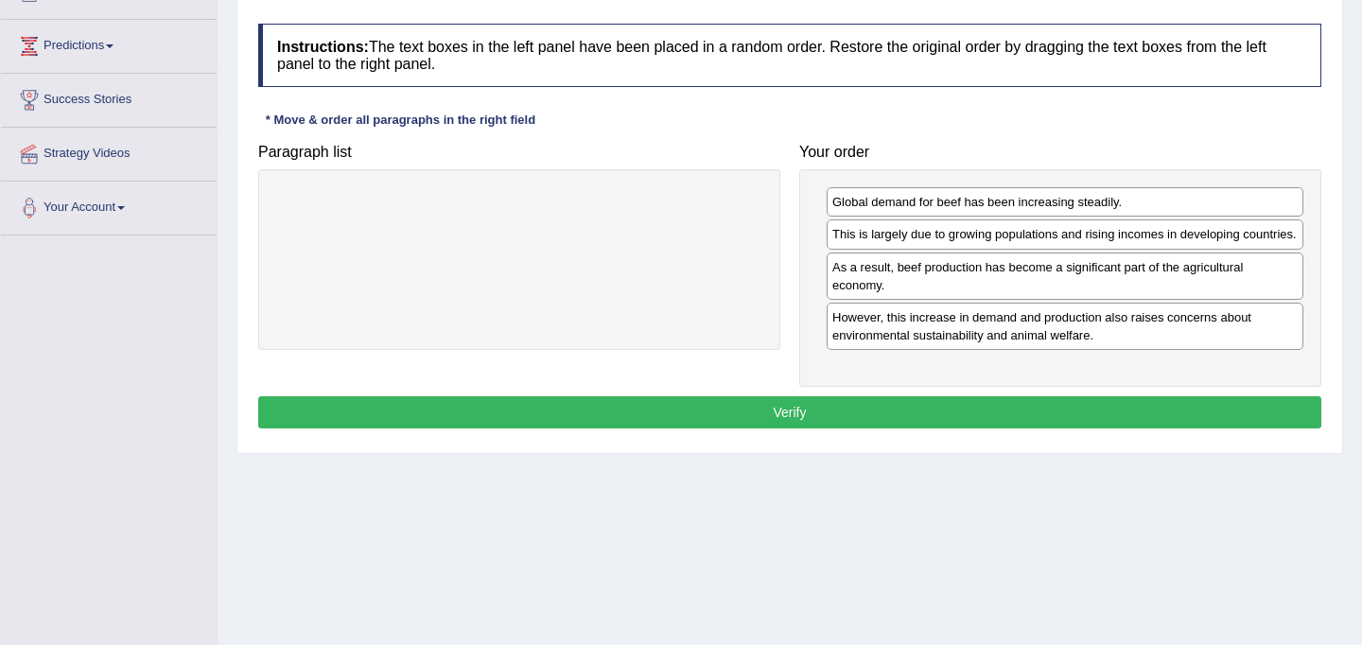
click at [941, 428] on button "Verify" at bounding box center [789, 412] width 1063 height 32
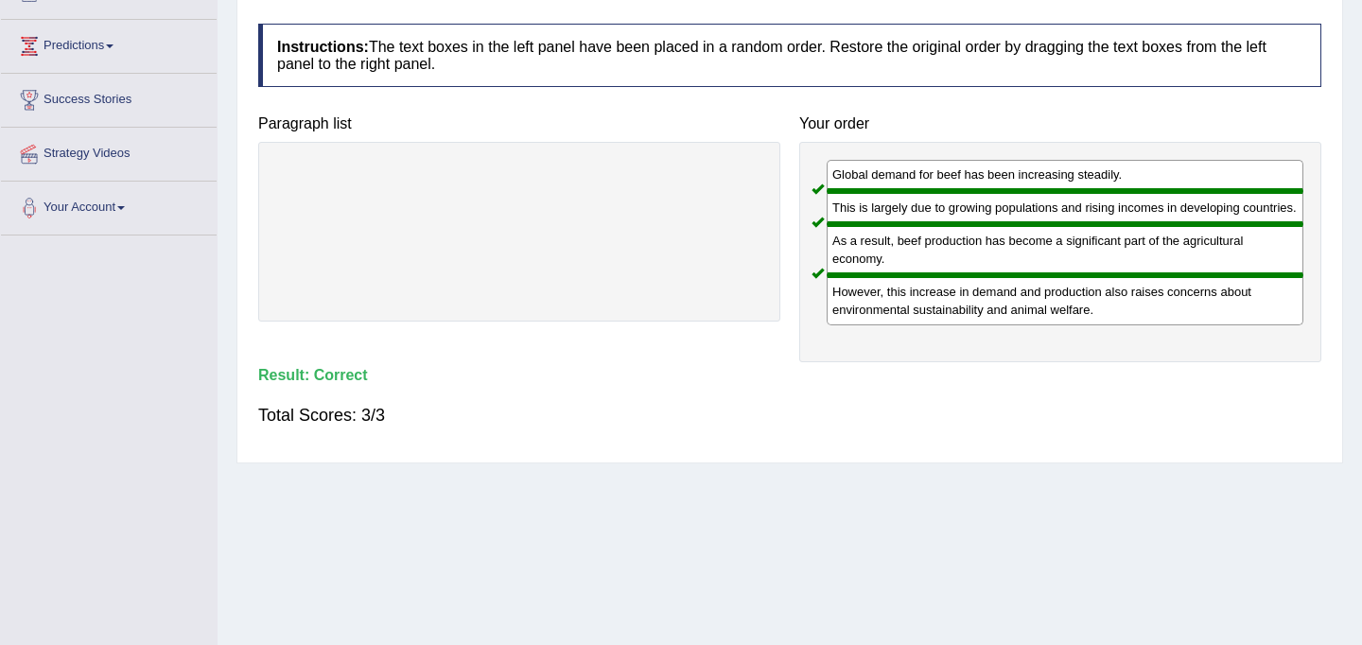
drag, startPoint x: 983, startPoint y: 274, endPoint x: 982, endPoint y: 218, distance: 55.8
click at [982, 218] on div "Global demand for beef has been increasing steadily. This is largely due to gro…" at bounding box center [1060, 252] width 522 height 220
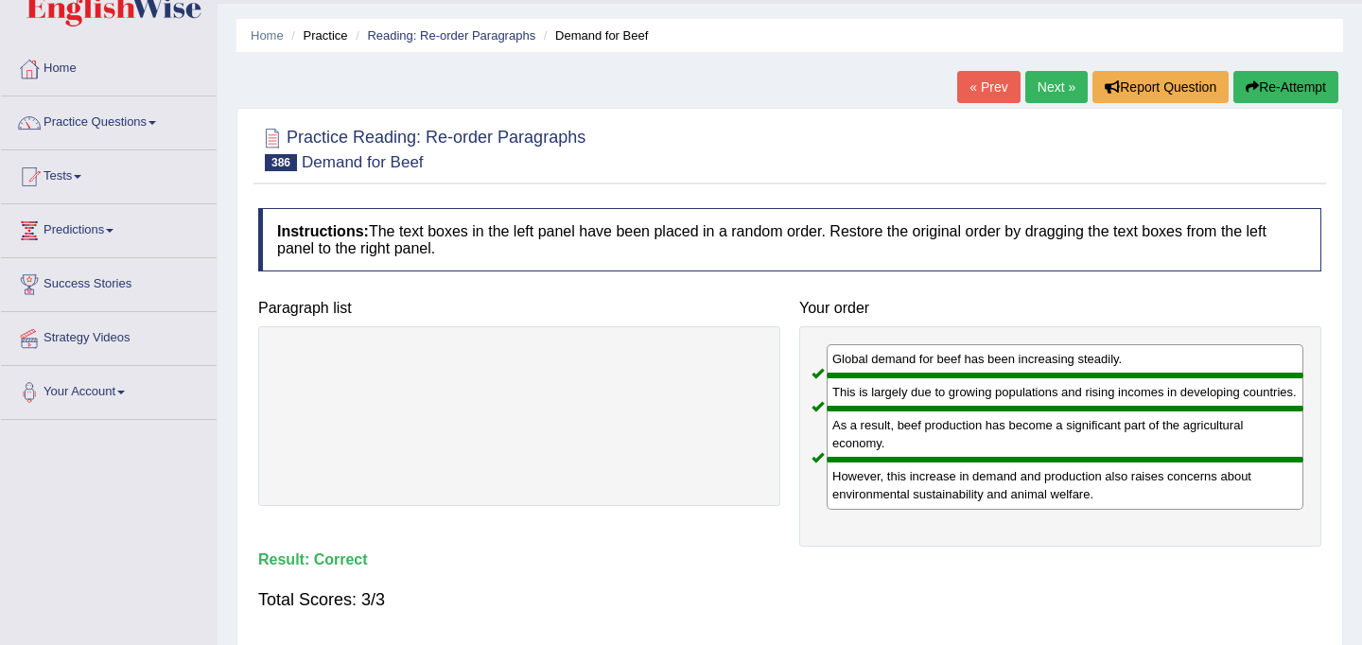
scroll to position [0, 0]
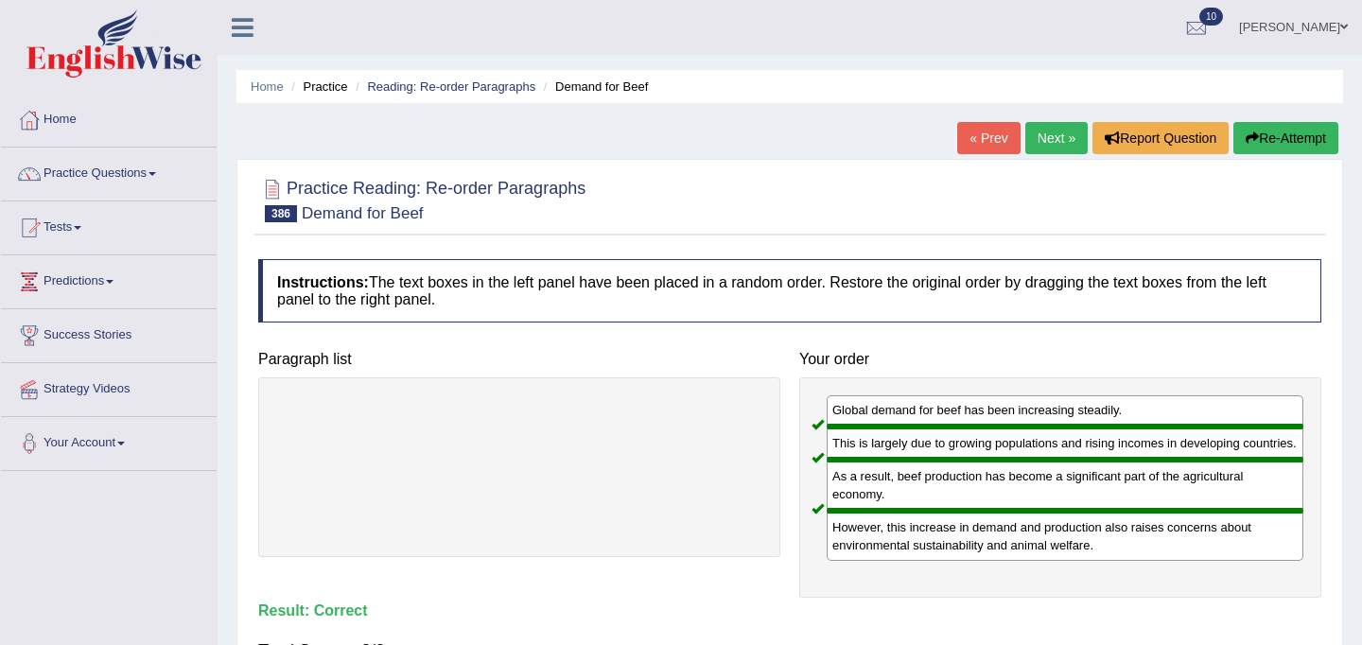
click at [1061, 138] on link "Next »" at bounding box center [1056, 138] width 62 height 32
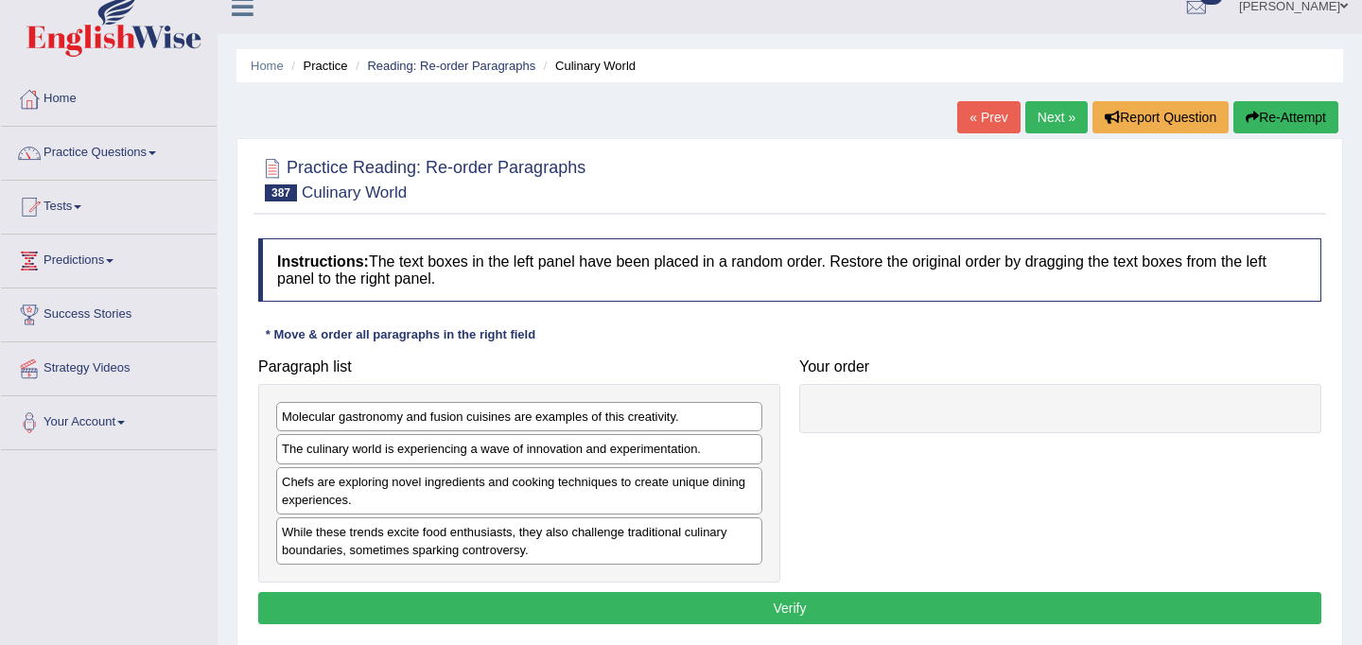
scroll to position [28, 0]
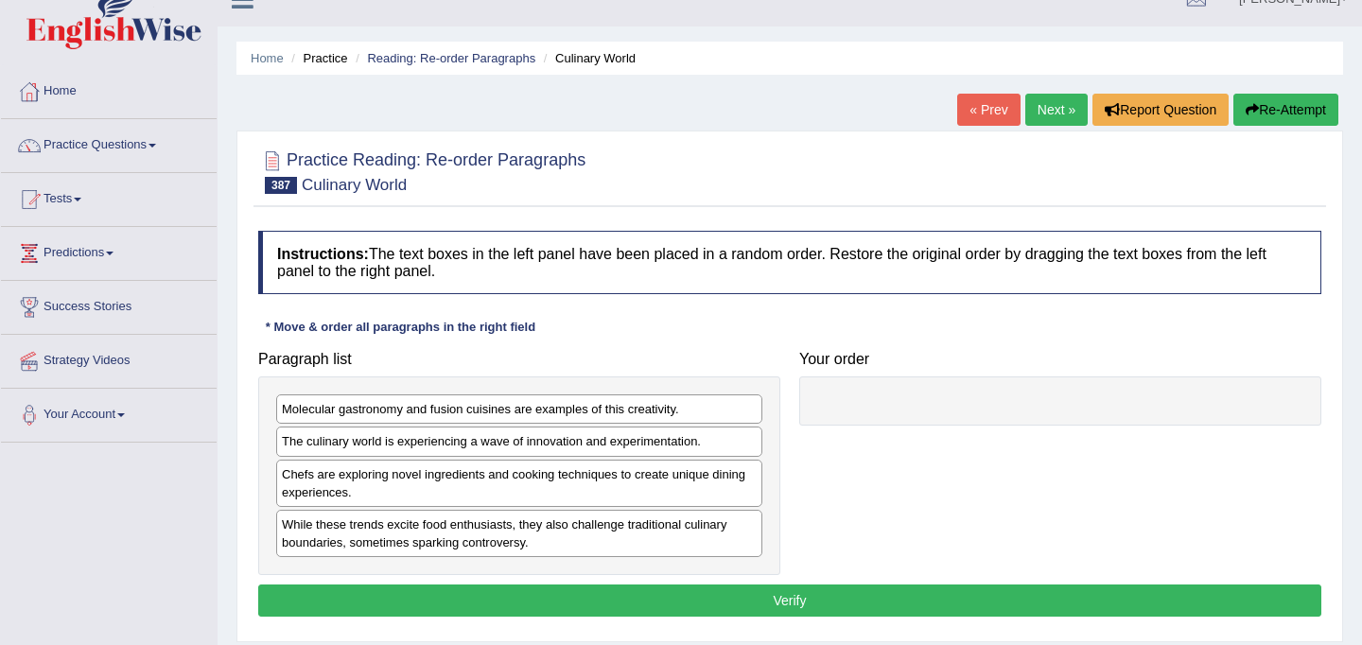
click at [531, 492] on div "Chefs are exploring novel ingredients and cooking techniques to create unique d…" at bounding box center [519, 483] width 486 height 47
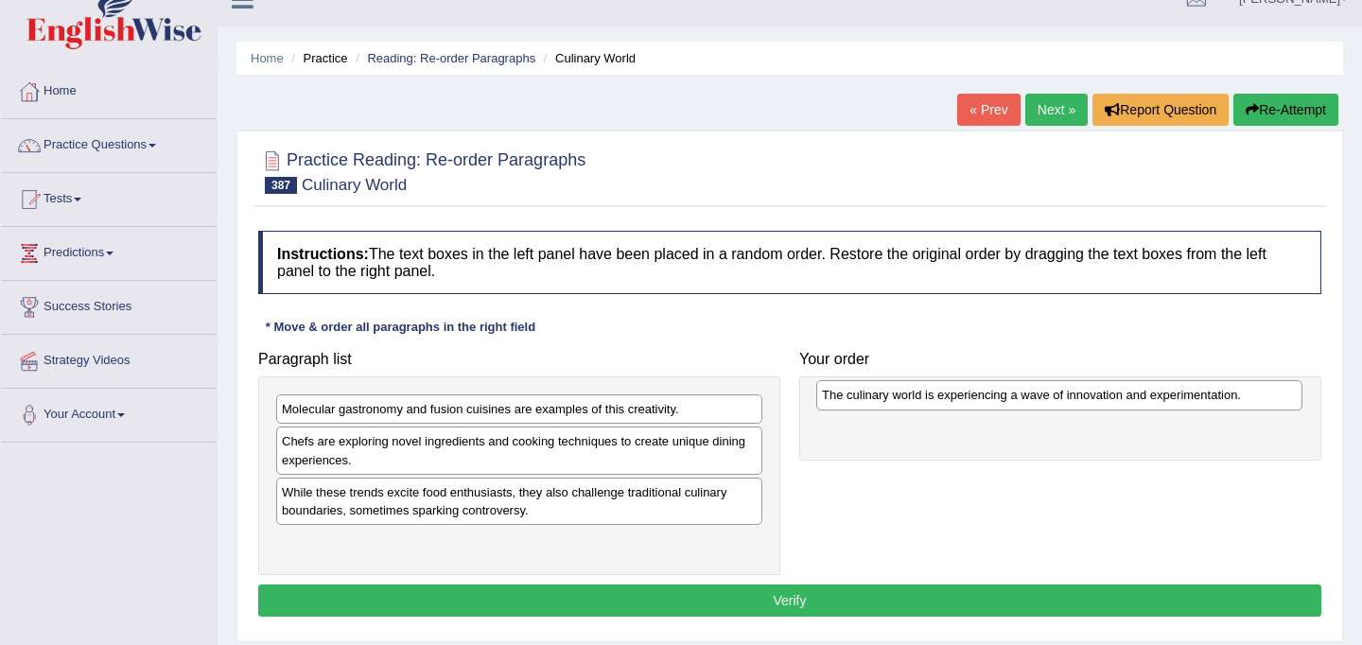
drag, startPoint x: 509, startPoint y: 447, endPoint x: 1049, endPoint y: 401, distance: 541.9
click at [1049, 401] on div "The culinary world is experiencing a wave of innovation and experimentation." at bounding box center [1059, 394] width 486 height 29
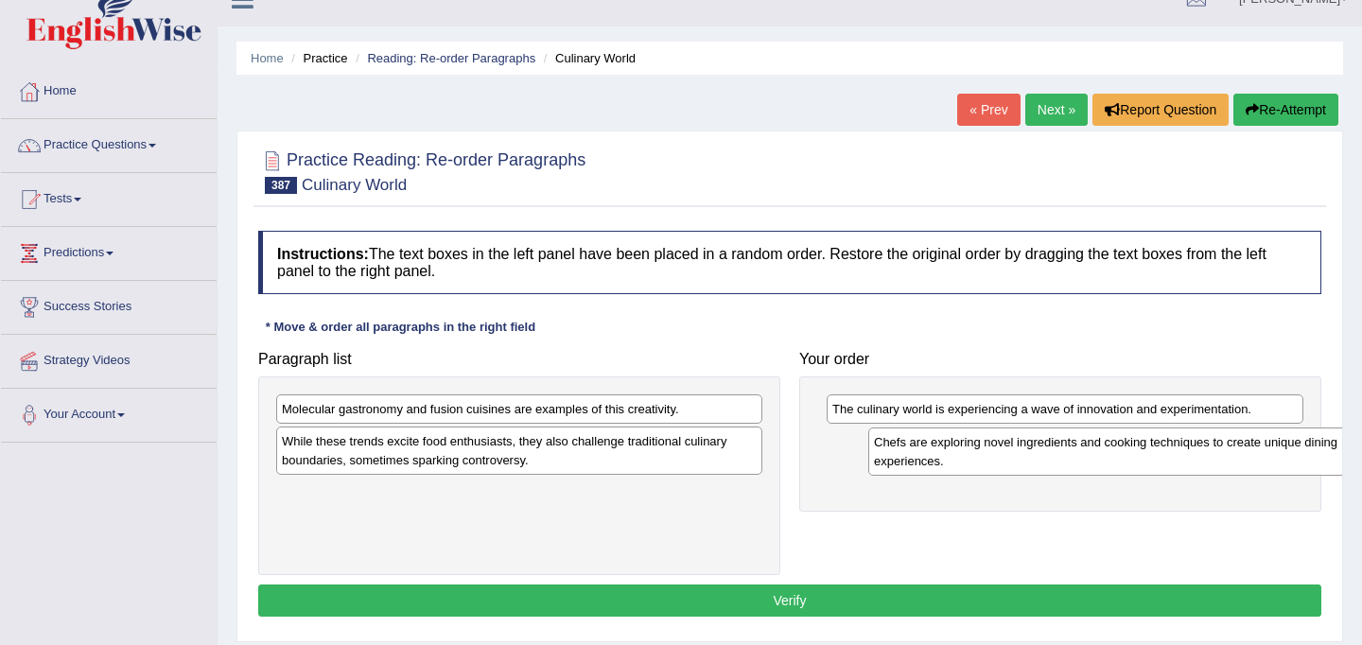
drag, startPoint x: 529, startPoint y: 446, endPoint x: 1122, endPoint y: 447, distance: 592.8
click at [1122, 447] on div "Chefs are exploring novel ingredients and cooking techniques to create unique d…" at bounding box center [1111, 450] width 486 height 47
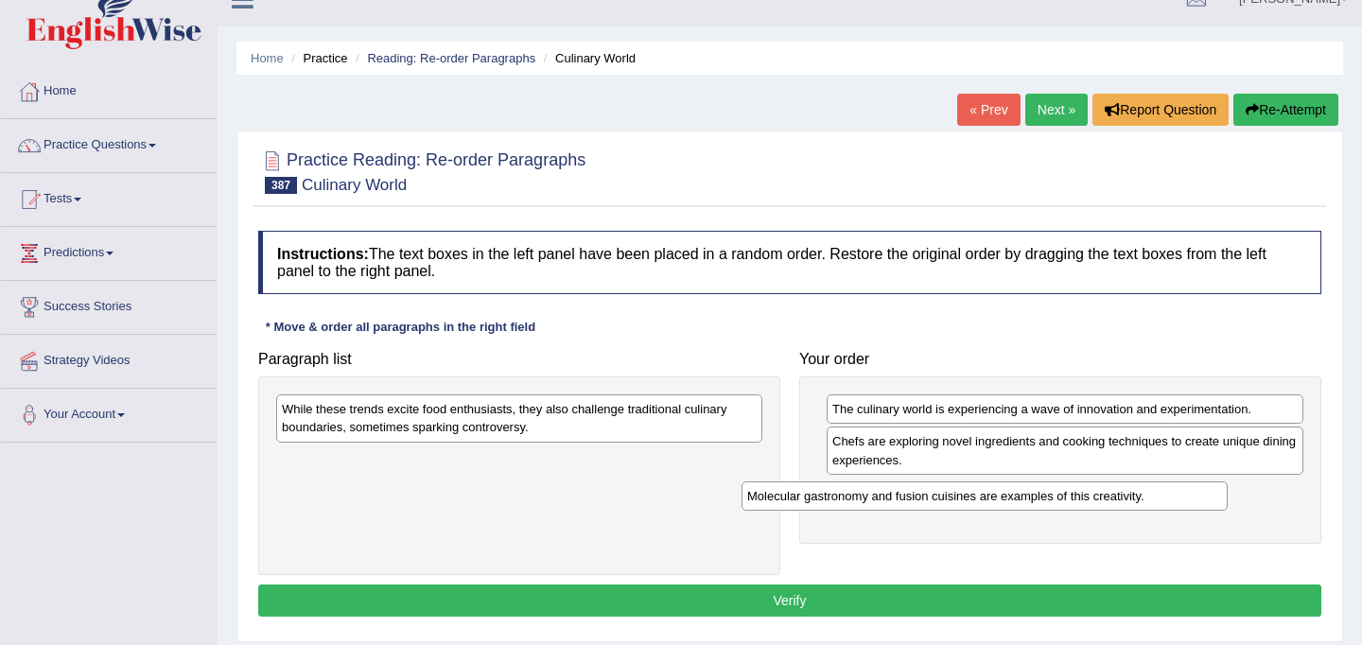
drag, startPoint x: 596, startPoint y: 417, endPoint x: 1065, endPoint y: 501, distance: 476.5
click at [1065, 501] on div "Molecular gastronomy and fusion cuisines are examples of this creativity." at bounding box center [984, 495] width 486 height 29
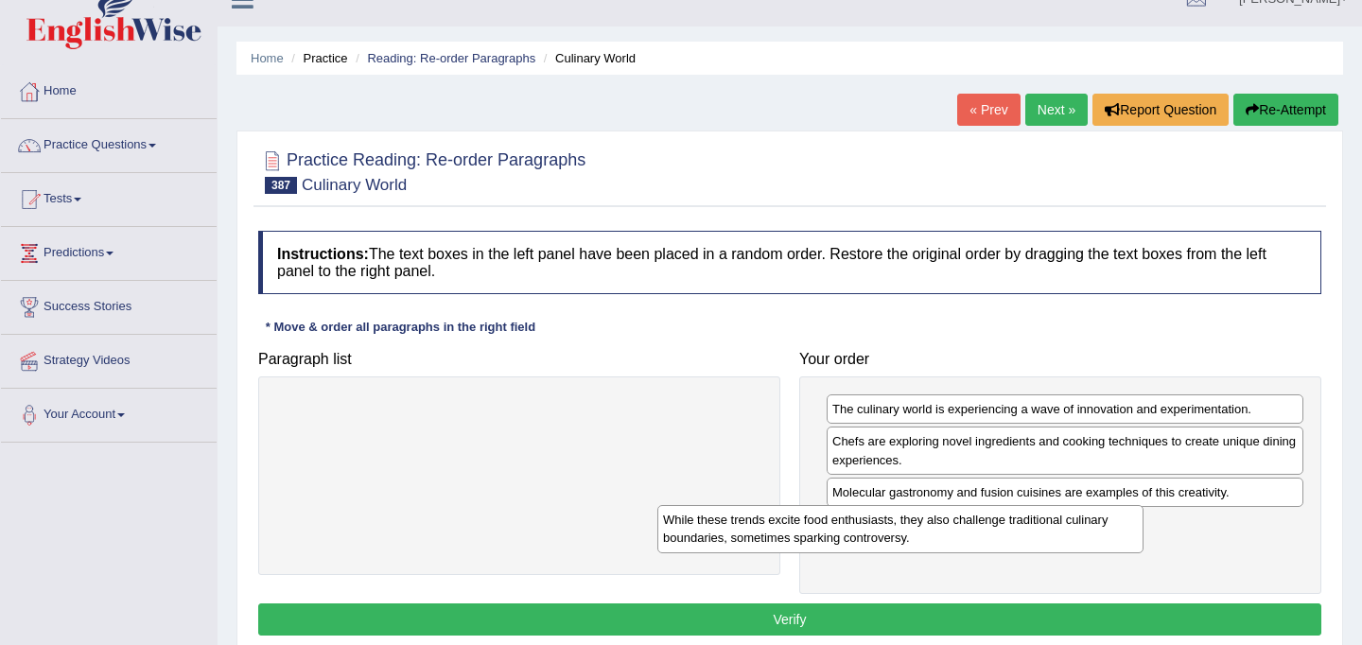
drag, startPoint x: 575, startPoint y: 430, endPoint x: 956, endPoint y: 540, distance: 396.5
click at [956, 540] on div "While these trends excite food enthusiasts, they also challenge traditional cul…" at bounding box center [900, 528] width 486 height 47
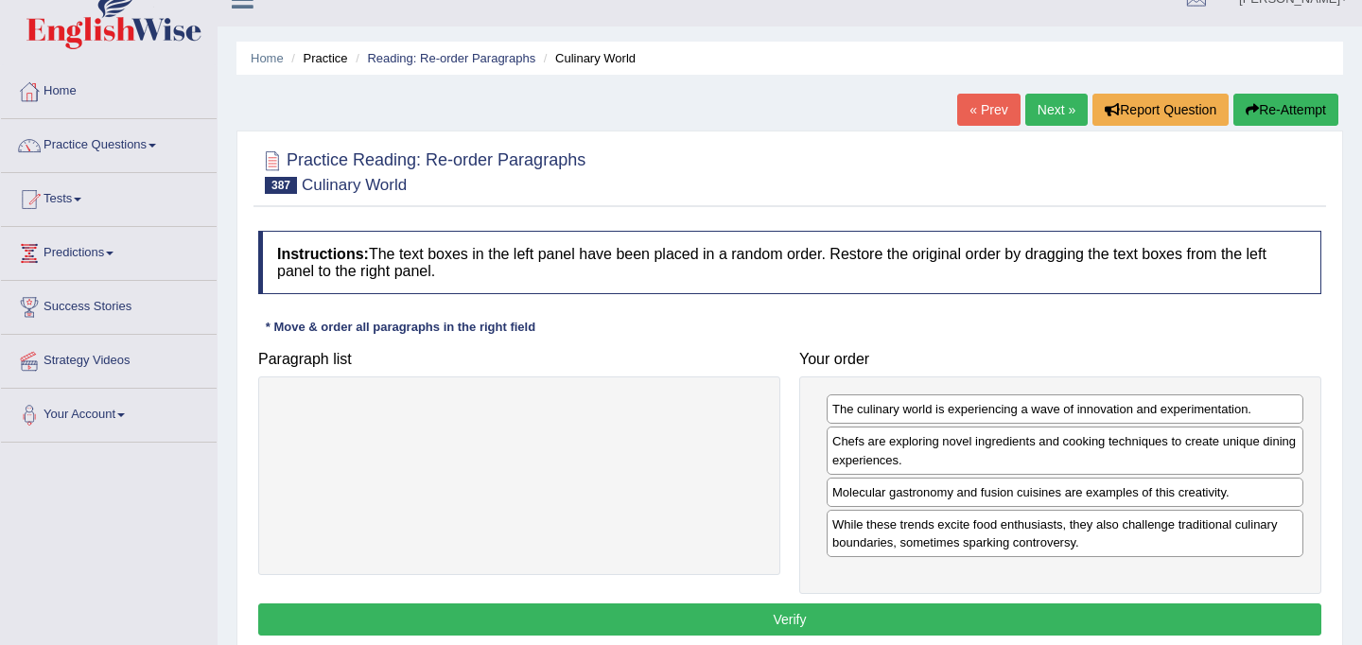
click at [893, 616] on button "Verify" at bounding box center [789, 619] width 1063 height 32
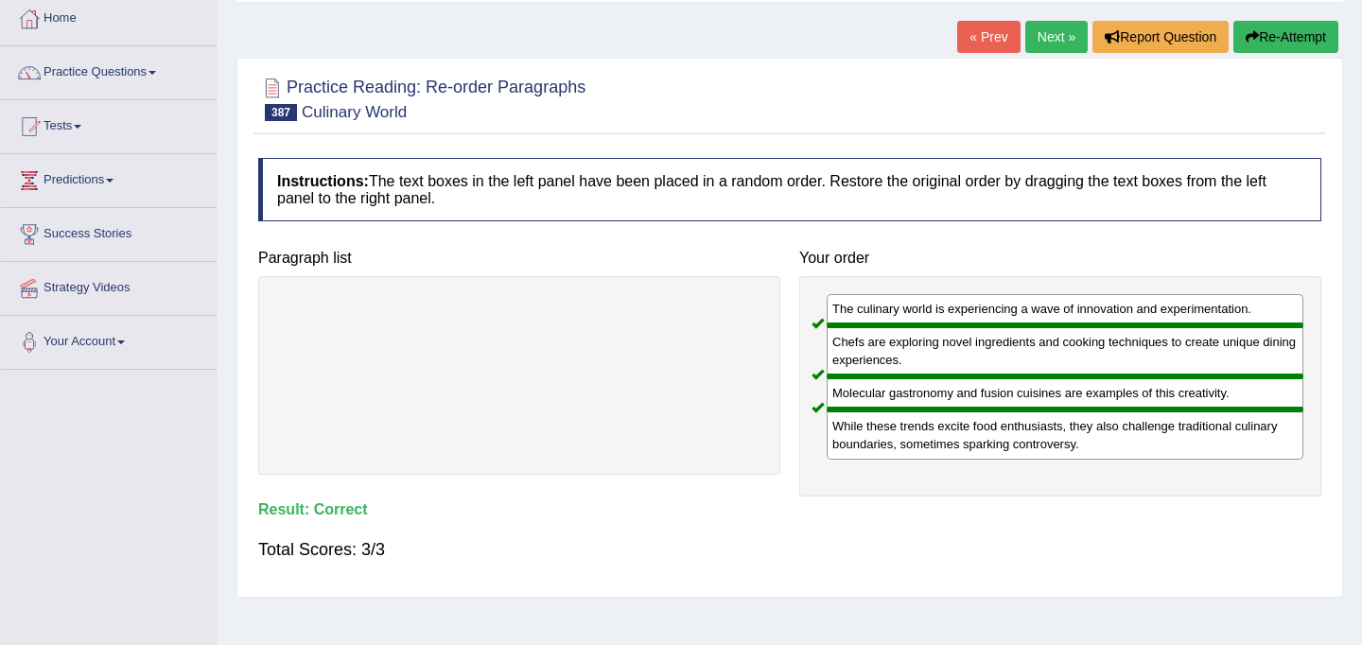
scroll to position [0, 0]
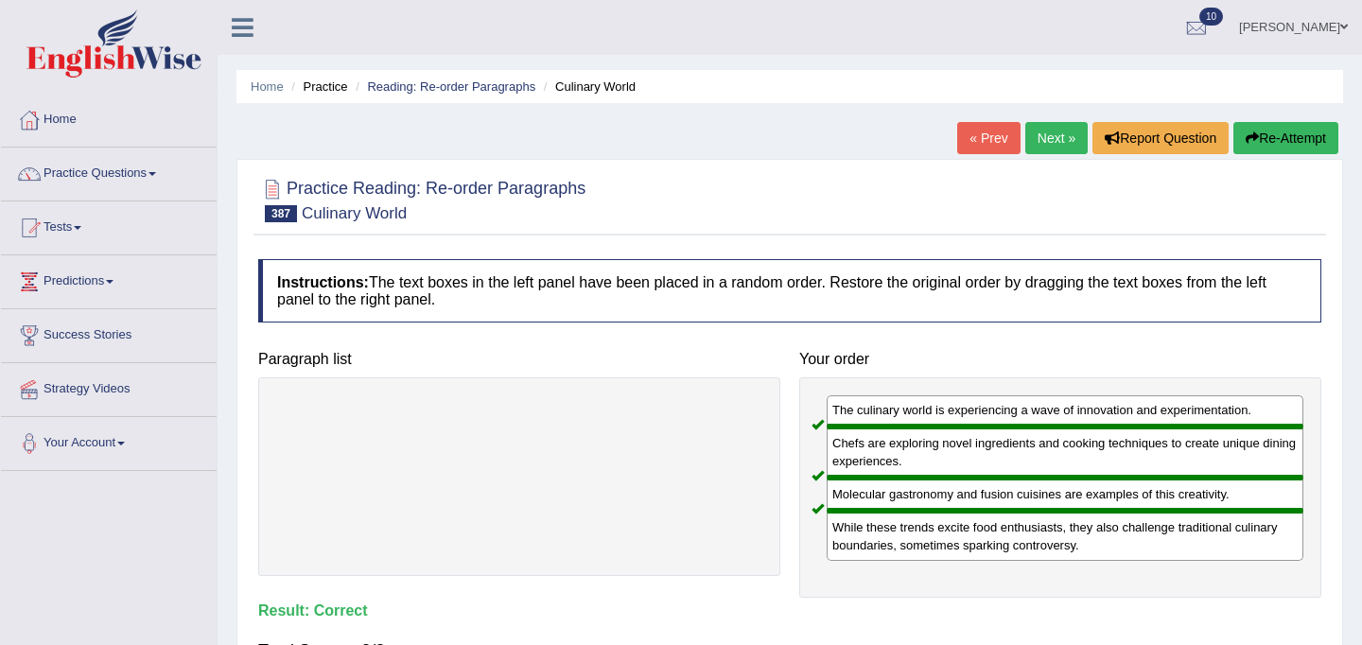
click at [1059, 133] on link "Next »" at bounding box center [1056, 138] width 62 height 32
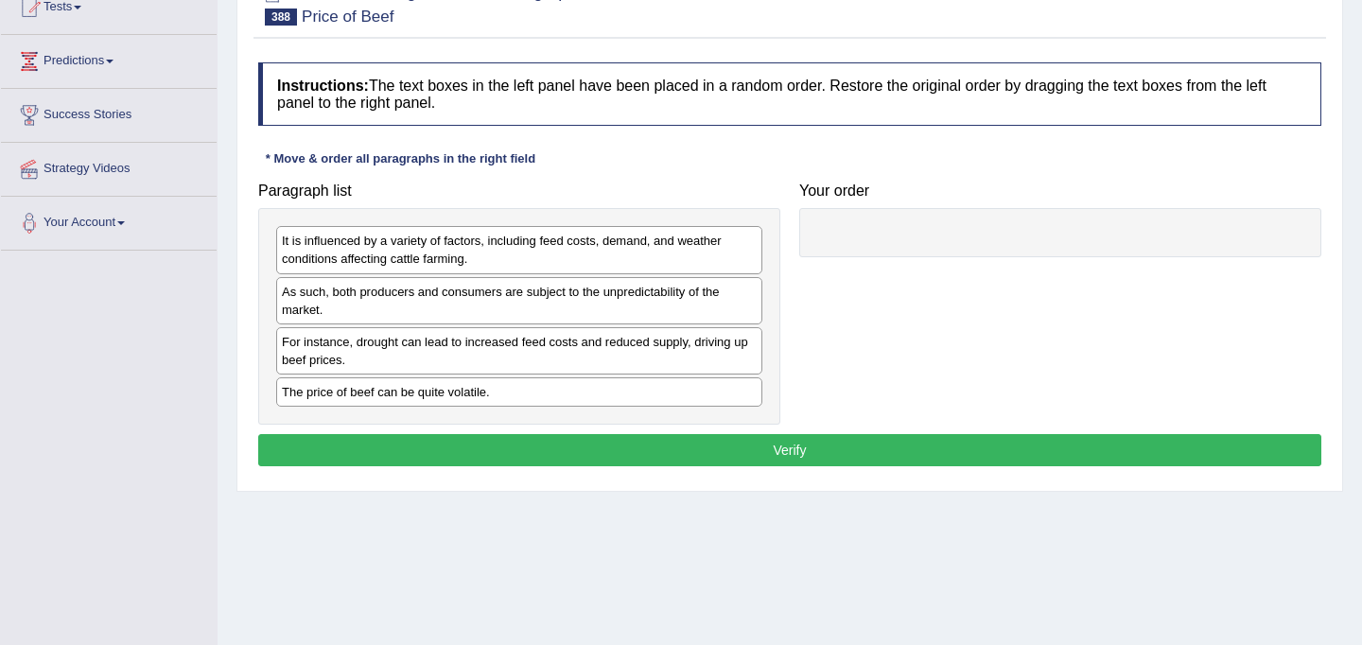
scroll to position [223, 0]
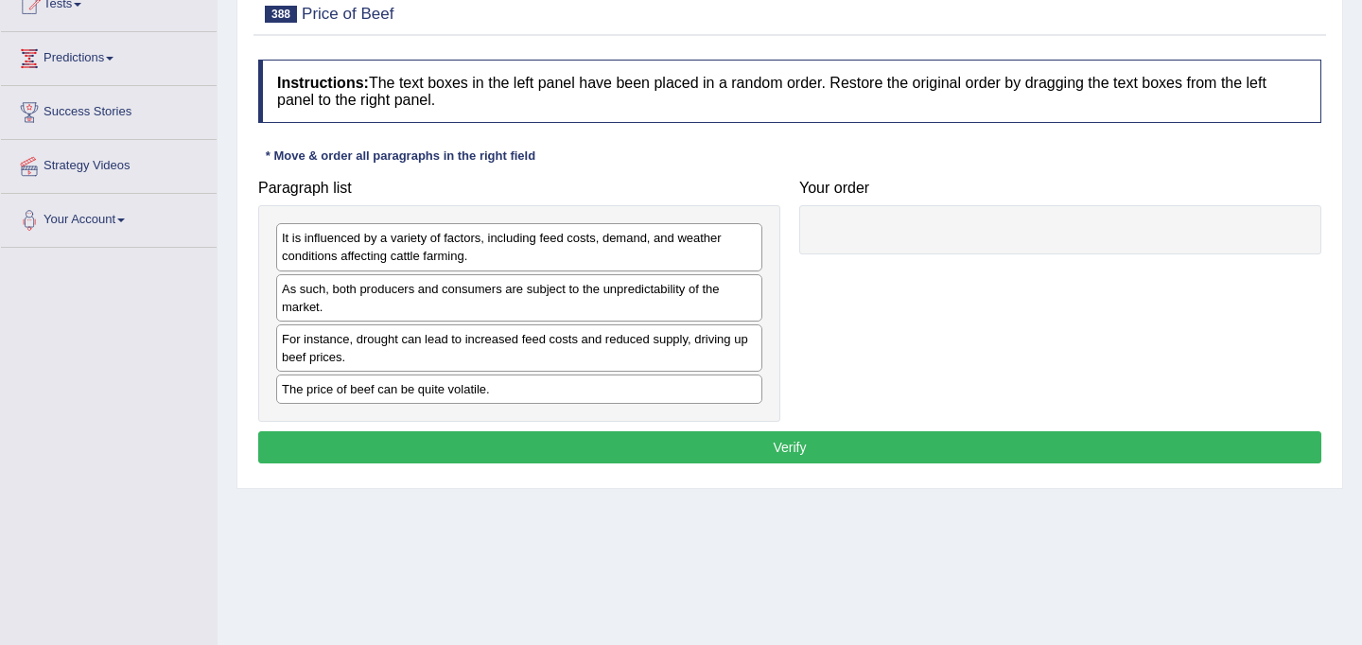
drag, startPoint x: 542, startPoint y: 394, endPoint x: 650, endPoint y: 372, distance: 111.1
click at [560, 390] on div "The price of beef can be quite volatile." at bounding box center [519, 388] width 486 height 29
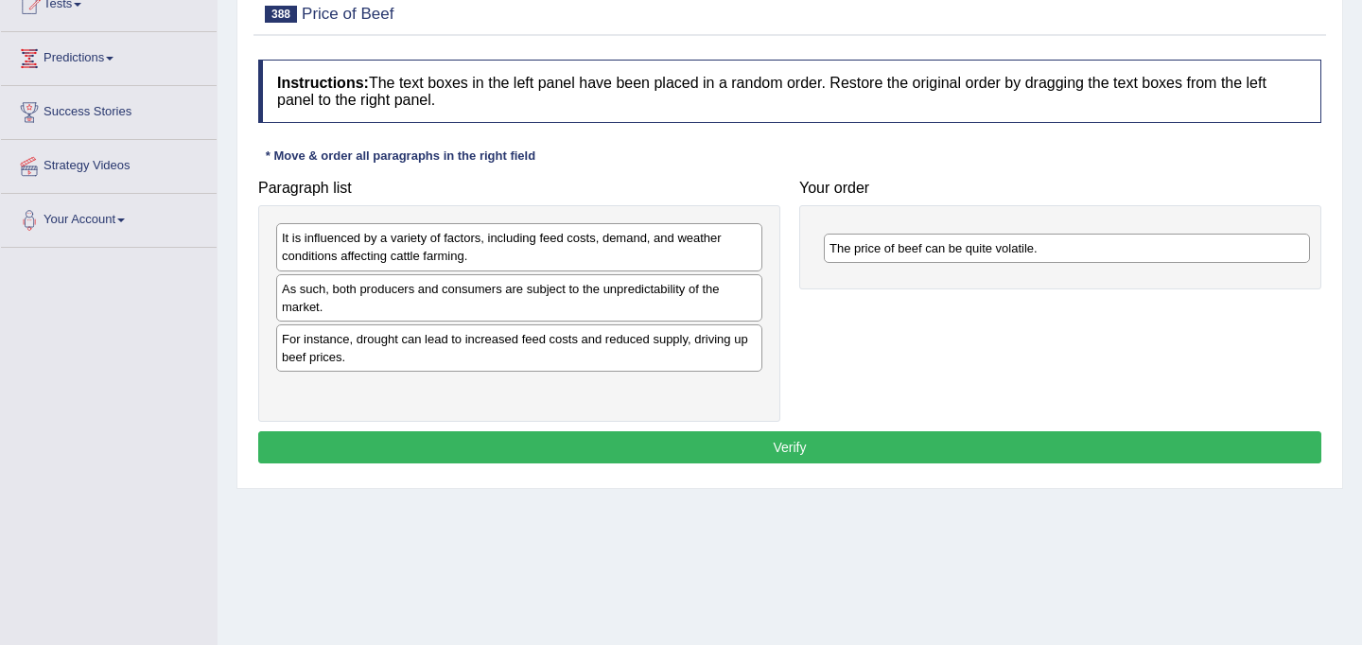
drag, startPoint x: 463, startPoint y: 392, endPoint x: 1011, endPoint y: 252, distance: 565.3
click at [1011, 252] on div "The price of beef can be quite volatile." at bounding box center [1067, 248] width 486 height 29
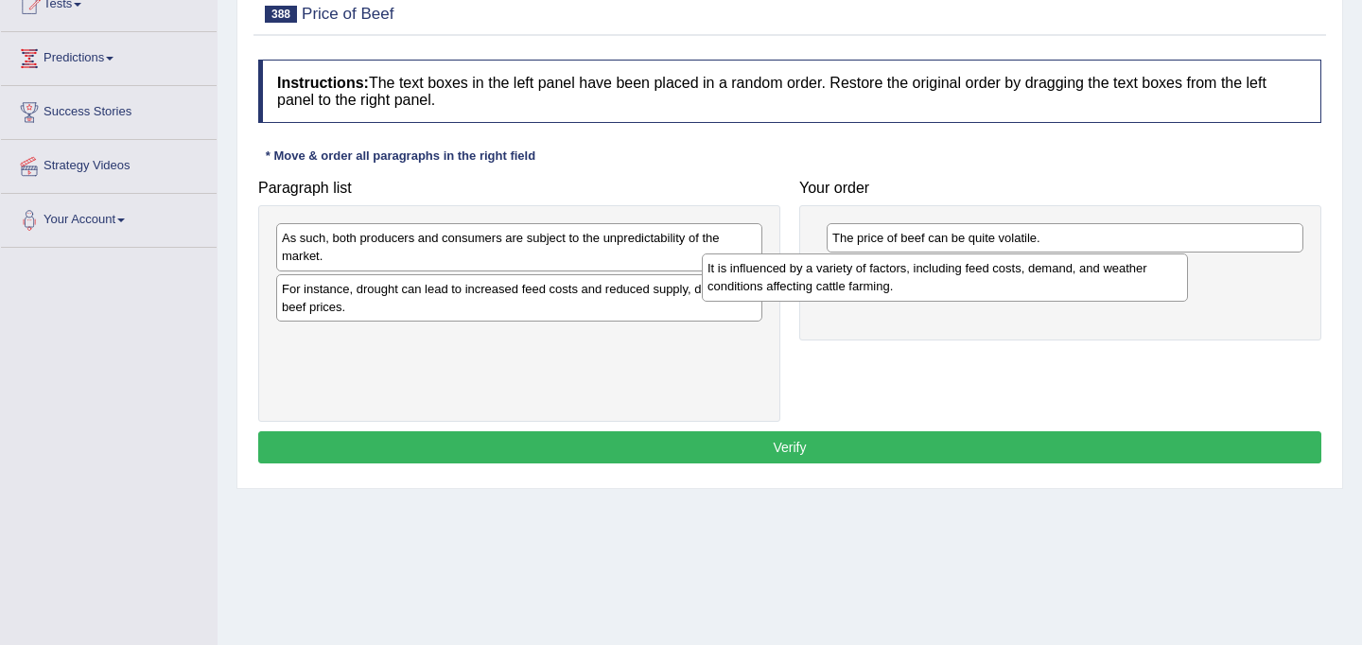
drag, startPoint x: 514, startPoint y: 253, endPoint x: 940, endPoint y: 283, distance: 426.5
click at [940, 283] on div "It is influenced by a variety of factors, including feed costs, demand, and wea…" at bounding box center [945, 276] width 486 height 47
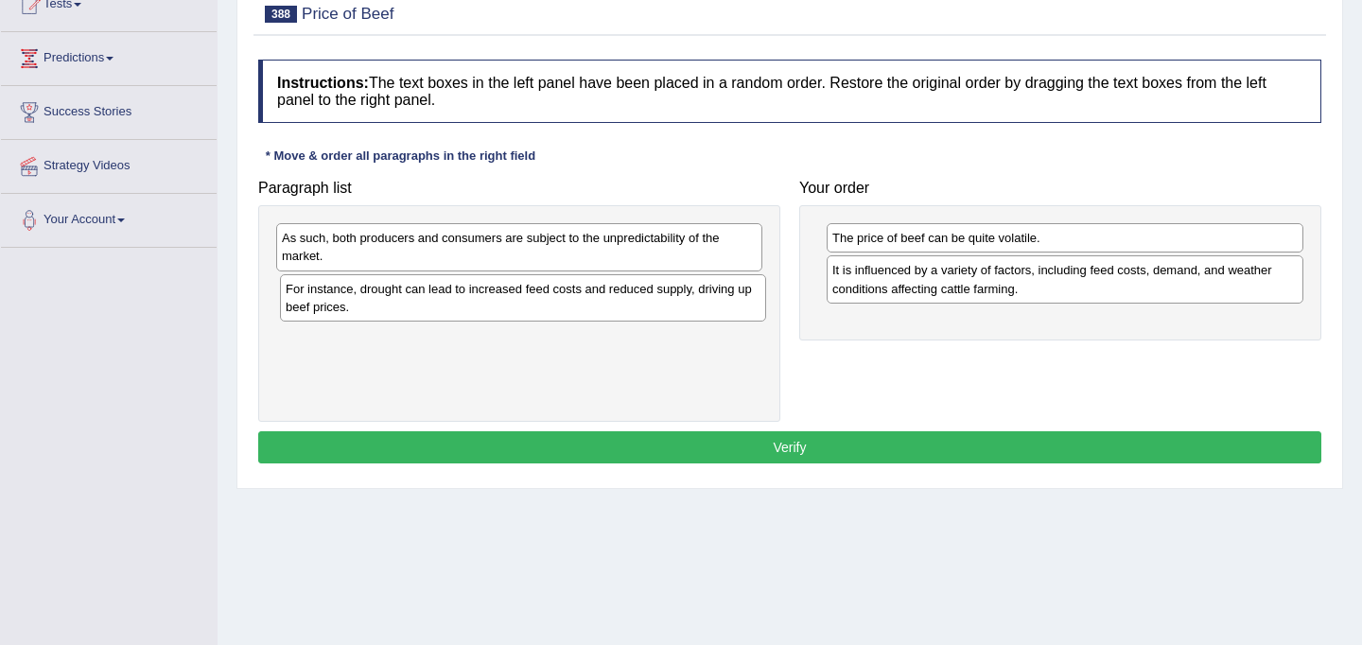
drag, startPoint x: 628, startPoint y: 292, endPoint x: 1073, endPoint y: 293, distance: 445.3
click at [634, 292] on div "For instance, drought can lead to increased feed costs and reduced supply, driv…" at bounding box center [523, 297] width 486 height 47
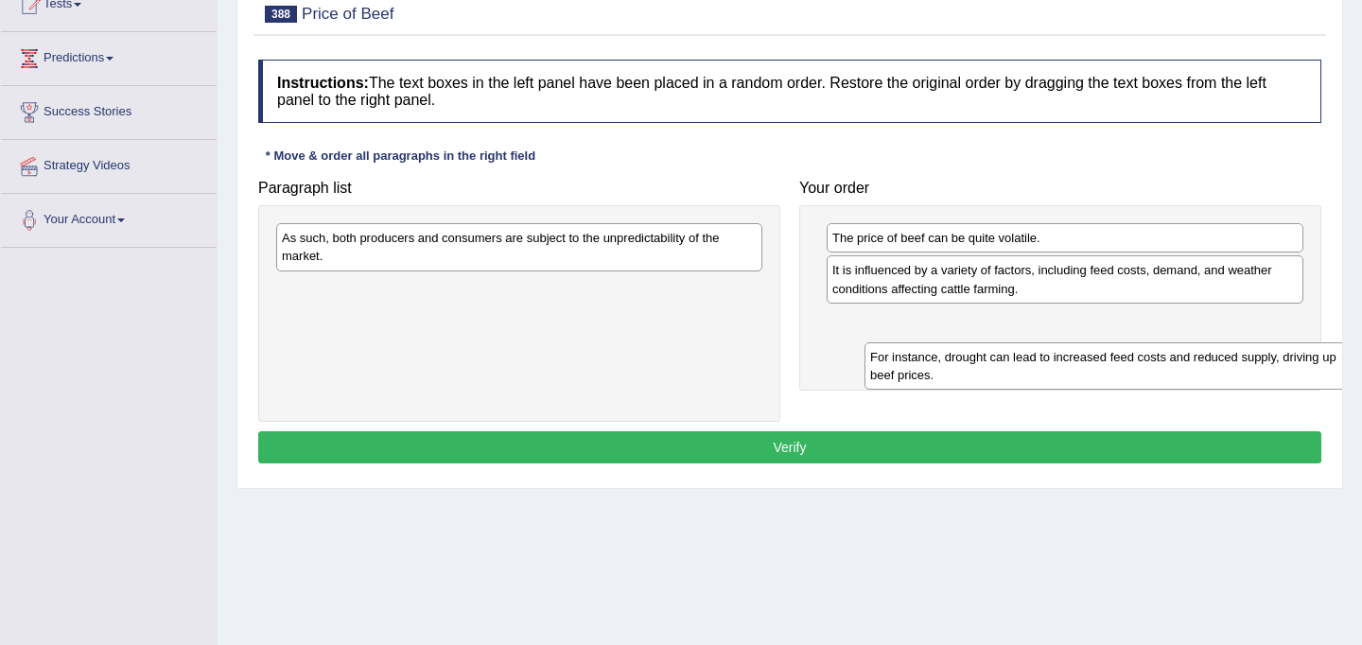
drag, startPoint x: 495, startPoint y: 305, endPoint x: 1086, endPoint y: 367, distance: 594.1
click at [1086, 367] on div "For instance, drought can lead to increased feed costs and reduced supply, driv…" at bounding box center [1107, 365] width 486 height 47
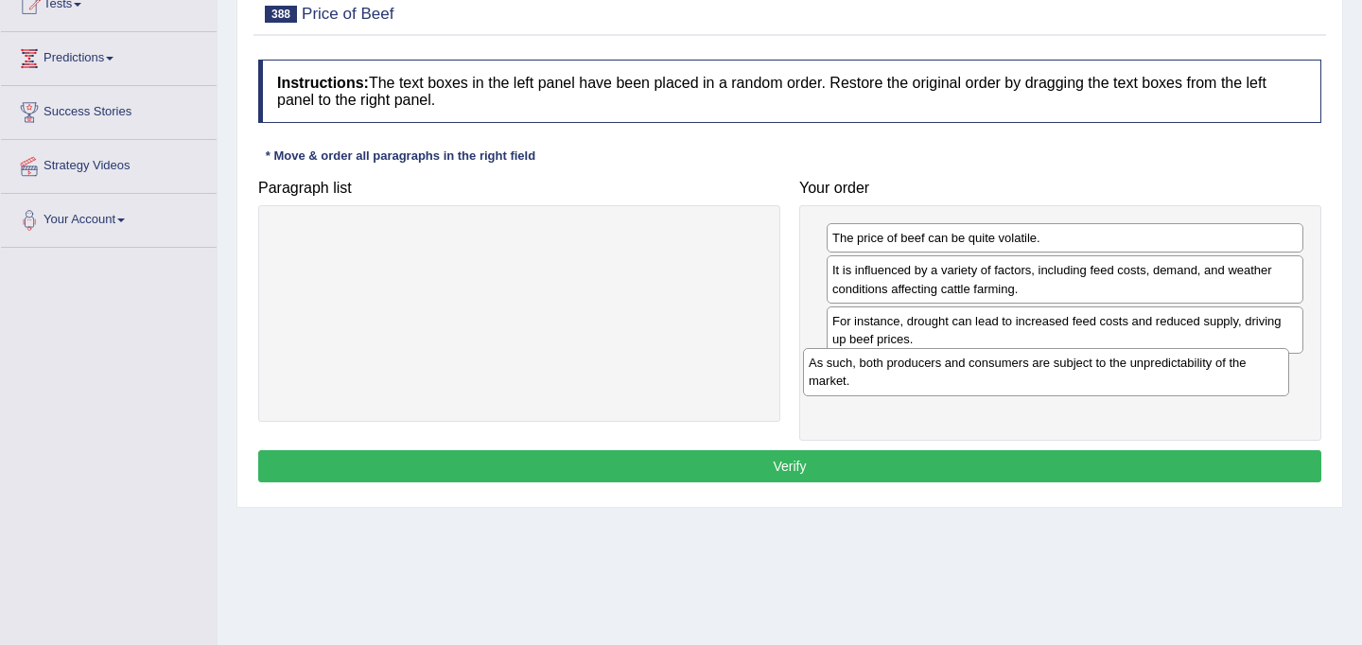
drag, startPoint x: 571, startPoint y: 249, endPoint x: 1117, endPoint y: 381, distance: 561.4
click at [1117, 381] on div "As such, both producers and consumers are subject to the unpredictability of th…" at bounding box center [1046, 371] width 486 height 47
click at [691, 466] on button "Verify" at bounding box center [789, 466] width 1063 height 32
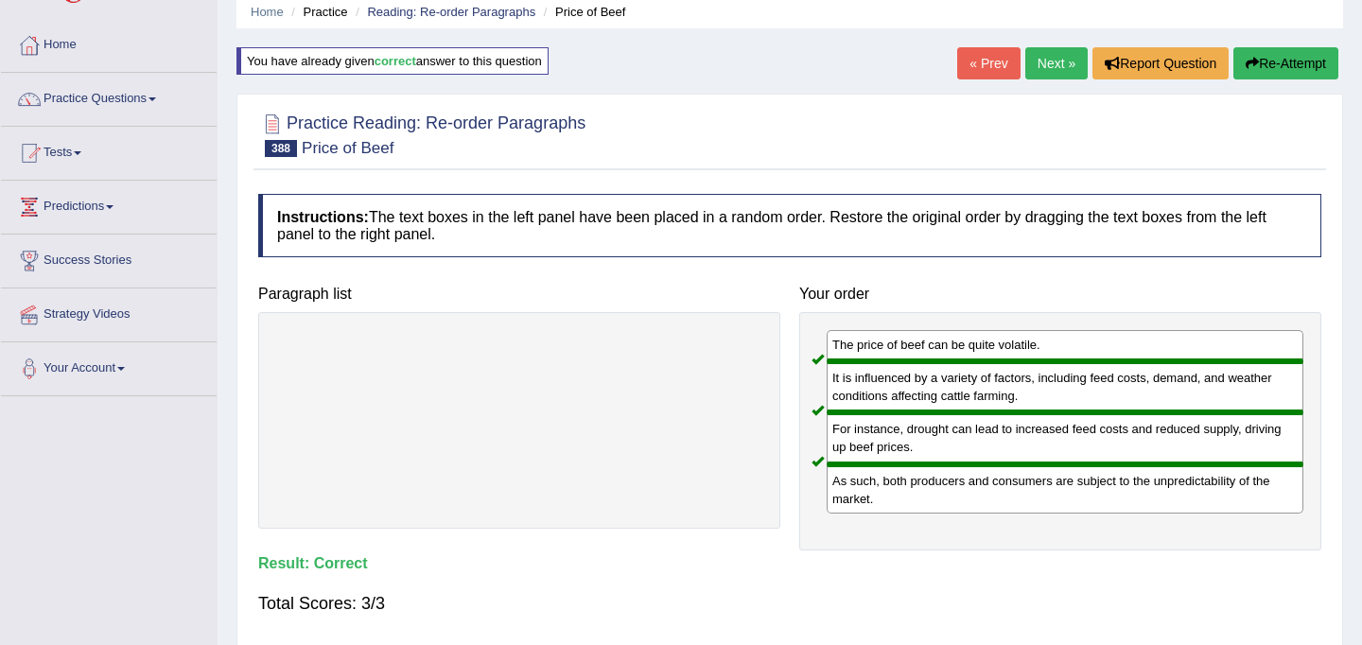
scroll to position [0, 0]
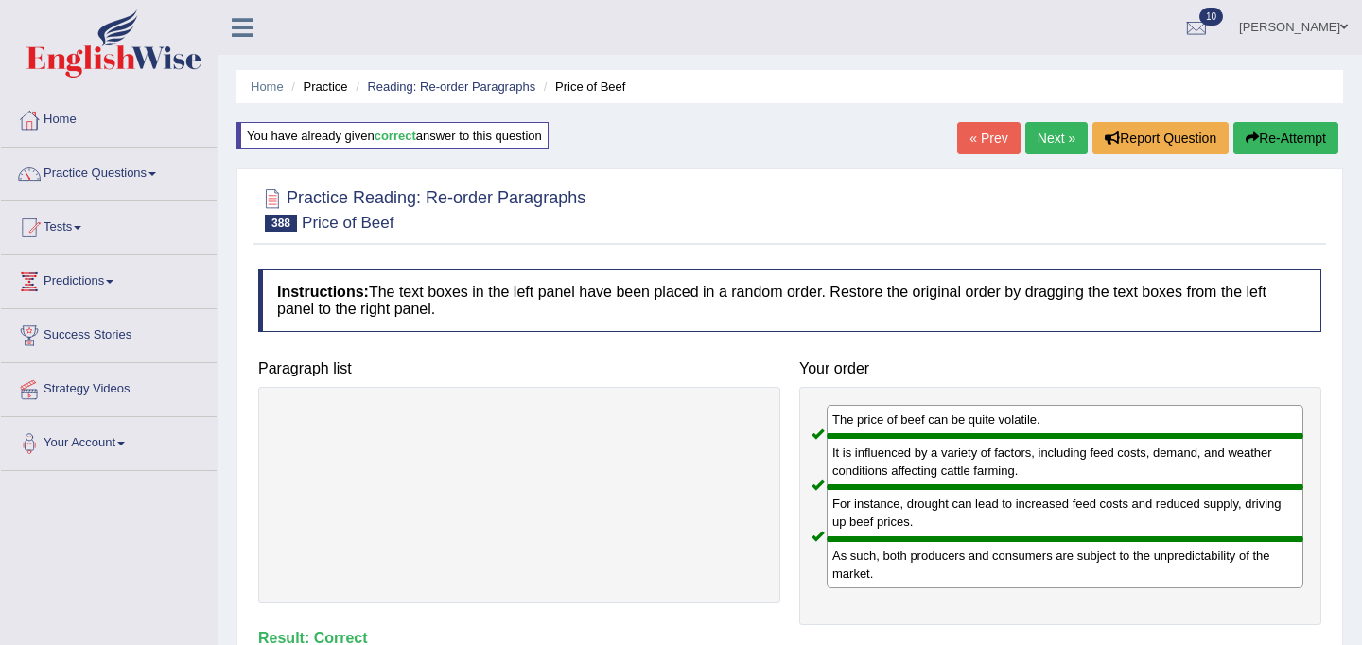
click at [1047, 134] on link "Next »" at bounding box center [1056, 138] width 62 height 32
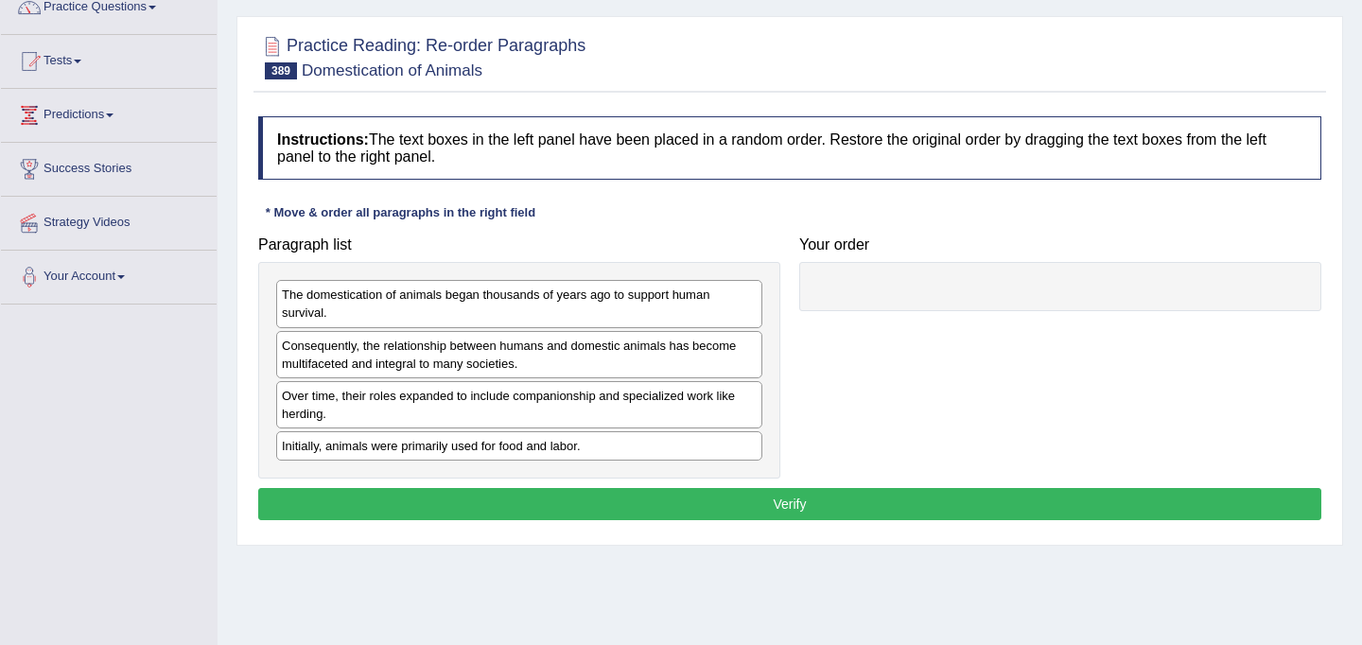
scroll to position [175, 0]
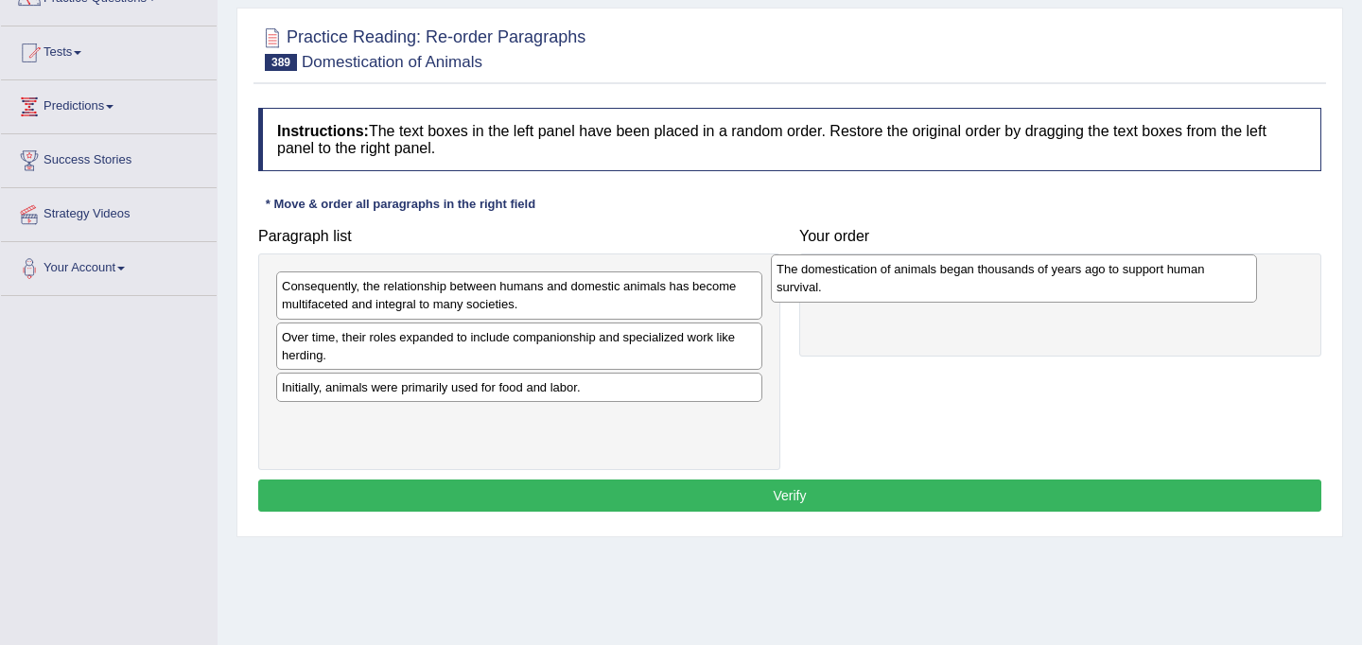
drag, startPoint x: 581, startPoint y: 286, endPoint x: 1076, endPoint y: 269, distance: 494.8
click at [1076, 269] on div "The domestication of animals began thousands of years ago to support human surv…" at bounding box center [1014, 277] width 486 height 47
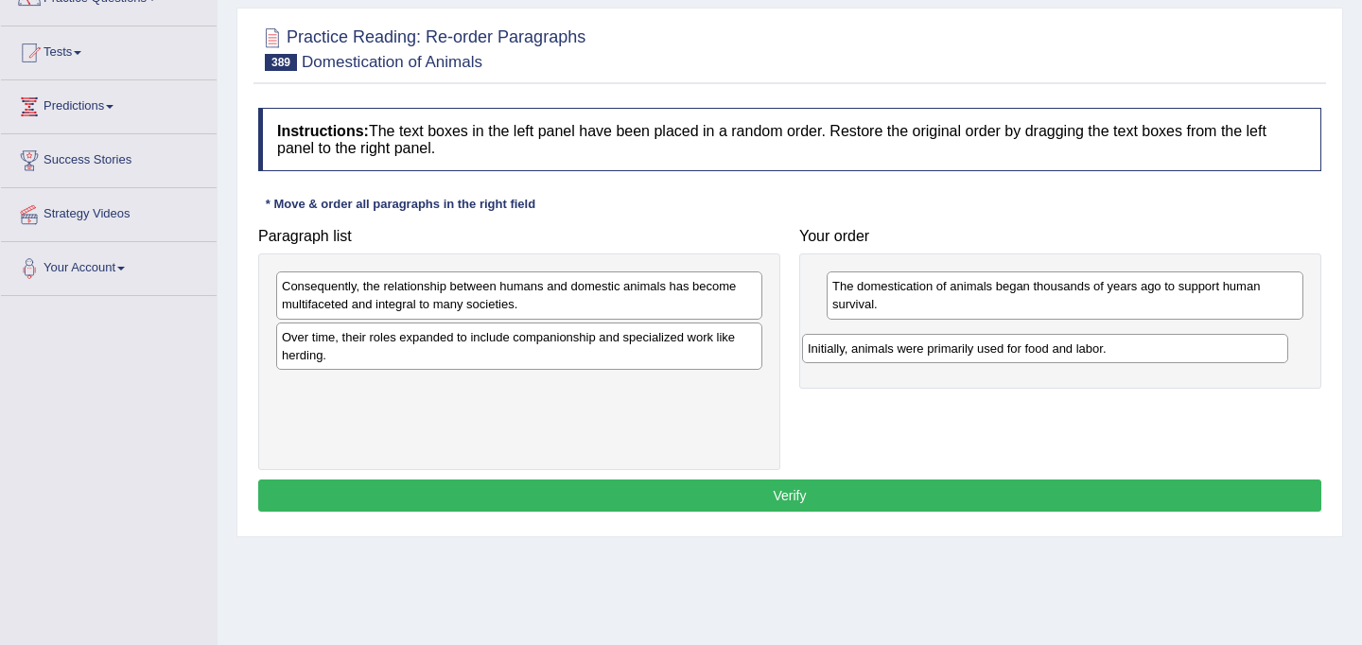
drag, startPoint x: 571, startPoint y: 390, endPoint x: 1101, endPoint y: 347, distance: 532.2
click at [1101, 347] on div "Initially, animals were primarily used for food and labor." at bounding box center [1045, 348] width 486 height 29
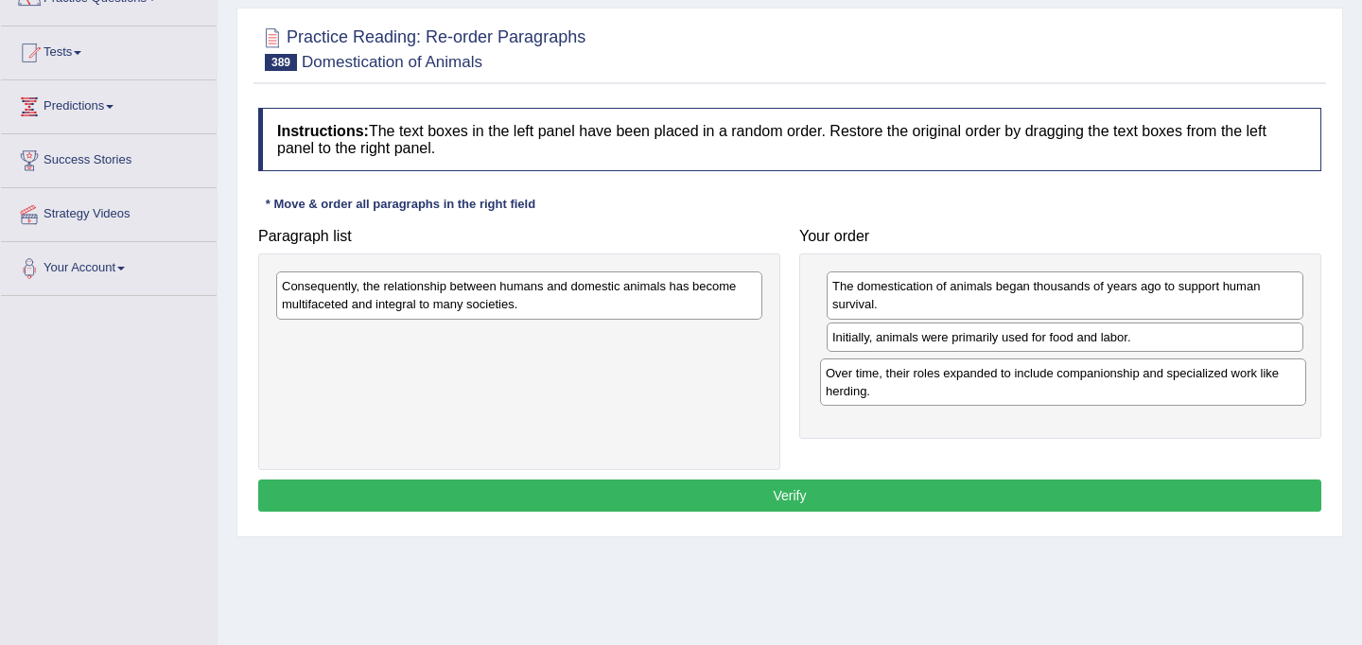
drag, startPoint x: 625, startPoint y: 346, endPoint x: 1169, endPoint y: 381, distance: 544.8
click at [1169, 381] on div "Over time, their roles expanded to include companionship and specialized work l…" at bounding box center [1063, 381] width 486 height 47
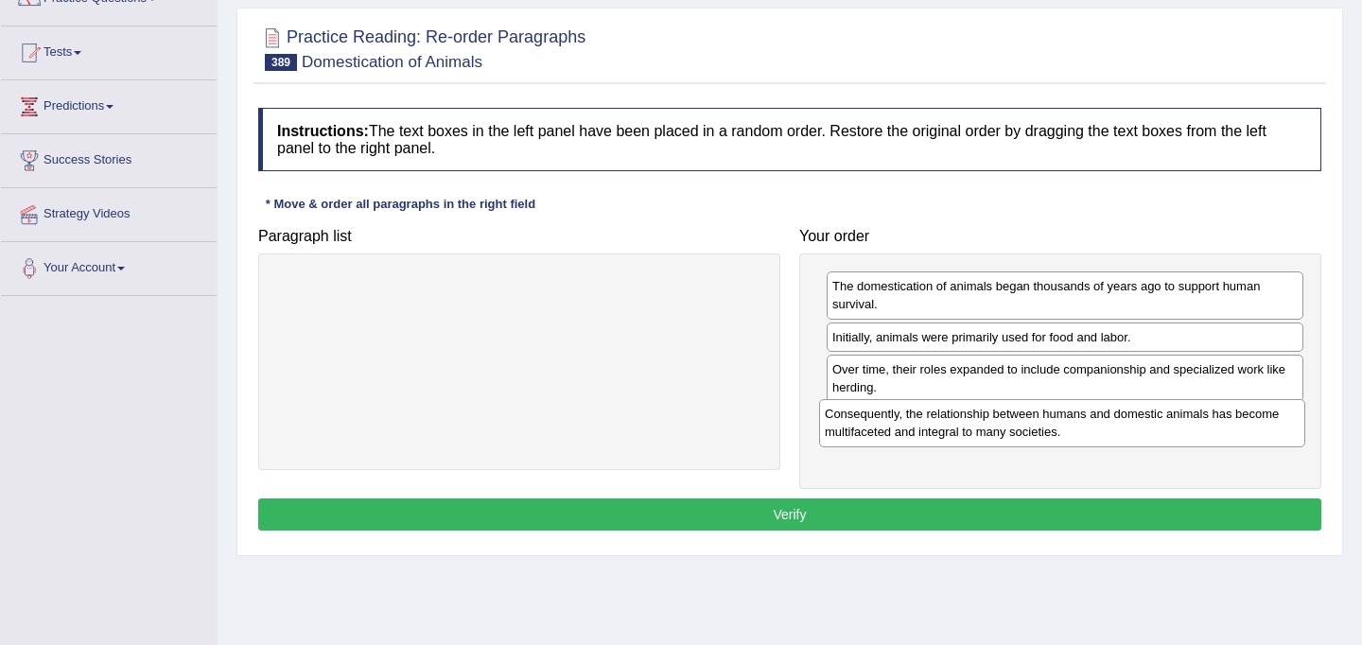
drag, startPoint x: 533, startPoint y: 299, endPoint x: 1074, endPoint y: 426, distance: 555.7
click at [1074, 426] on div "Consequently, the relationship between humans and domestic animals has become m…" at bounding box center [1062, 422] width 486 height 47
click at [900, 519] on button "Verify" at bounding box center [789, 514] width 1063 height 32
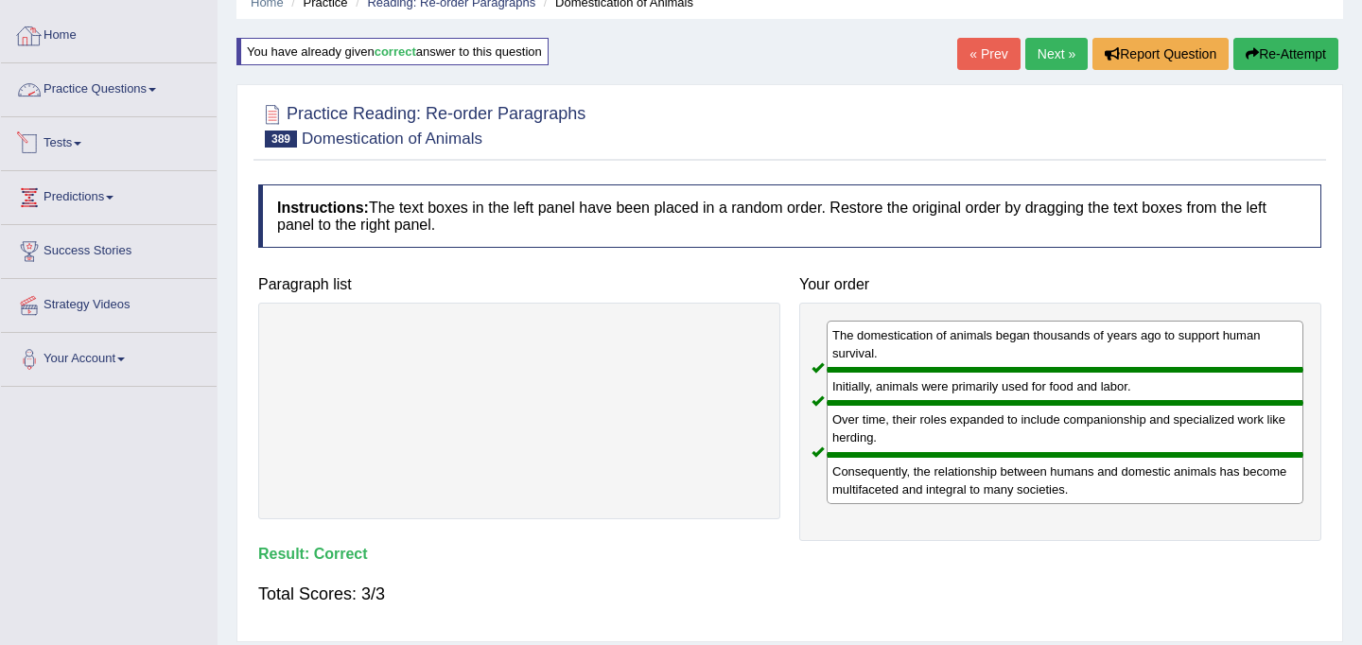
scroll to position [61, 0]
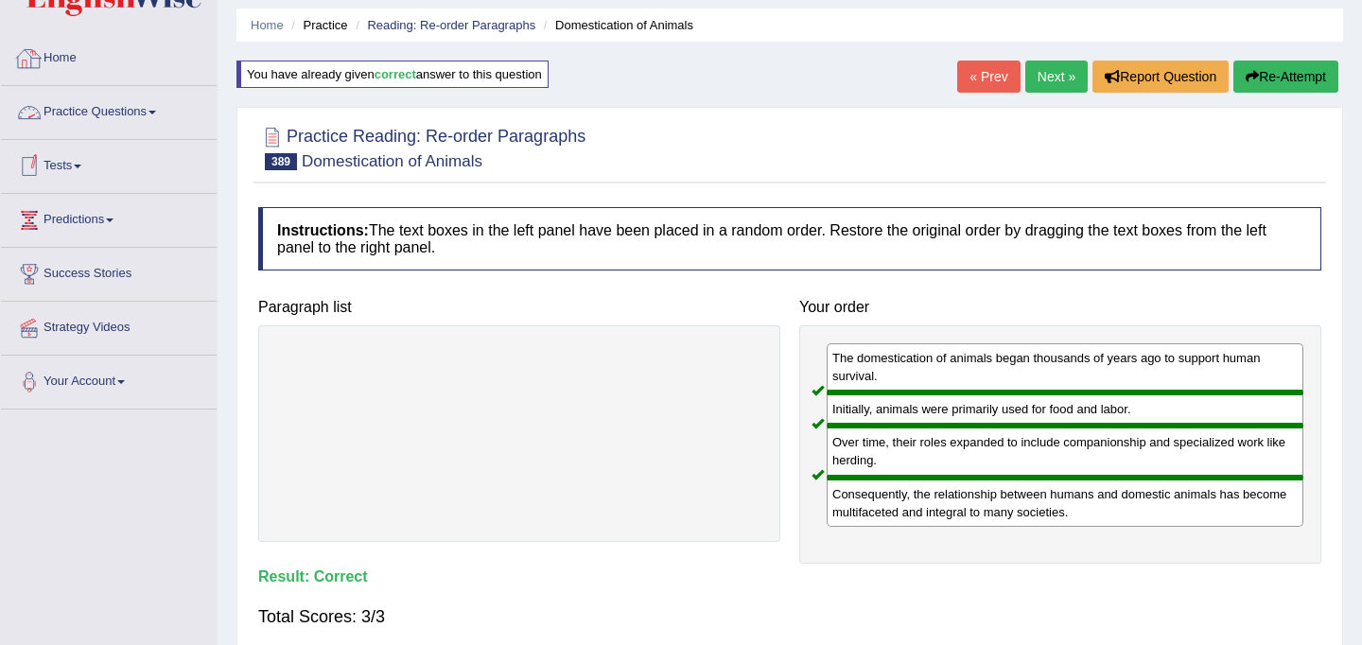
click at [117, 121] on link "Practice Questions" at bounding box center [109, 109] width 216 height 47
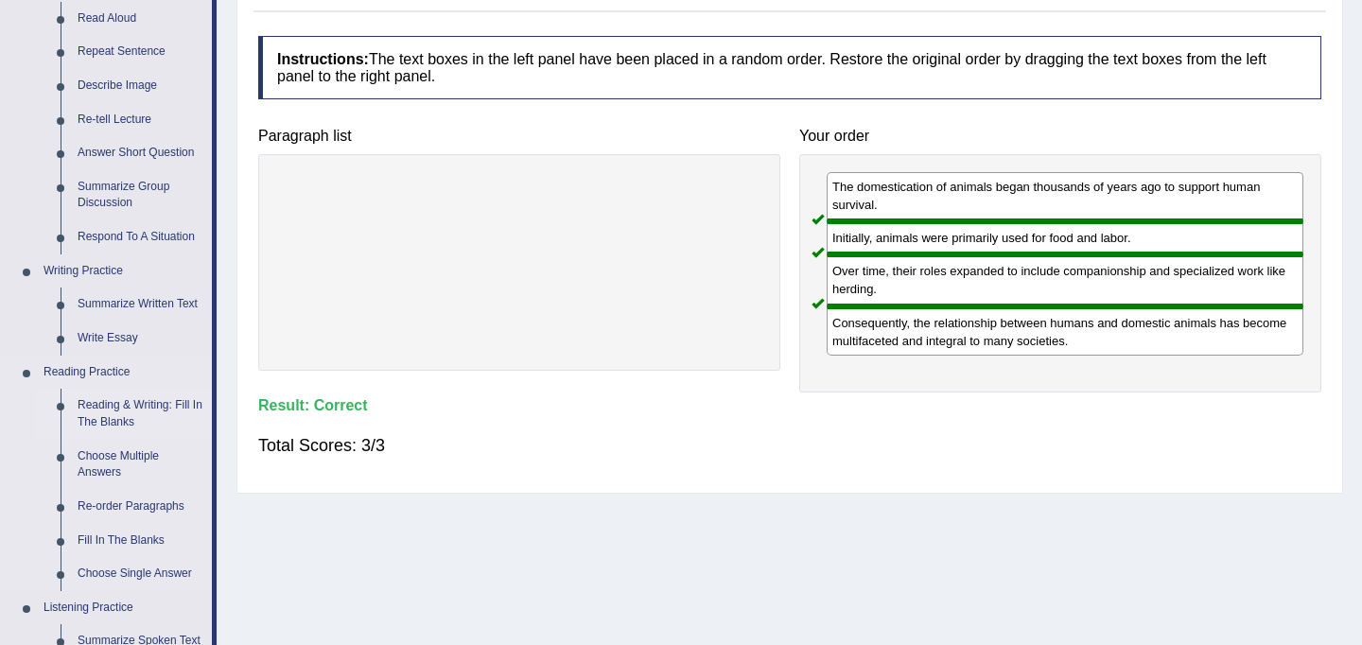
scroll to position [234, 0]
click at [130, 507] on link "Re-order Paragraphs" at bounding box center [140, 506] width 143 height 34
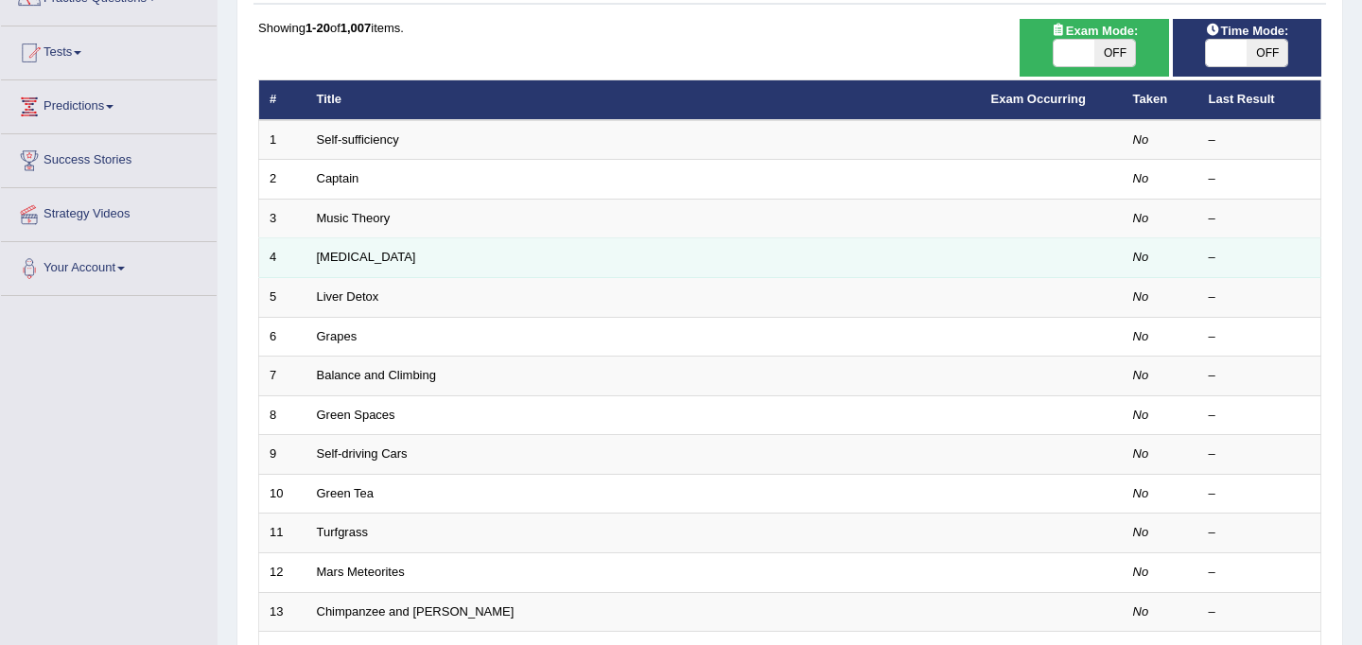
scroll to position [607, 0]
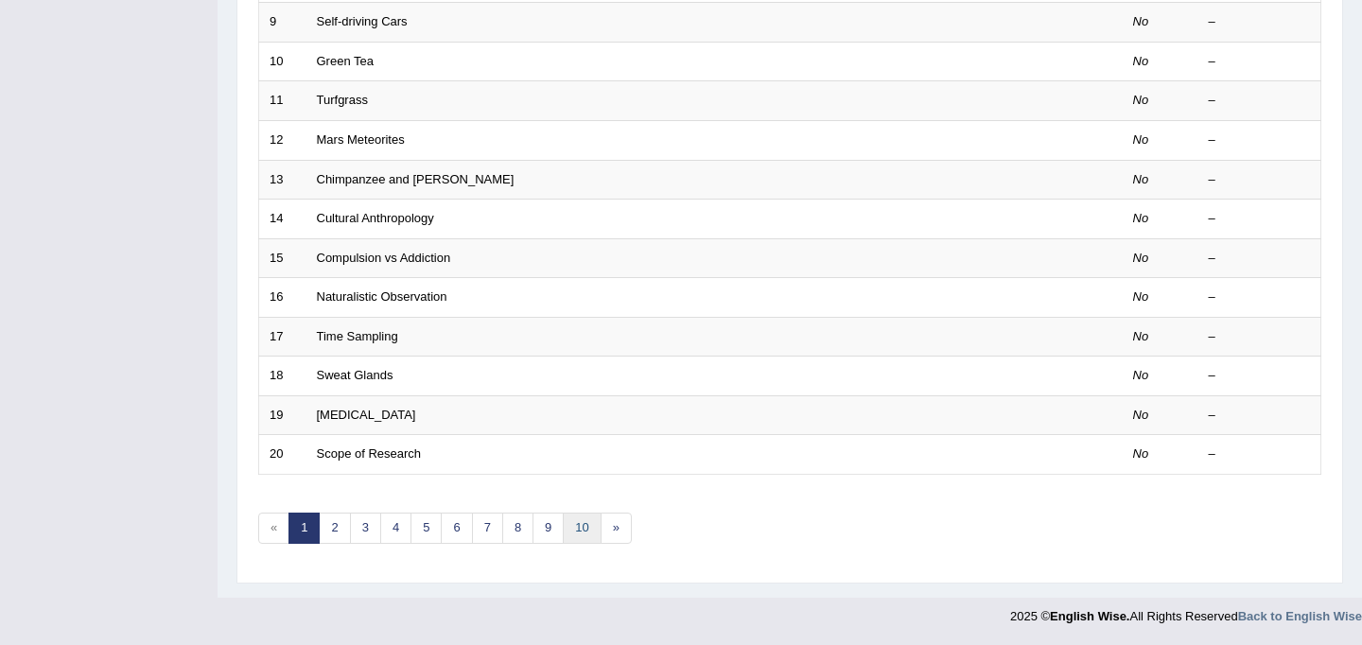
click at [564, 528] on link "10" at bounding box center [582, 527] width 38 height 31
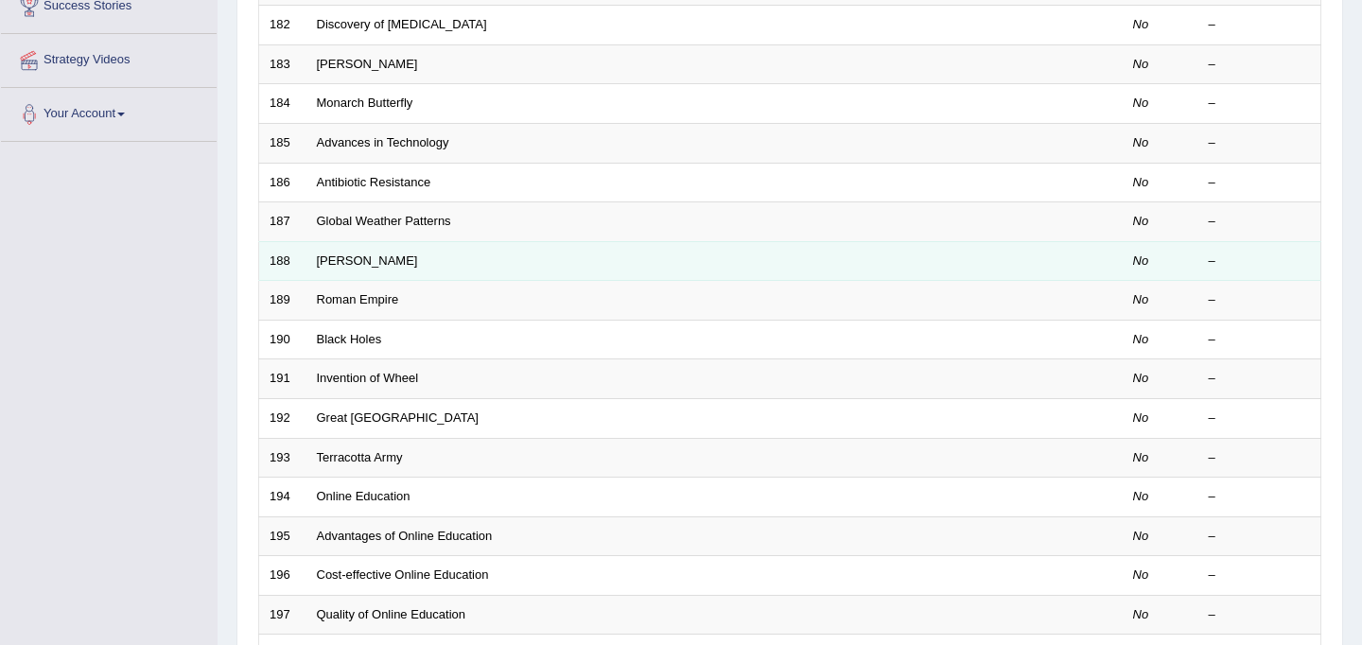
scroll to position [607, 0]
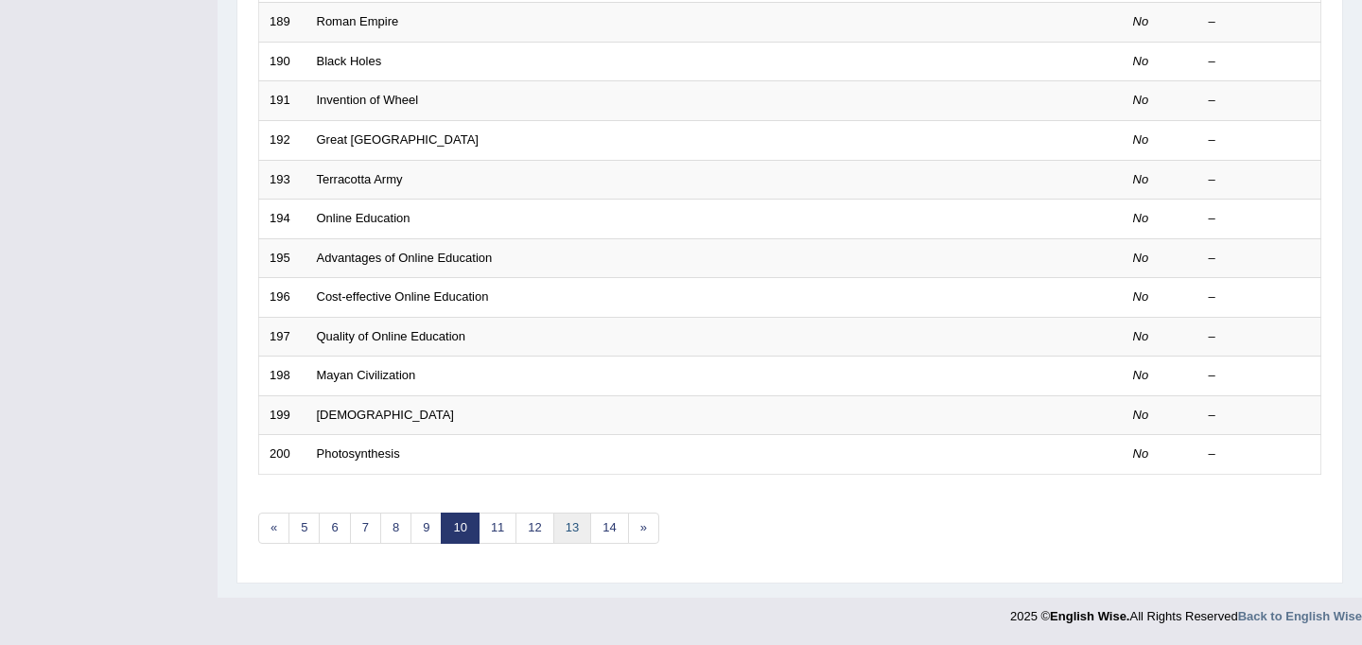
click at [581, 532] on link "13" at bounding box center [572, 527] width 38 height 31
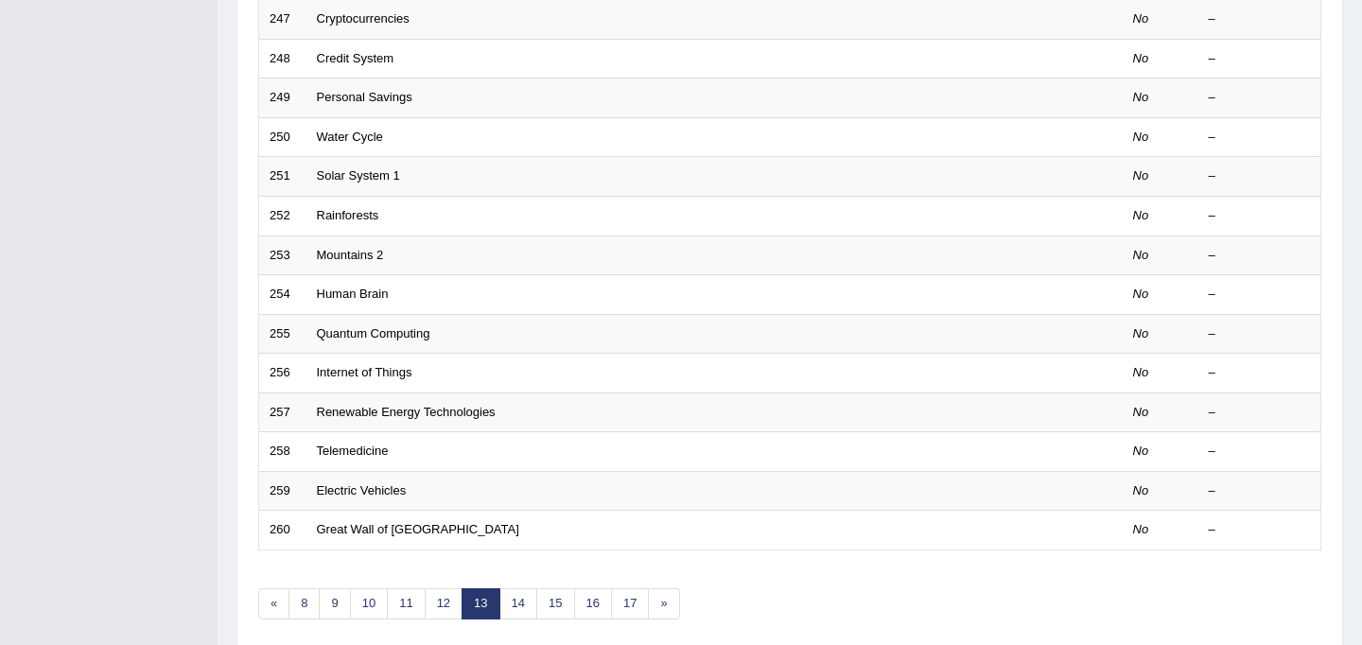
scroll to position [607, 0]
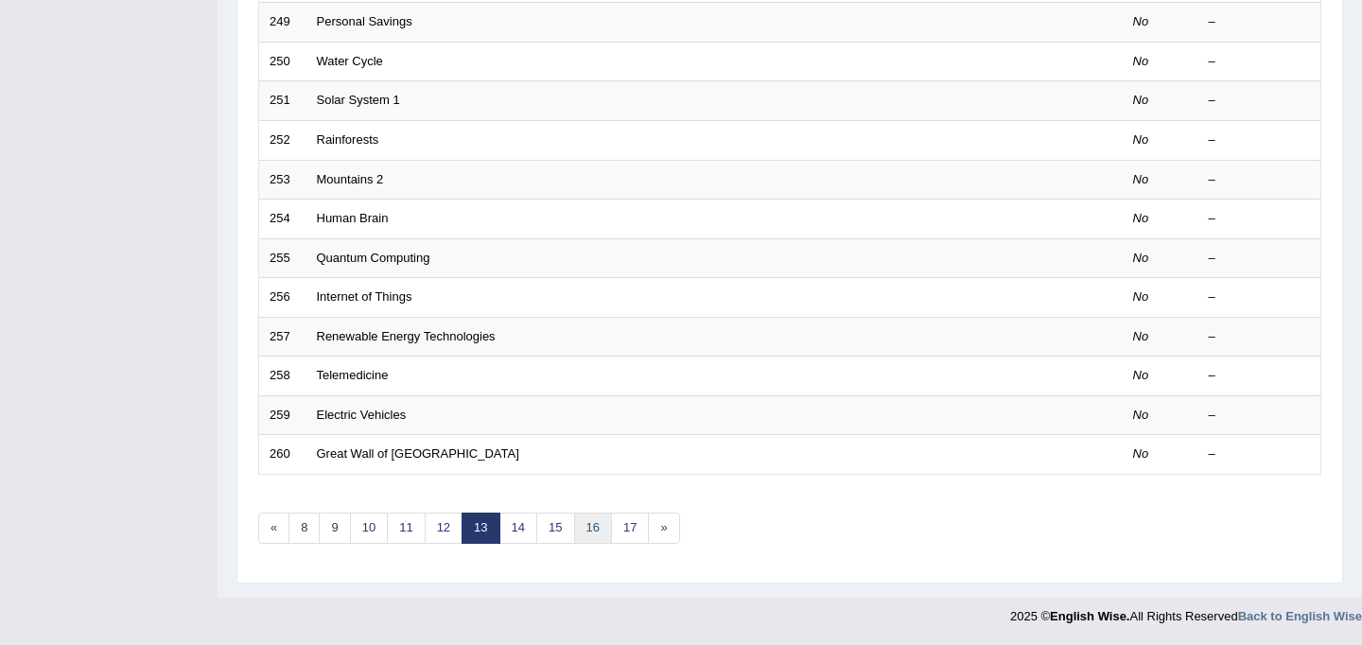
click at [588, 530] on link "16" at bounding box center [593, 527] width 38 height 31
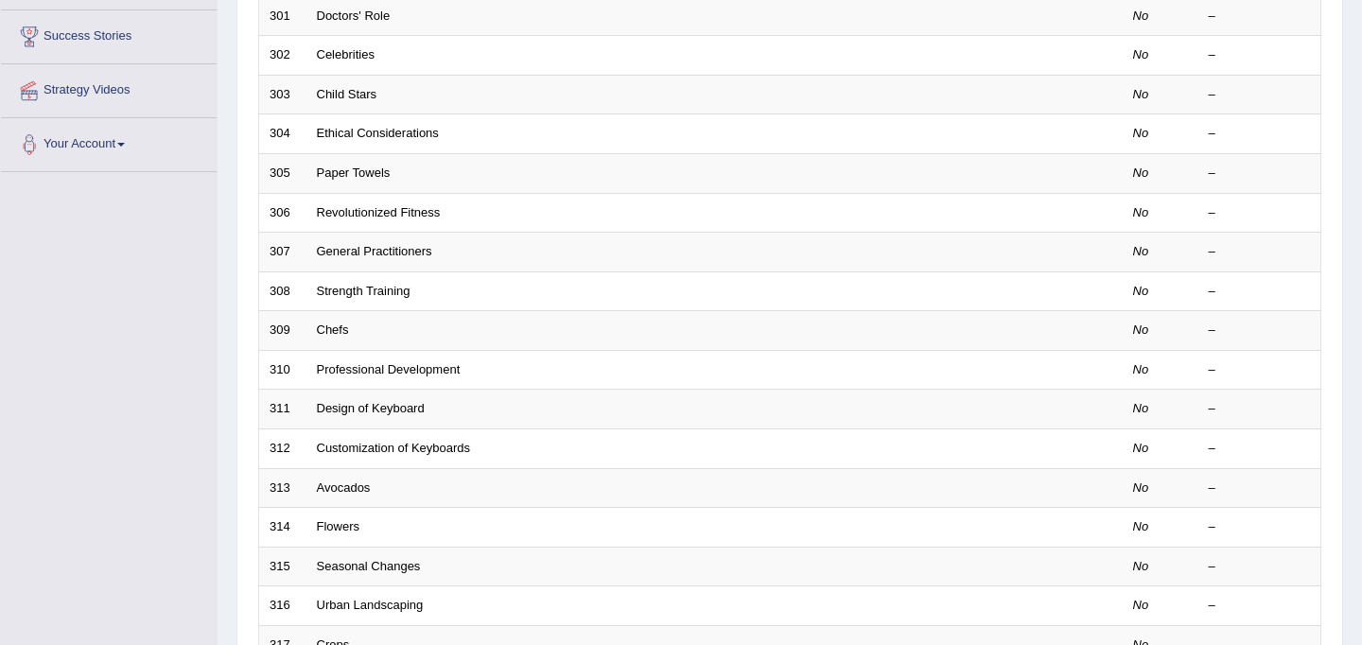
scroll to position [607, 0]
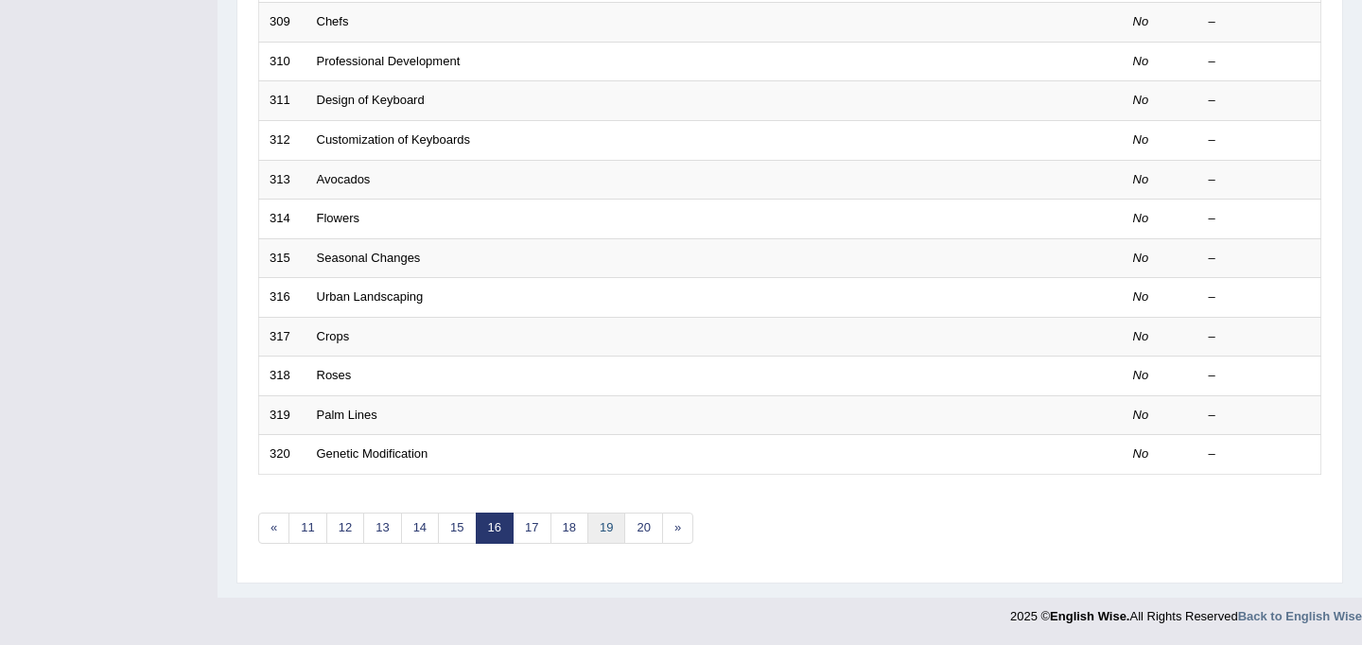
click at [611, 526] on link "19" at bounding box center [606, 527] width 38 height 31
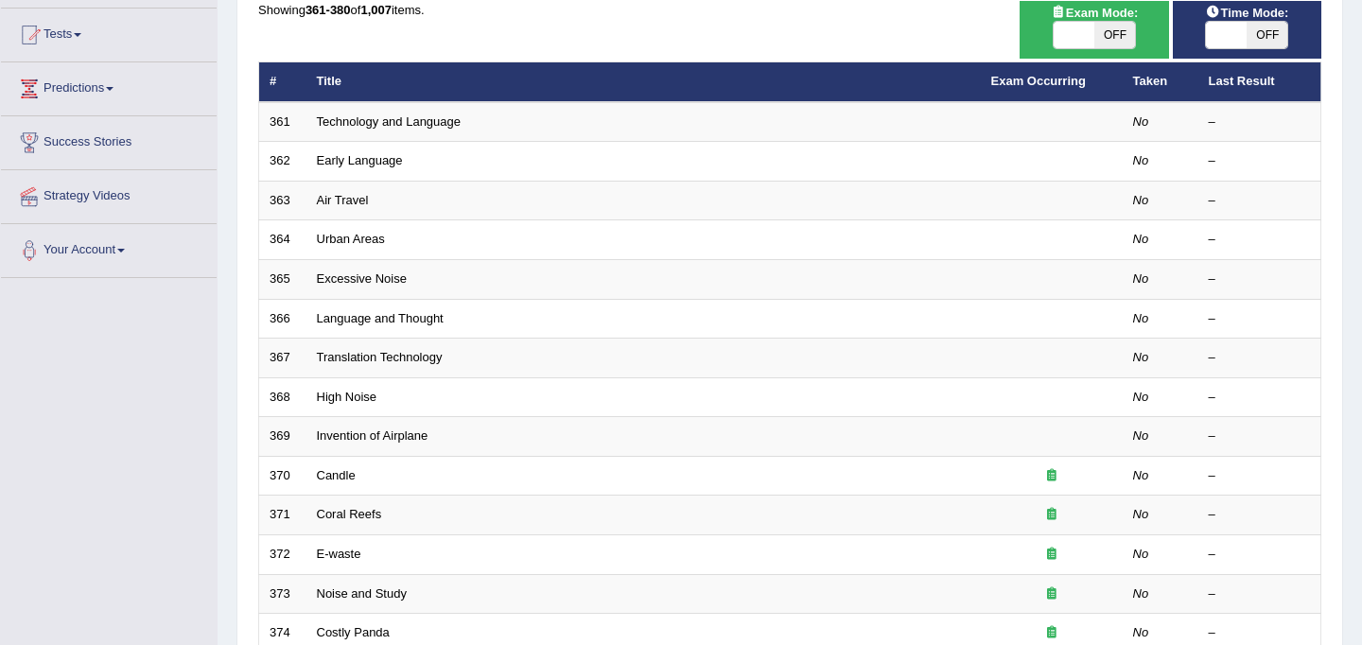
scroll to position [607, 0]
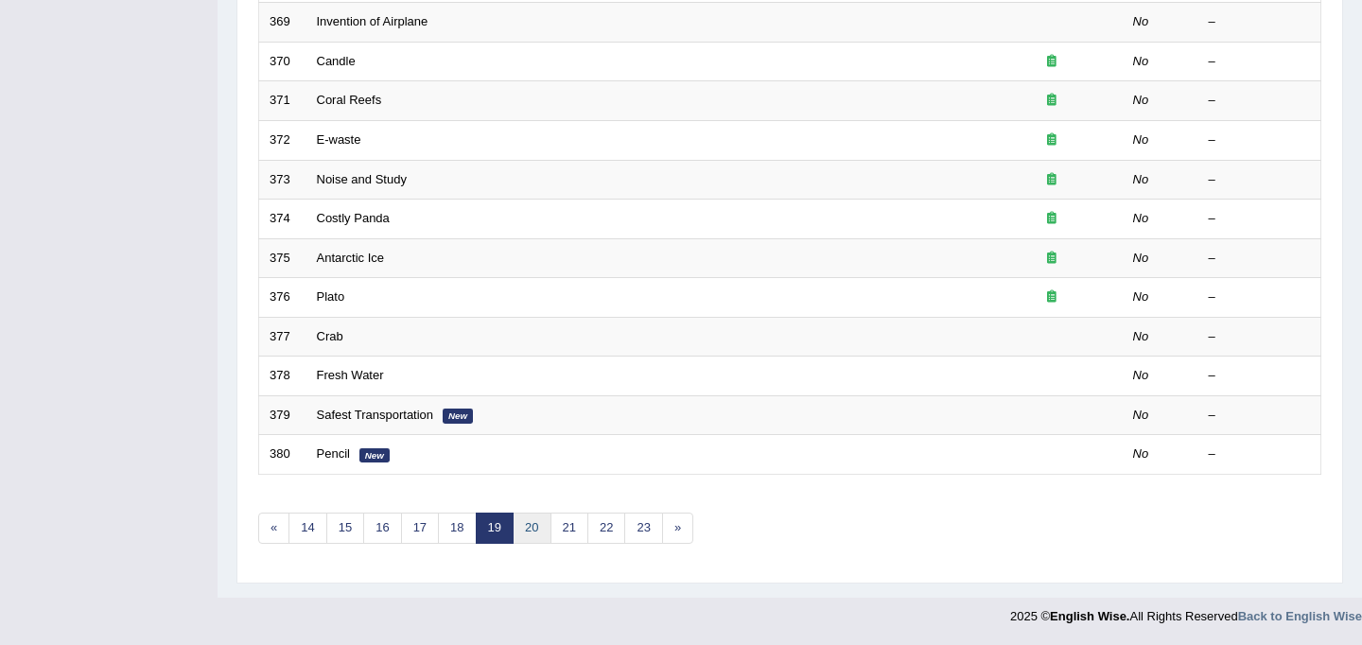
click at [538, 538] on link "20" at bounding box center [531, 527] width 38 height 31
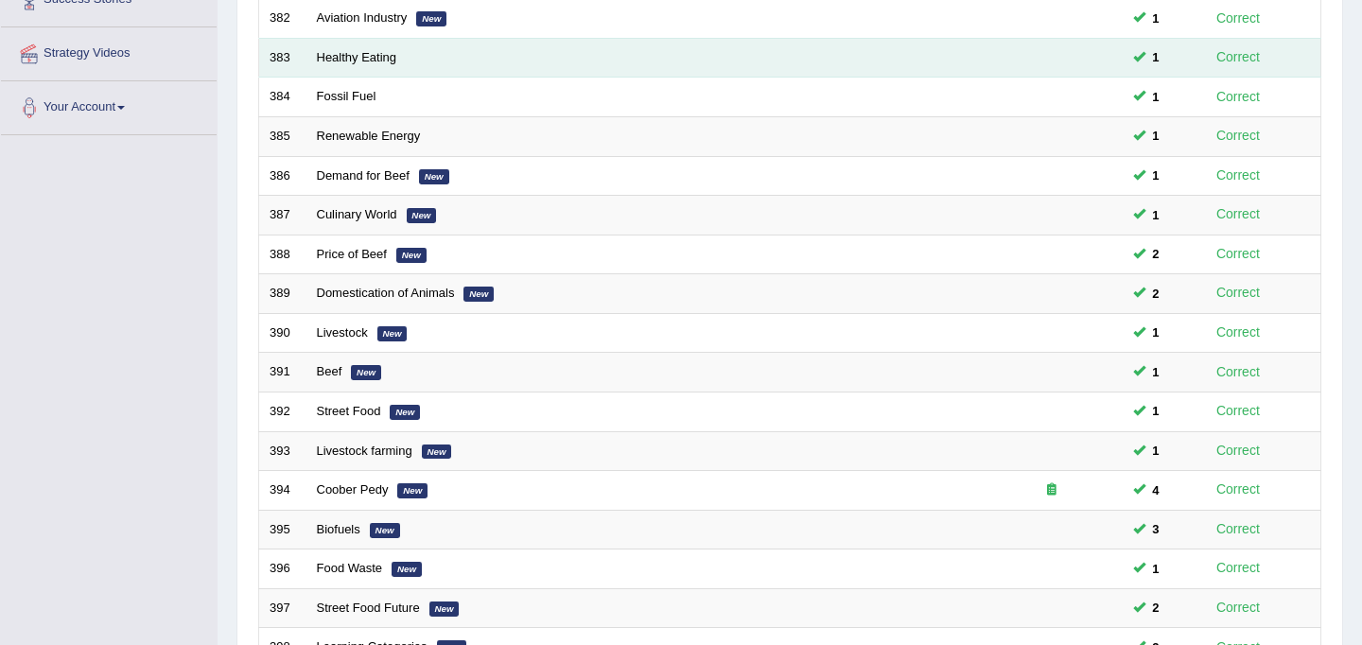
scroll to position [607, 0]
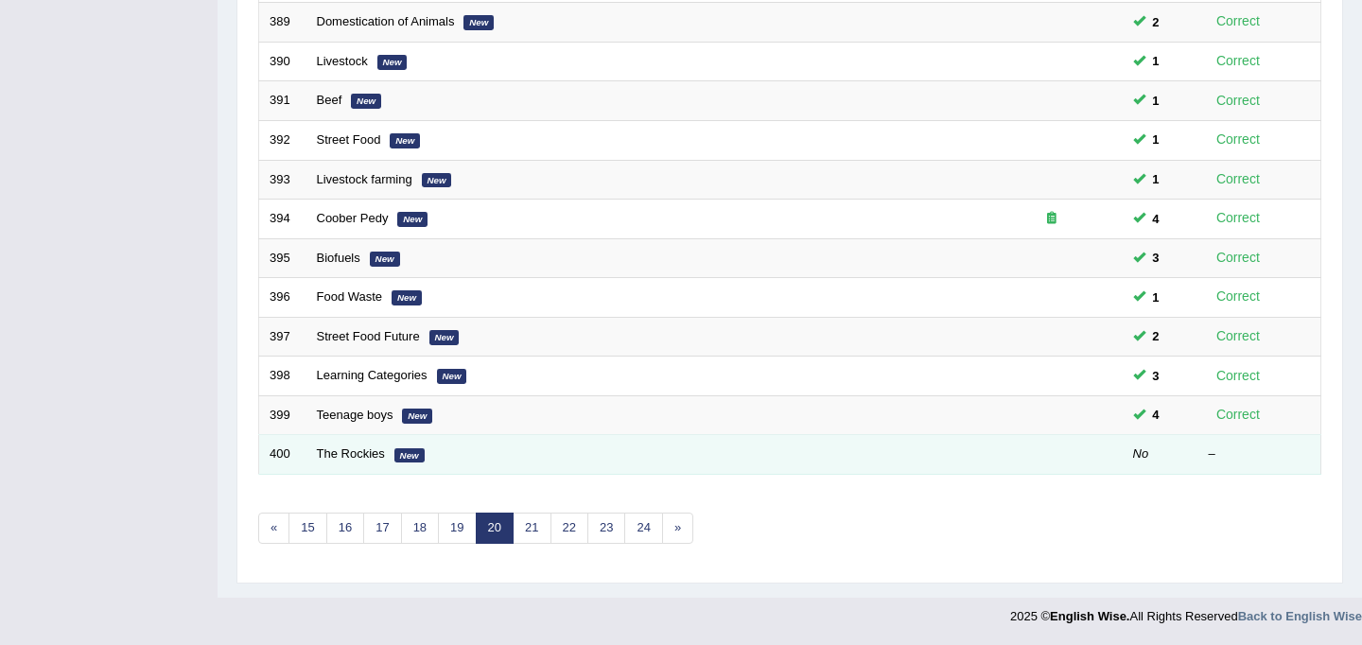
click at [392, 459] on td "The Rockies New" at bounding box center [643, 455] width 674 height 40
click at [409, 454] on em "New" at bounding box center [409, 455] width 30 height 15
click at [347, 458] on link "The Rockies" at bounding box center [351, 453] width 68 height 14
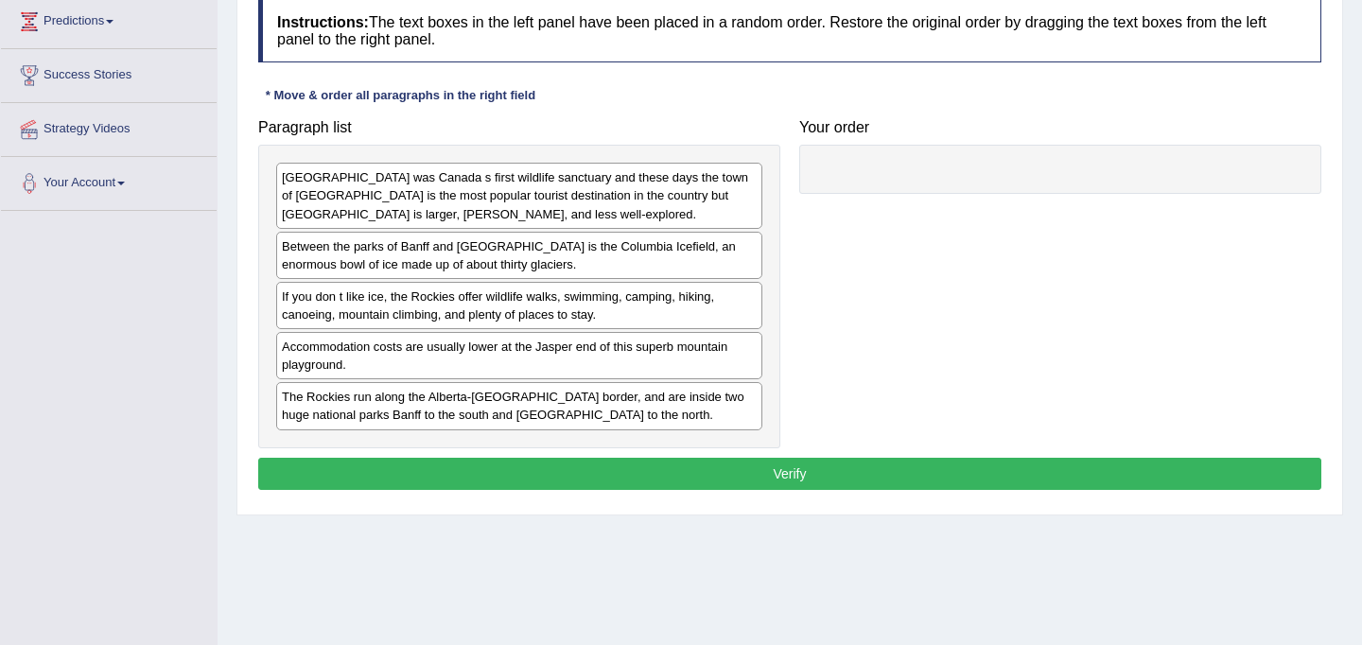
scroll to position [253, 0]
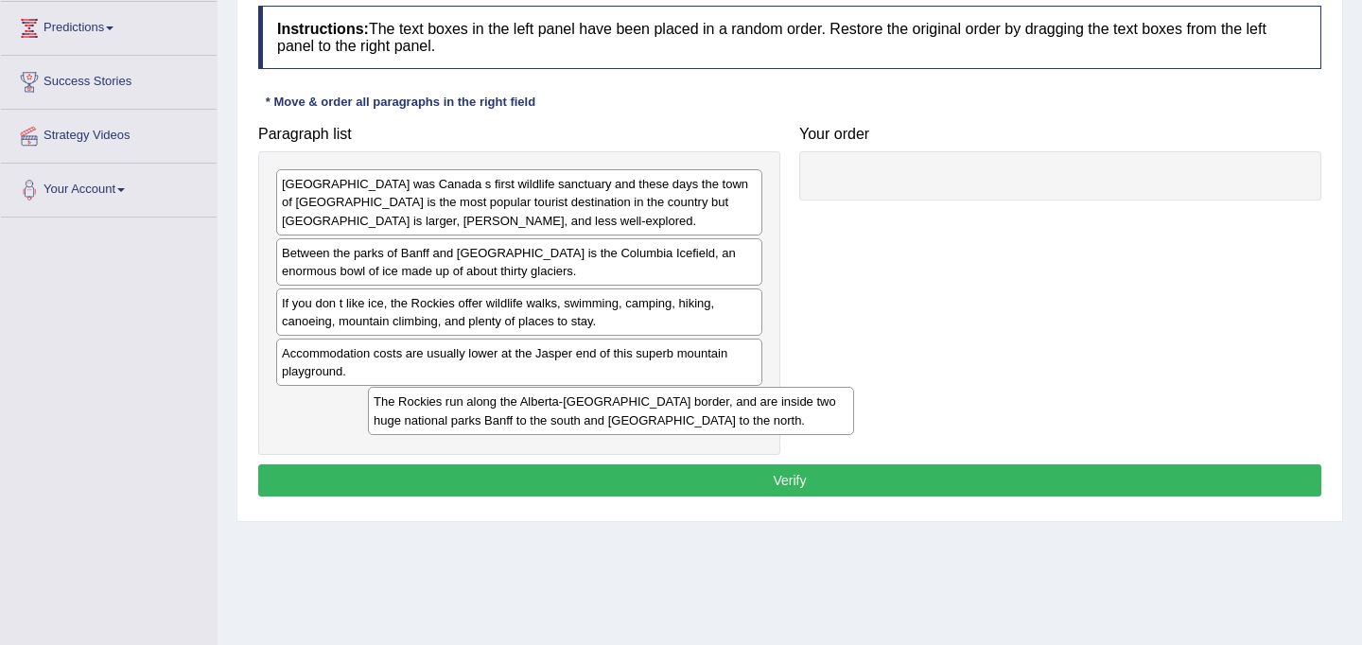
drag, startPoint x: 565, startPoint y: 425, endPoint x: 655, endPoint y: 424, distance: 89.8
click at [655, 424] on div "The Rockies run along the Alberta-[GEOGRAPHIC_DATA] border, and are inside two …" at bounding box center [611, 410] width 486 height 47
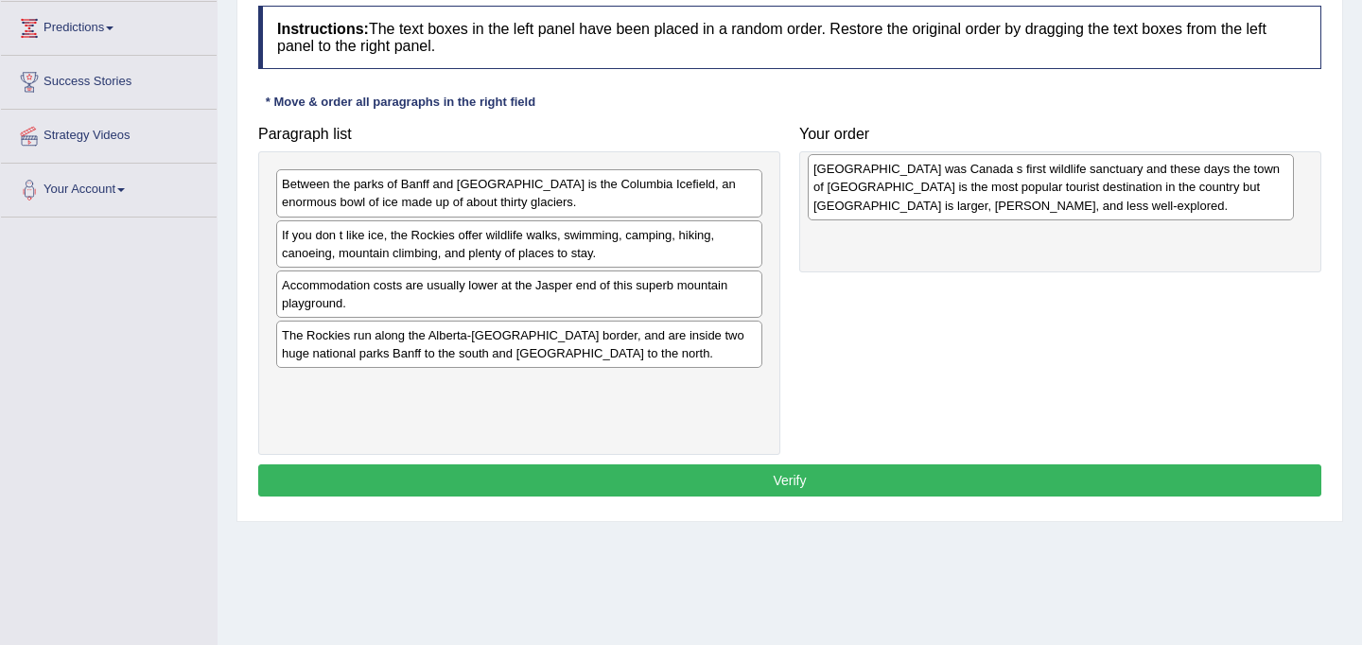
drag, startPoint x: 539, startPoint y: 202, endPoint x: 1070, endPoint y: 187, distance: 531.6
click at [1070, 187] on div "[GEOGRAPHIC_DATA] was Canada s first wildlife sanctuary and these days the town…" at bounding box center [1050, 186] width 486 height 65
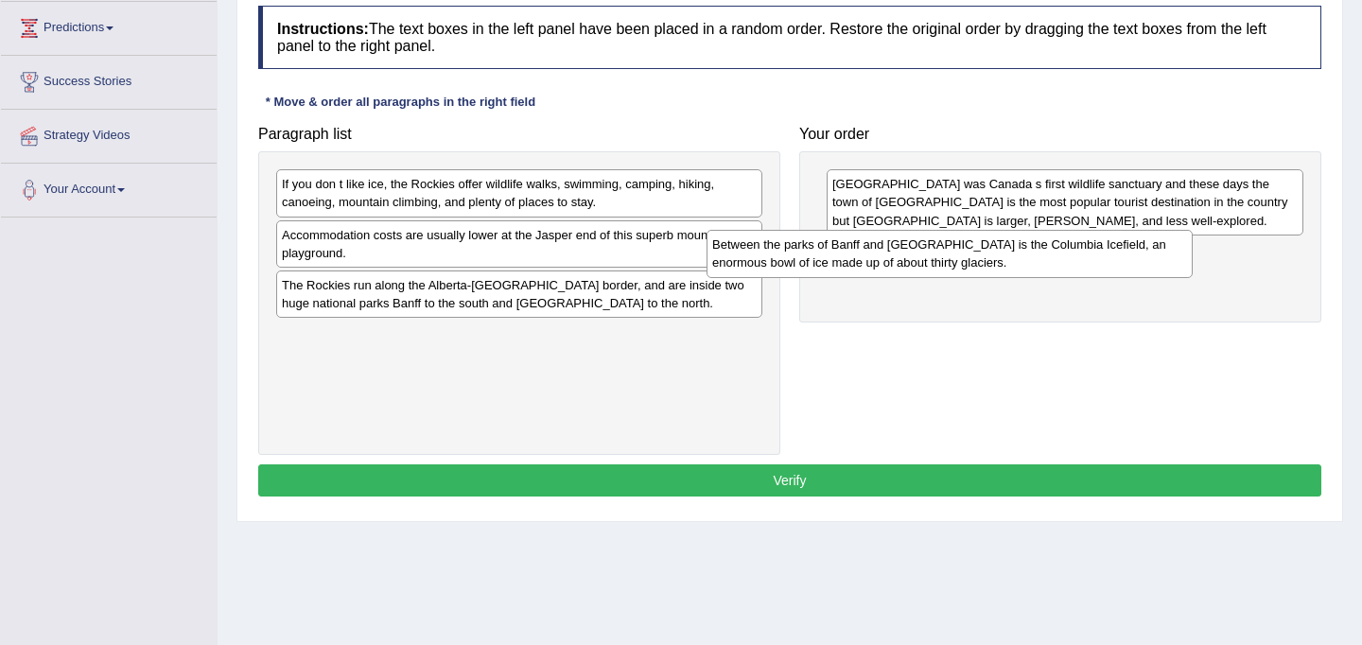
drag, startPoint x: 550, startPoint y: 188, endPoint x: 981, endPoint y: 248, distance: 435.2
click at [981, 248] on div "Between the parks of Banff and [GEOGRAPHIC_DATA] is the Columbia Icefield, an e…" at bounding box center [949, 253] width 486 height 47
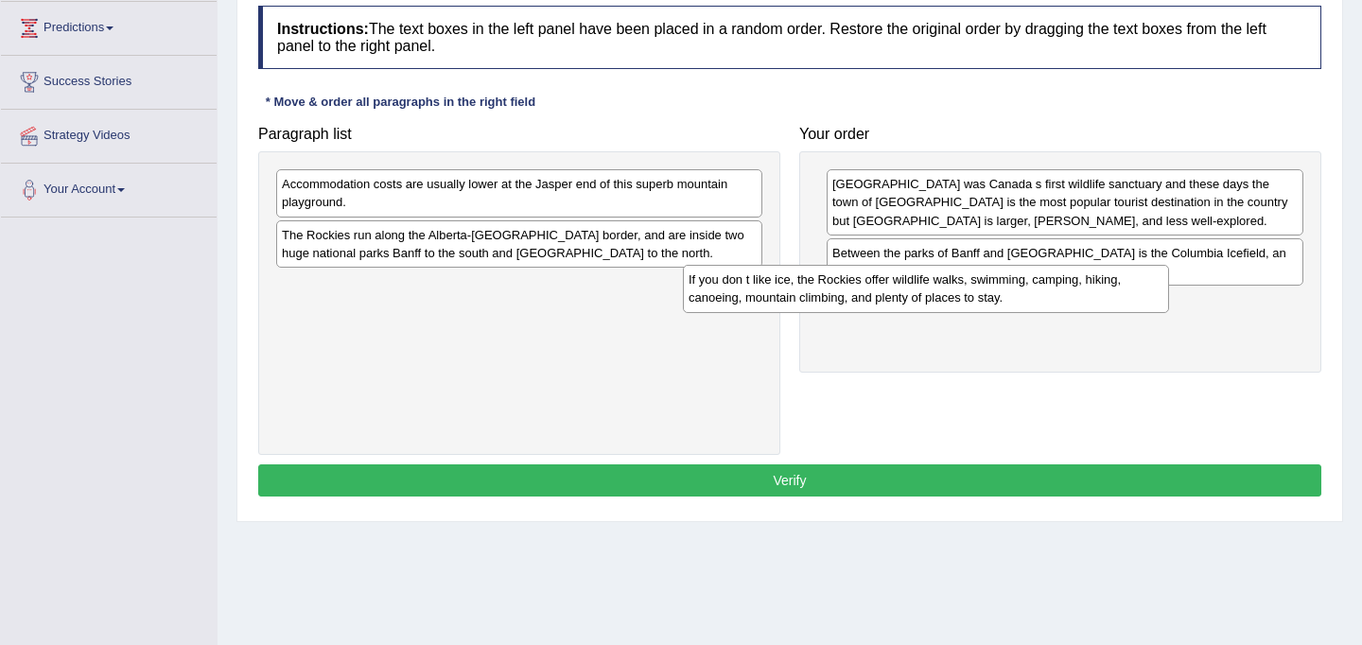
drag, startPoint x: 603, startPoint y: 195, endPoint x: 1130, endPoint y: 306, distance: 538.3
click at [1130, 306] on div "If you don t like ice, the Rockies offer wildlife walks, swimming, camping, hik…" at bounding box center [926, 288] width 486 height 47
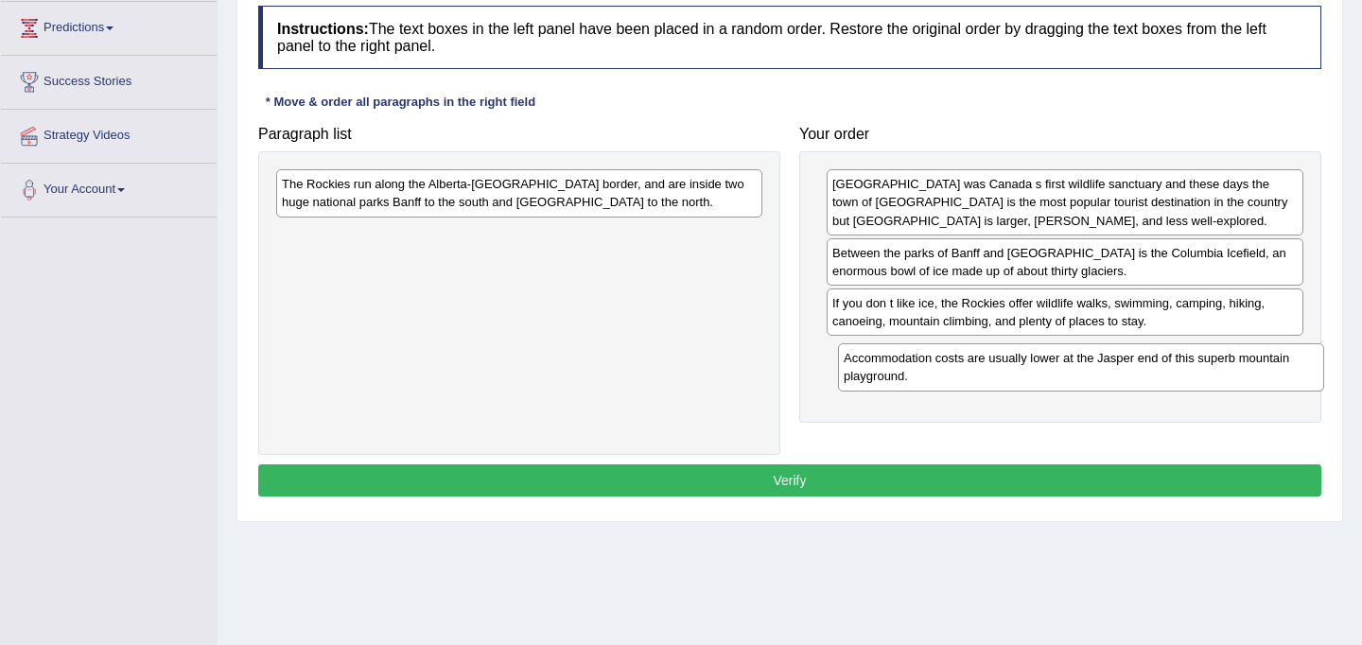
drag, startPoint x: 655, startPoint y: 201, endPoint x: 1216, endPoint y: 373, distance: 586.5
click at [1216, 373] on div "Accommodation costs are usually lower at the Jasper end of this superb mountain…" at bounding box center [1081, 366] width 486 height 47
click at [569, 191] on div "The Rockies run along the Alberta-[GEOGRAPHIC_DATA] border, and are inside two …" at bounding box center [519, 192] width 486 height 47
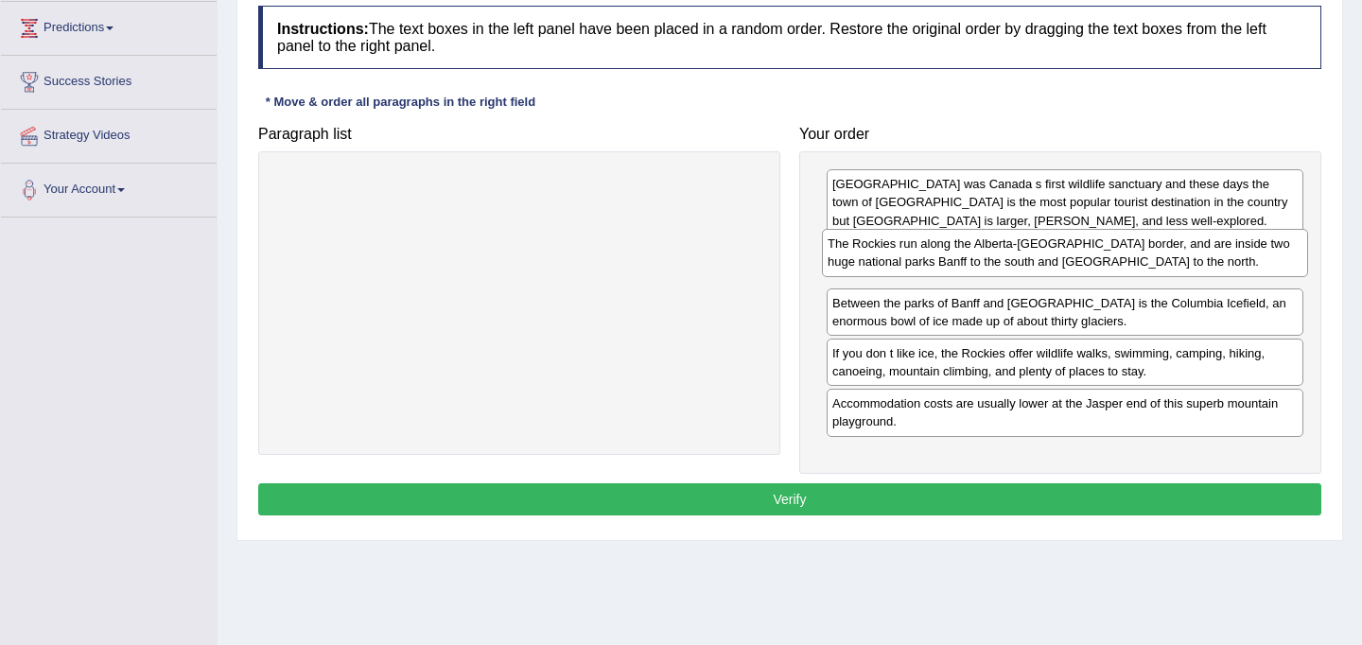
drag, startPoint x: 569, startPoint y: 194, endPoint x: 1115, endPoint y: 253, distance: 548.8
click at [1115, 253] on div "The Rockies run along the Alberta-[GEOGRAPHIC_DATA] border, and are inside two …" at bounding box center [1065, 252] width 486 height 47
click at [964, 509] on button "Verify" at bounding box center [789, 499] width 1063 height 32
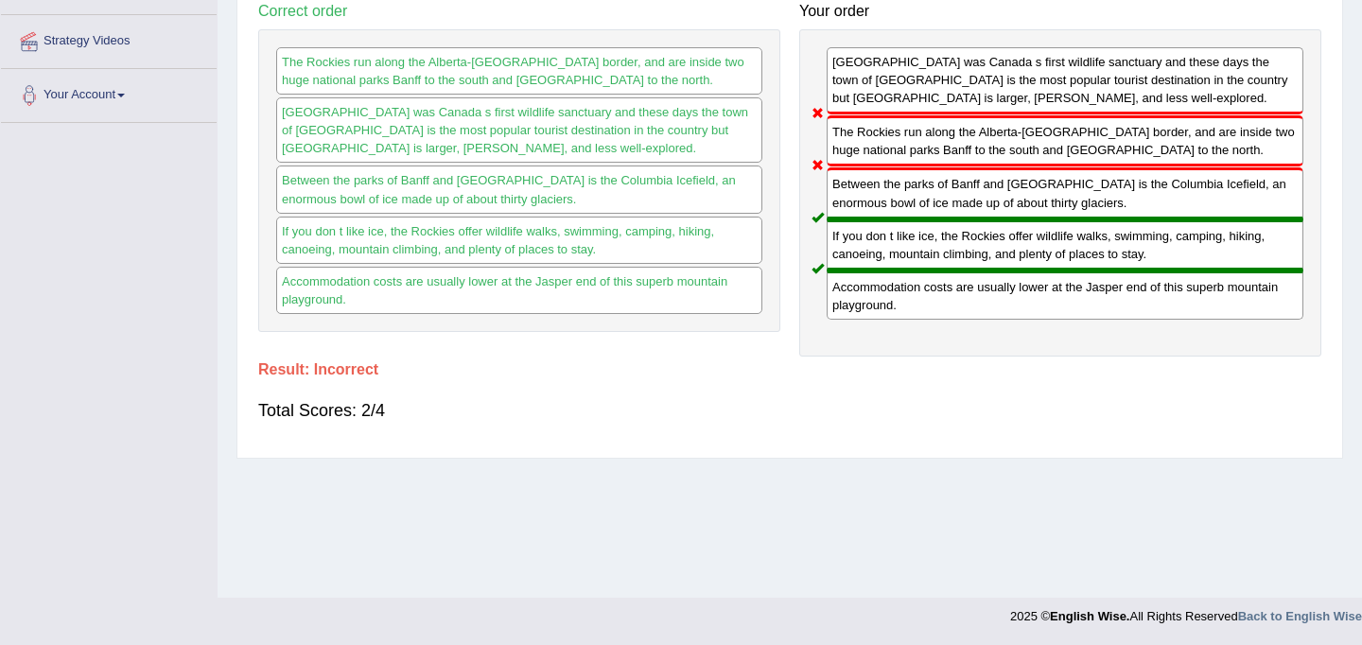
scroll to position [0, 0]
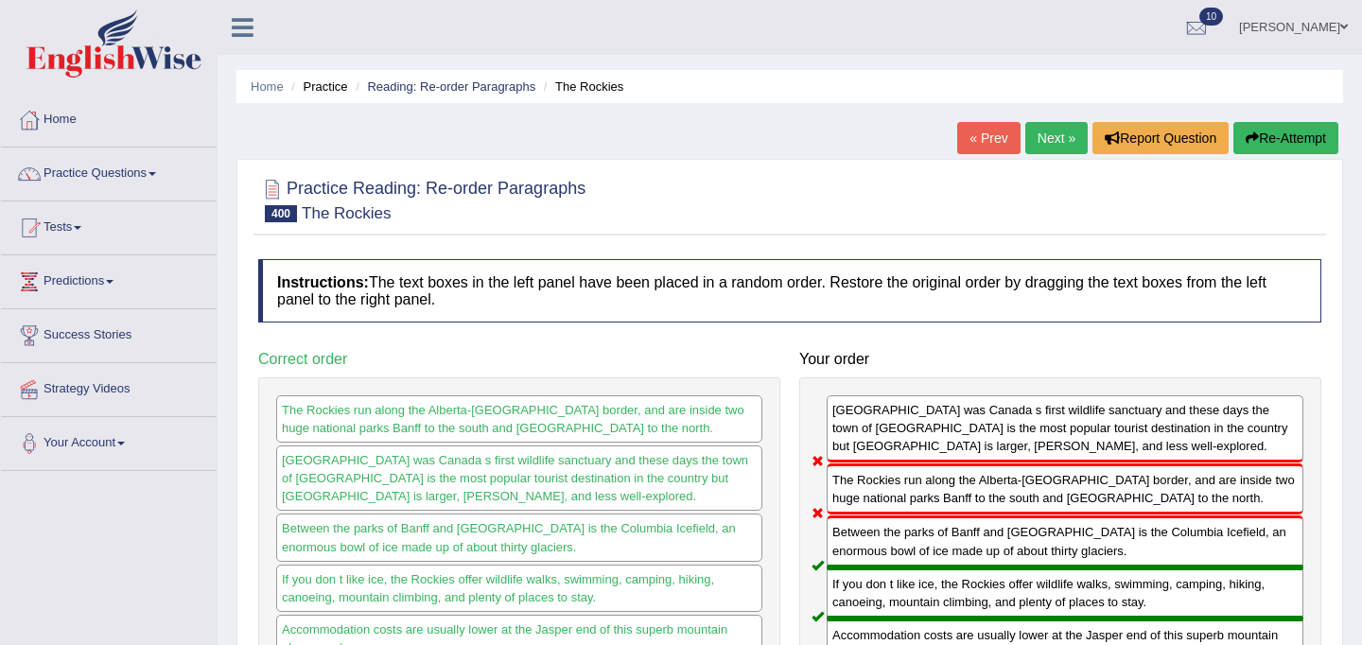
click at [1051, 141] on link "Next »" at bounding box center [1056, 138] width 62 height 32
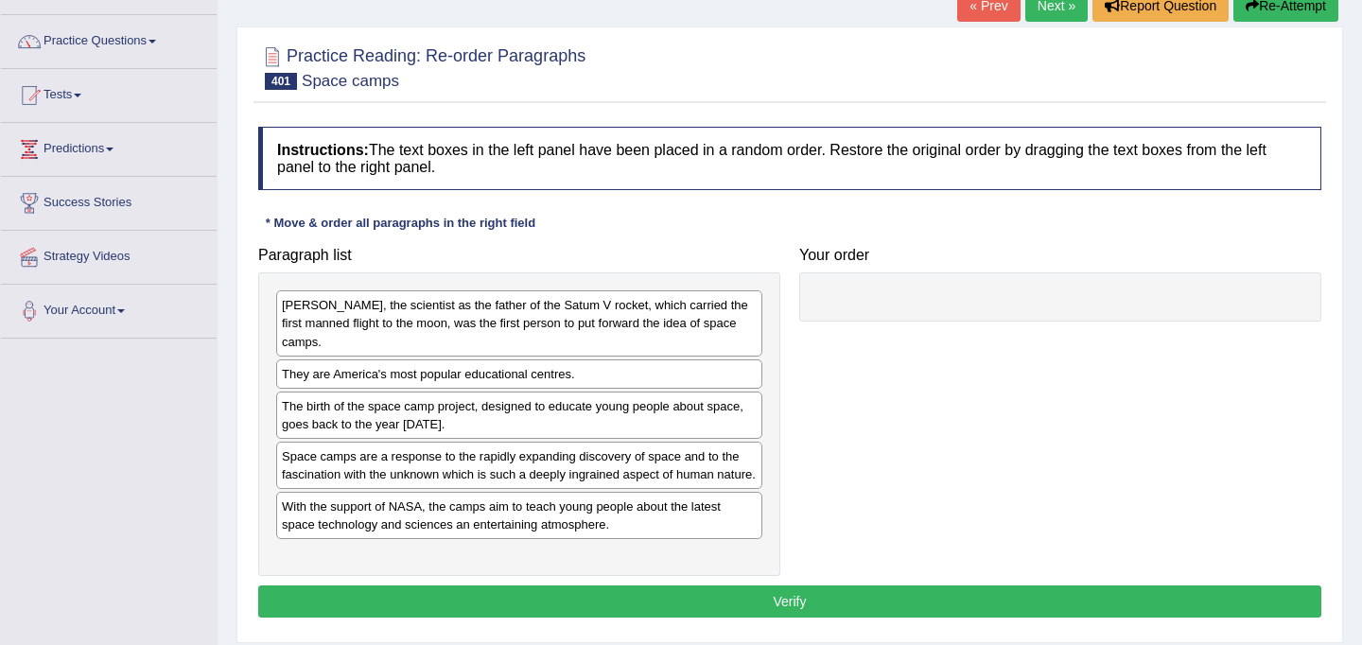
click at [940, 300] on div at bounding box center [1060, 296] width 522 height 49
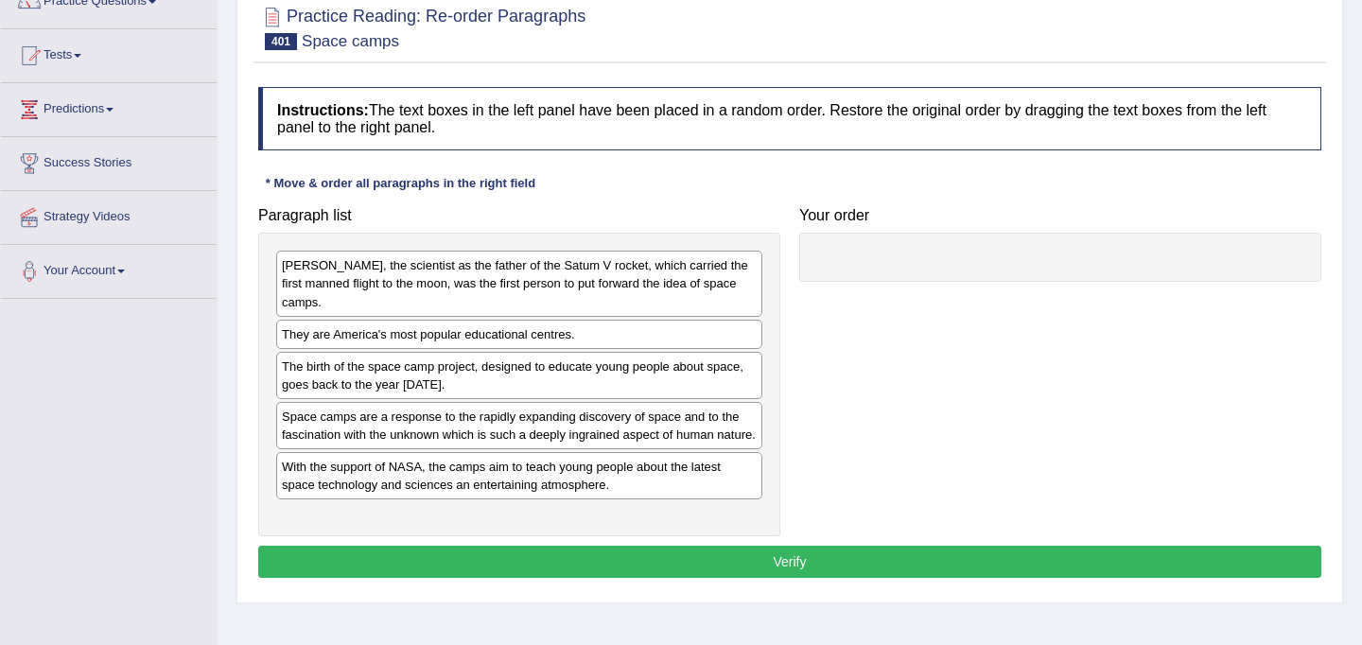
scroll to position [183, 0]
